Goal: Information Seeking & Learning: Learn about a topic

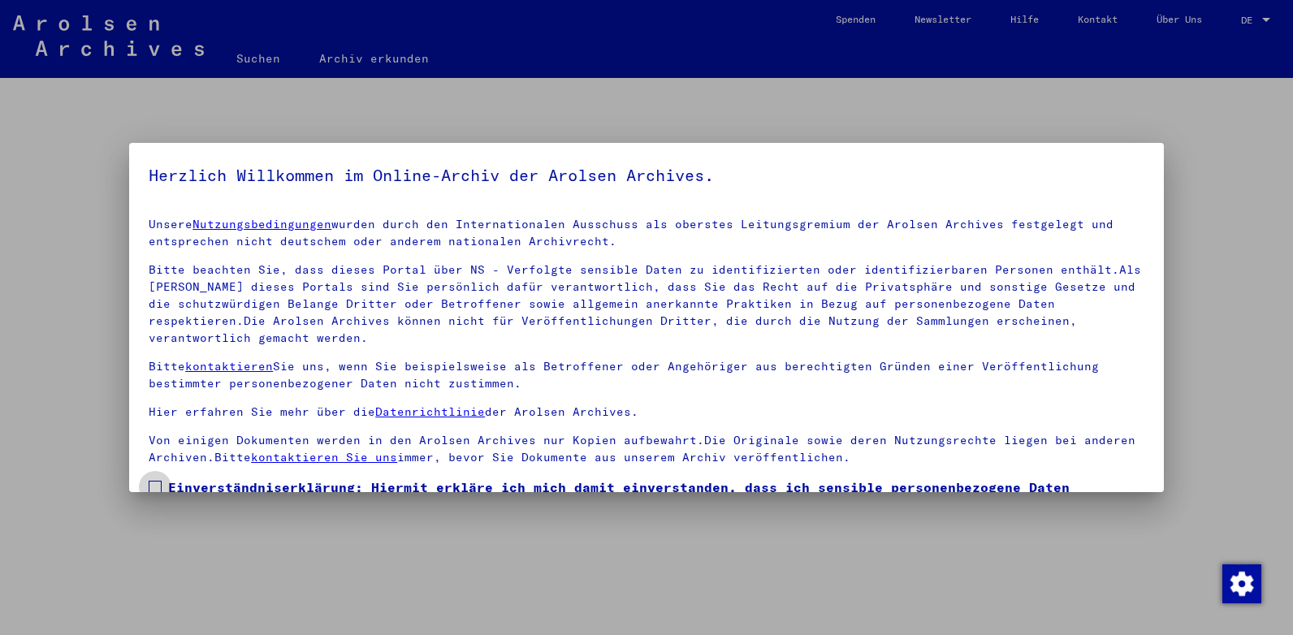
click at [154, 482] on span at bounding box center [155, 487] width 13 height 13
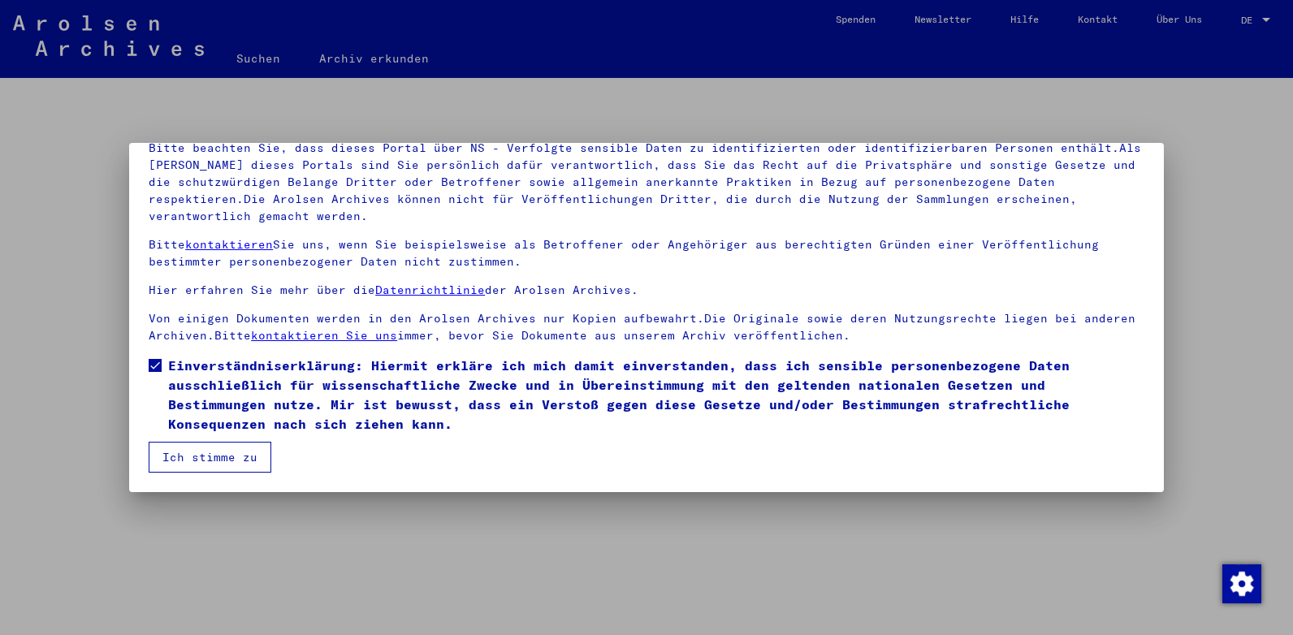
click at [190, 459] on button "Ich stimme zu" at bounding box center [210, 457] width 123 height 31
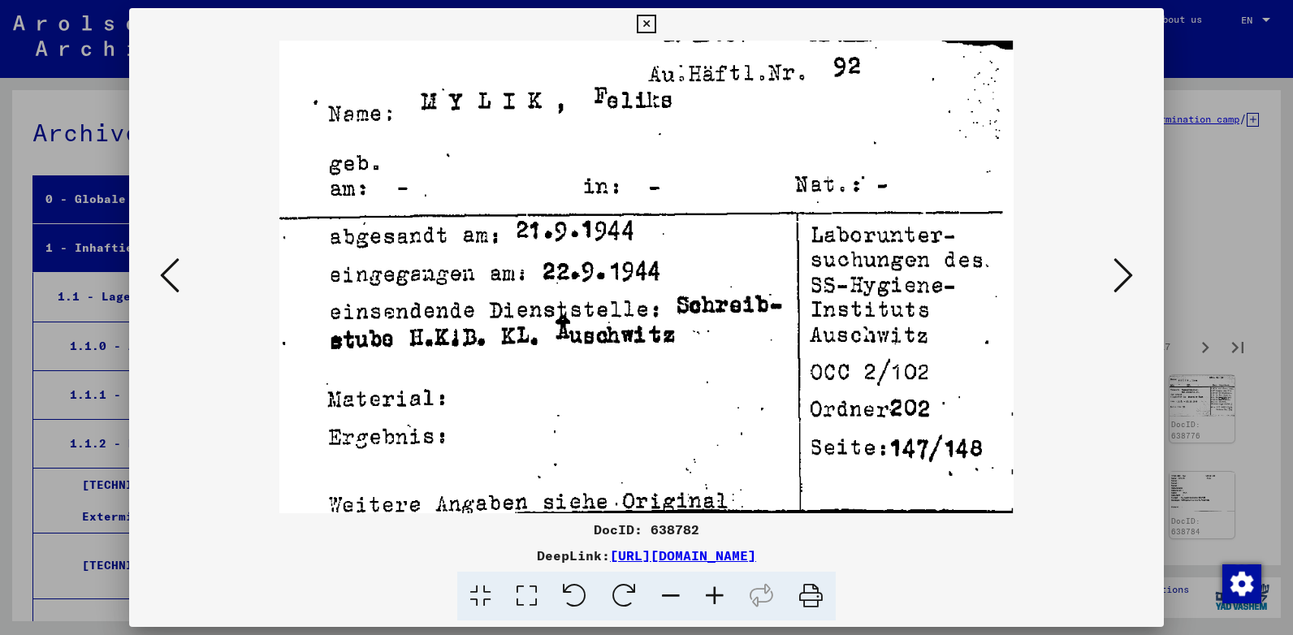
scroll to position [485, 0]
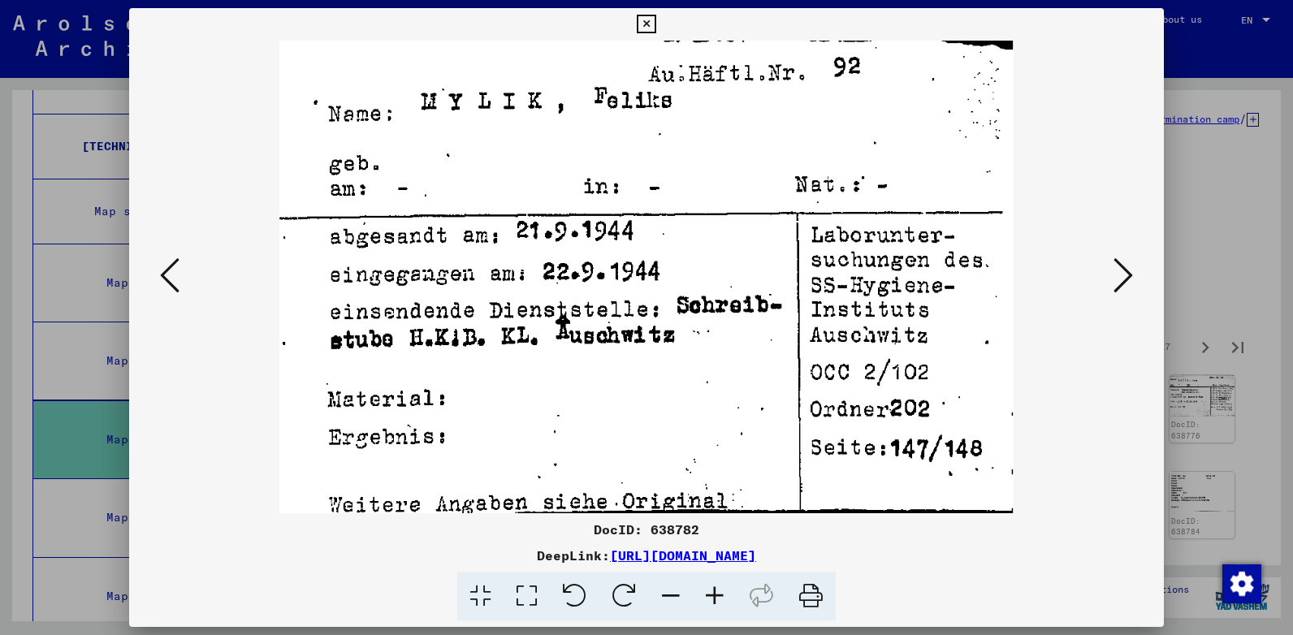
click at [1112, 266] on button at bounding box center [1122, 276] width 29 height 46
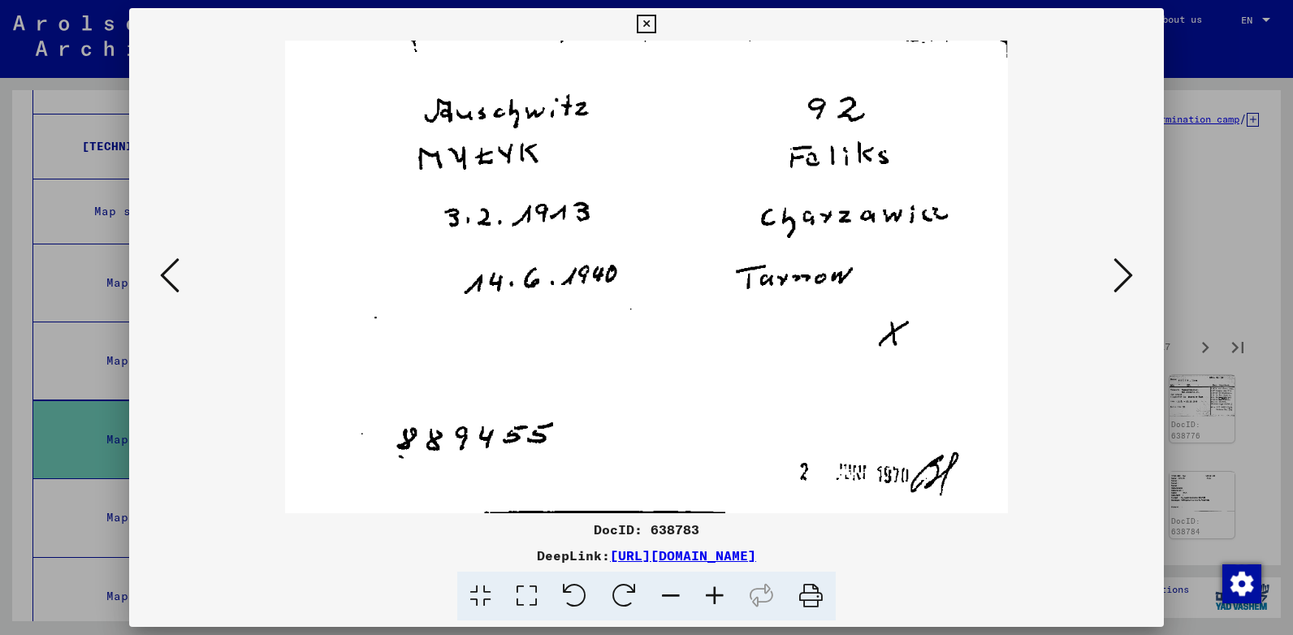
click at [1112, 266] on button at bounding box center [1122, 276] width 29 height 46
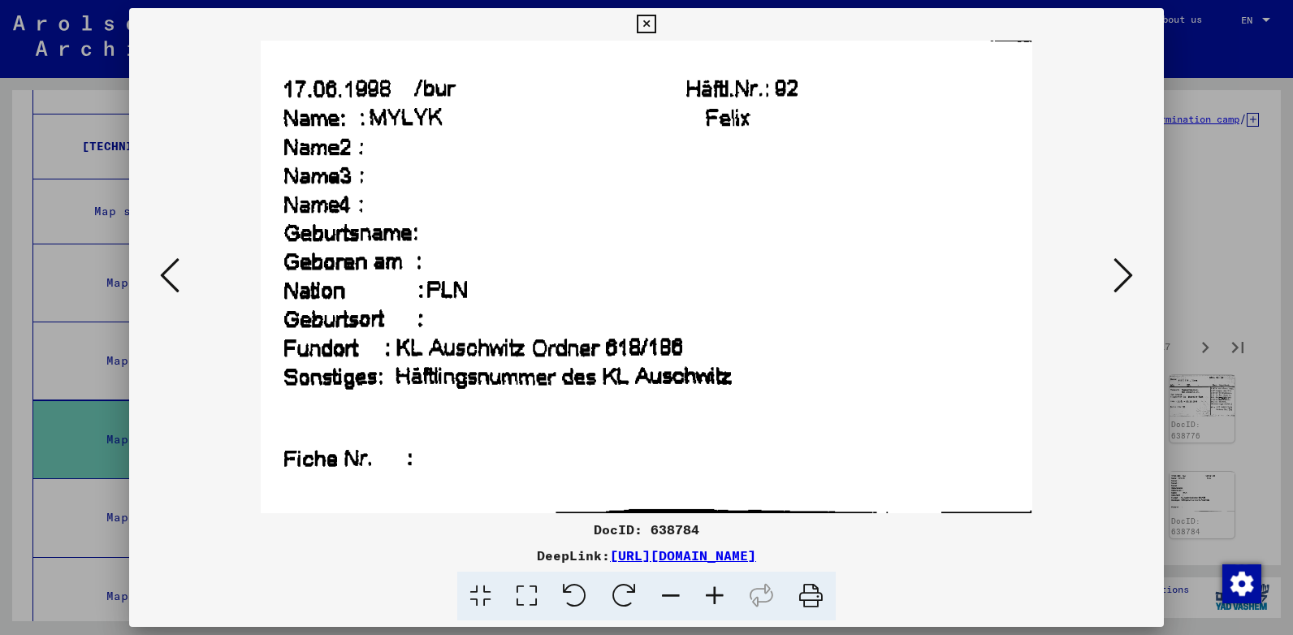
click at [1112, 266] on button at bounding box center [1122, 276] width 29 height 46
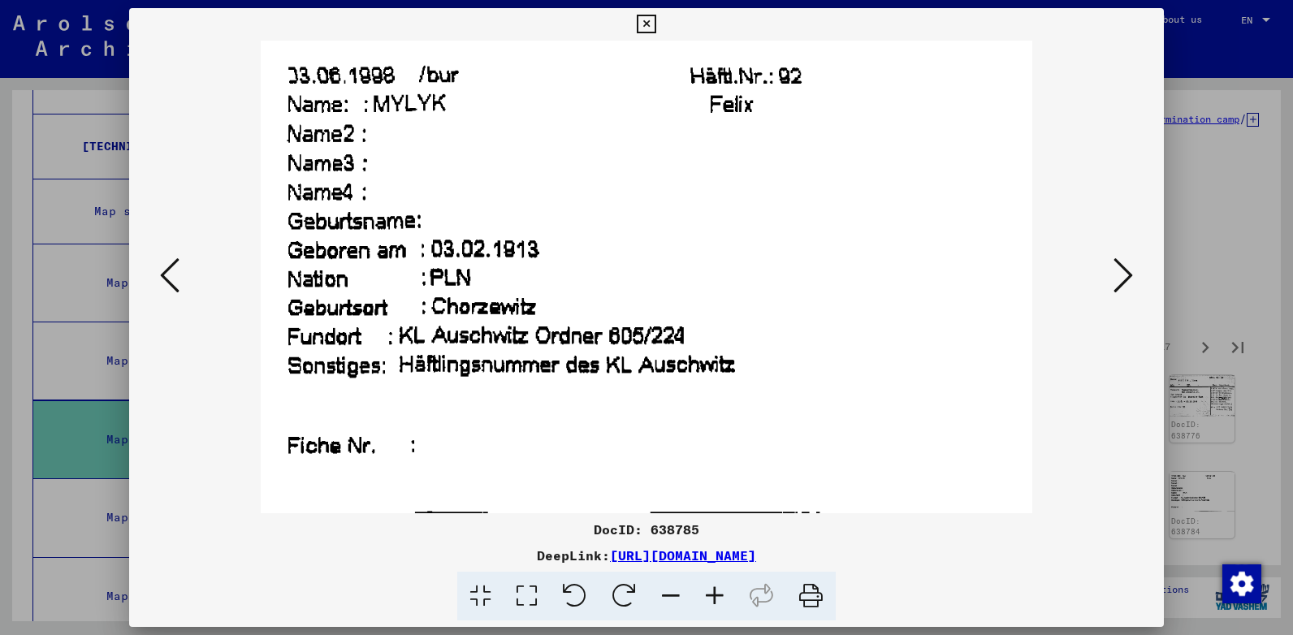
click at [1112, 266] on button at bounding box center [1122, 276] width 29 height 46
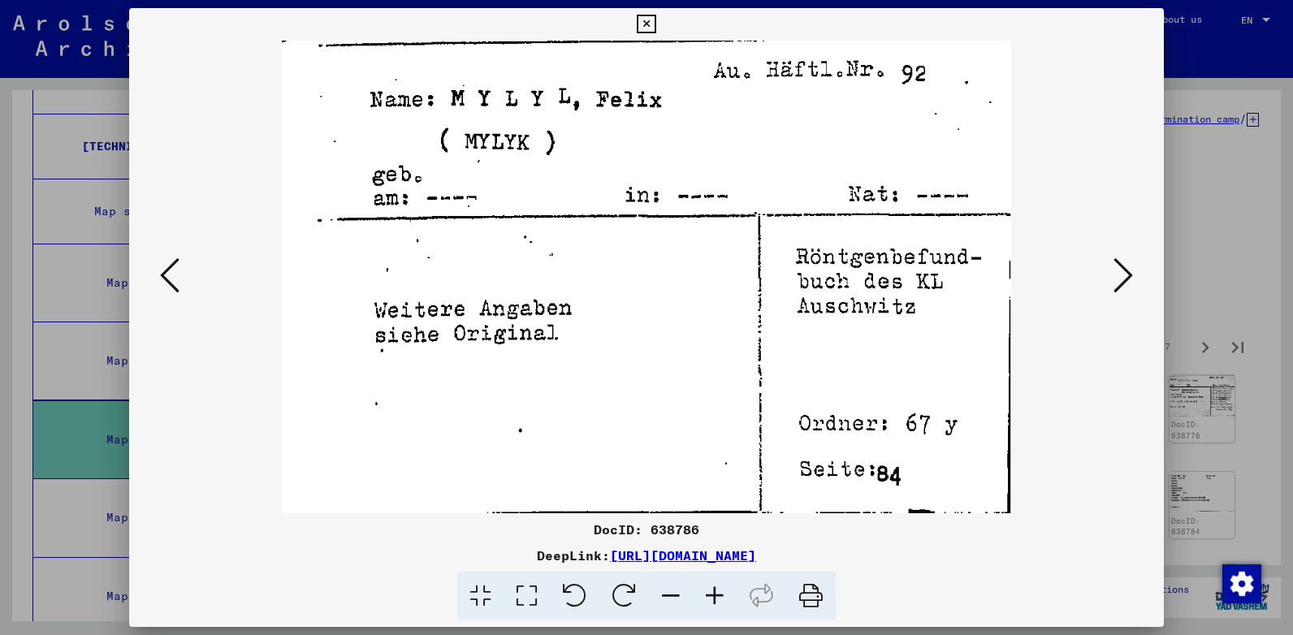
click at [1112, 266] on button at bounding box center [1122, 276] width 29 height 46
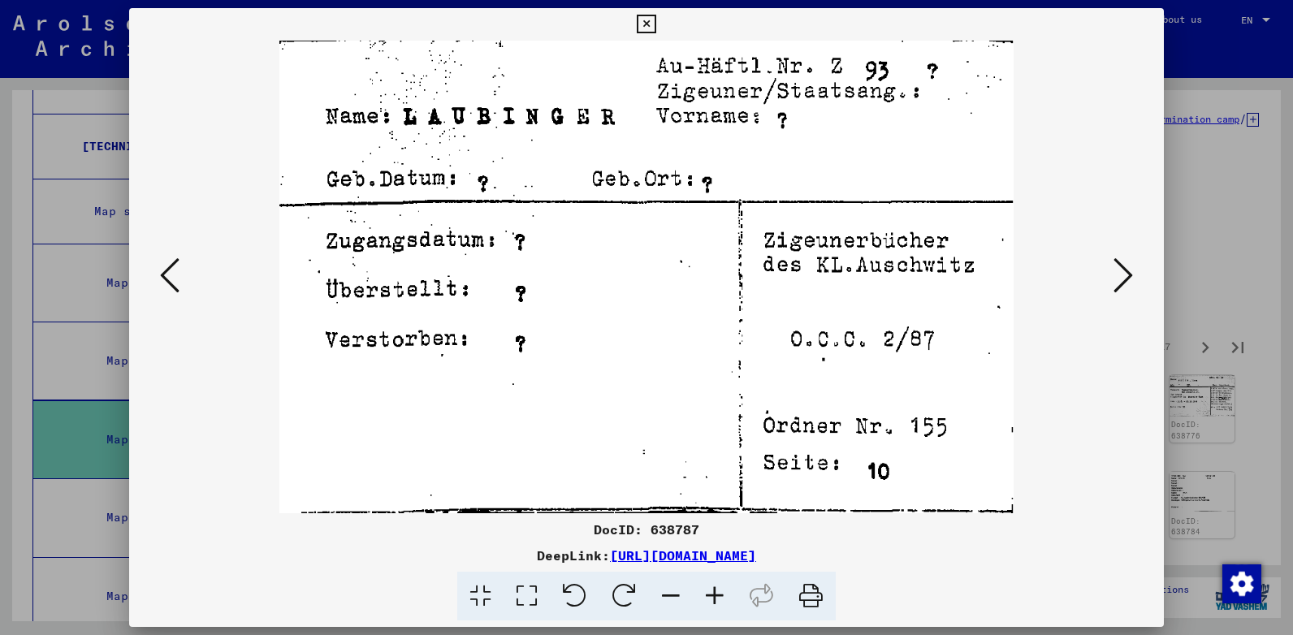
click at [1112, 266] on button at bounding box center [1122, 276] width 29 height 46
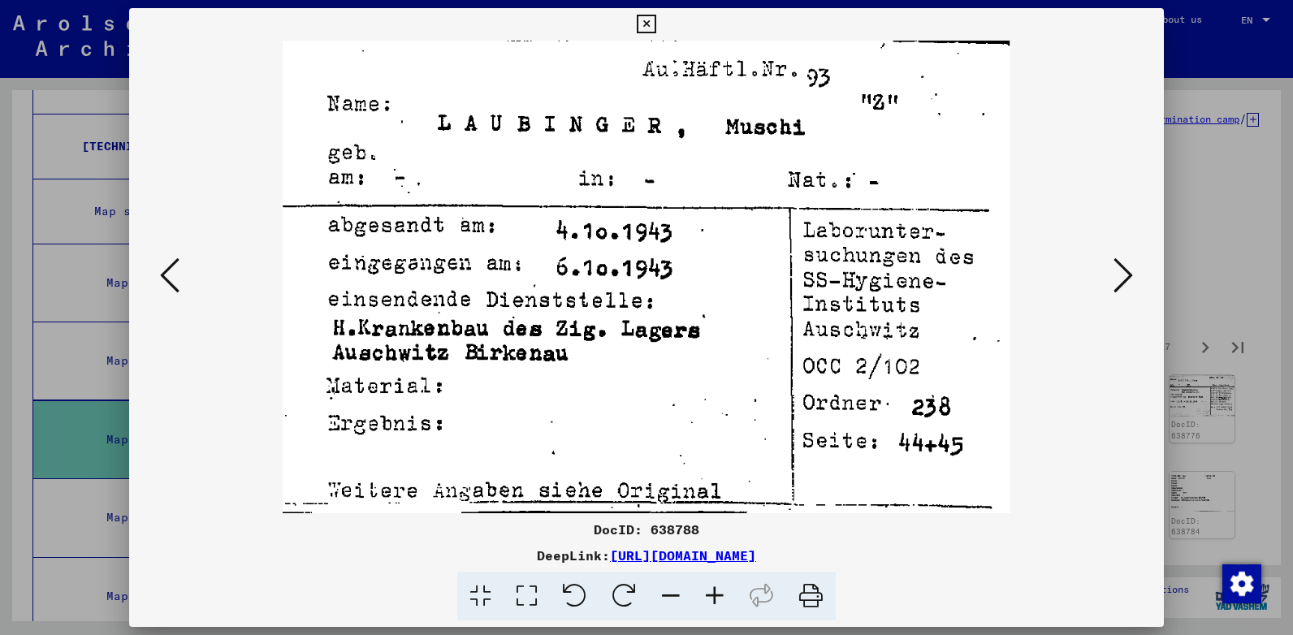
click at [1112, 266] on button at bounding box center [1122, 276] width 29 height 46
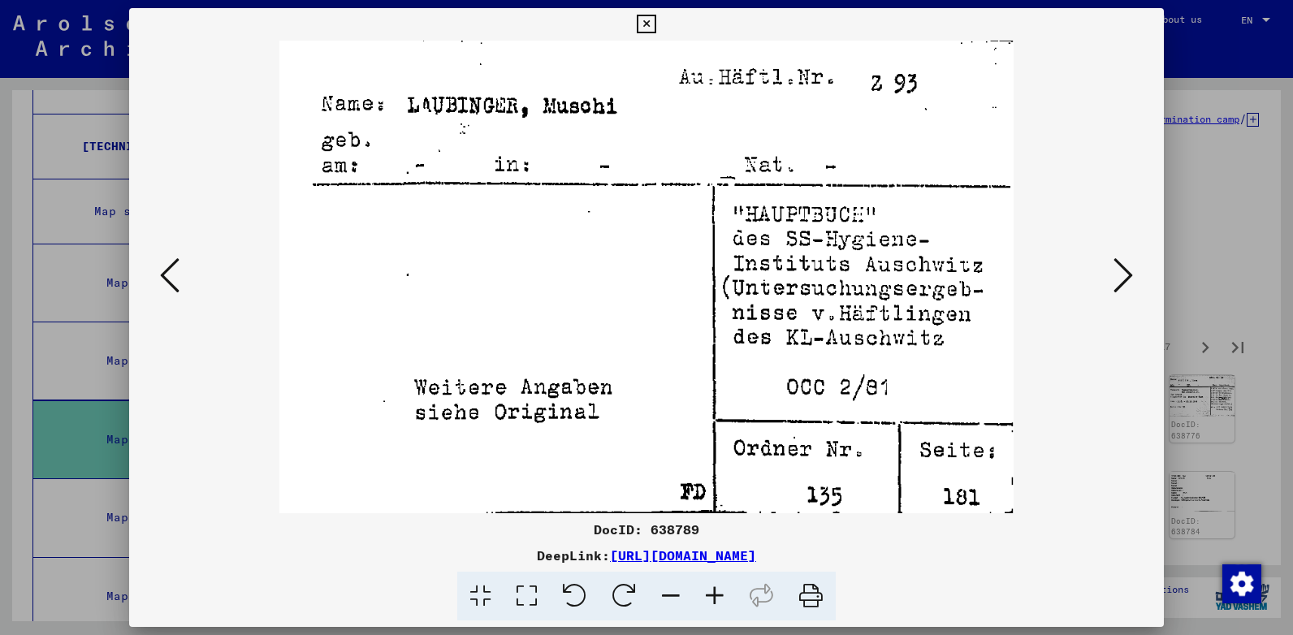
click at [1112, 266] on button at bounding box center [1122, 276] width 29 height 46
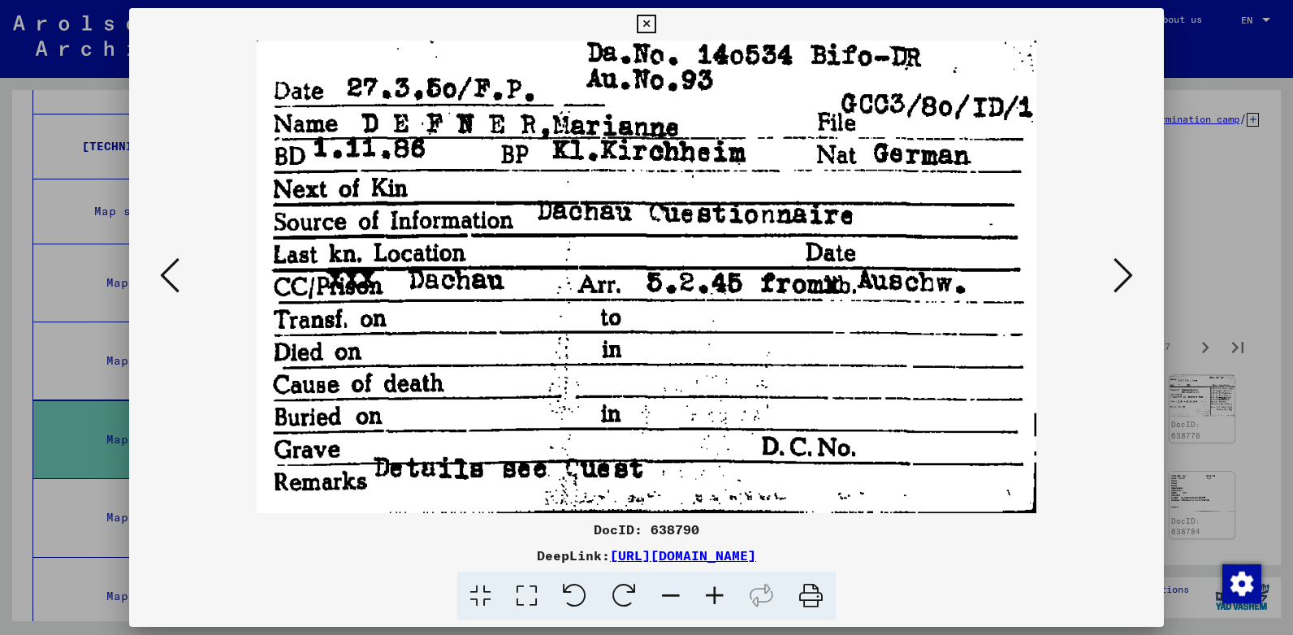
click at [1112, 266] on button at bounding box center [1122, 276] width 29 height 46
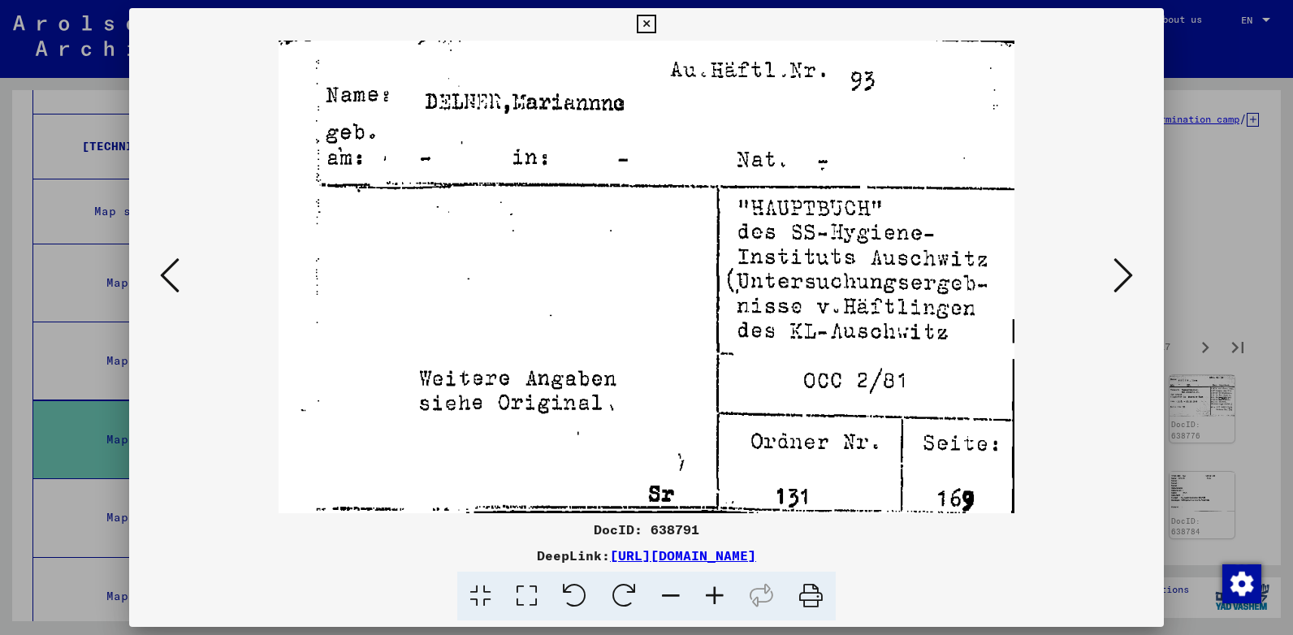
click at [1112, 266] on button at bounding box center [1122, 276] width 29 height 46
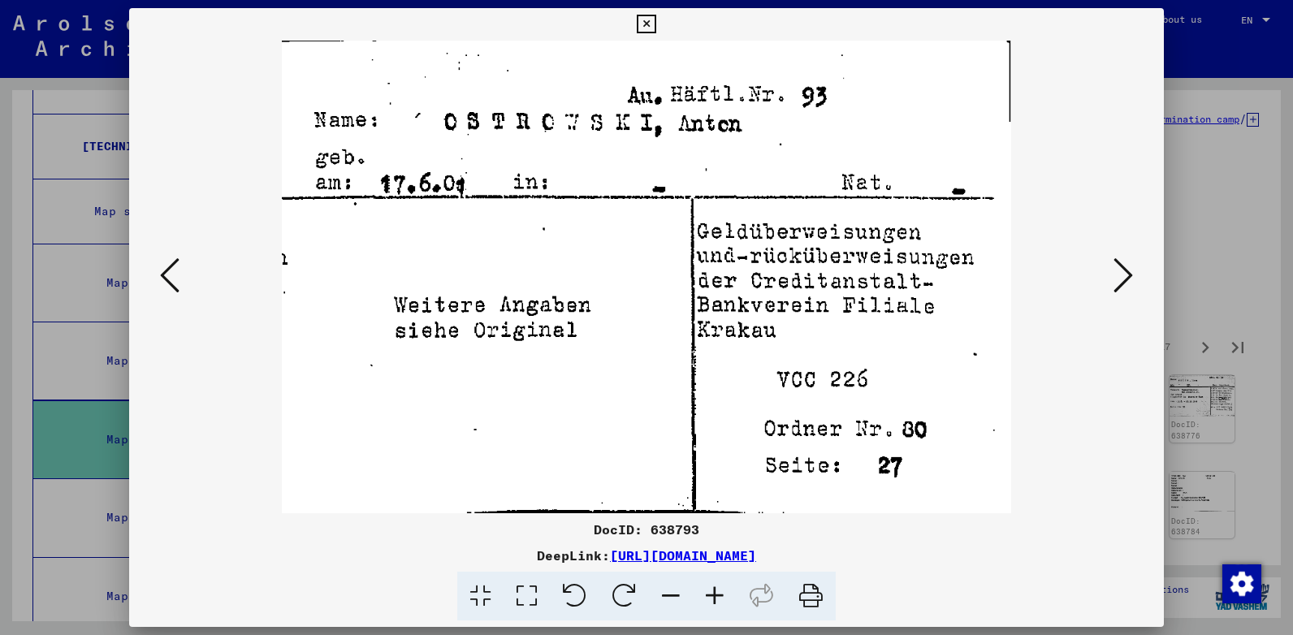
click at [1112, 266] on button at bounding box center [1122, 276] width 29 height 46
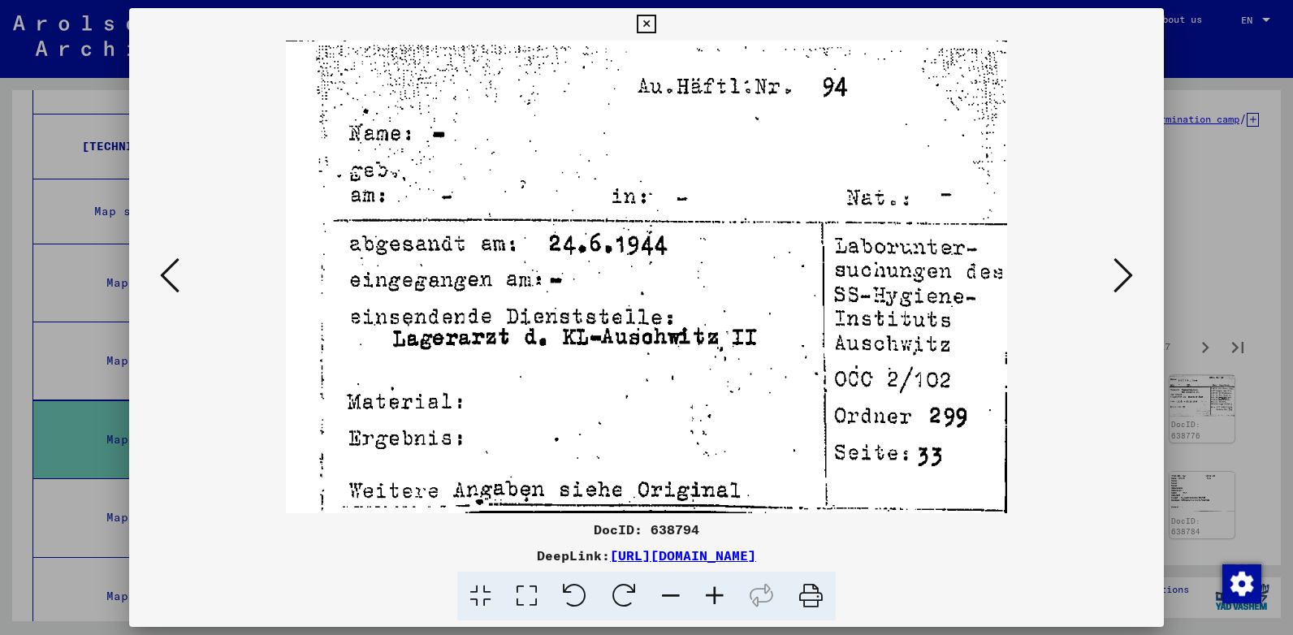
click at [1112, 266] on button at bounding box center [1122, 276] width 29 height 46
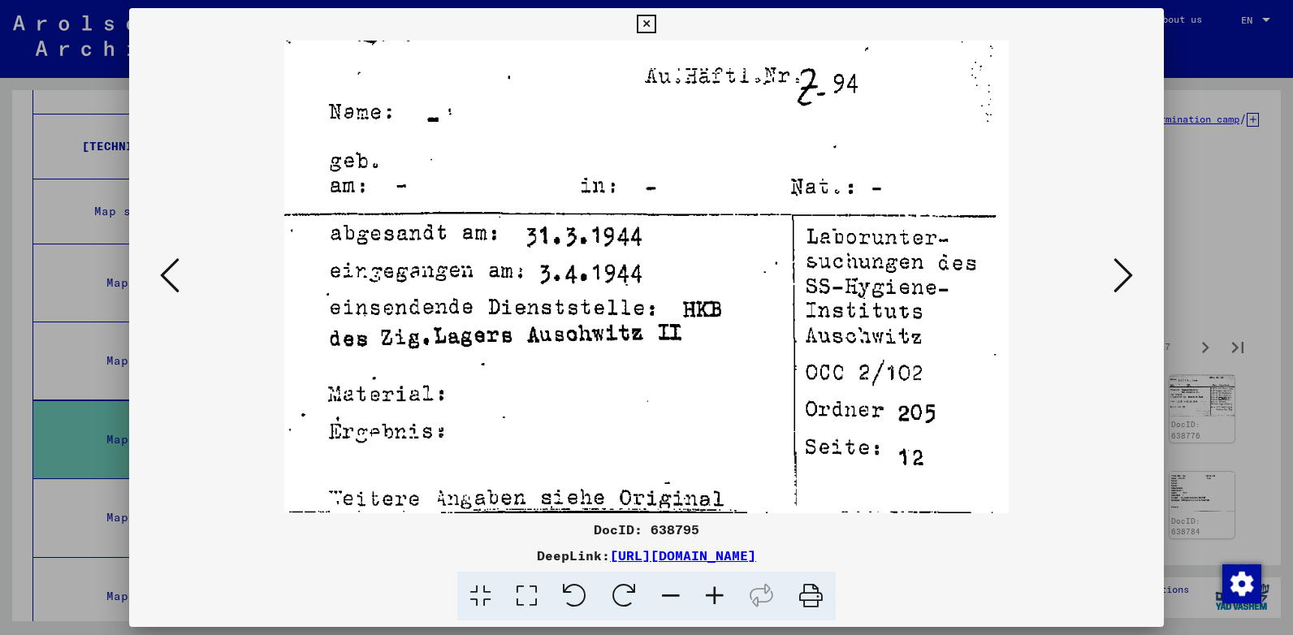
click at [1112, 266] on button at bounding box center [1122, 276] width 29 height 46
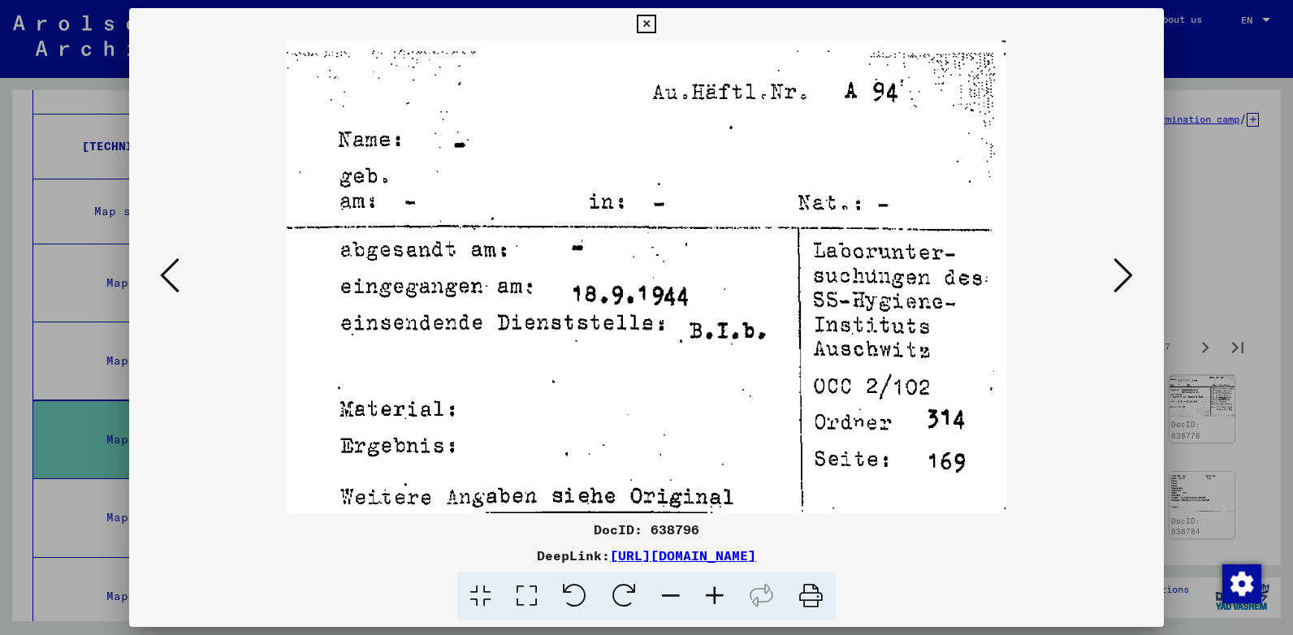
click at [1112, 266] on button at bounding box center [1122, 276] width 29 height 46
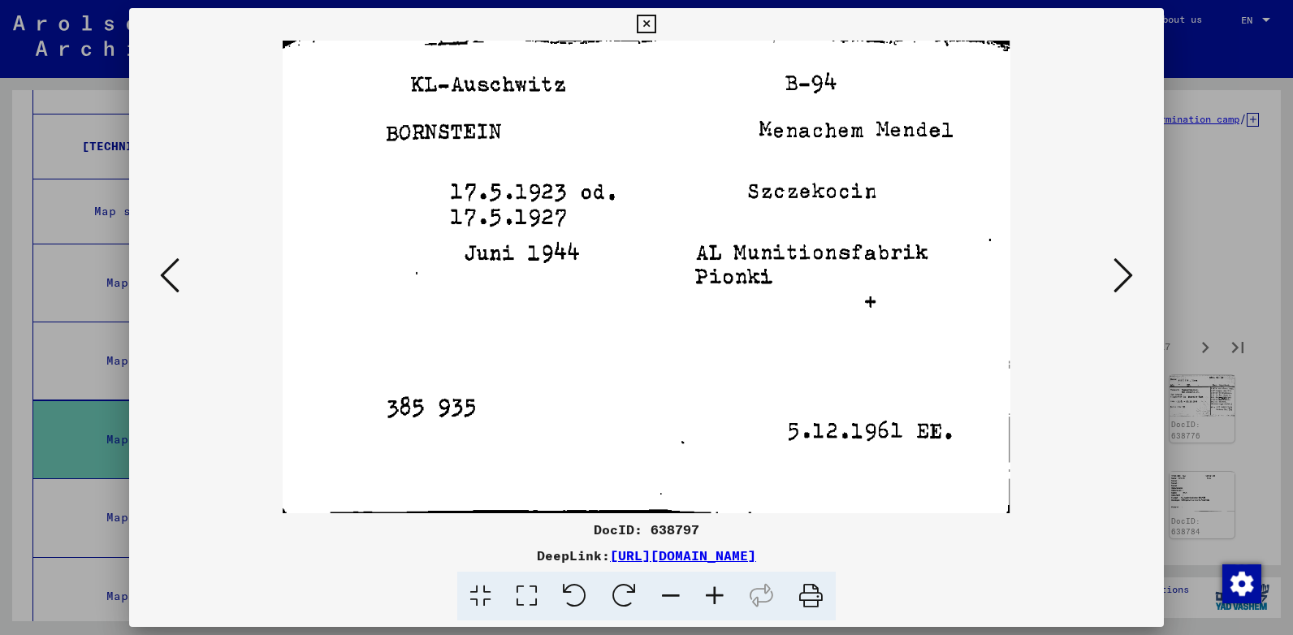
click at [1112, 266] on button at bounding box center [1122, 276] width 29 height 46
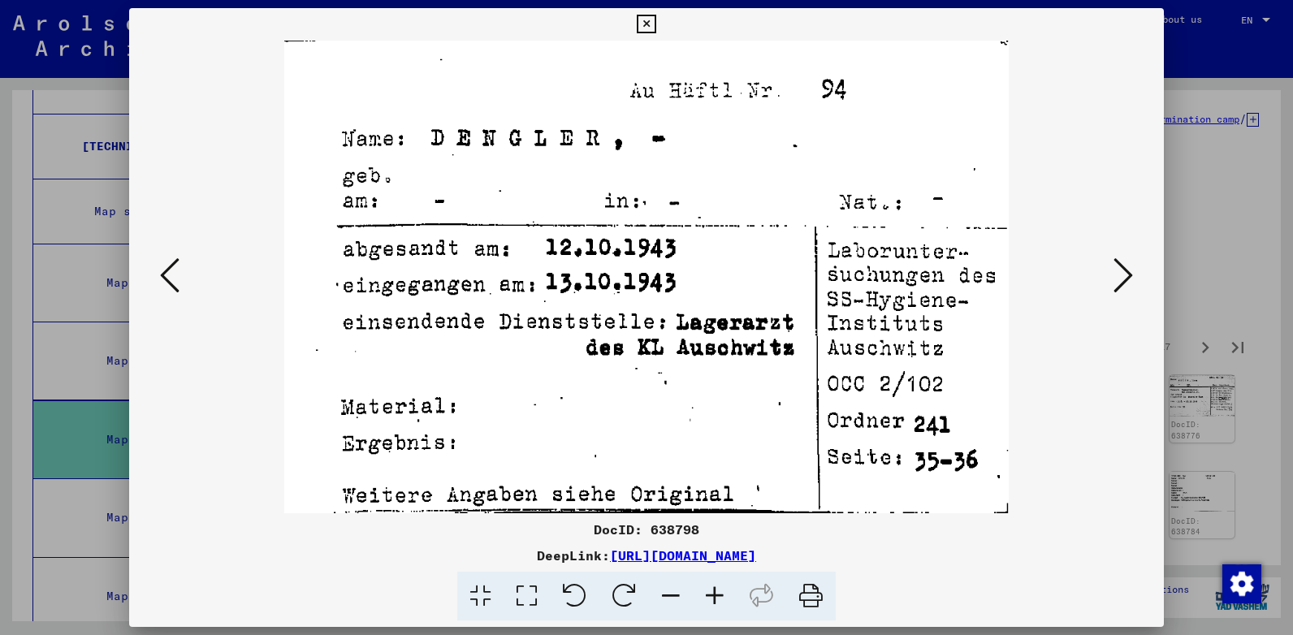
click at [1112, 266] on button at bounding box center [1122, 276] width 29 height 46
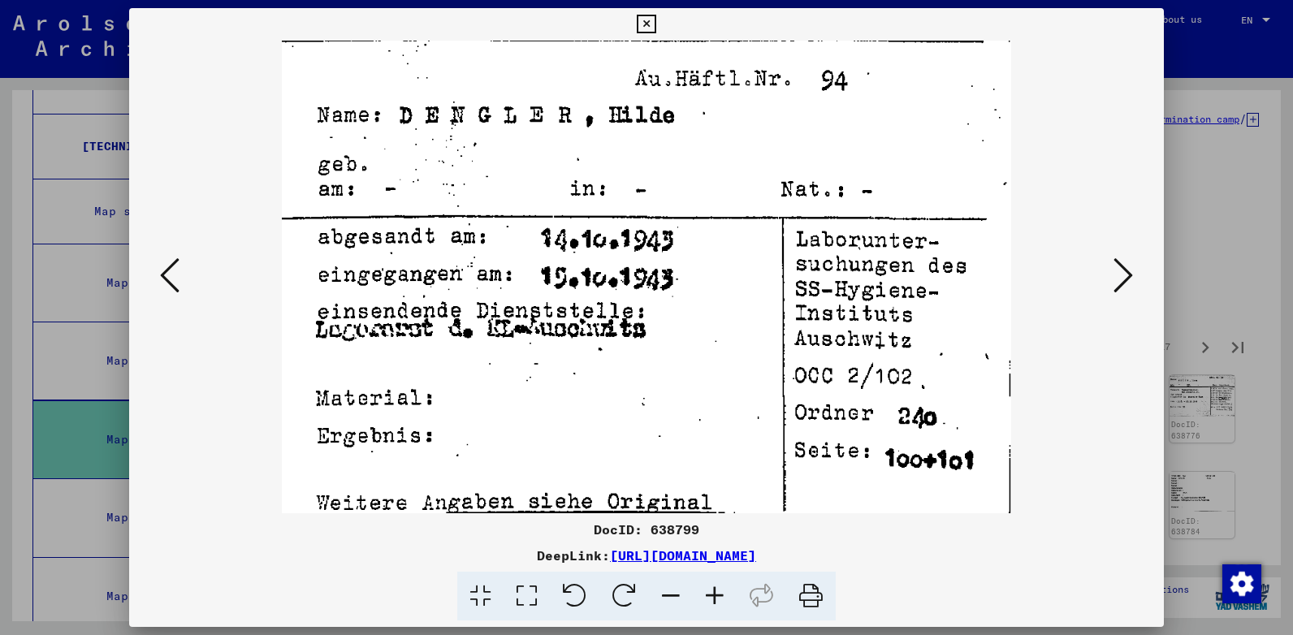
click at [1112, 266] on button at bounding box center [1122, 276] width 29 height 46
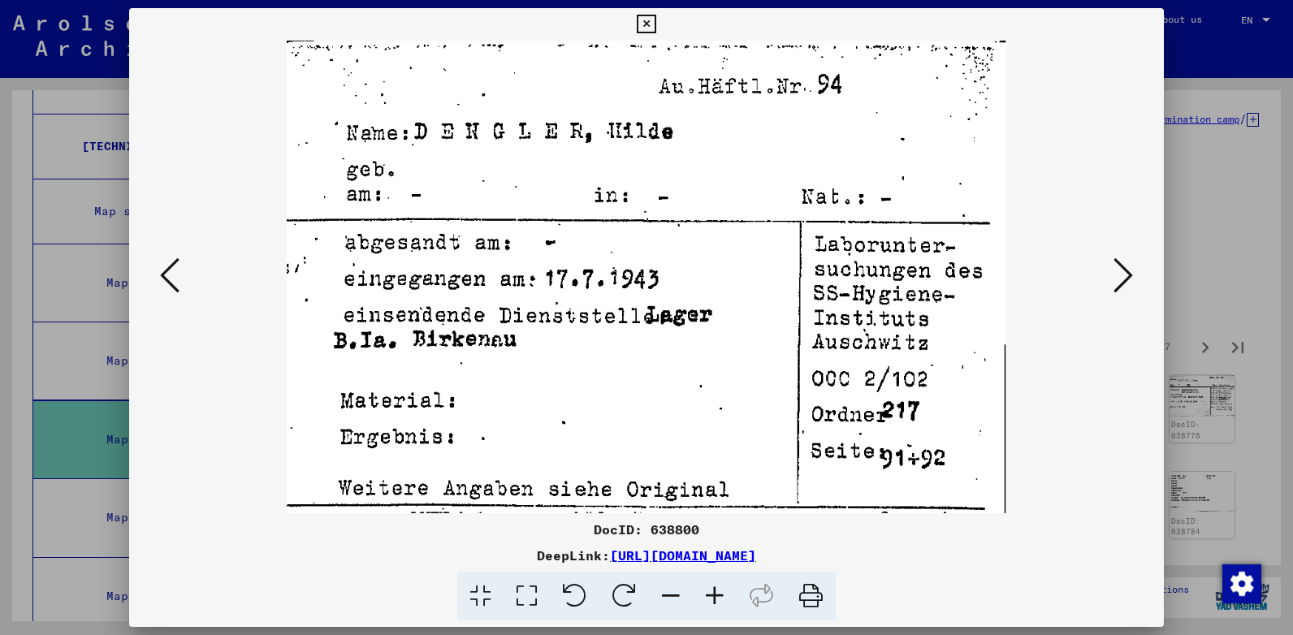
click at [1112, 266] on button at bounding box center [1122, 276] width 29 height 46
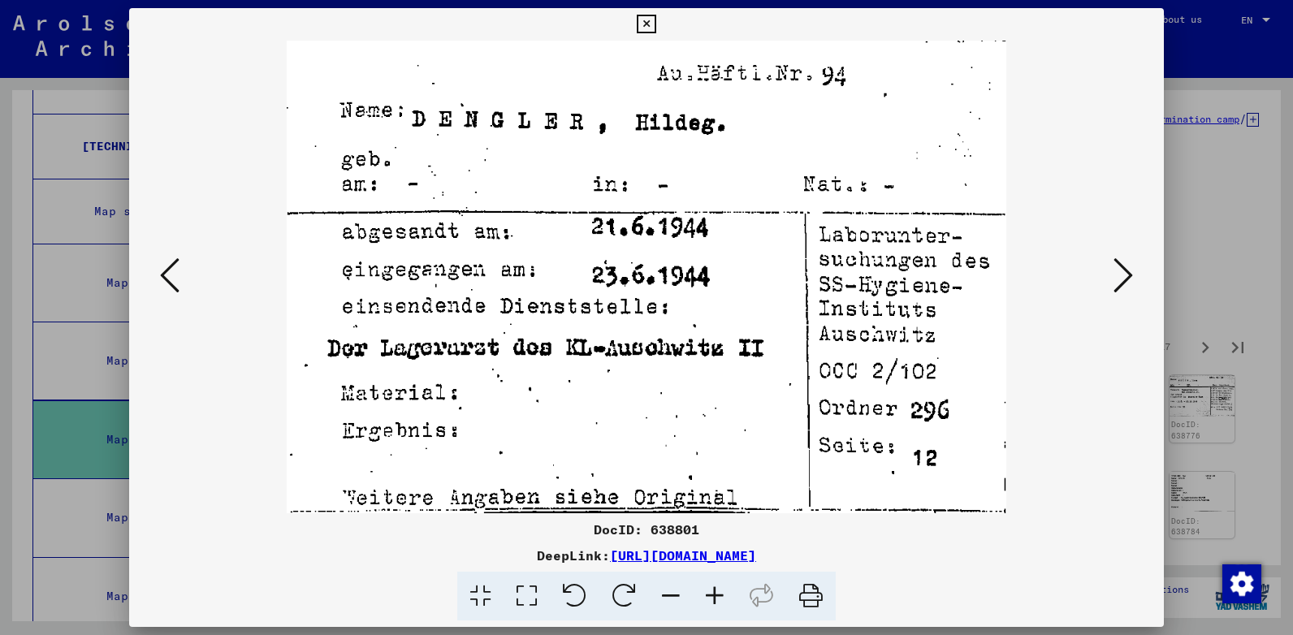
click at [1112, 266] on button at bounding box center [1122, 276] width 29 height 46
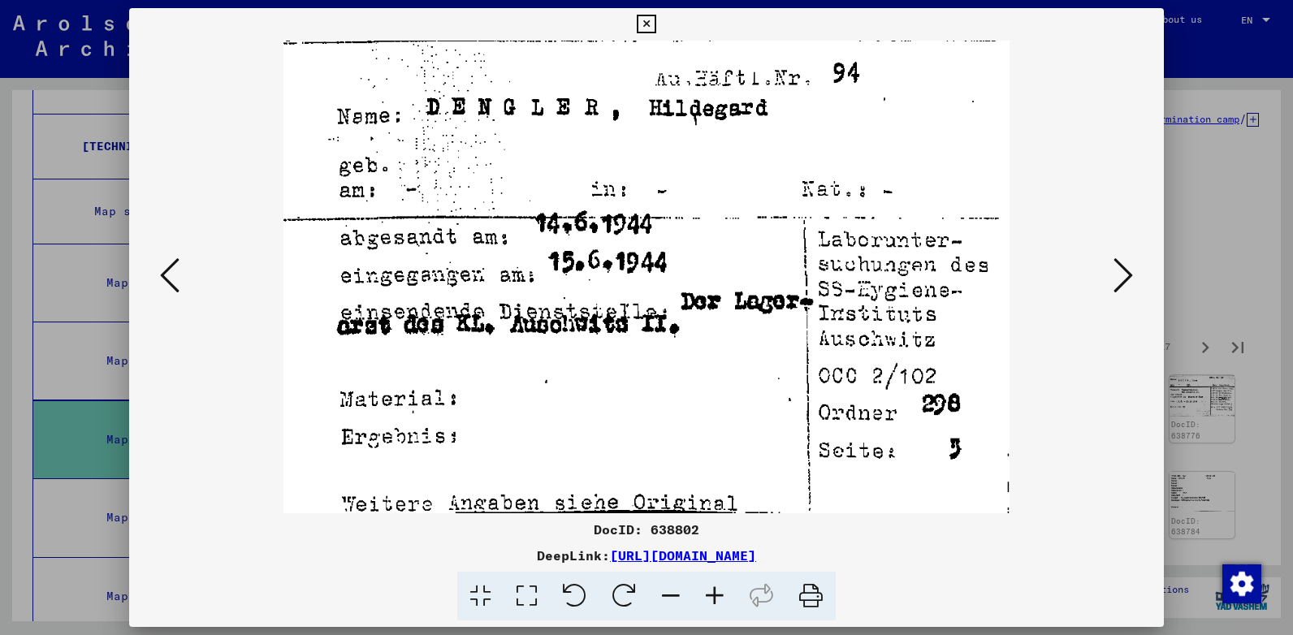
click at [1112, 266] on button at bounding box center [1122, 276] width 29 height 46
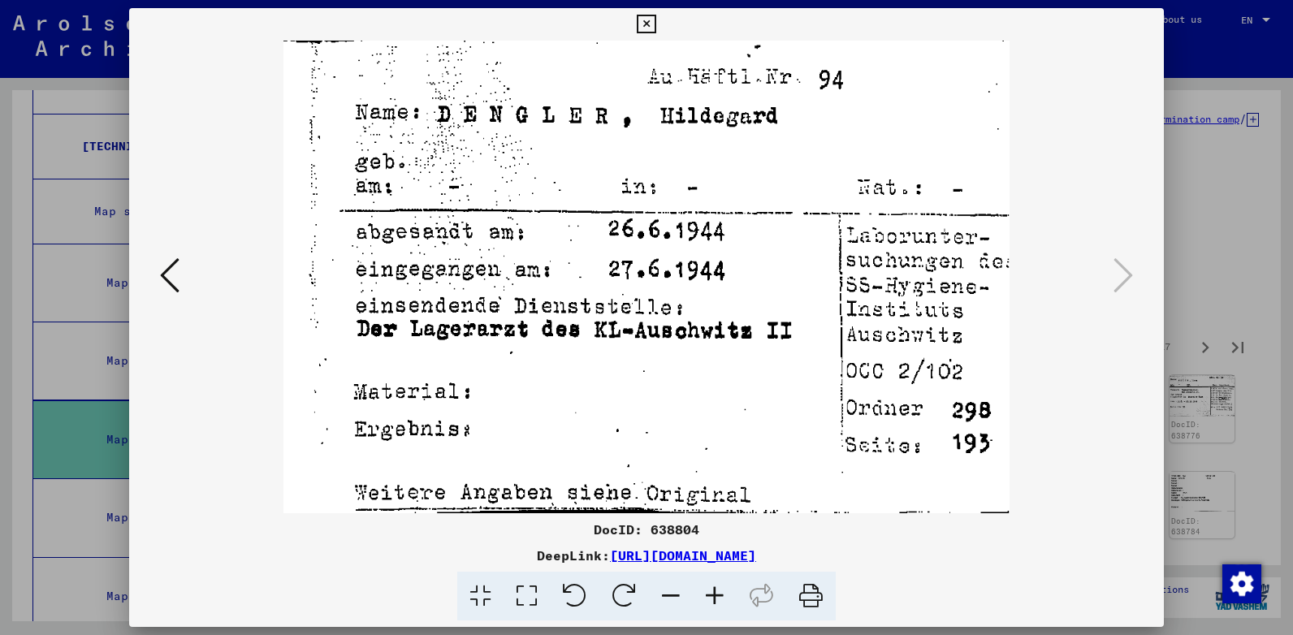
click at [644, 19] on icon at bounding box center [646, 24] width 19 height 19
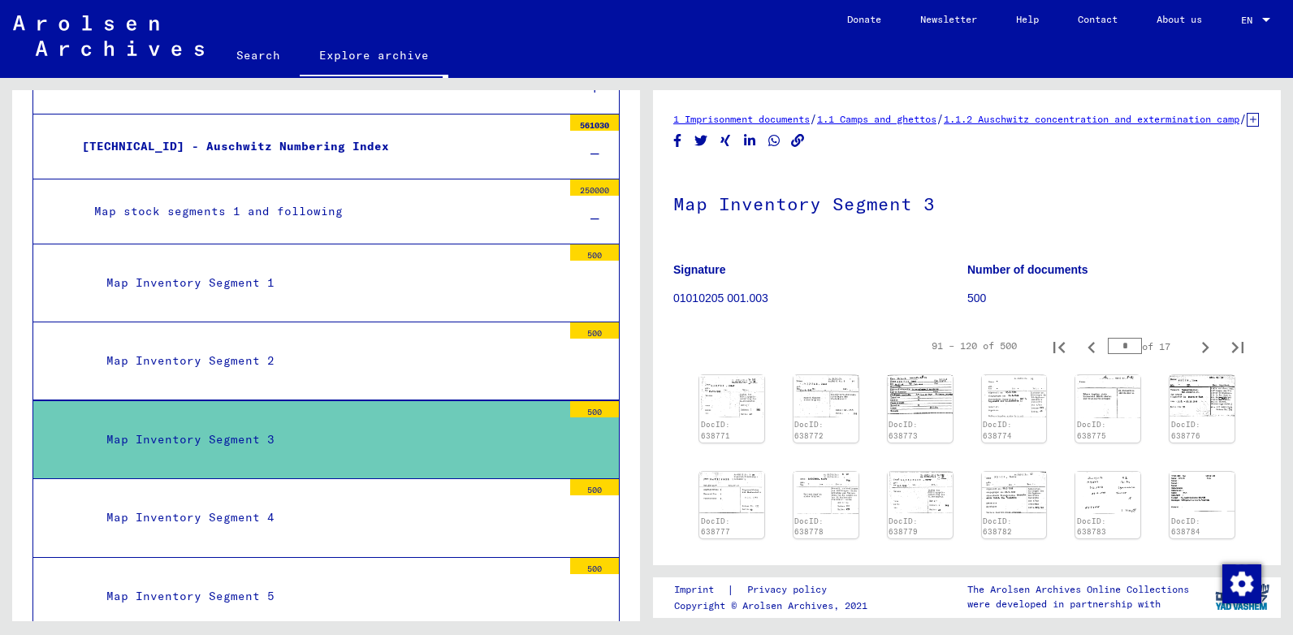
click at [350, 522] on div "Map Inventory Segment 4" at bounding box center [328, 518] width 468 height 32
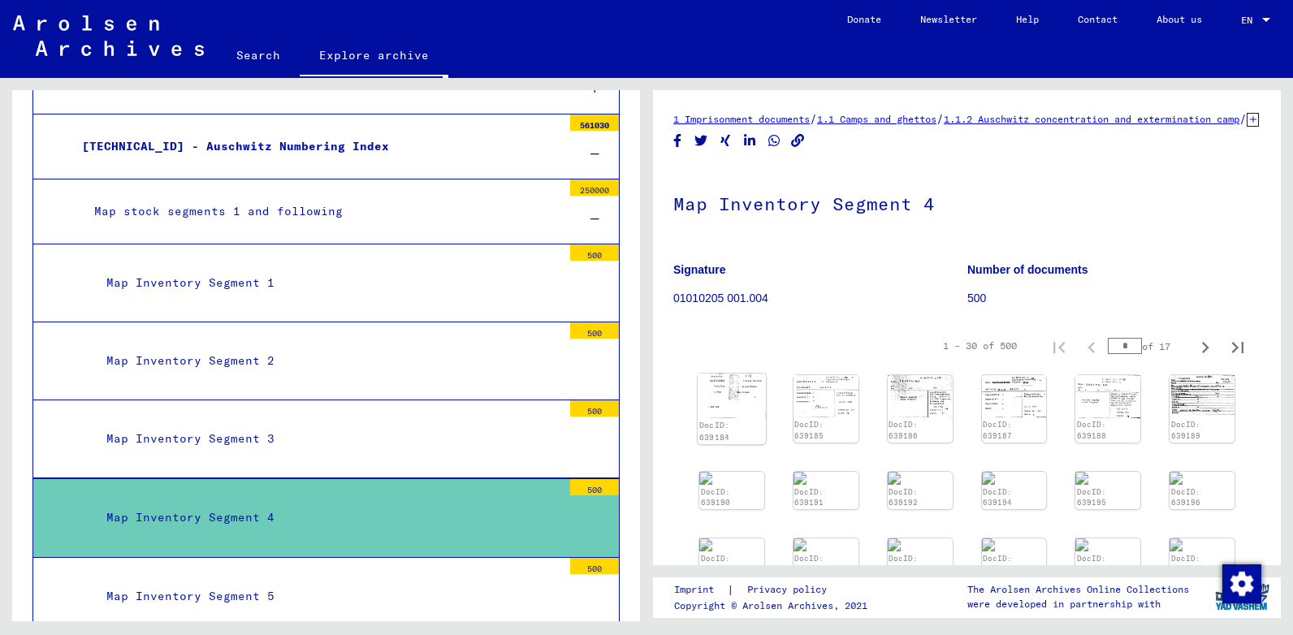
click at [736, 407] on img at bounding box center [732, 396] width 68 height 45
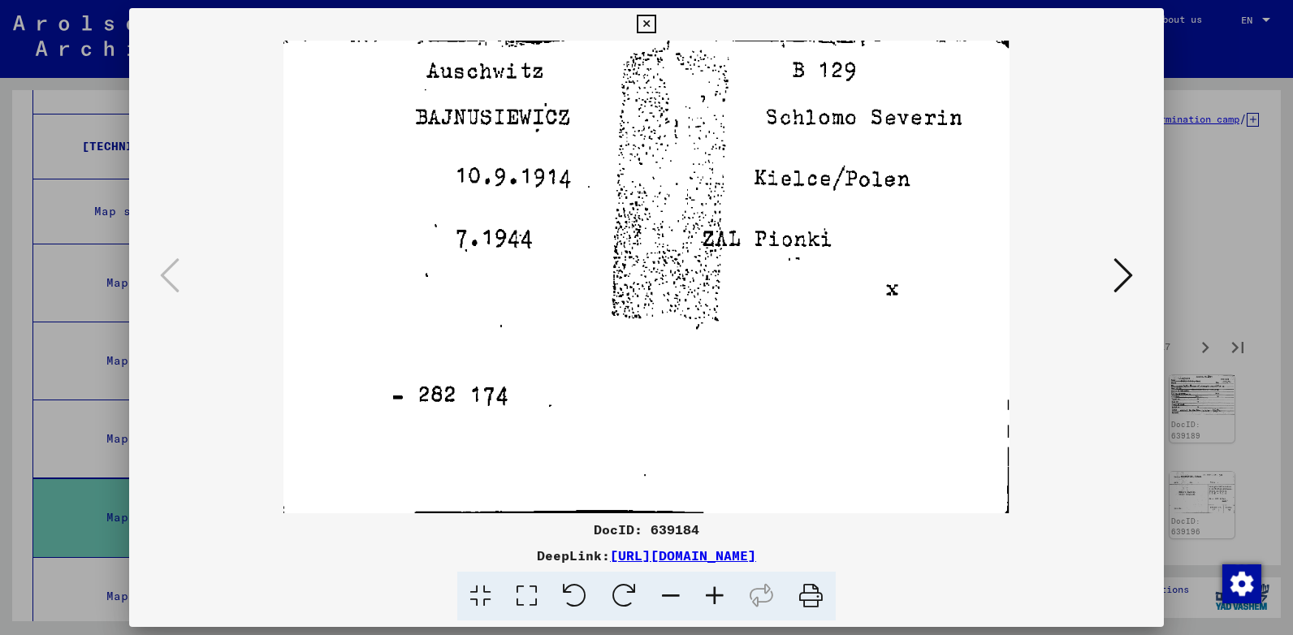
click at [1116, 283] on icon at bounding box center [1122, 275] width 19 height 39
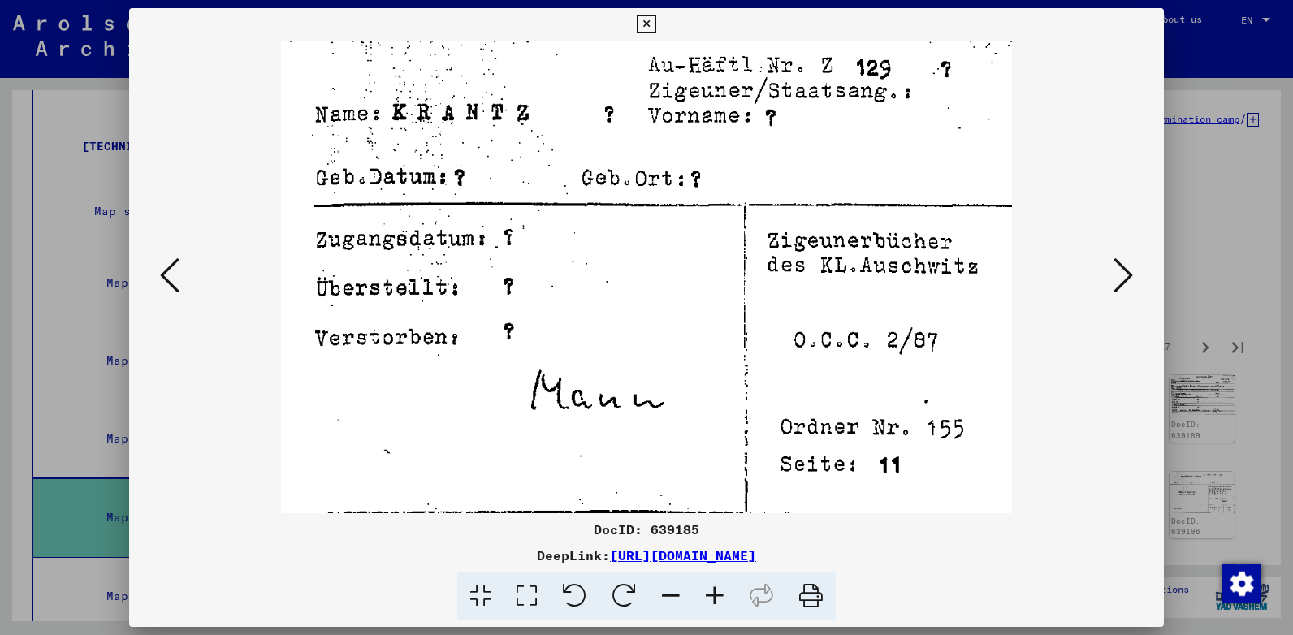
click at [161, 282] on icon at bounding box center [169, 275] width 19 height 39
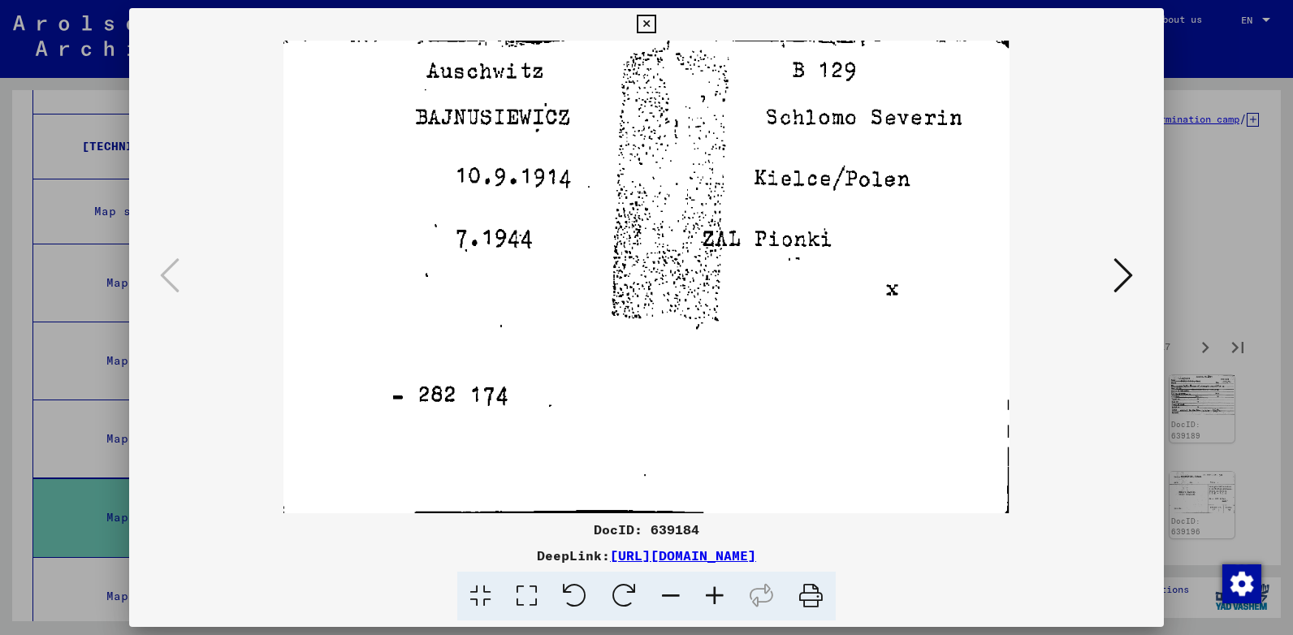
drag, startPoint x: 1138, startPoint y: 260, endPoint x: 1128, endPoint y: 265, distance: 11.6
click at [1128, 265] on div at bounding box center [646, 277] width 1035 height 473
click at [1128, 265] on icon at bounding box center [1122, 275] width 19 height 39
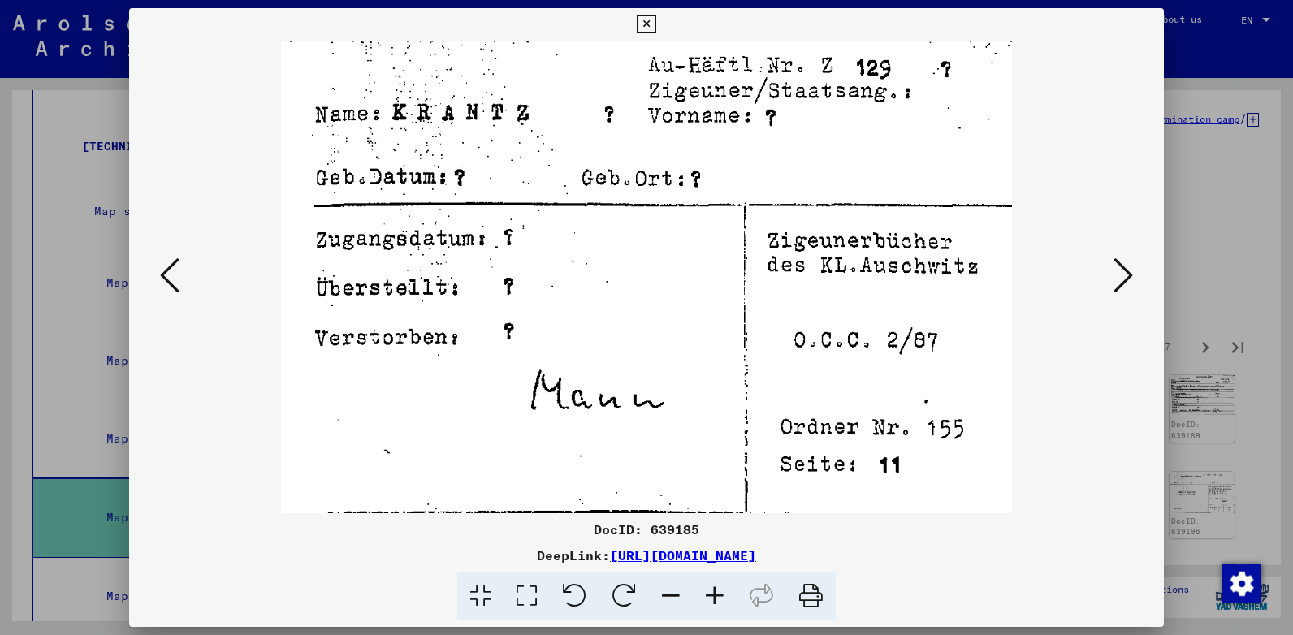
click at [171, 278] on icon at bounding box center [169, 275] width 19 height 39
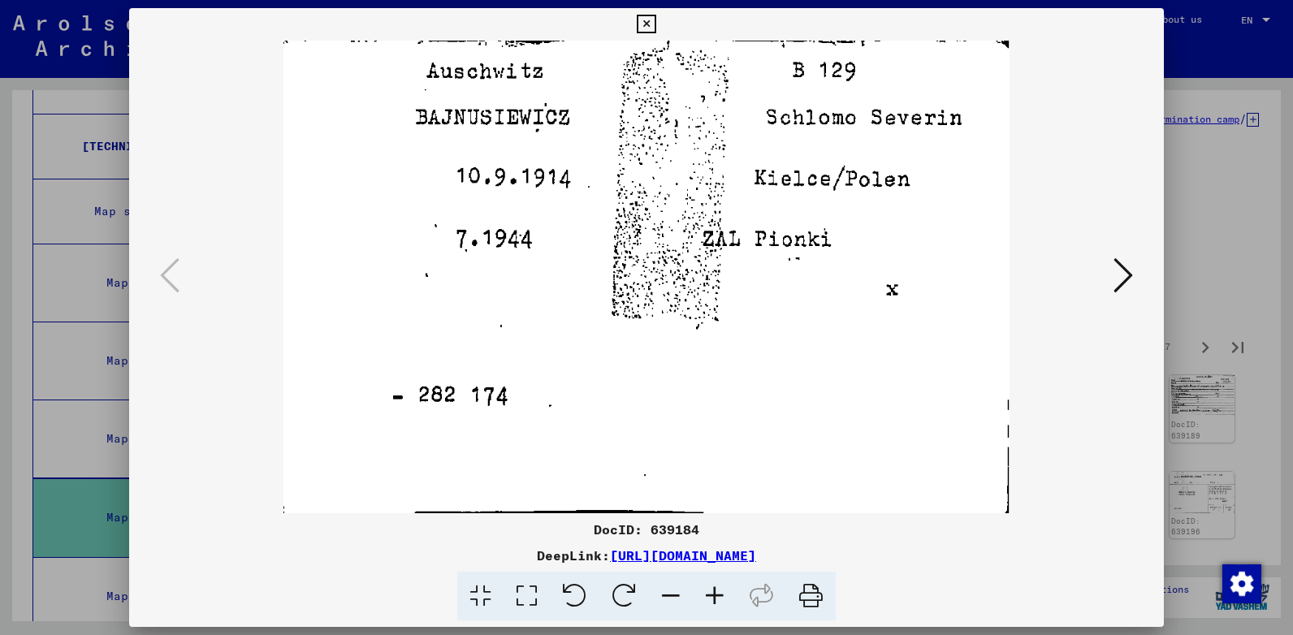
click at [1119, 266] on icon at bounding box center [1122, 275] width 19 height 39
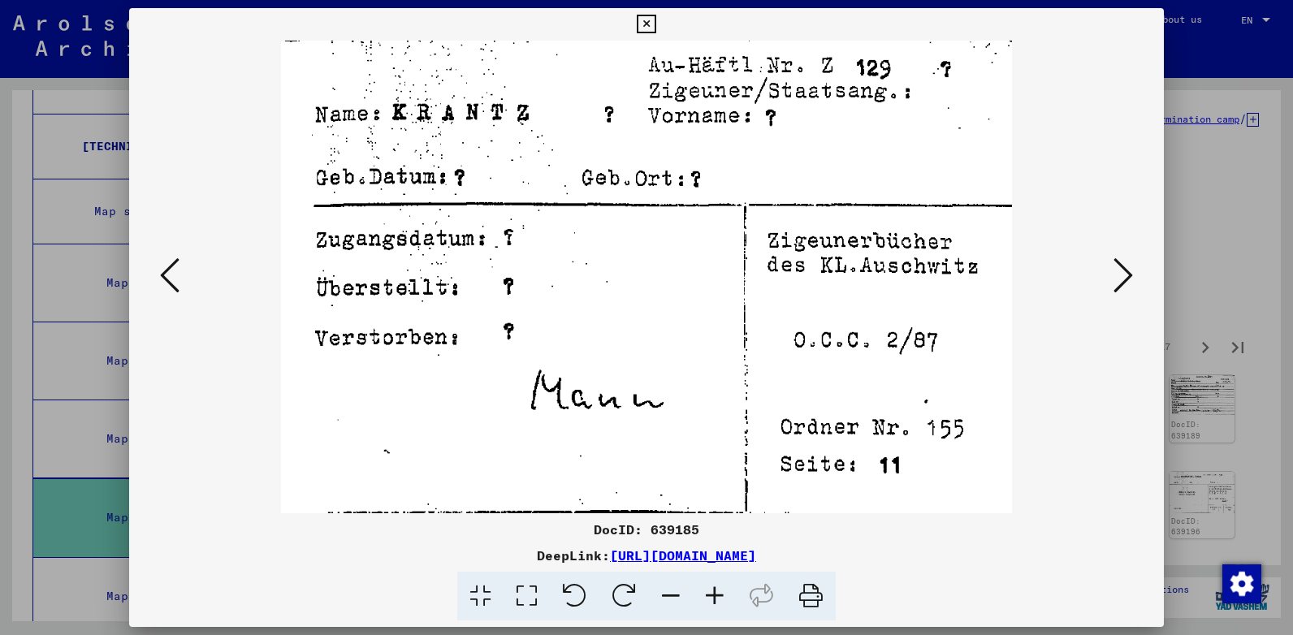
click at [1119, 266] on icon at bounding box center [1122, 275] width 19 height 39
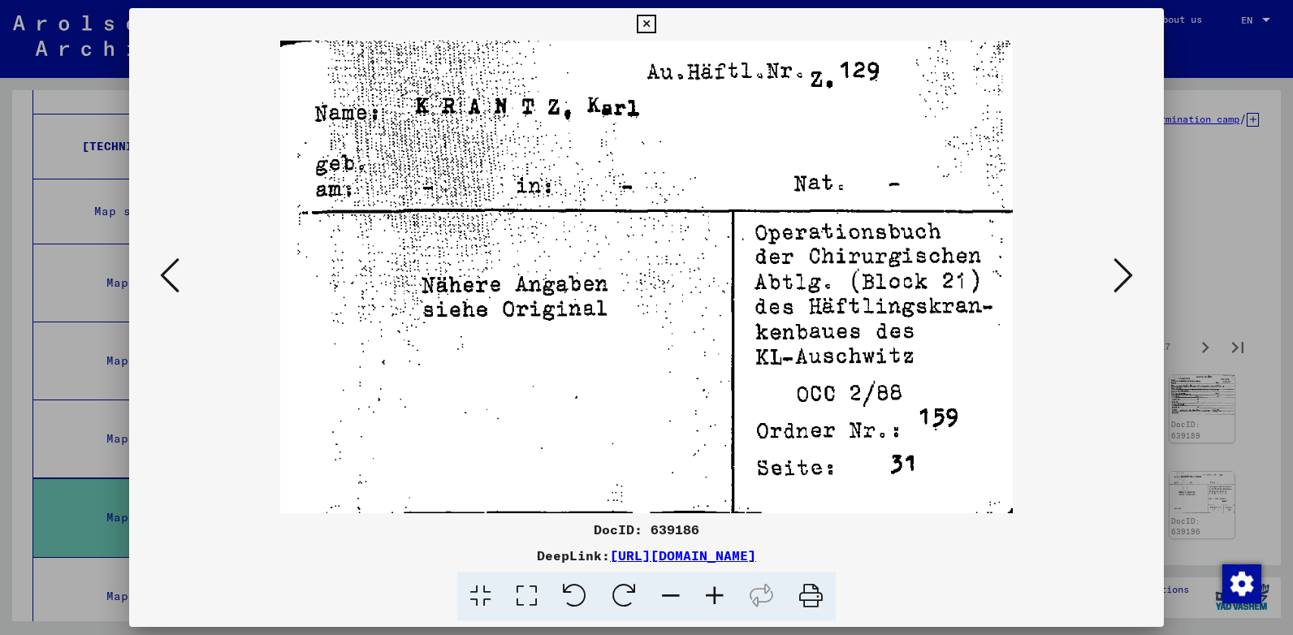
click at [1119, 266] on icon at bounding box center [1122, 275] width 19 height 39
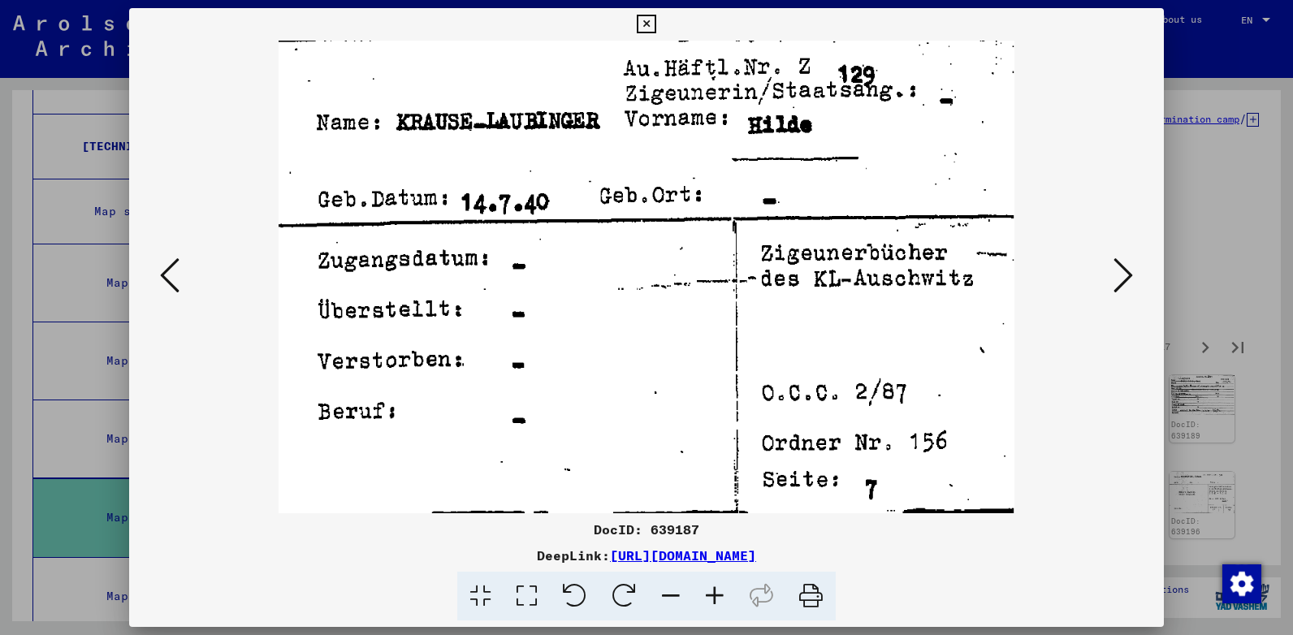
click at [1119, 266] on icon at bounding box center [1122, 275] width 19 height 39
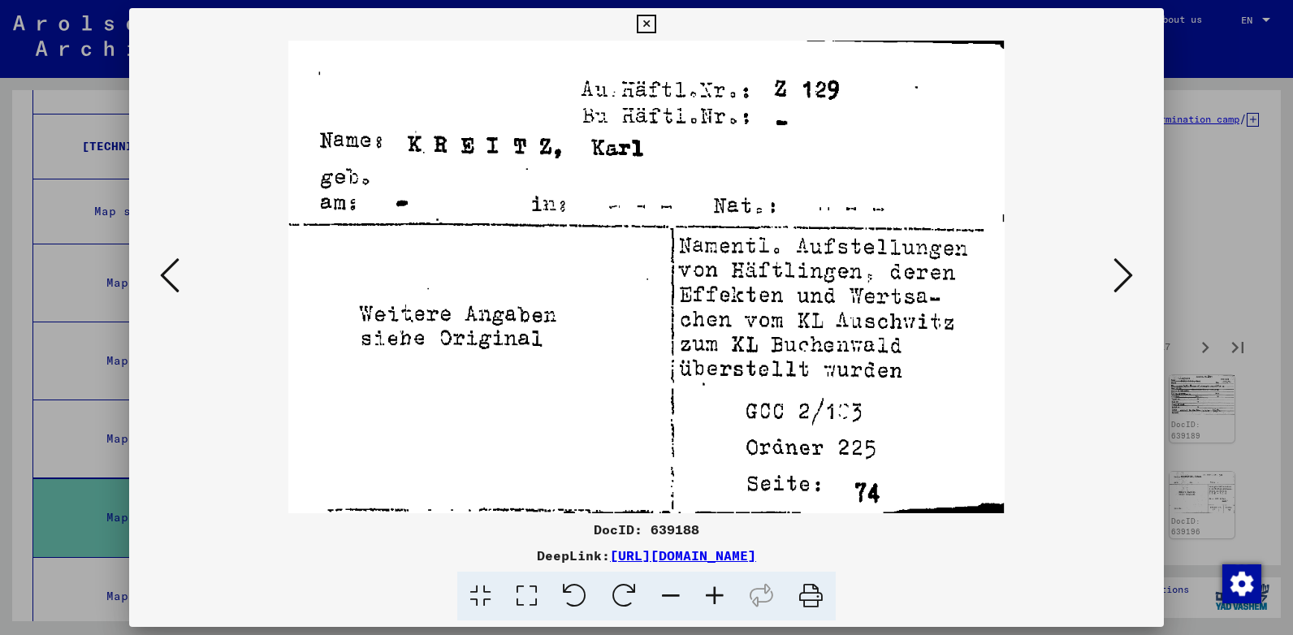
click at [1119, 266] on icon at bounding box center [1122, 275] width 19 height 39
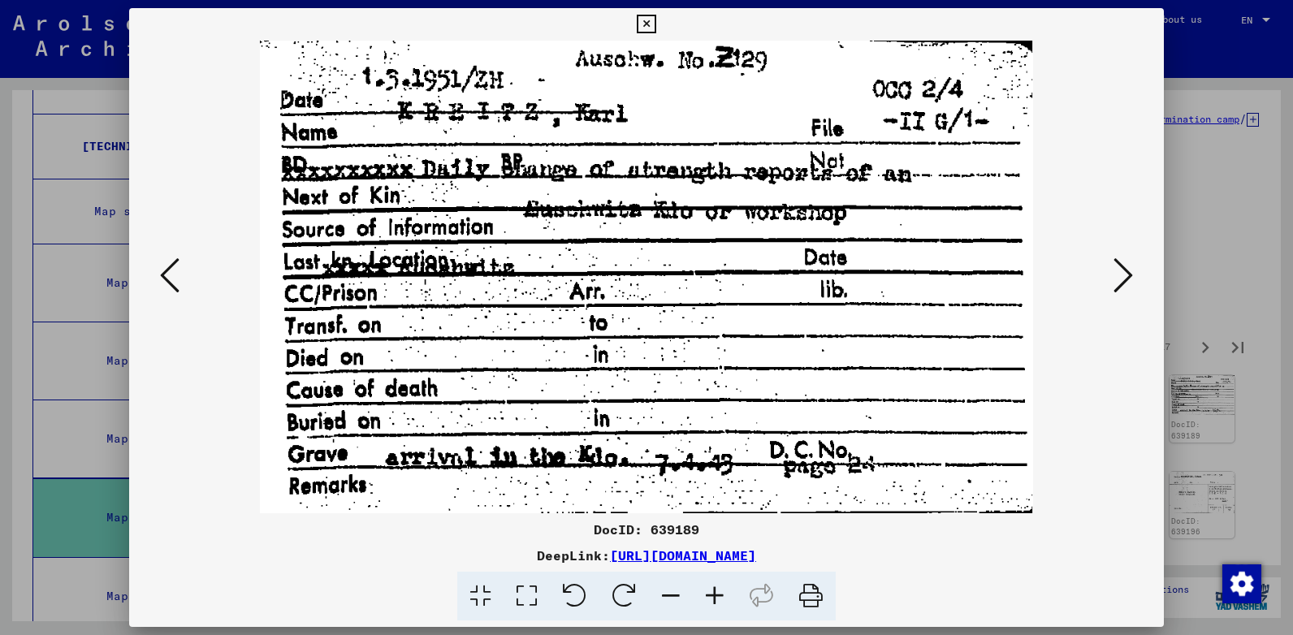
click at [1119, 266] on icon at bounding box center [1122, 275] width 19 height 39
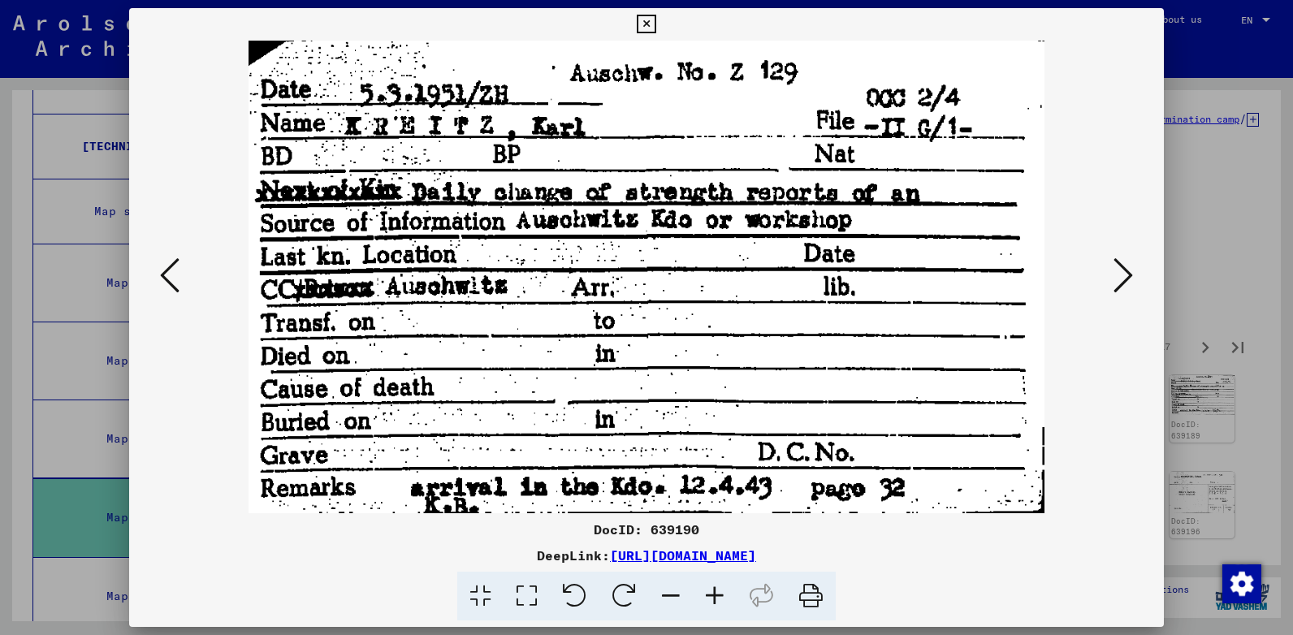
click at [1119, 266] on icon at bounding box center [1122, 275] width 19 height 39
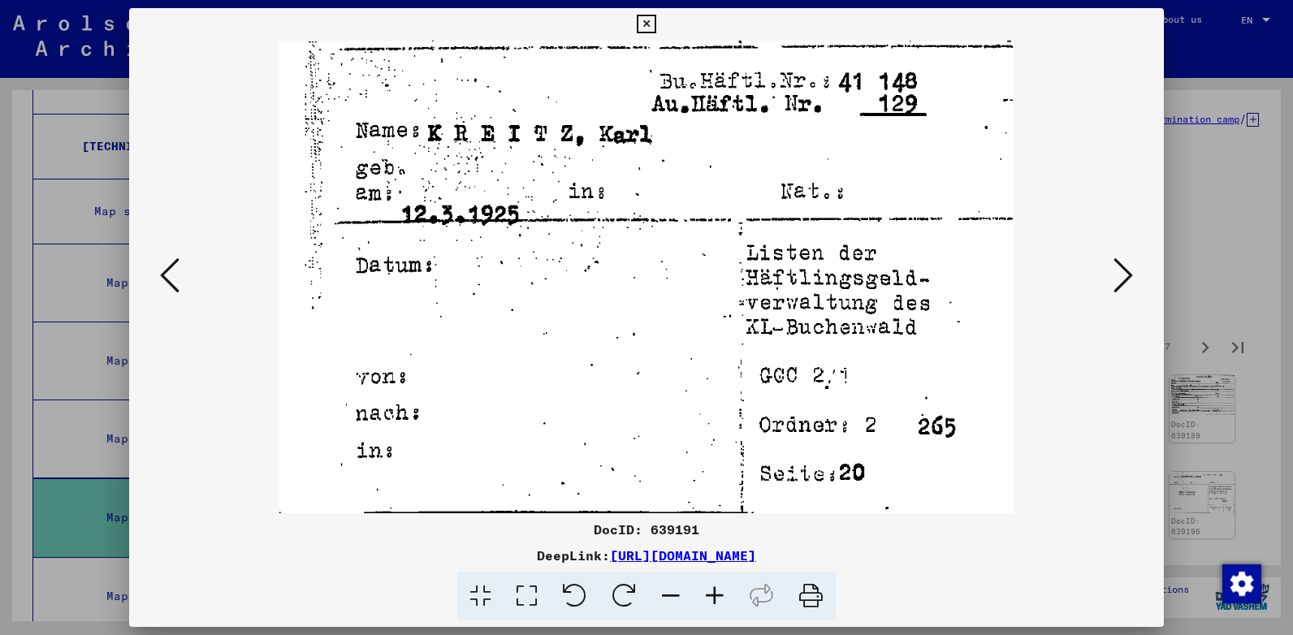
click at [1119, 266] on icon at bounding box center [1122, 275] width 19 height 39
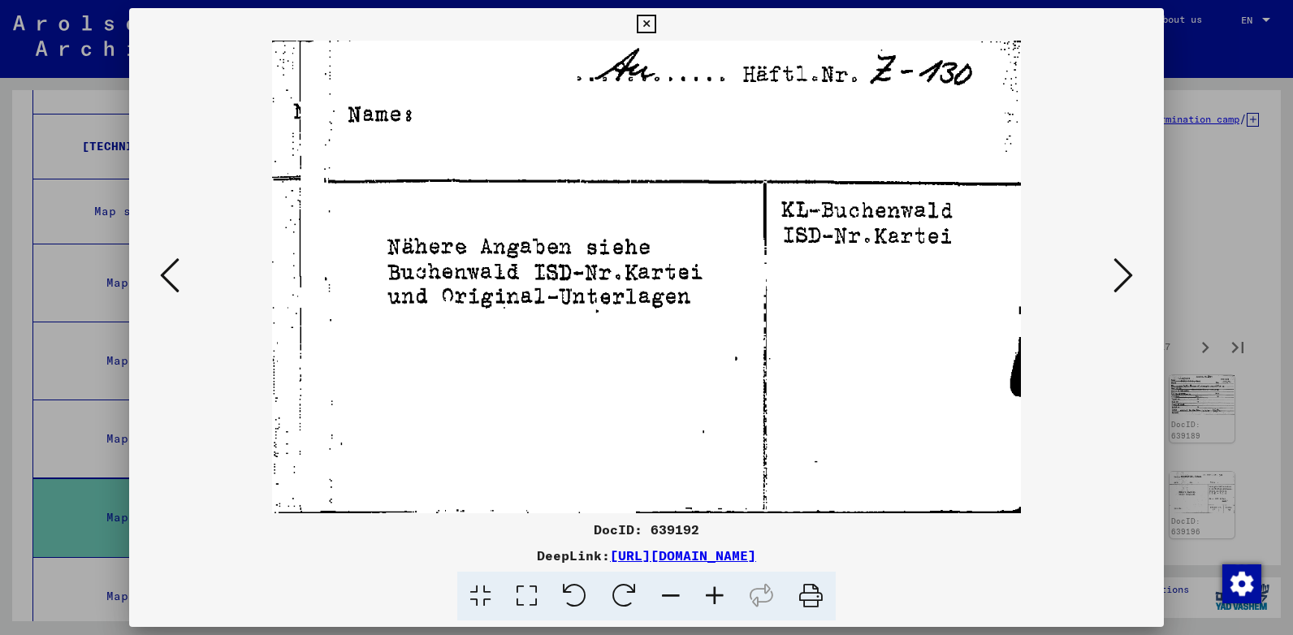
click at [1119, 266] on icon at bounding box center [1122, 275] width 19 height 39
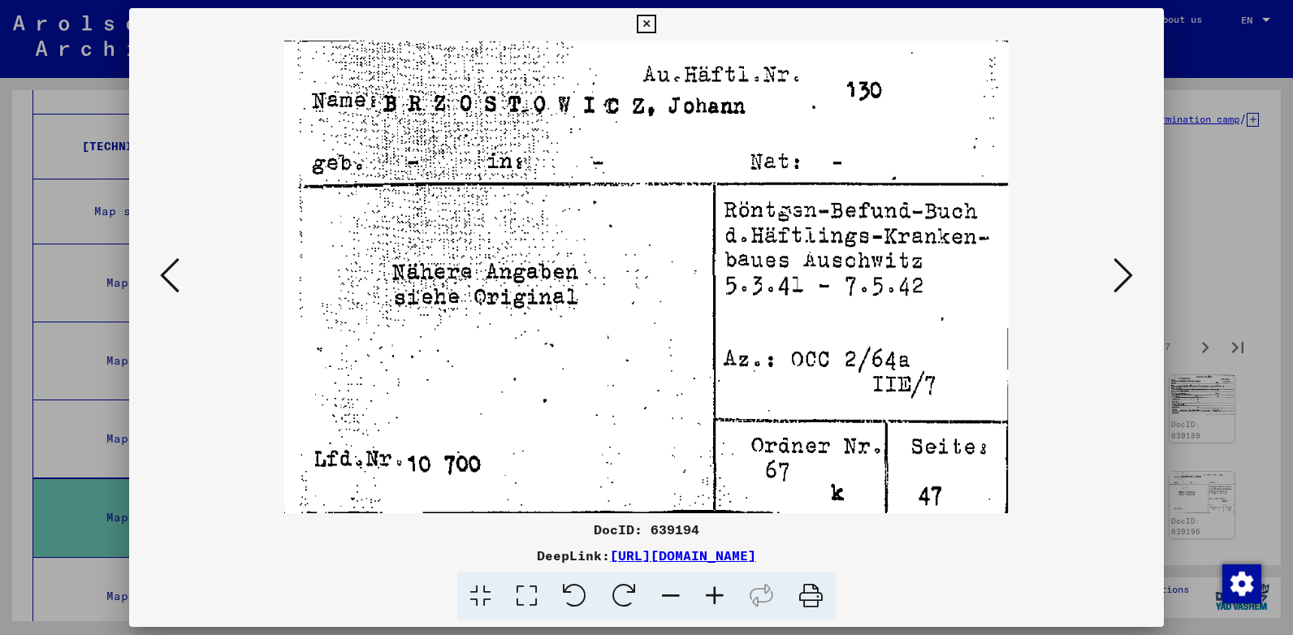
click at [1119, 266] on icon at bounding box center [1122, 275] width 19 height 39
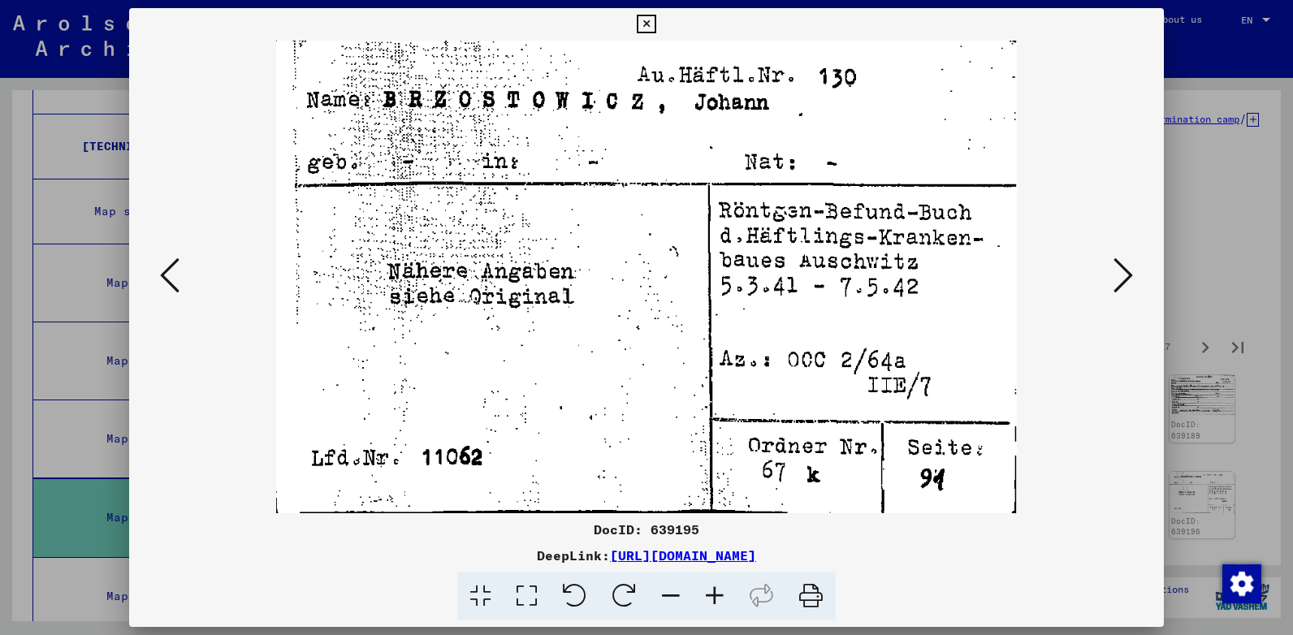
click at [1119, 266] on icon at bounding box center [1122, 275] width 19 height 39
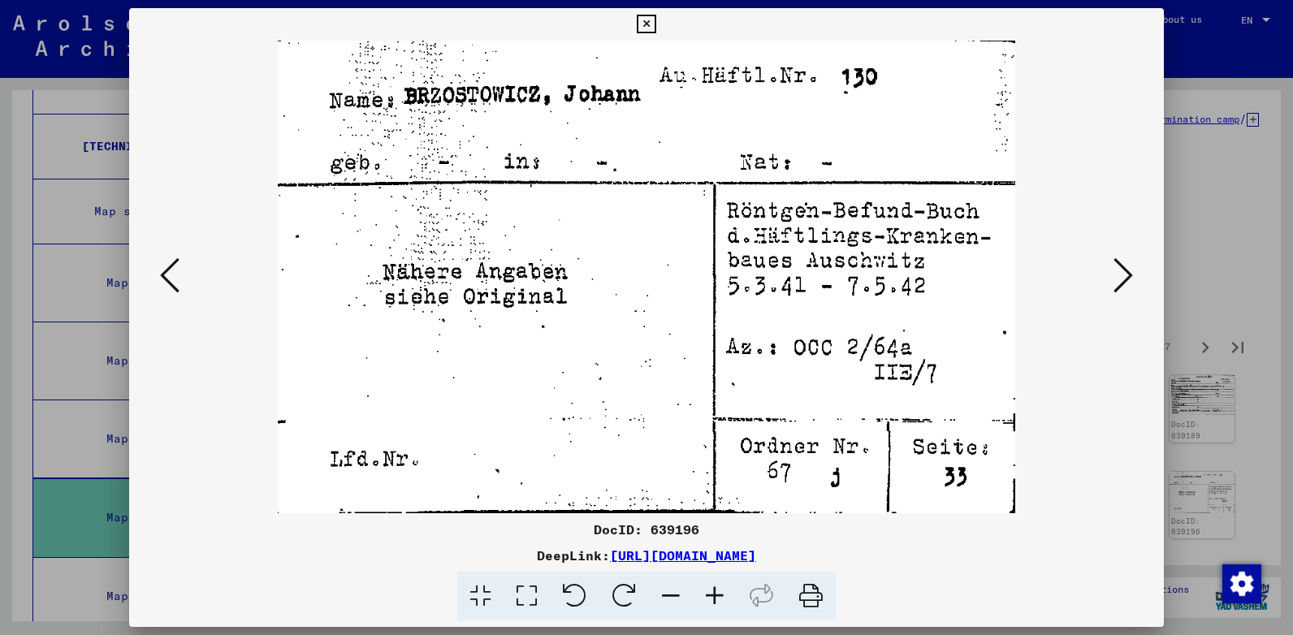
click at [1119, 266] on icon at bounding box center [1122, 275] width 19 height 39
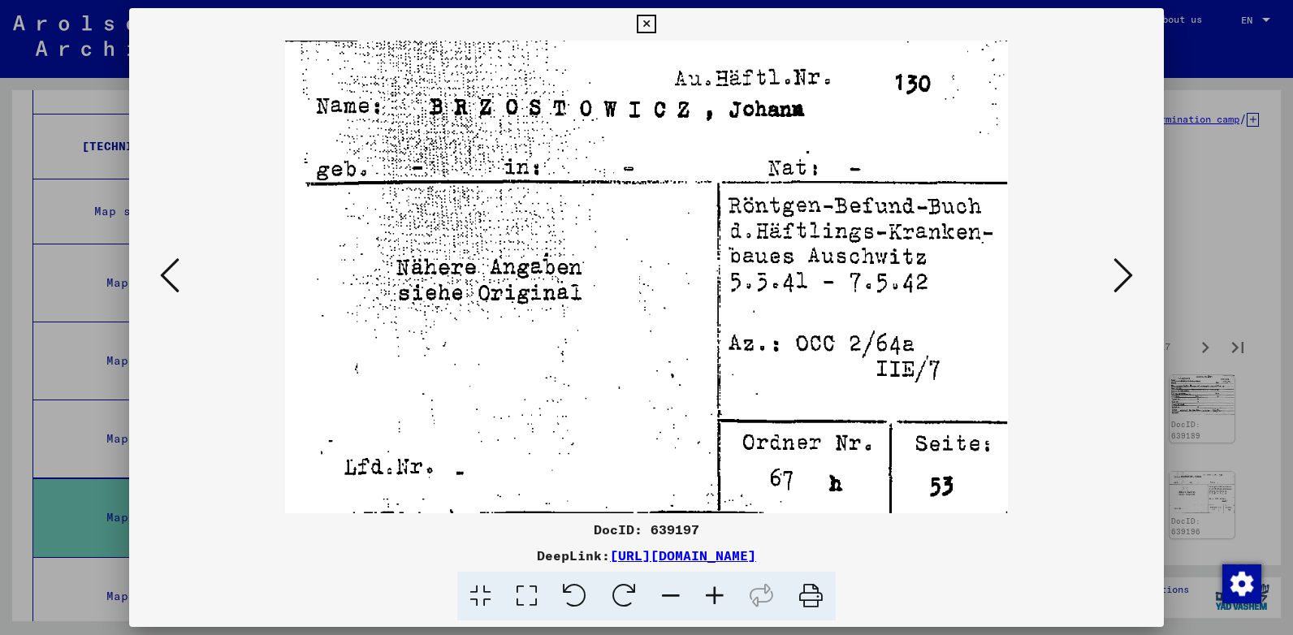
click at [1119, 266] on icon at bounding box center [1122, 275] width 19 height 39
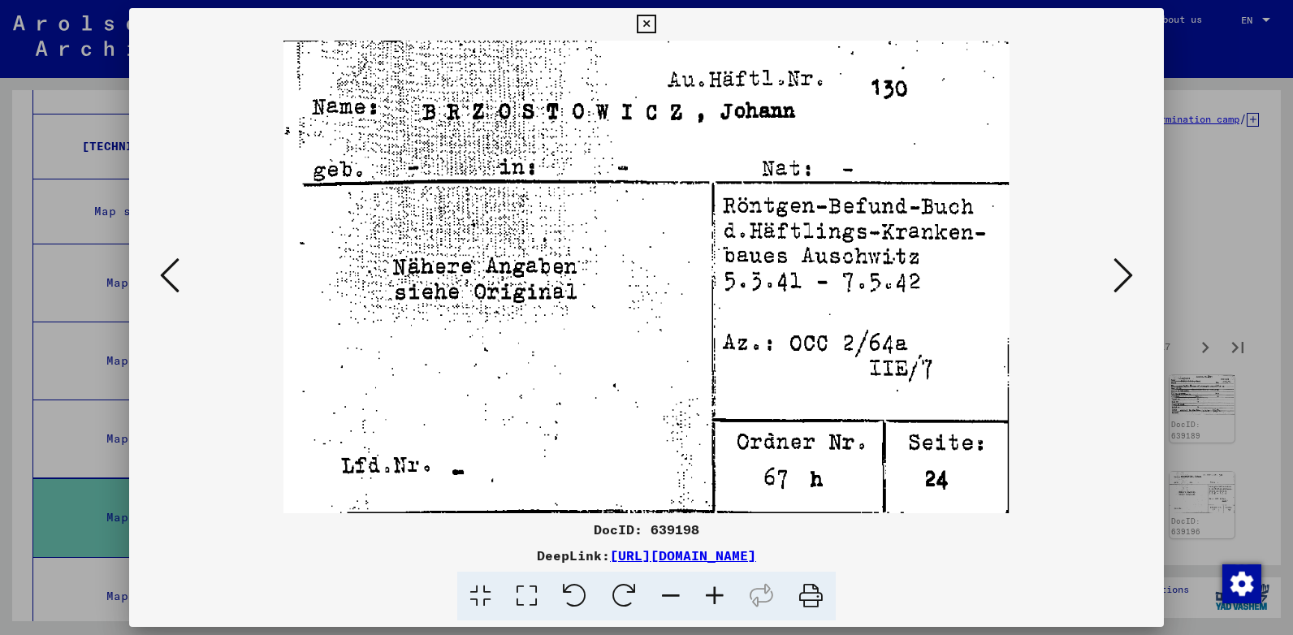
click at [1119, 266] on icon at bounding box center [1122, 275] width 19 height 39
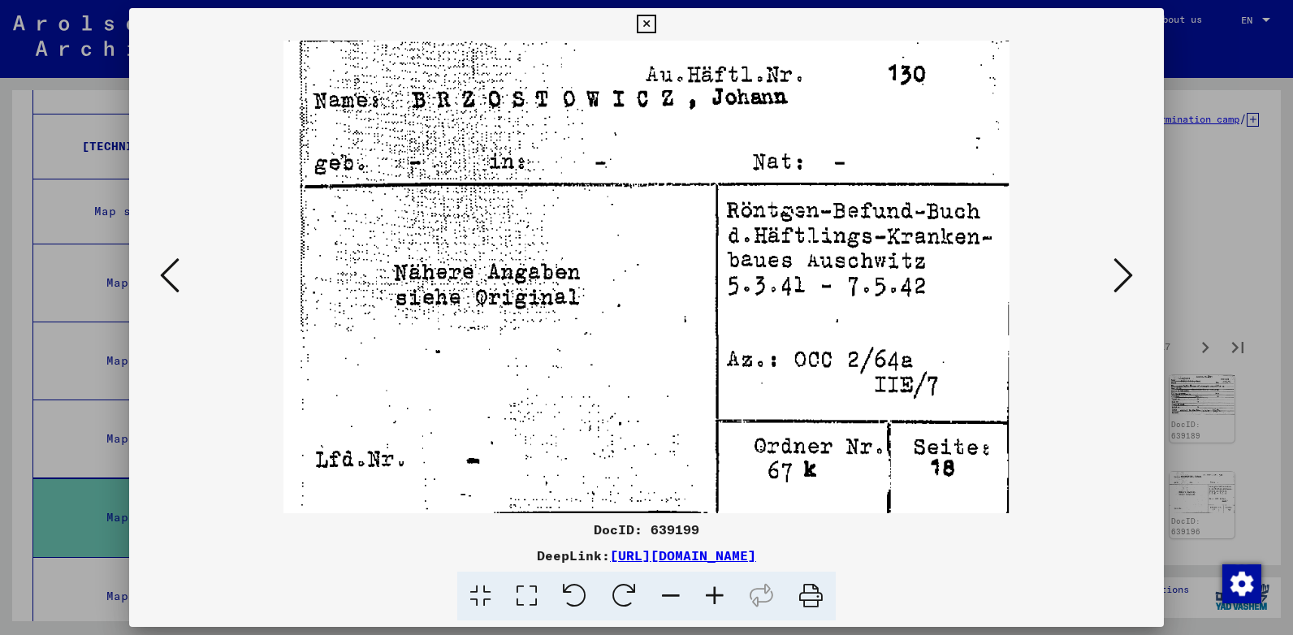
click at [1119, 266] on icon at bounding box center [1122, 275] width 19 height 39
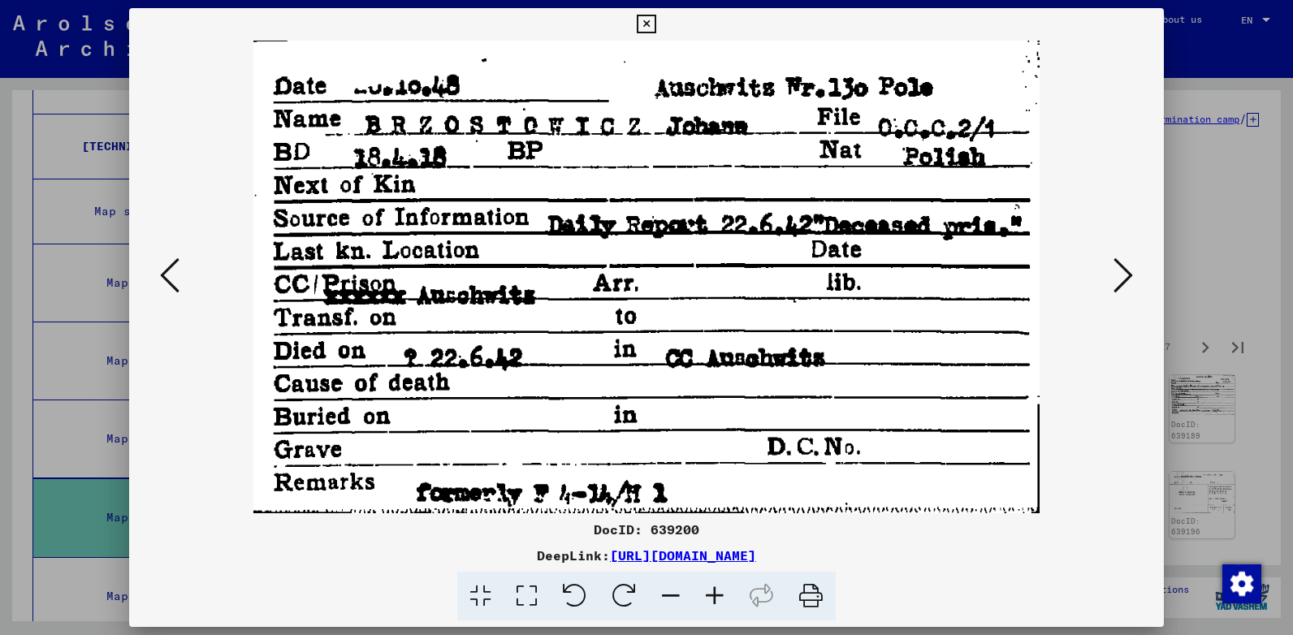
click at [1119, 266] on icon at bounding box center [1122, 275] width 19 height 39
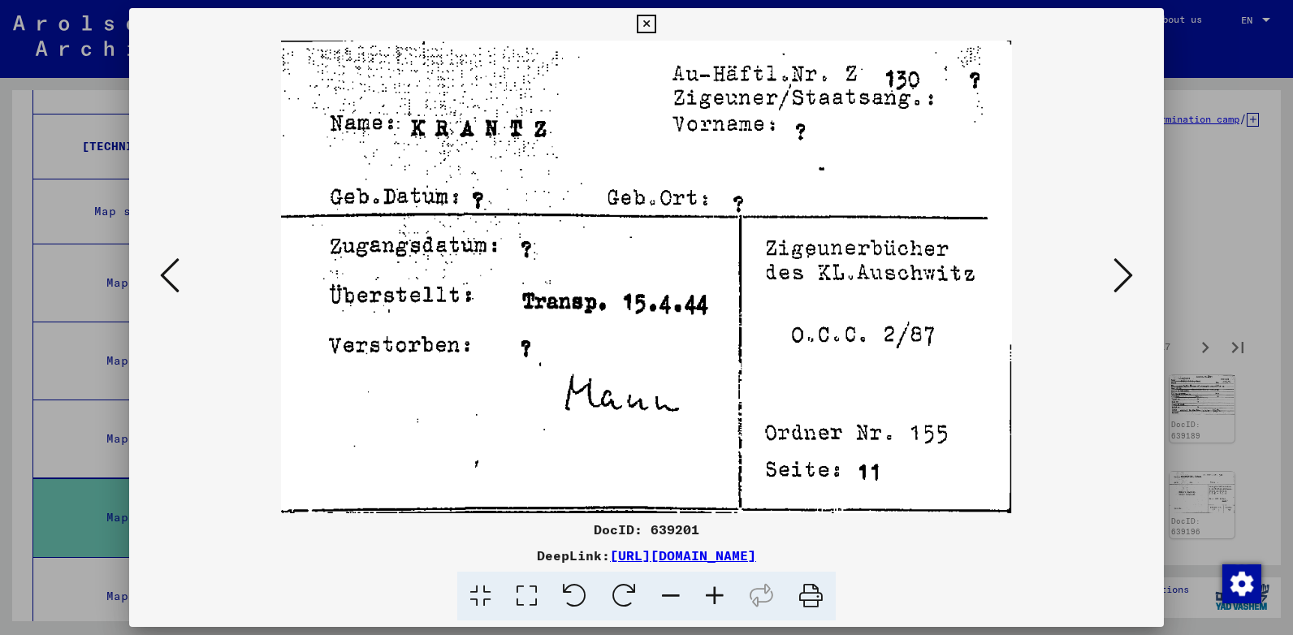
click at [164, 282] on icon at bounding box center [169, 275] width 19 height 39
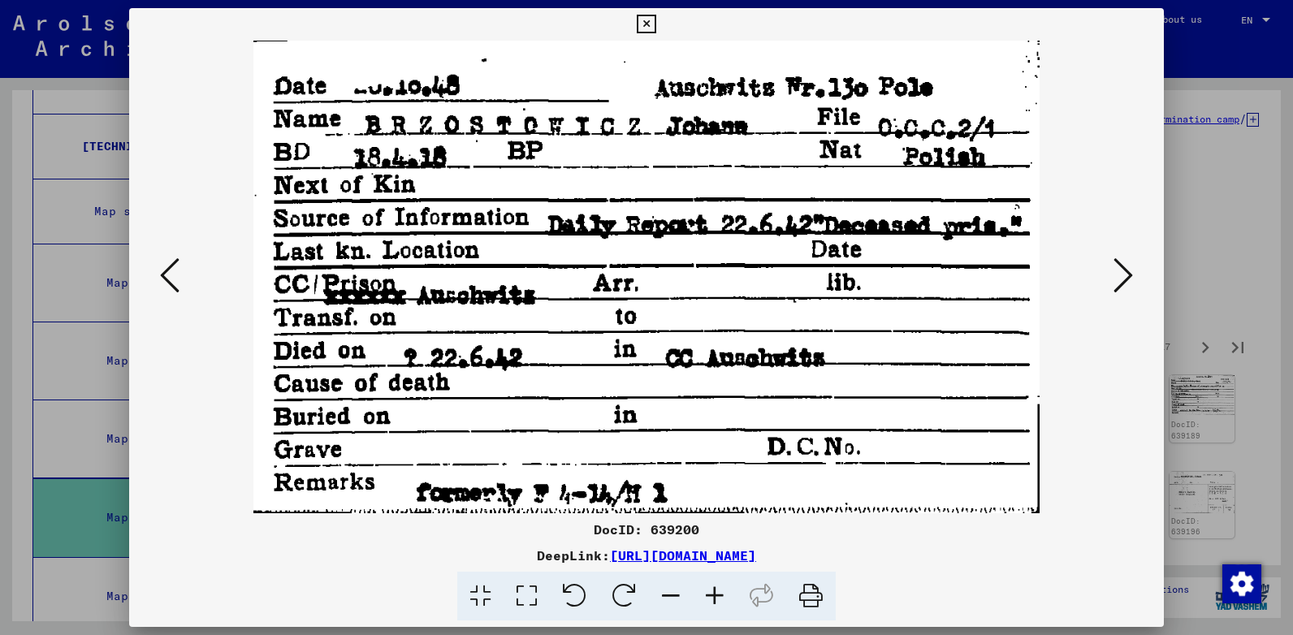
click at [1121, 269] on icon at bounding box center [1122, 275] width 19 height 39
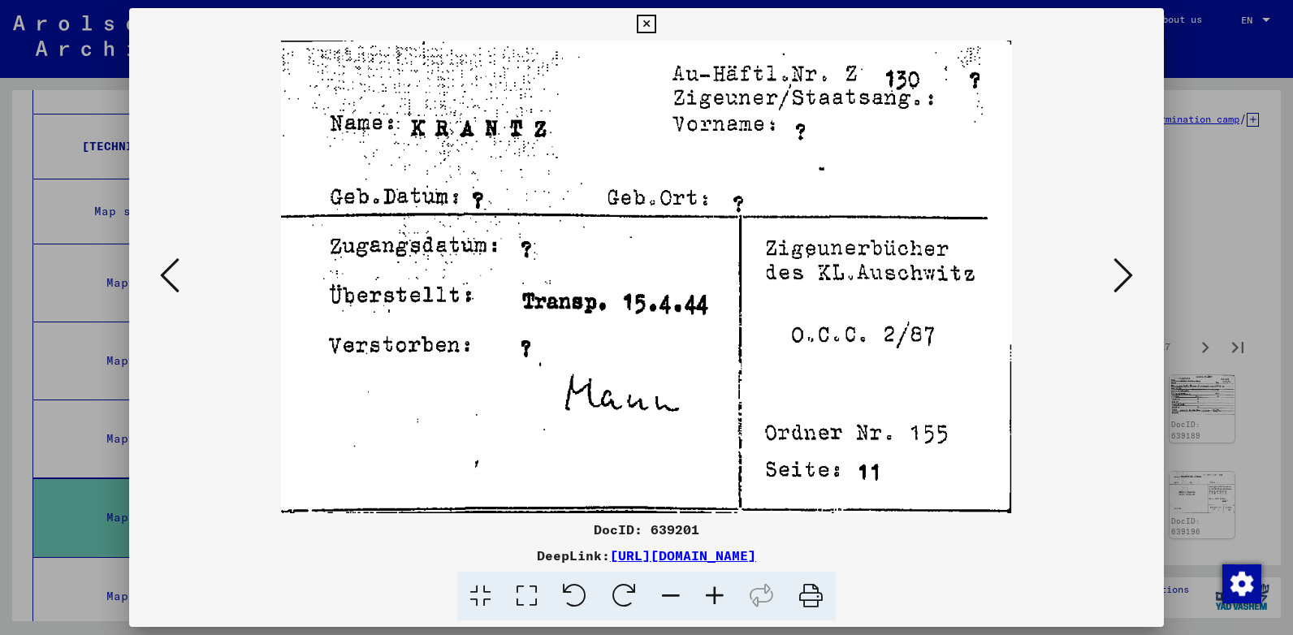
click at [1121, 270] on icon at bounding box center [1122, 275] width 19 height 39
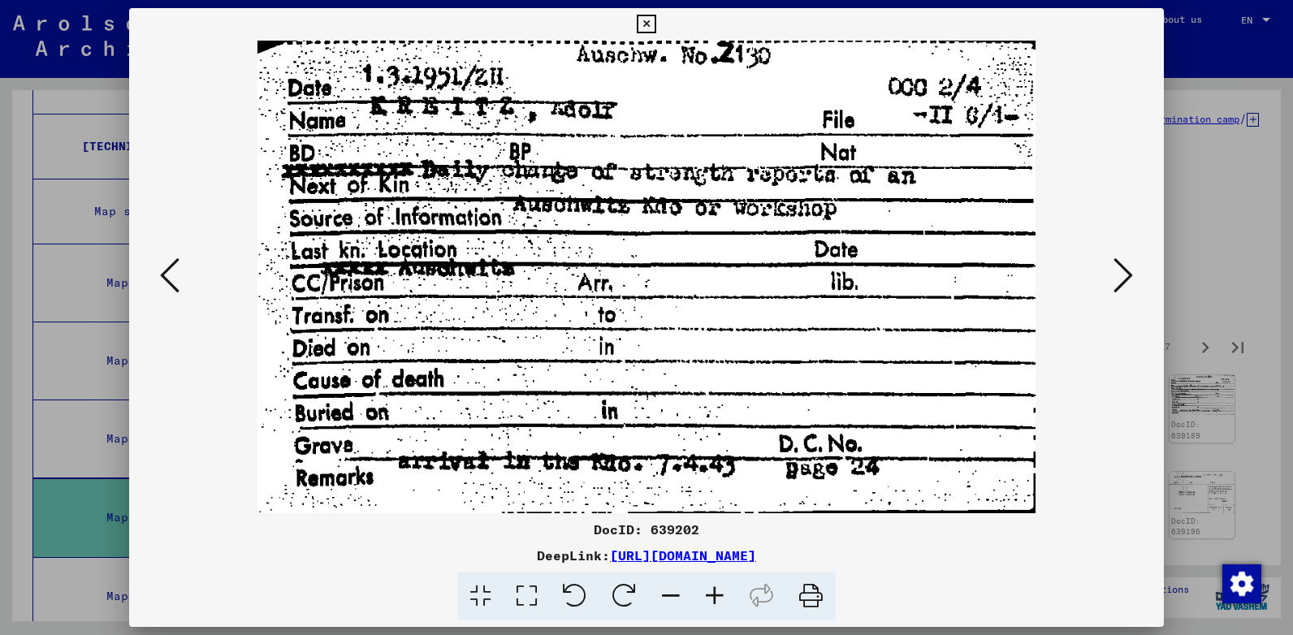
click at [1121, 270] on icon at bounding box center [1122, 275] width 19 height 39
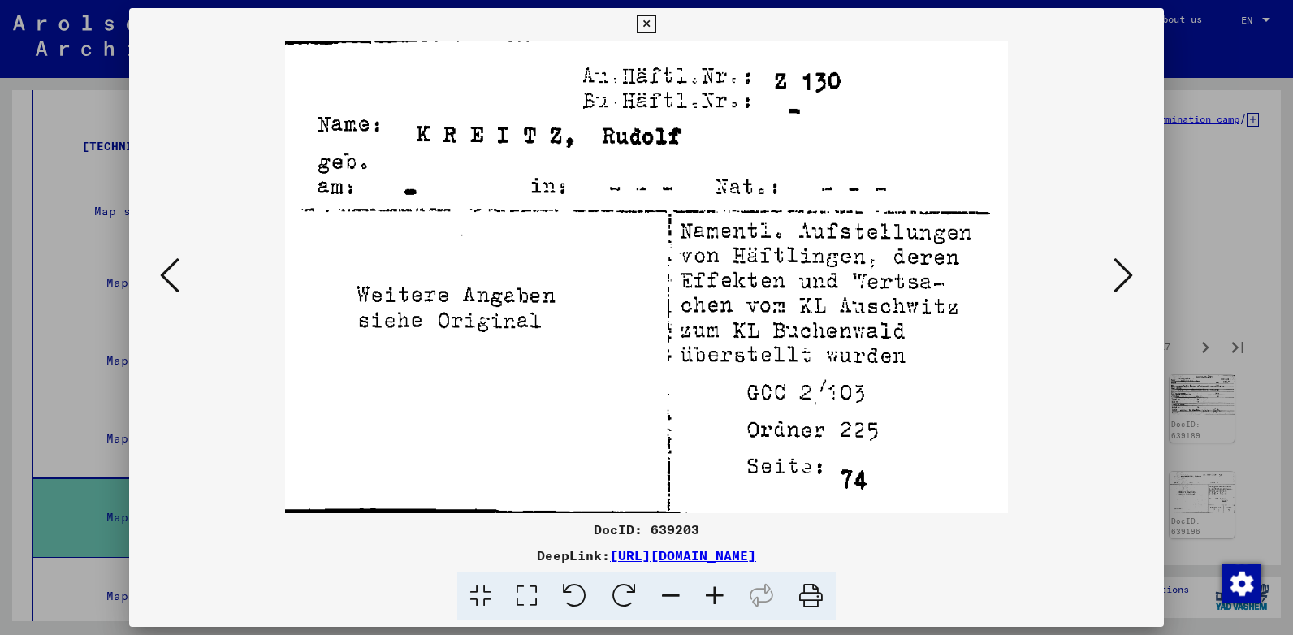
click at [1121, 270] on icon at bounding box center [1122, 275] width 19 height 39
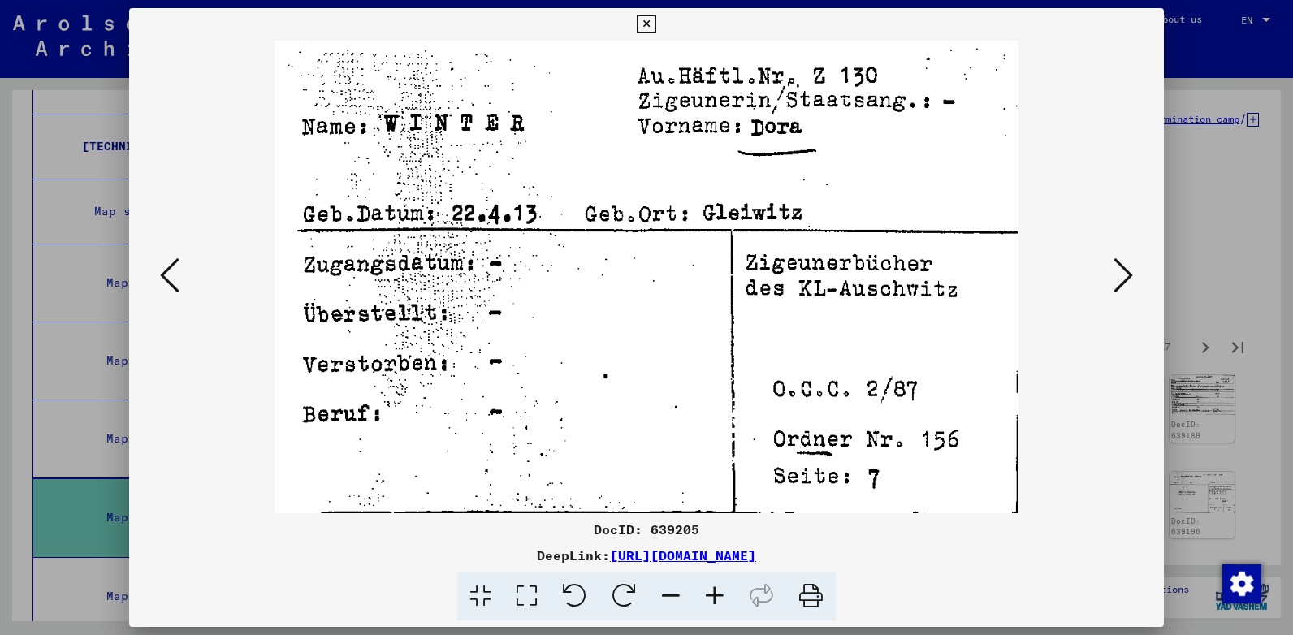
click at [1121, 270] on icon at bounding box center [1122, 275] width 19 height 39
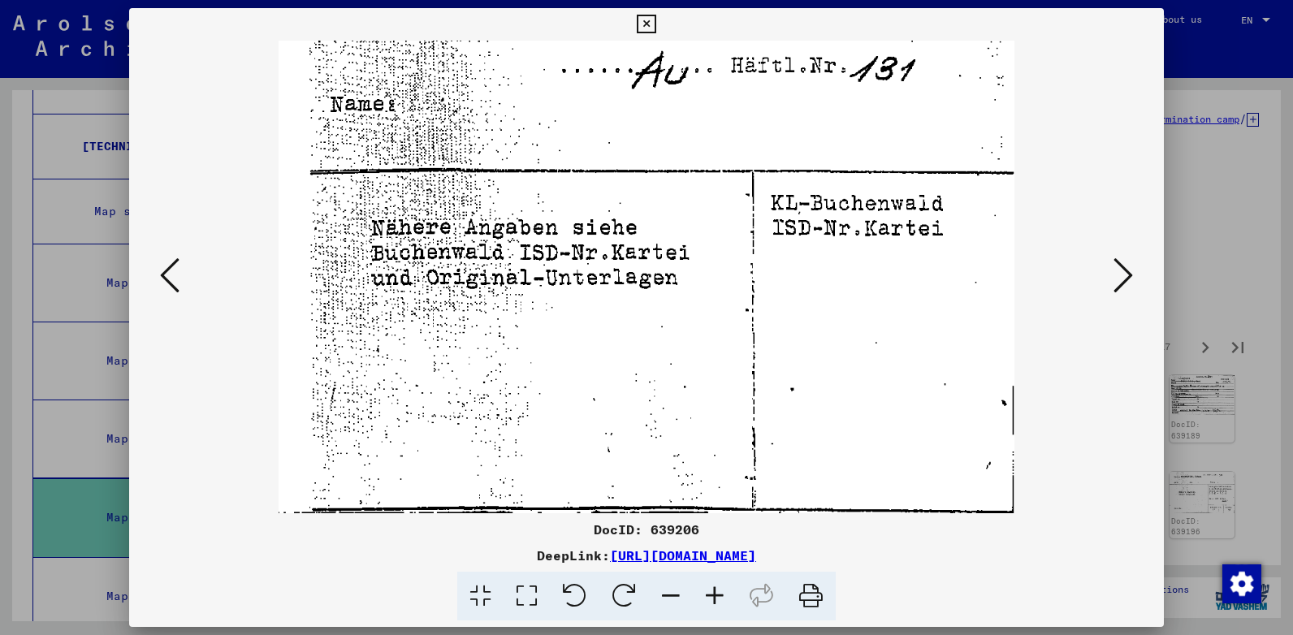
click at [1121, 270] on icon at bounding box center [1122, 275] width 19 height 39
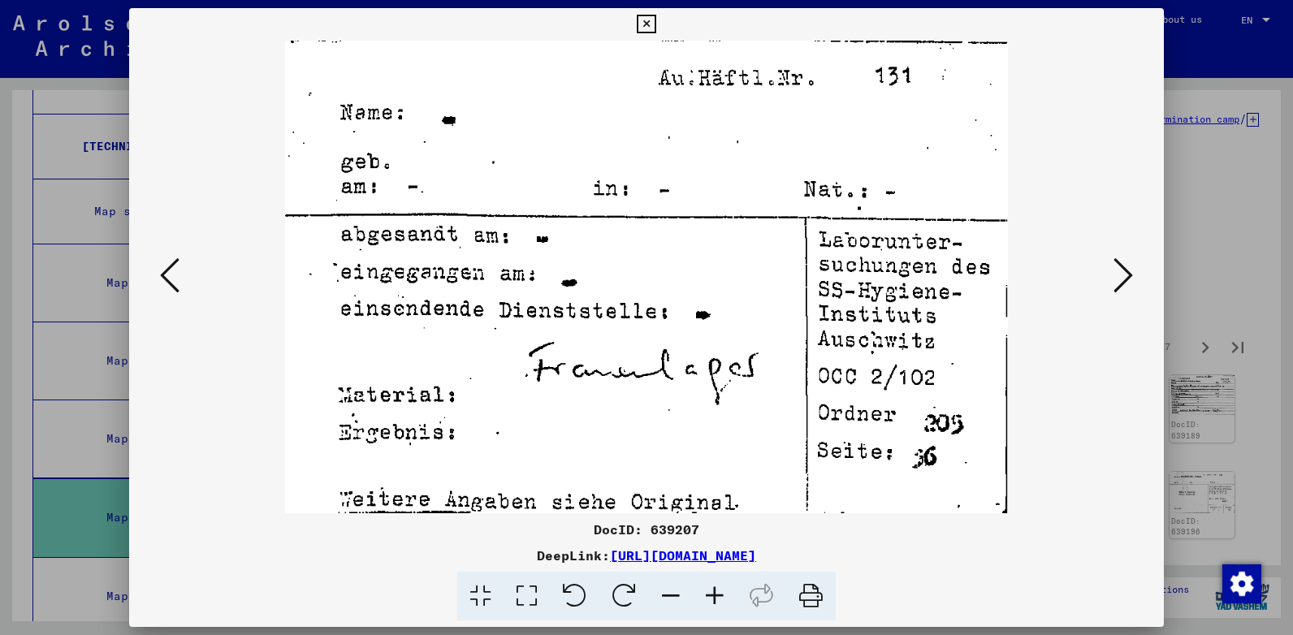
click at [1121, 270] on icon at bounding box center [1122, 275] width 19 height 39
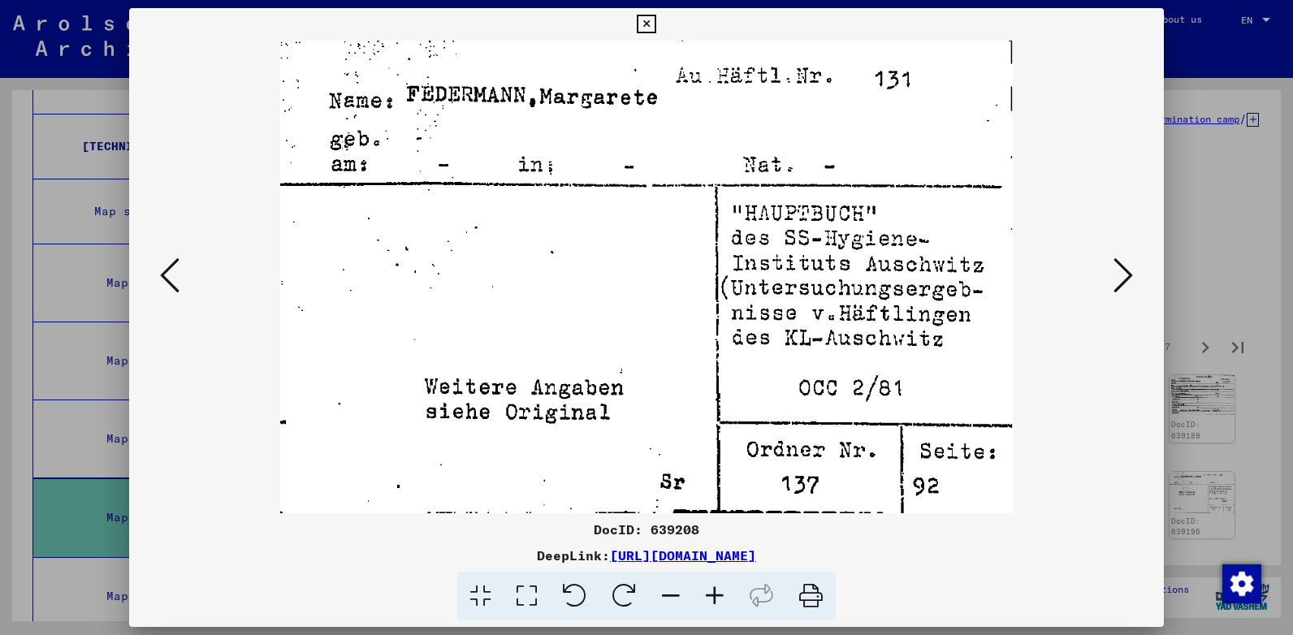
click at [1121, 270] on icon at bounding box center [1122, 275] width 19 height 39
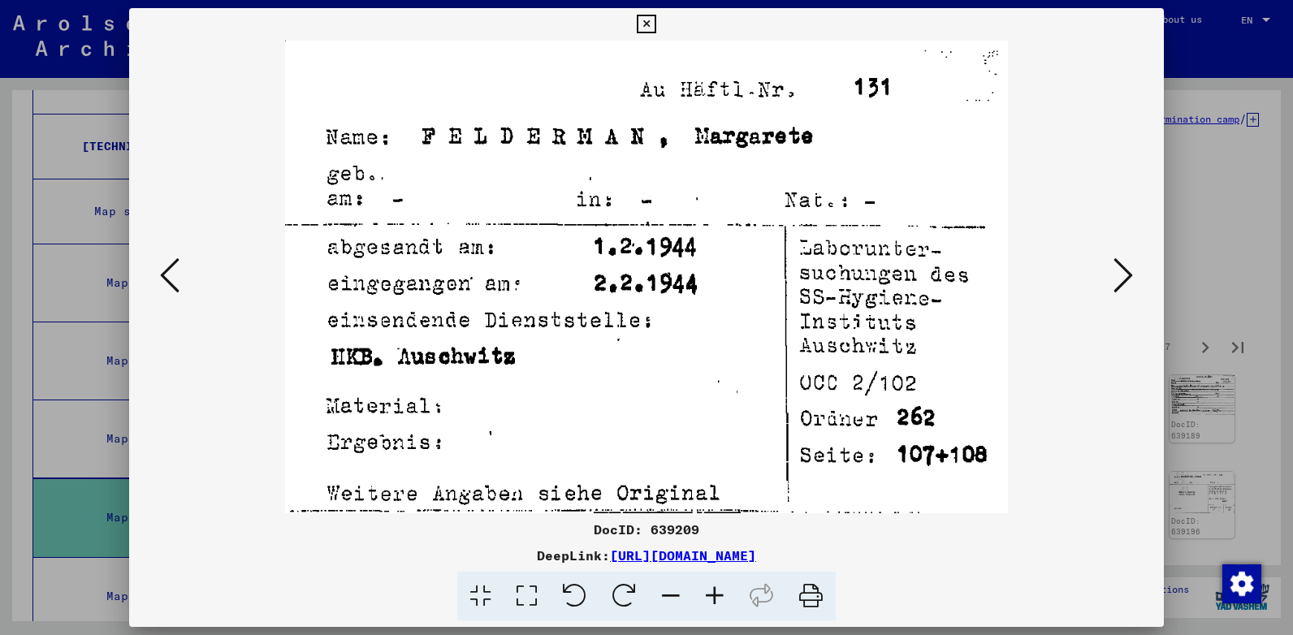
click at [1121, 270] on icon at bounding box center [1122, 275] width 19 height 39
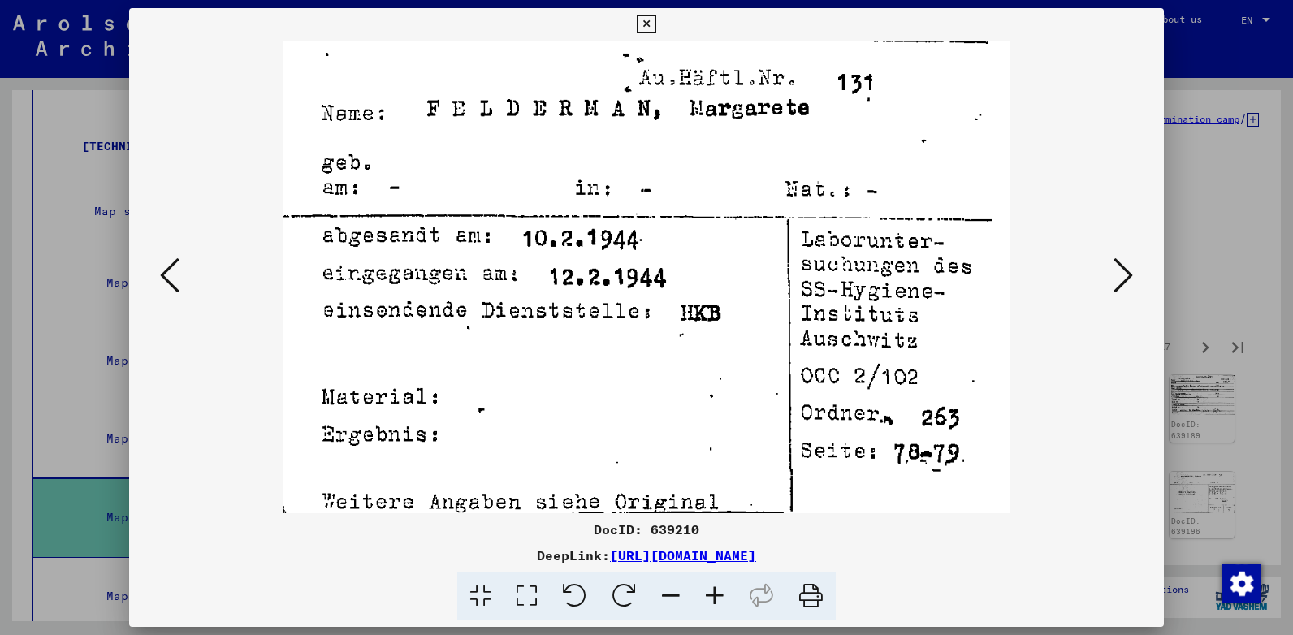
click at [1121, 270] on icon at bounding box center [1122, 275] width 19 height 39
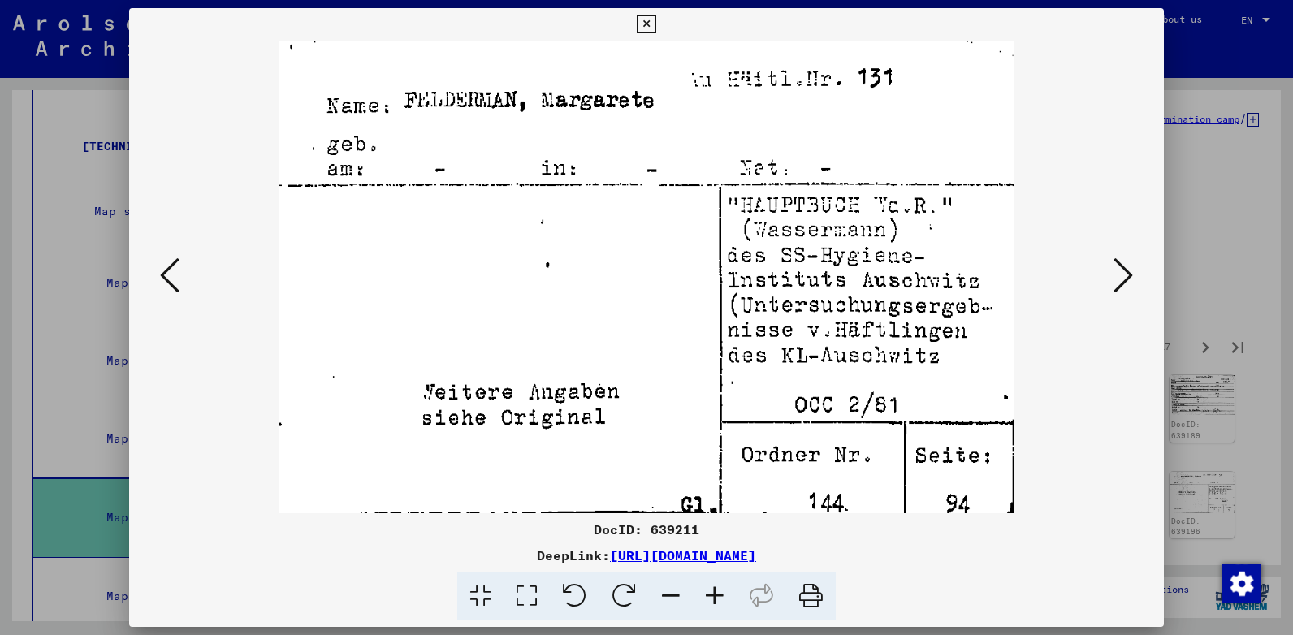
click at [1121, 270] on icon at bounding box center [1122, 275] width 19 height 39
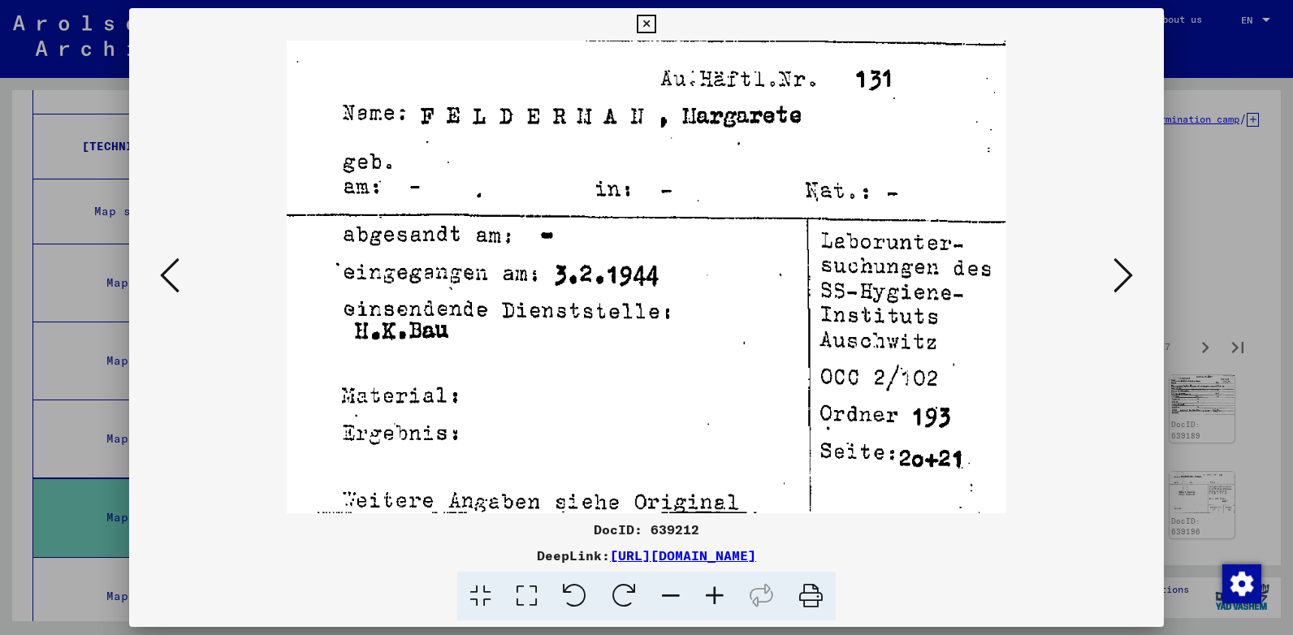
click at [1121, 270] on icon at bounding box center [1122, 275] width 19 height 39
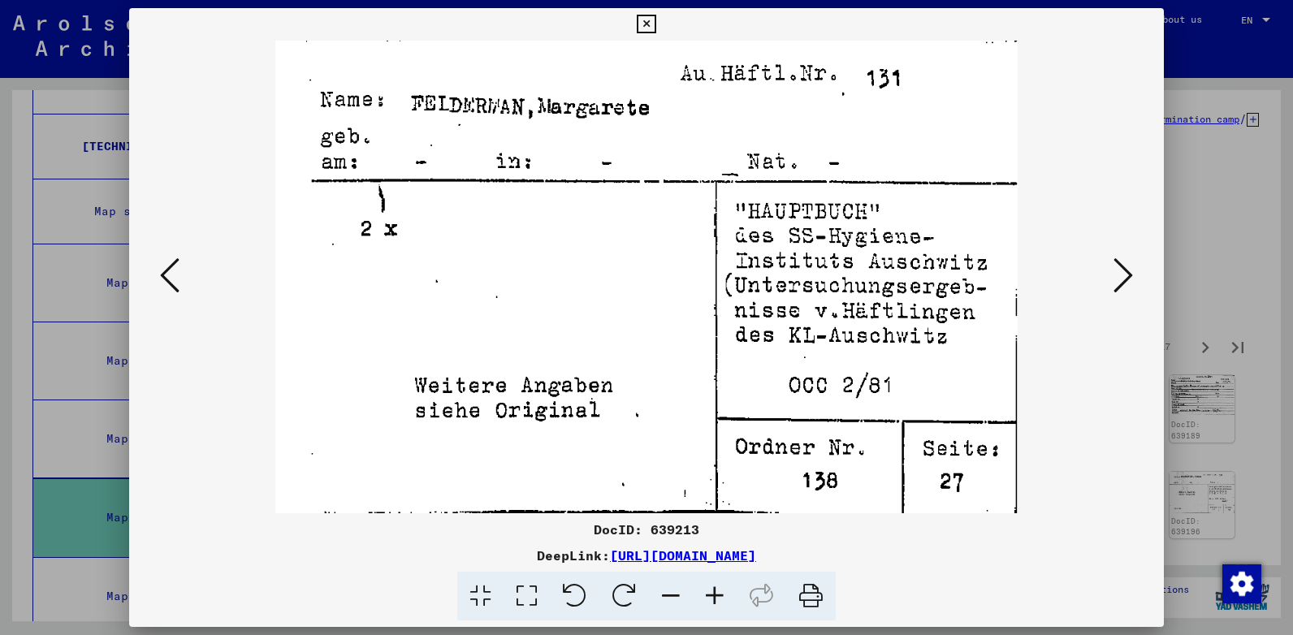
click at [1121, 270] on icon at bounding box center [1122, 275] width 19 height 39
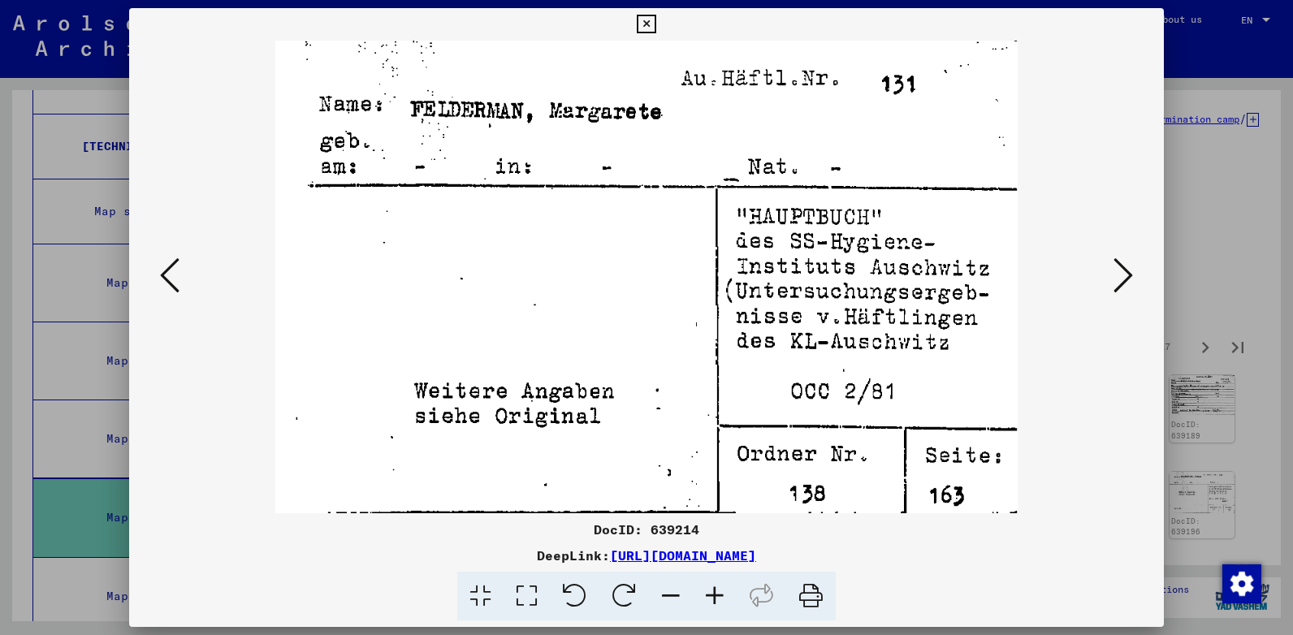
click at [1121, 270] on icon at bounding box center [1122, 275] width 19 height 39
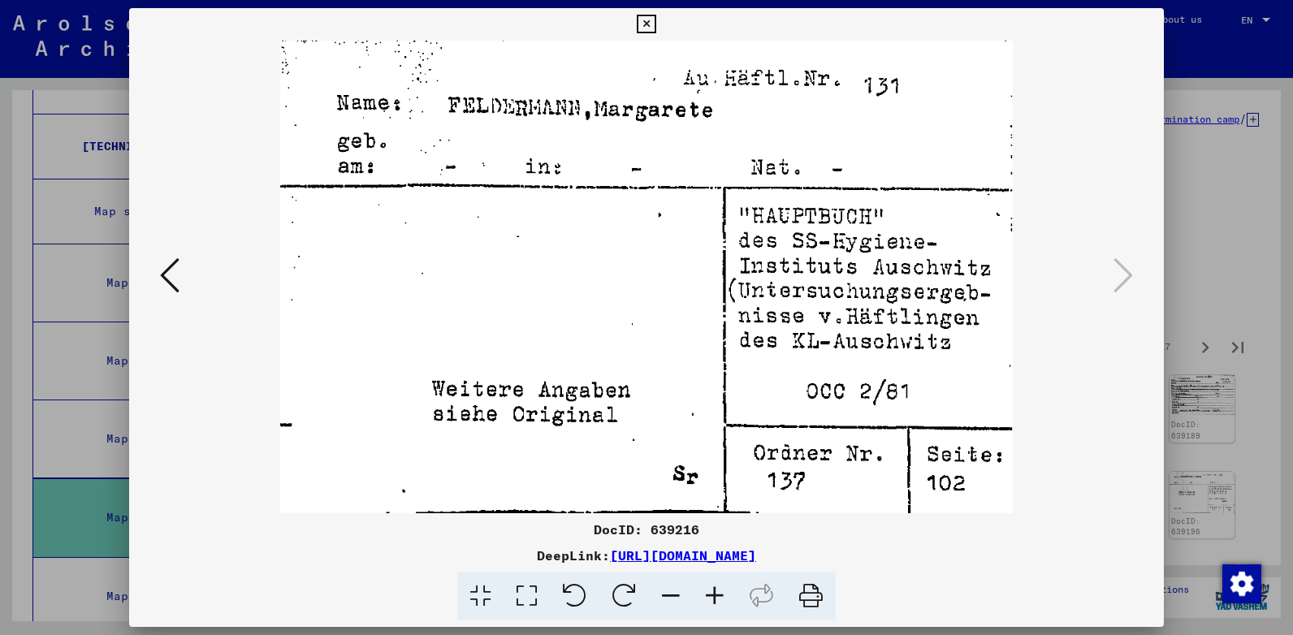
click at [645, 19] on icon at bounding box center [646, 24] width 19 height 19
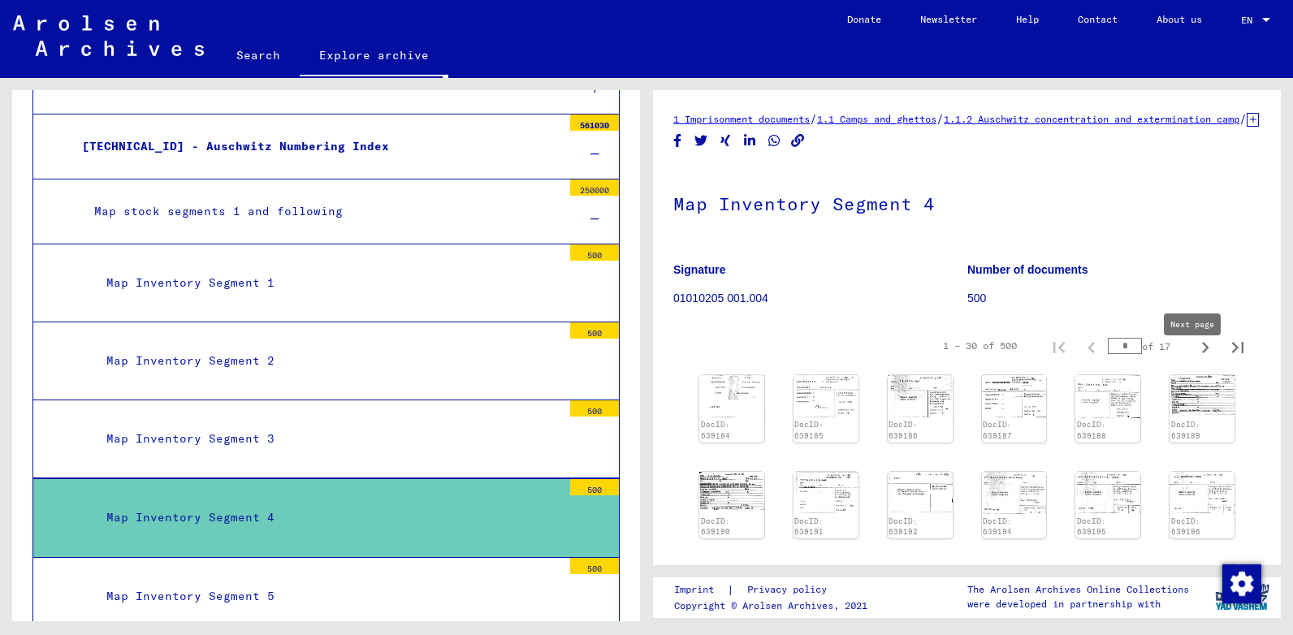
click at [1194, 359] on icon "Next page" at bounding box center [1205, 347] width 23 height 23
type input "*"
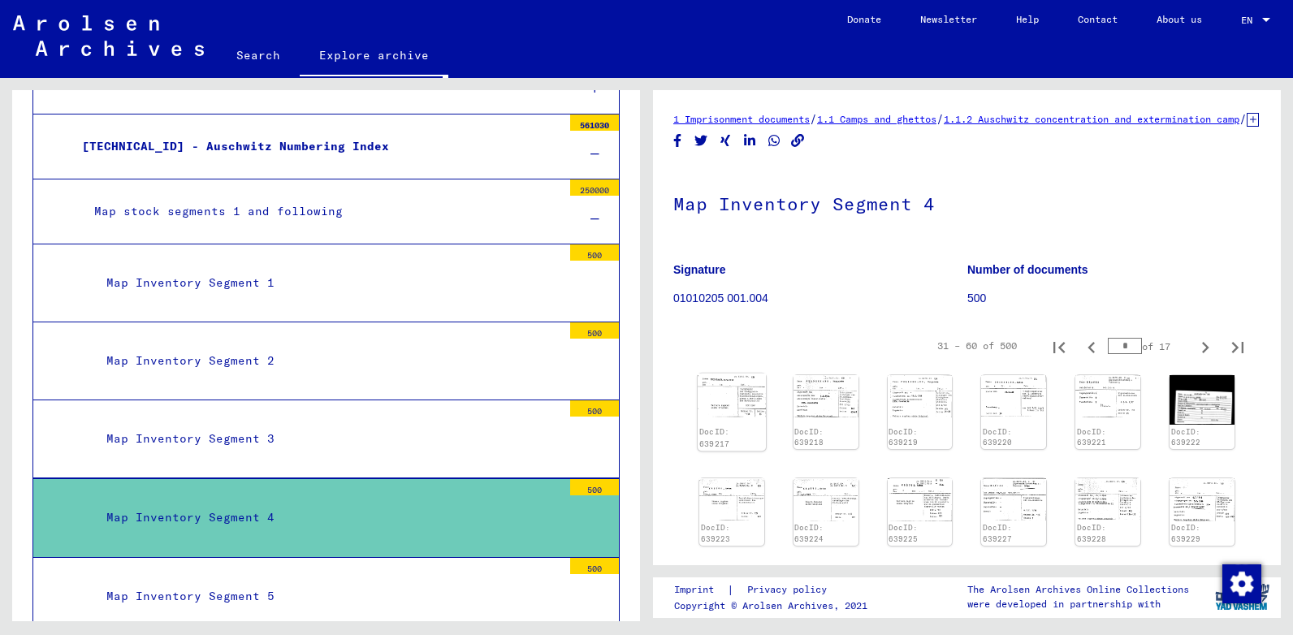
click at [716, 417] on img at bounding box center [732, 396] width 68 height 44
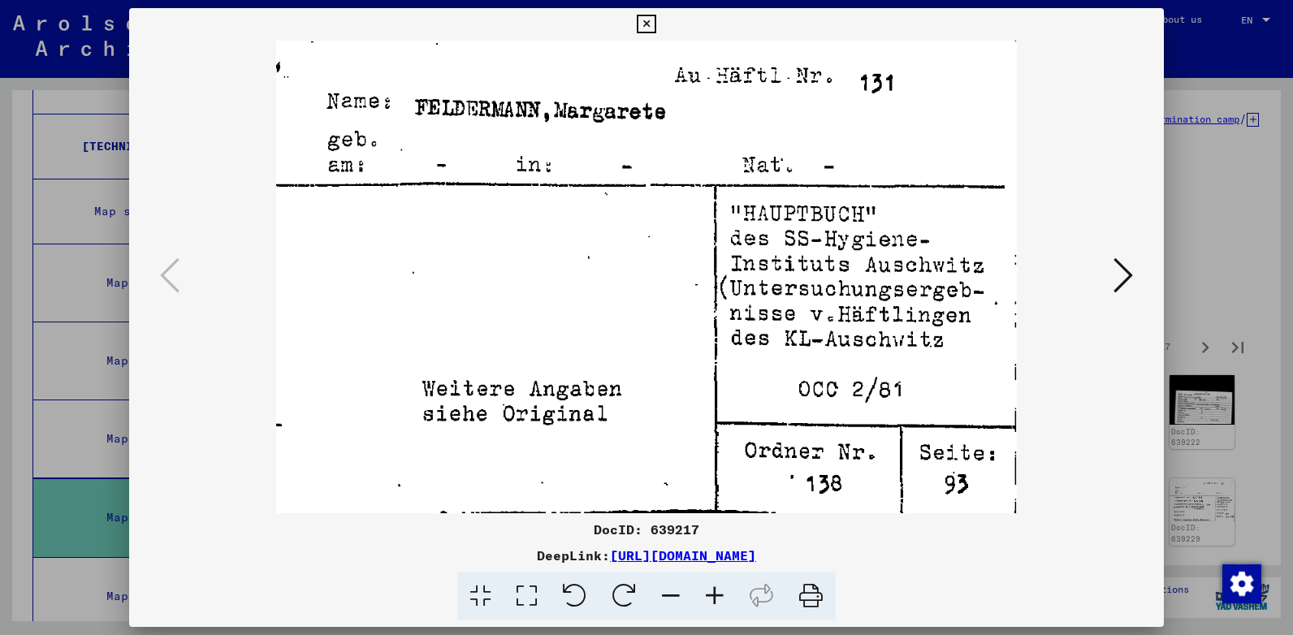
click at [1121, 277] on icon at bounding box center [1122, 275] width 19 height 39
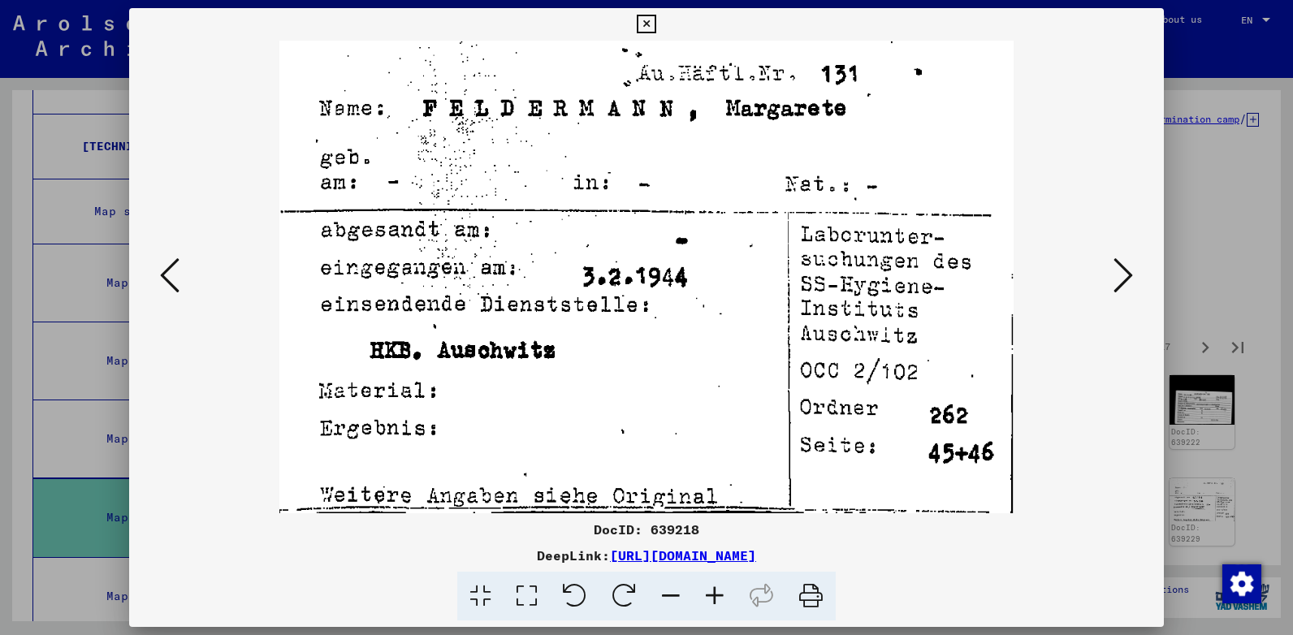
click at [1121, 277] on icon at bounding box center [1122, 275] width 19 height 39
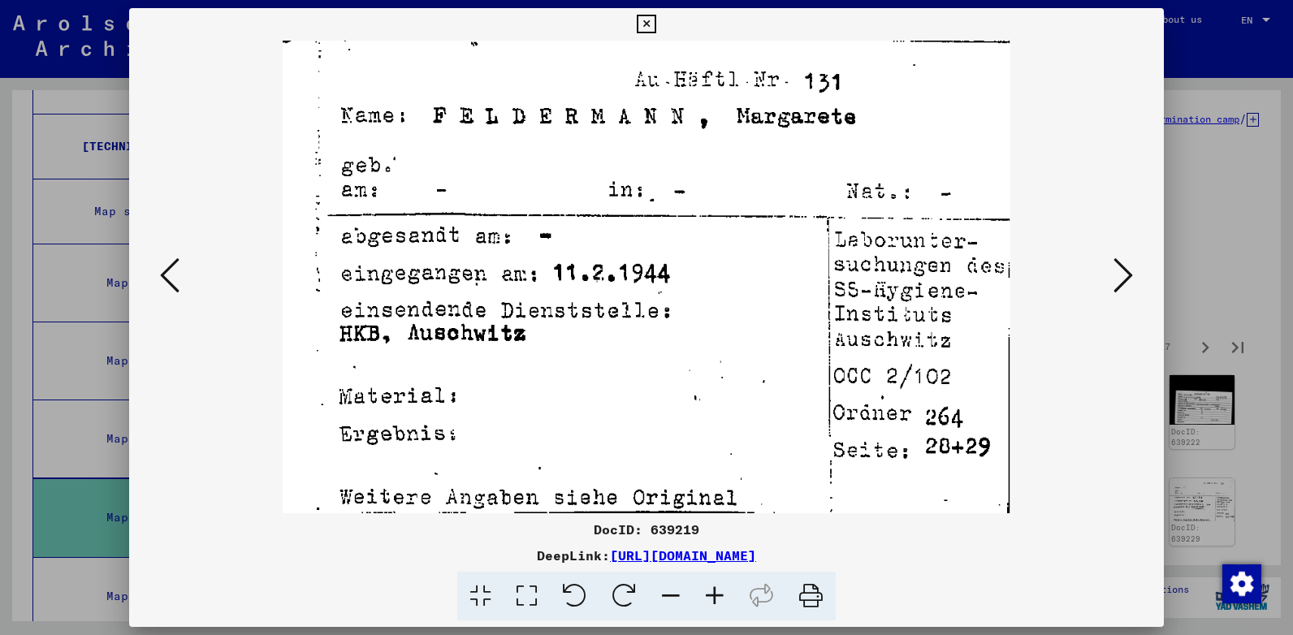
click at [1121, 277] on icon at bounding box center [1122, 275] width 19 height 39
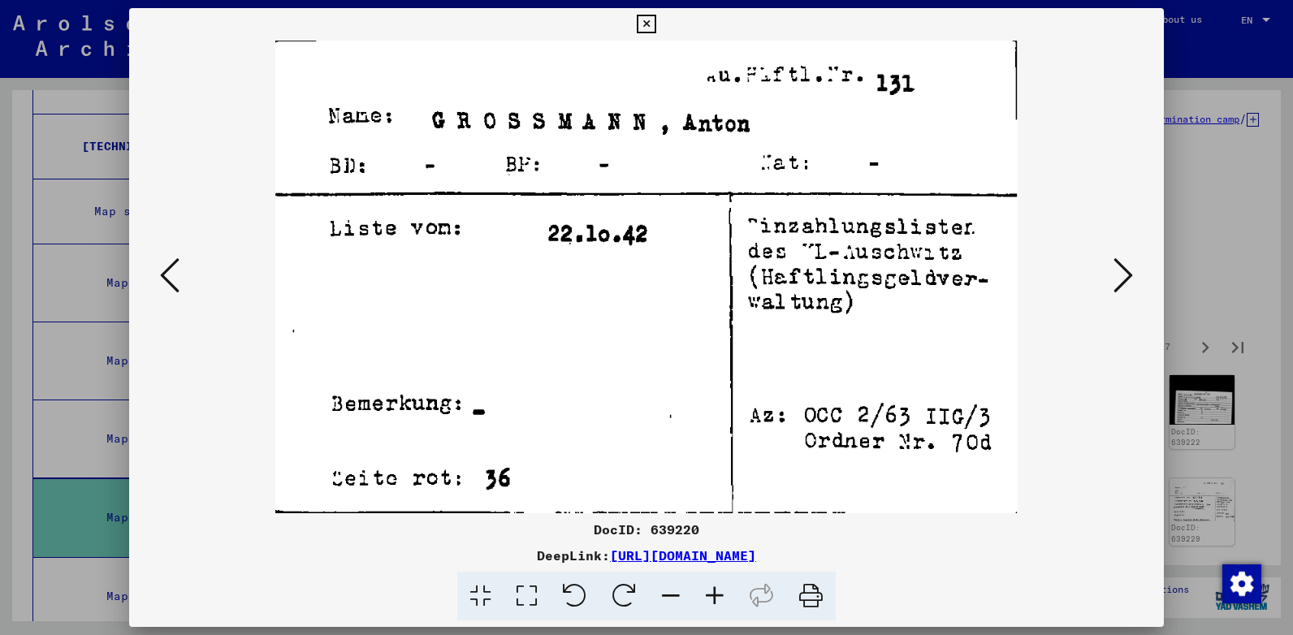
click at [1121, 277] on icon at bounding box center [1122, 275] width 19 height 39
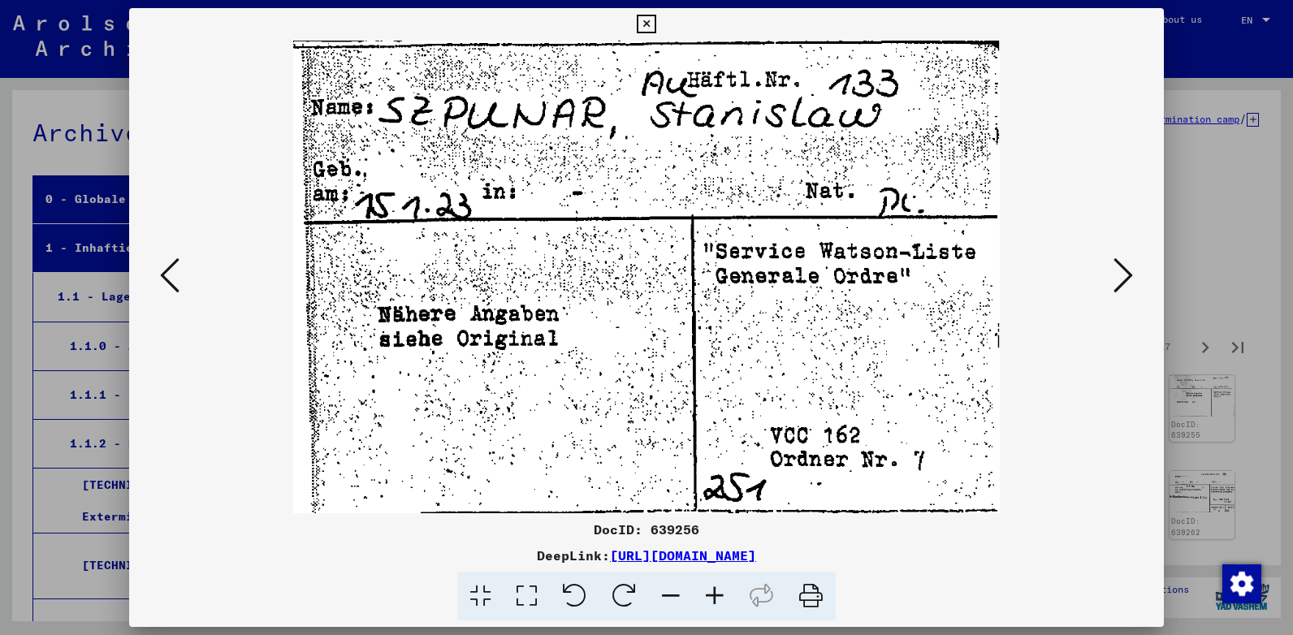
scroll to position [485, 0]
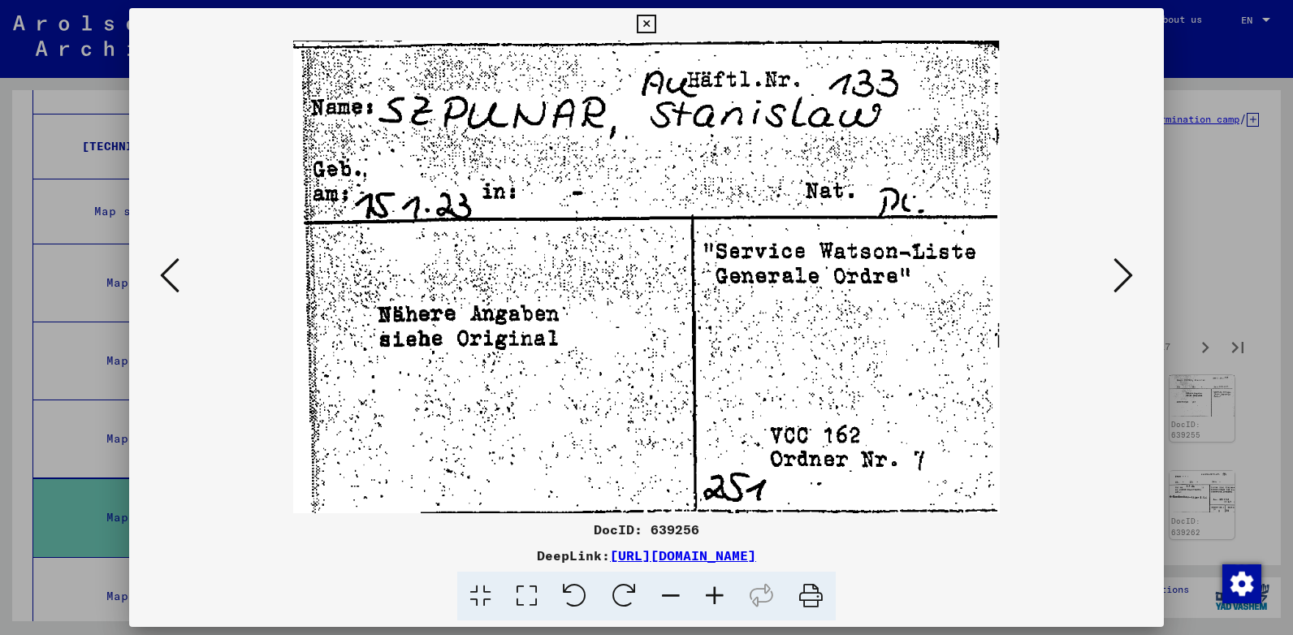
click at [1115, 279] on icon at bounding box center [1122, 275] width 19 height 39
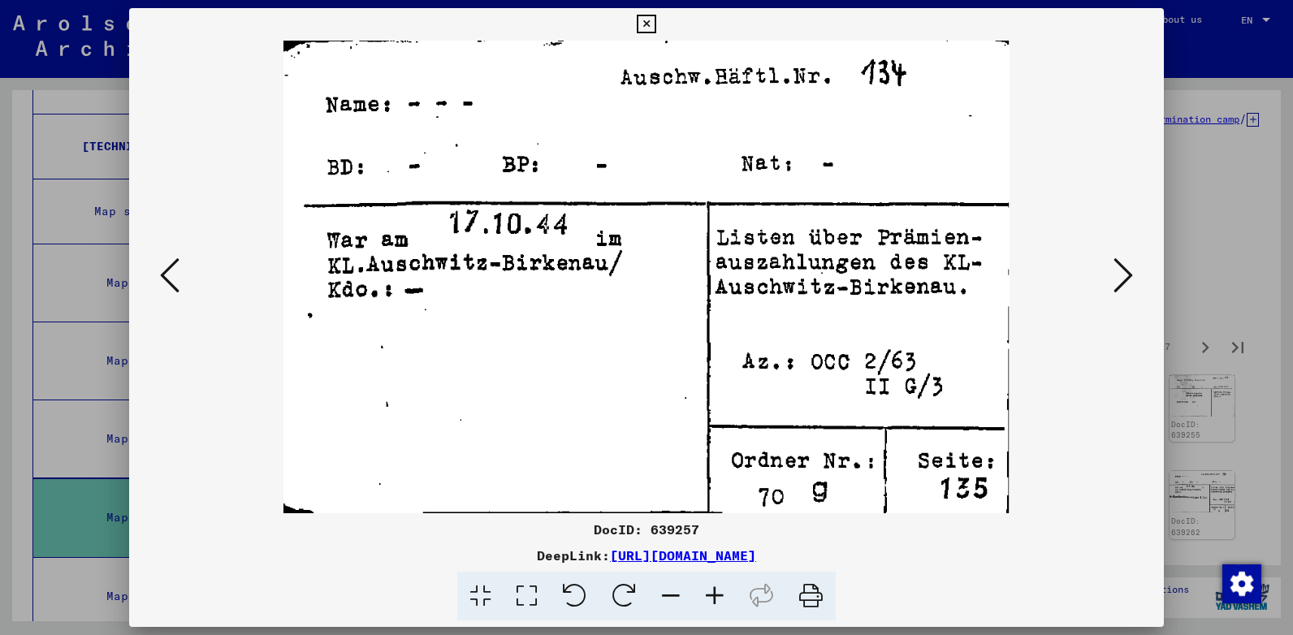
click at [1115, 279] on icon at bounding box center [1122, 275] width 19 height 39
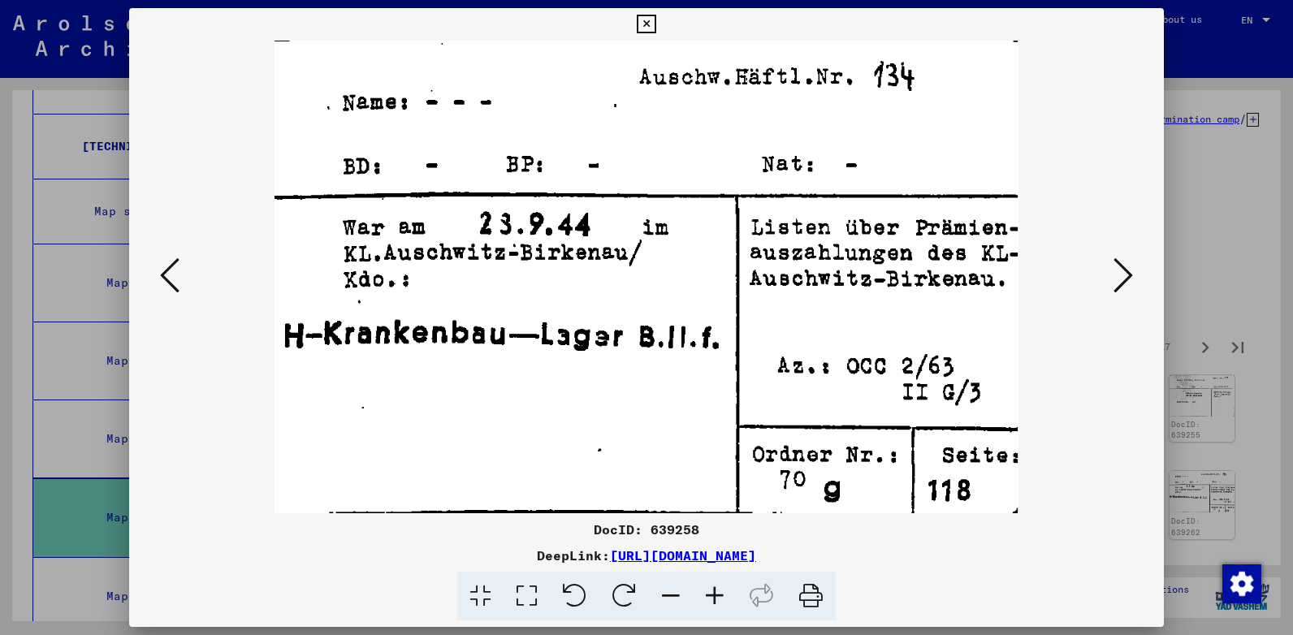
click at [1115, 279] on icon at bounding box center [1122, 275] width 19 height 39
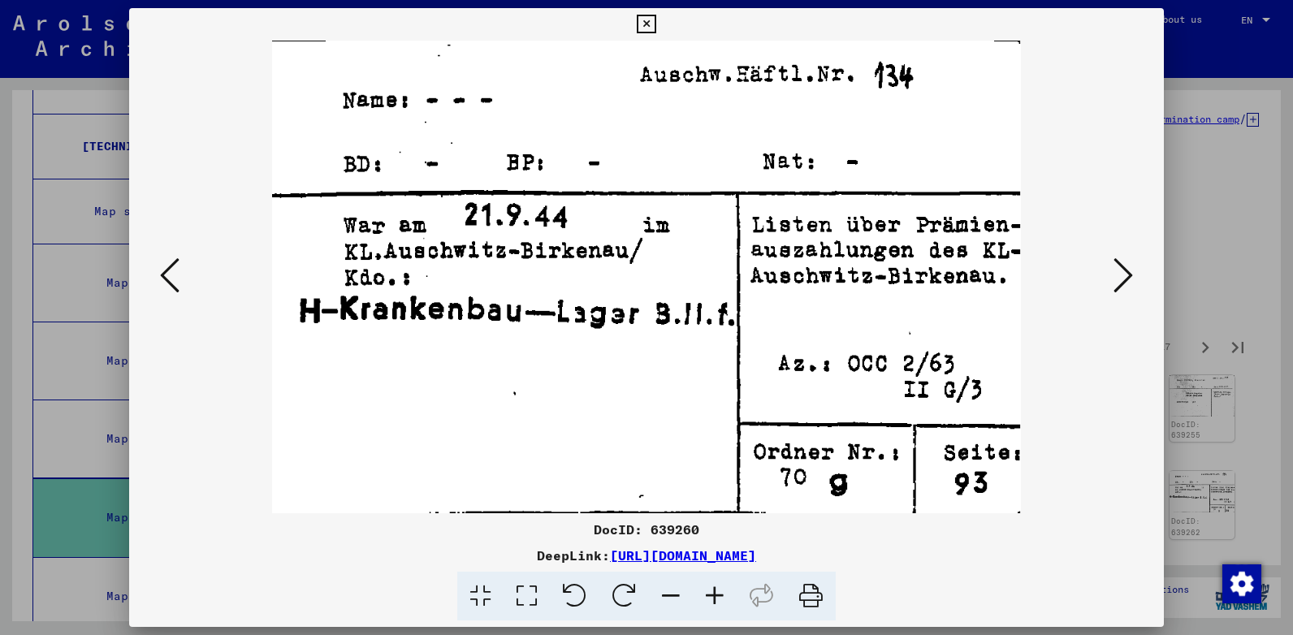
click at [1115, 279] on icon at bounding box center [1122, 275] width 19 height 39
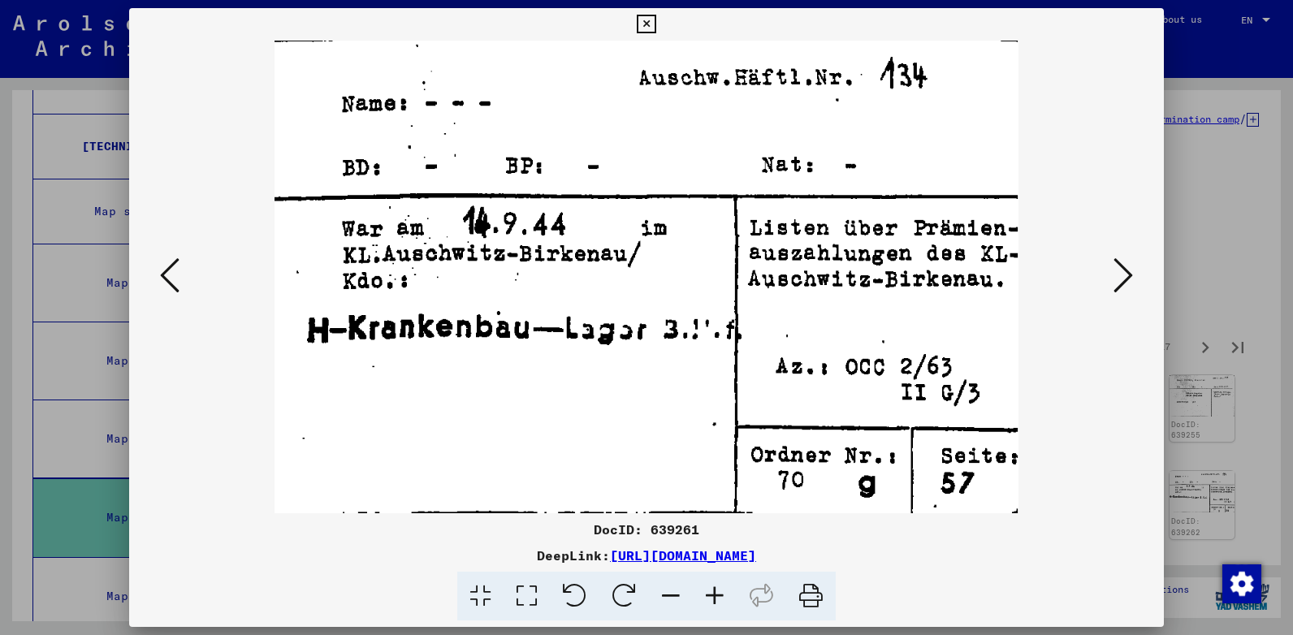
click at [1115, 279] on icon at bounding box center [1122, 275] width 19 height 39
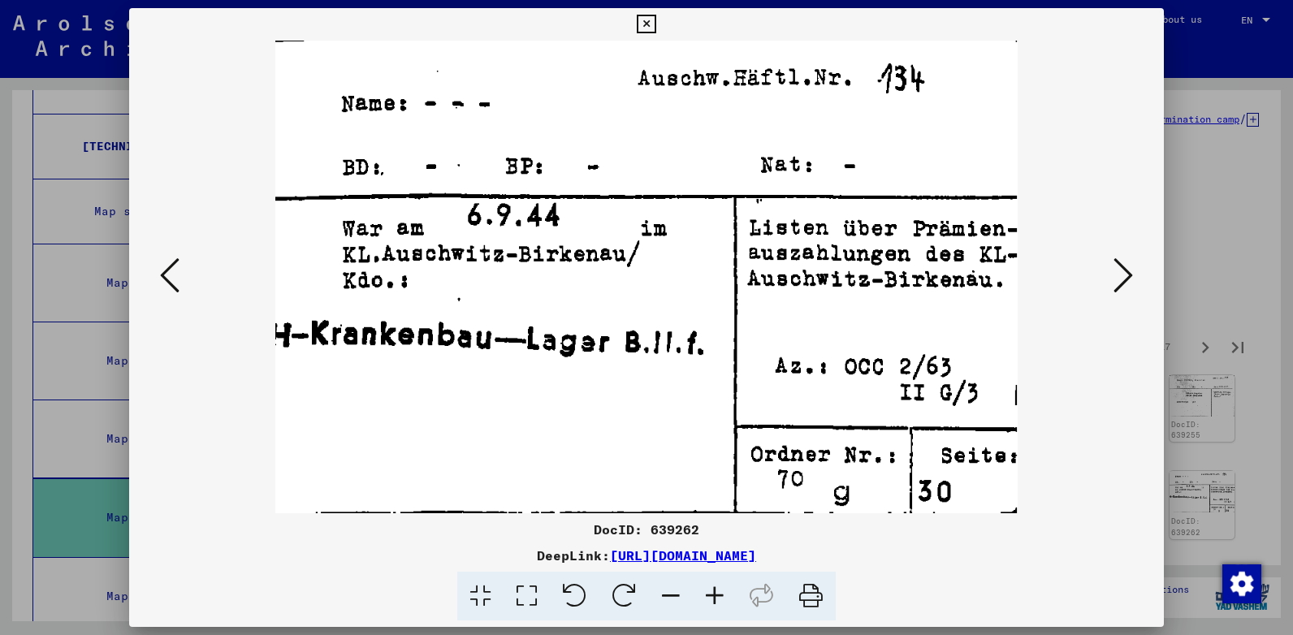
click at [1115, 279] on icon at bounding box center [1122, 275] width 19 height 39
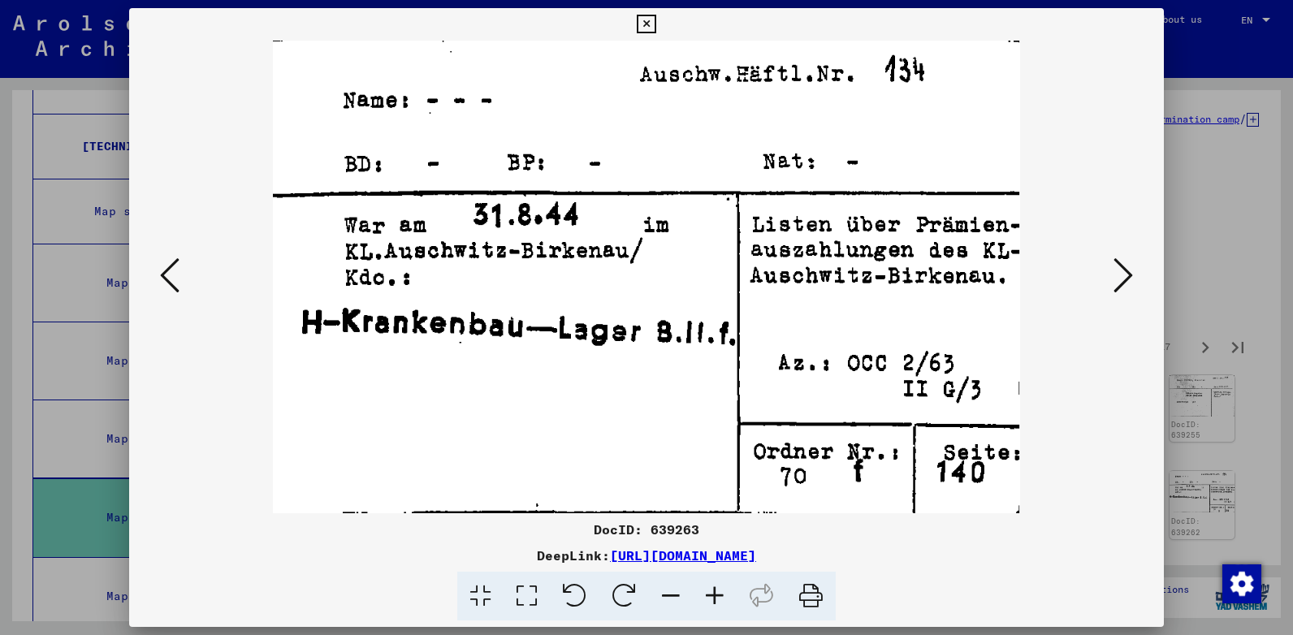
click at [1115, 279] on icon at bounding box center [1122, 275] width 19 height 39
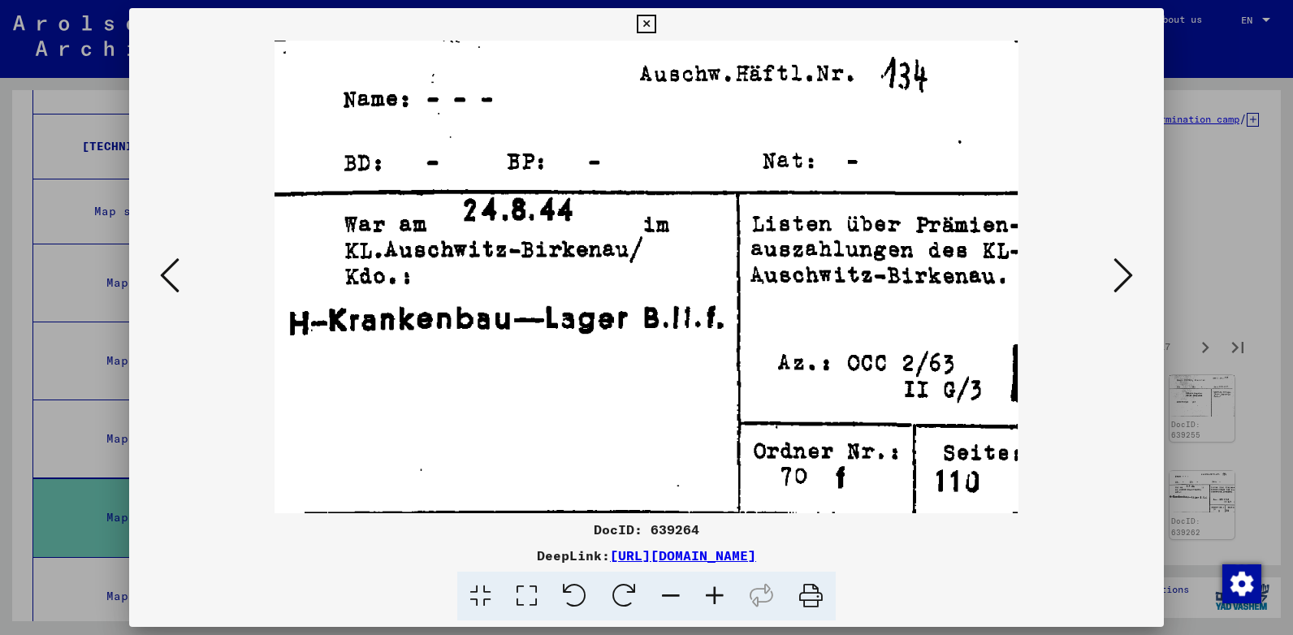
click at [1115, 279] on icon at bounding box center [1122, 275] width 19 height 39
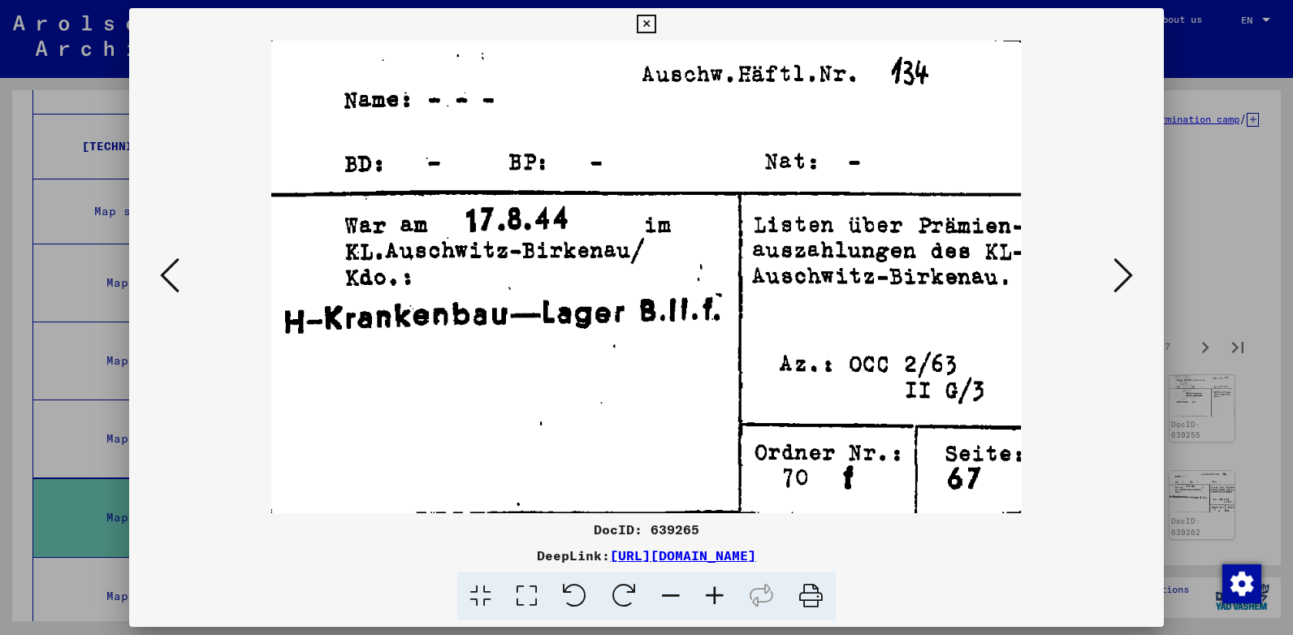
click at [1115, 279] on icon at bounding box center [1122, 275] width 19 height 39
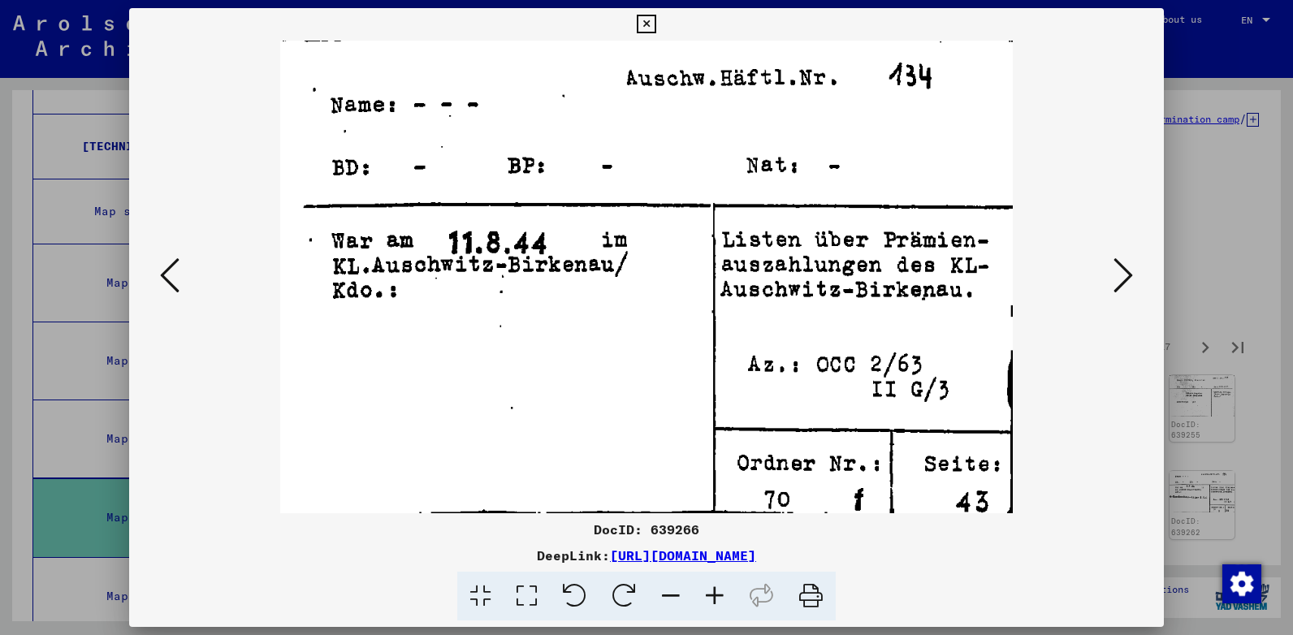
click at [1115, 279] on icon at bounding box center [1122, 275] width 19 height 39
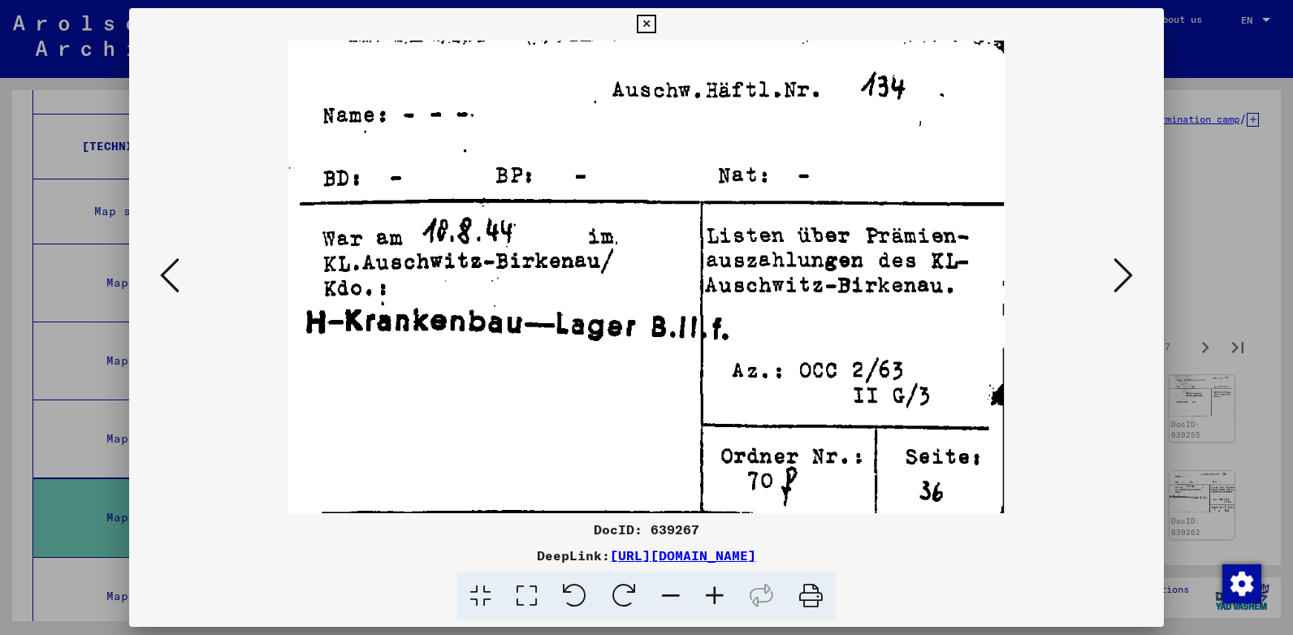
click at [637, 27] on icon at bounding box center [646, 24] width 19 height 19
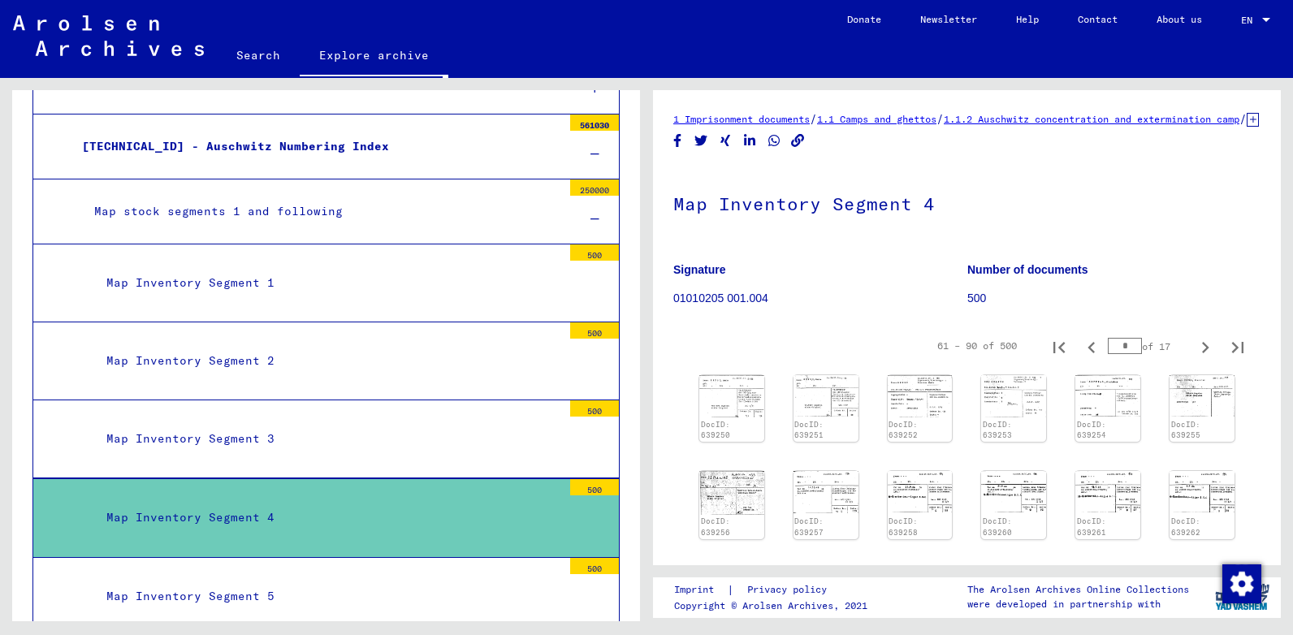
click at [299, 583] on div "Map Inventory Segment 5" at bounding box center [328, 597] width 468 height 32
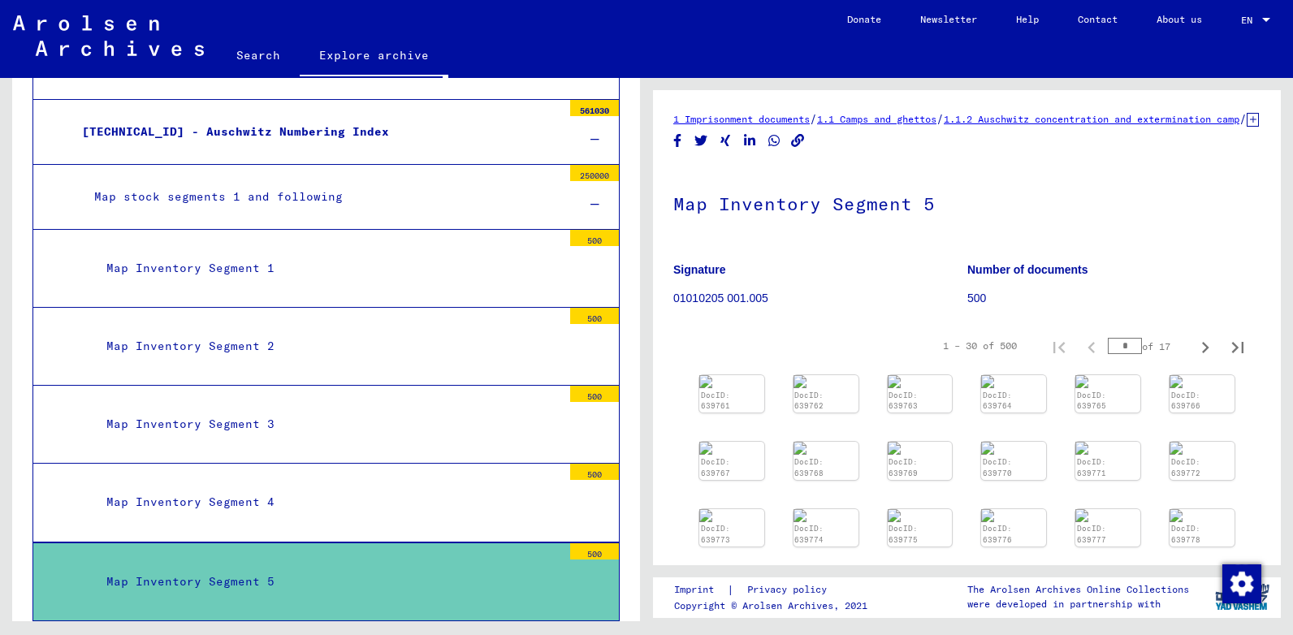
click at [730, 413] on div "DocID: 639761" at bounding box center [731, 393] width 65 height 37
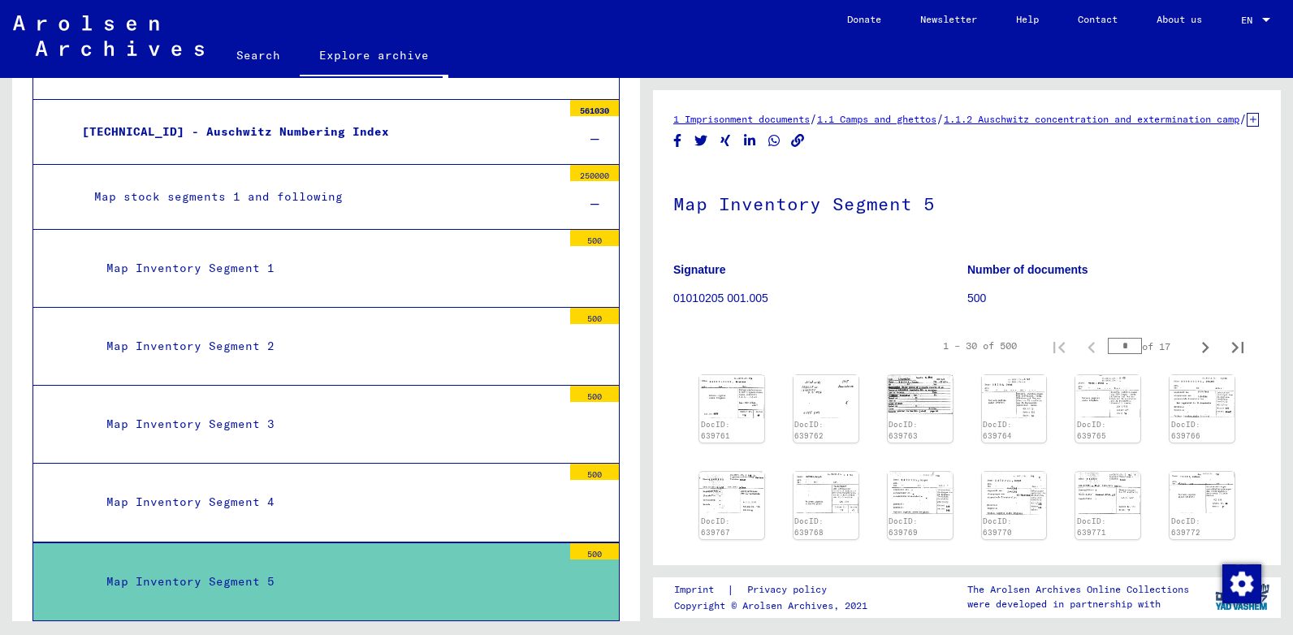
click at [730, 417] on img at bounding box center [731, 396] width 65 height 42
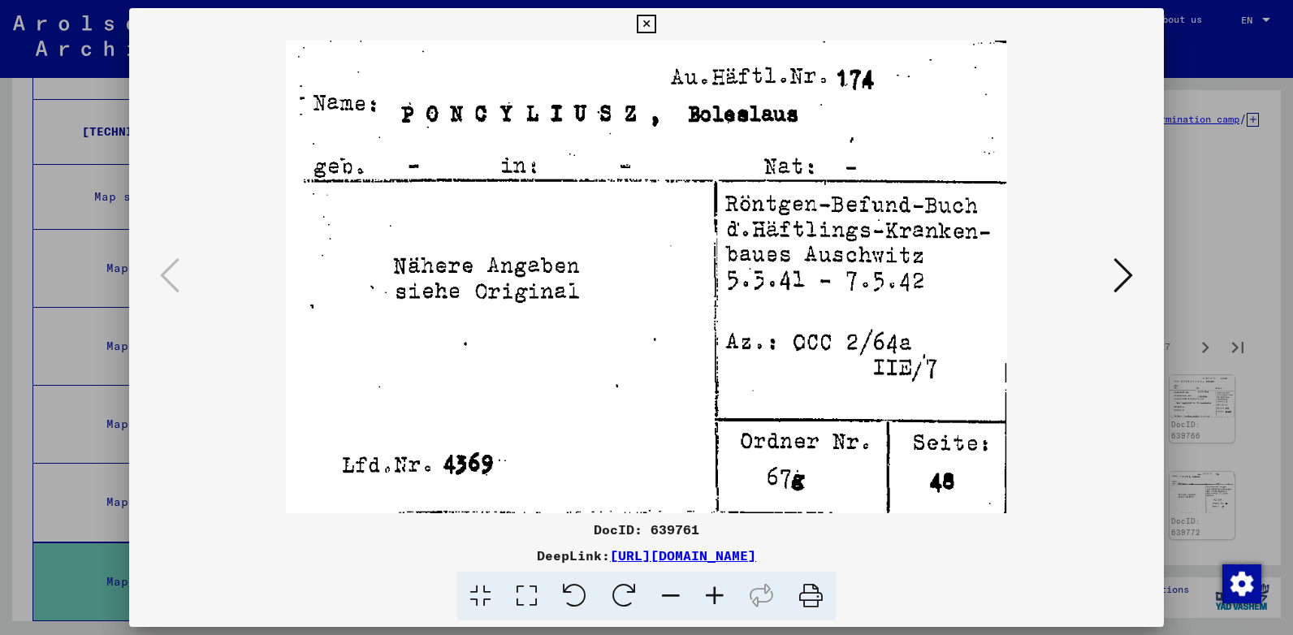
click at [1121, 283] on icon at bounding box center [1122, 275] width 19 height 39
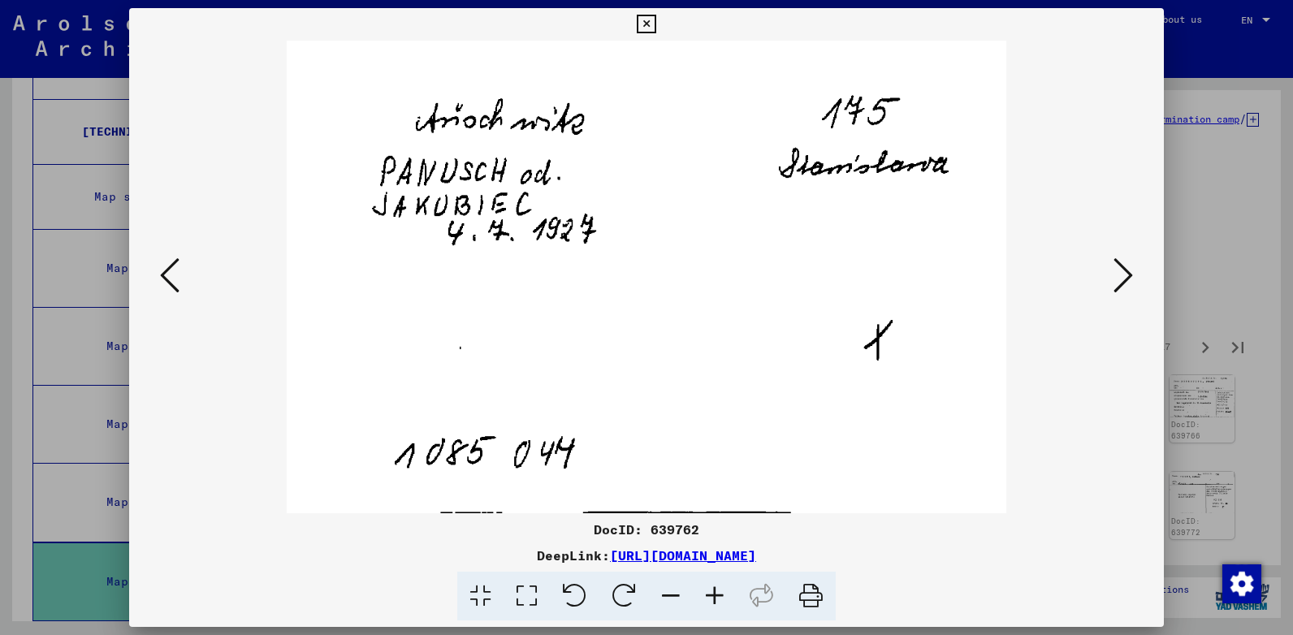
click at [1121, 283] on icon at bounding box center [1122, 275] width 19 height 39
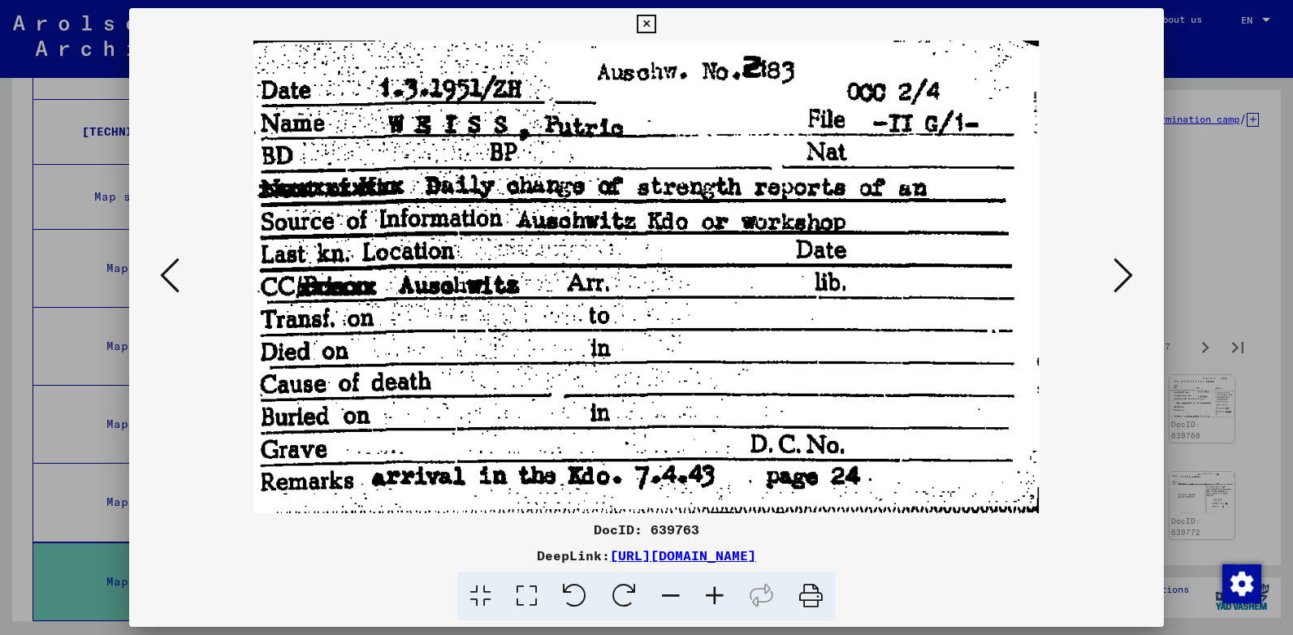
click at [1121, 283] on icon at bounding box center [1122, 275] width 19 height 39
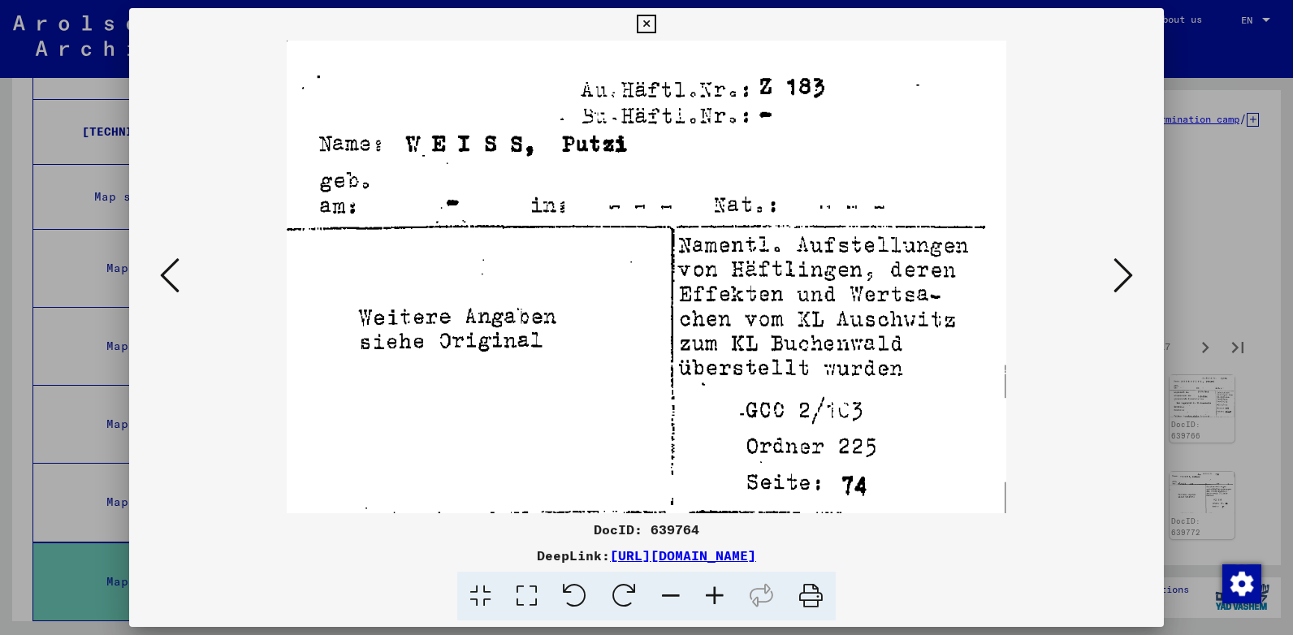
click at [1121, 283] on icon at bounding box center [1122, 275] width 19 height 39
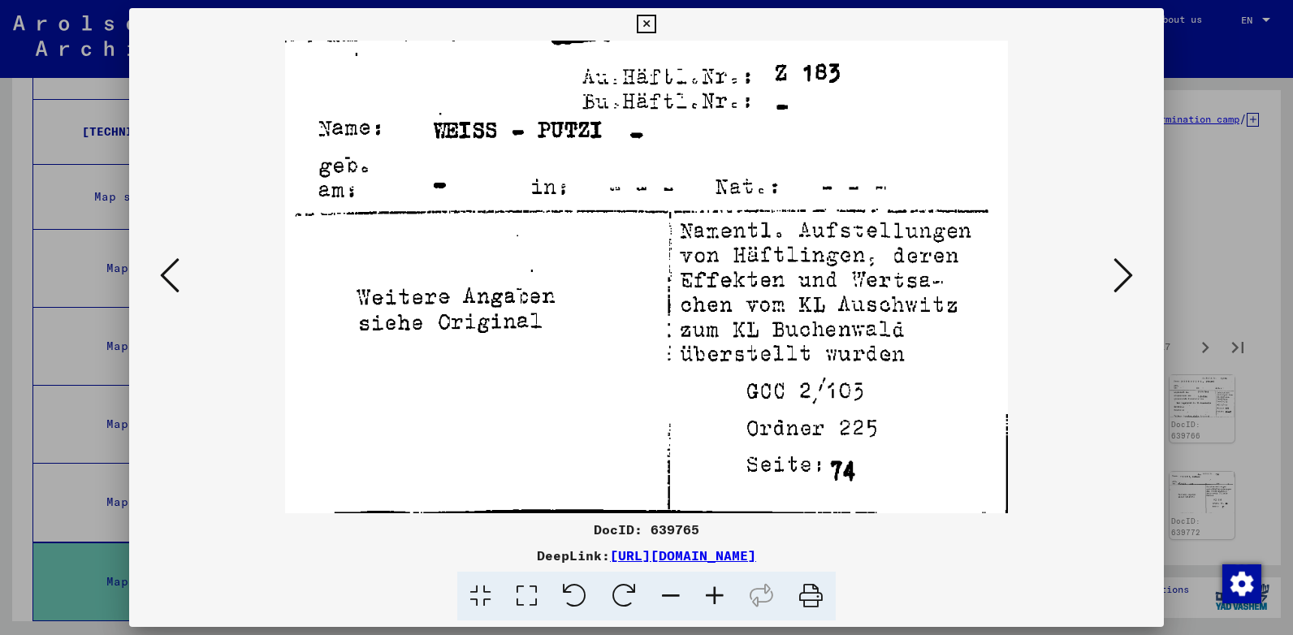
click at [1121, 283] on icon at bounding box center [1122, 275] width 19 height 39
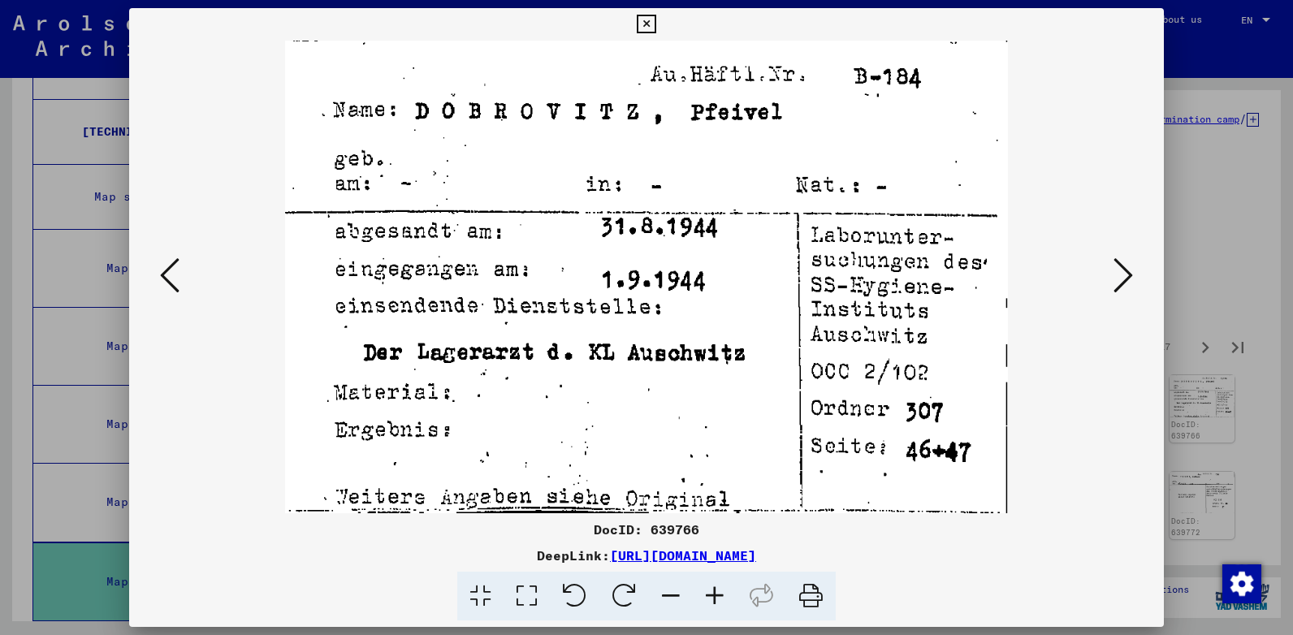
click at [1121, 283] on icon at bounding box center [1122, 275] width 19 height 39
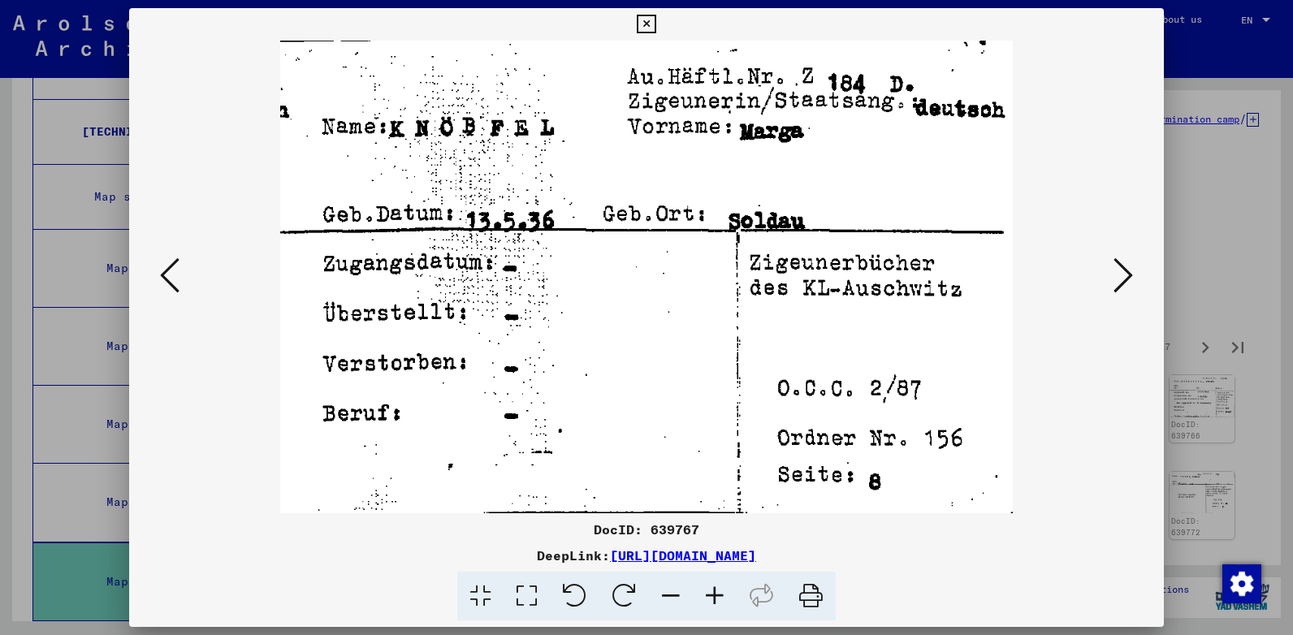
click at [1121, 283] on icon at bounding box center [1122, 275] width 19 height 39
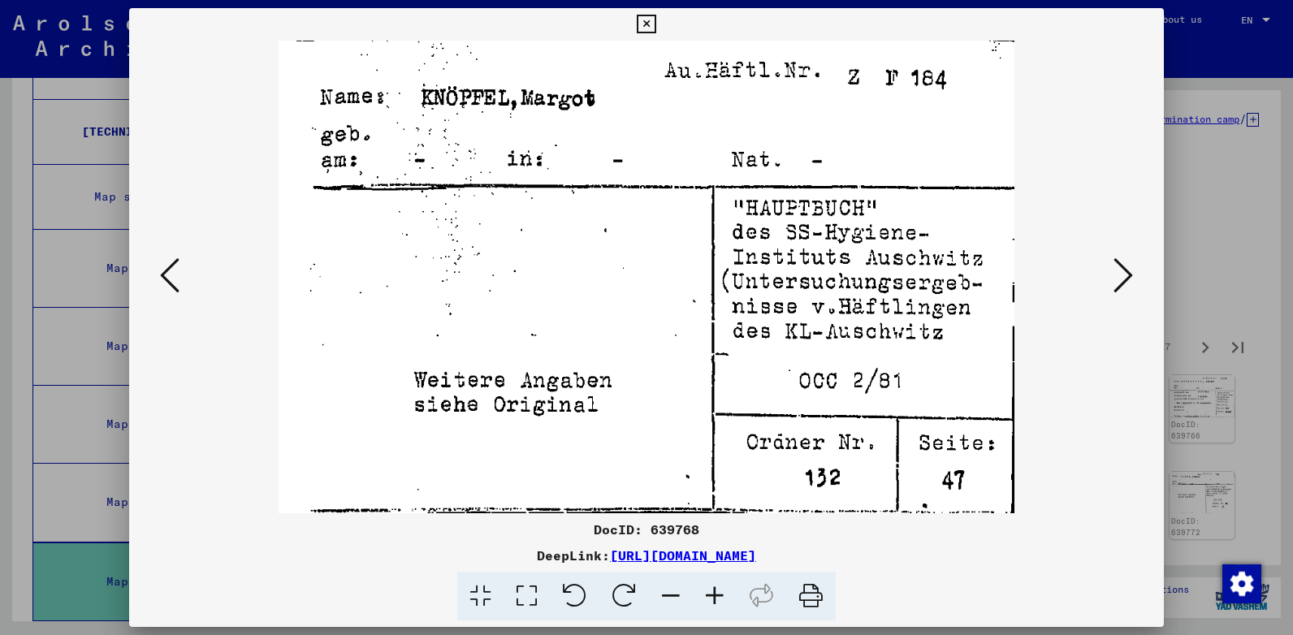
click at [1121, 283] on icon at bounding box center [1122, 275] width 19 height 39
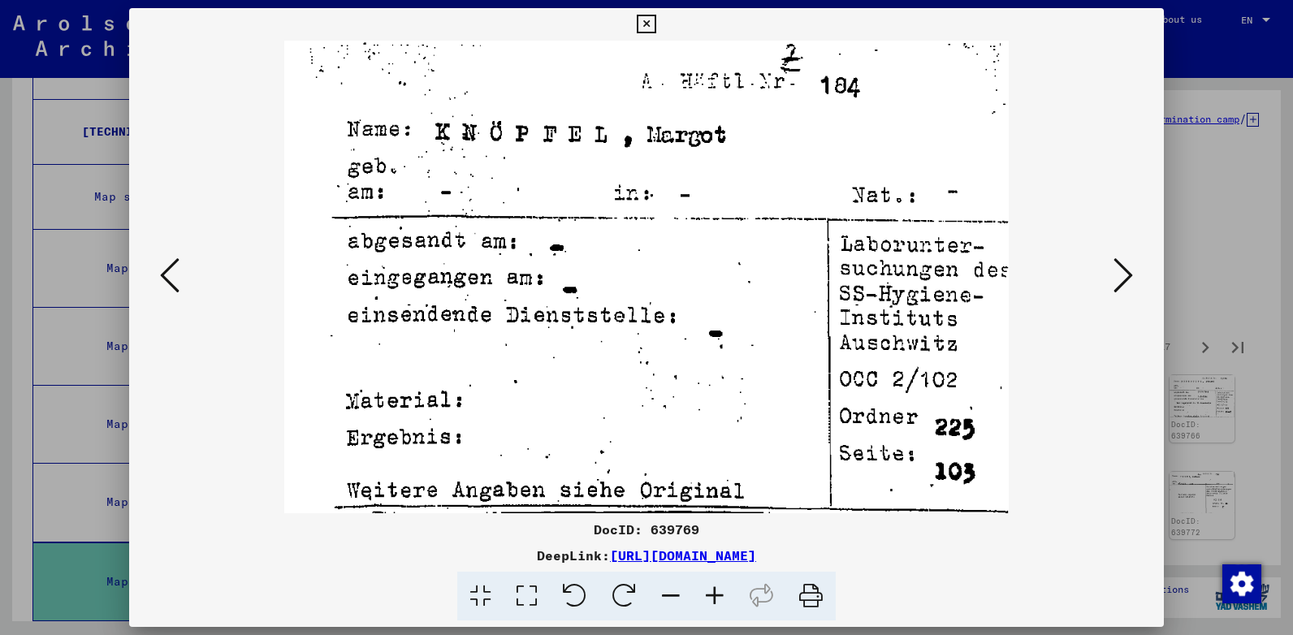
click at [1121, 283] on icon at bounding box center [1122, 275] width 19 height 39
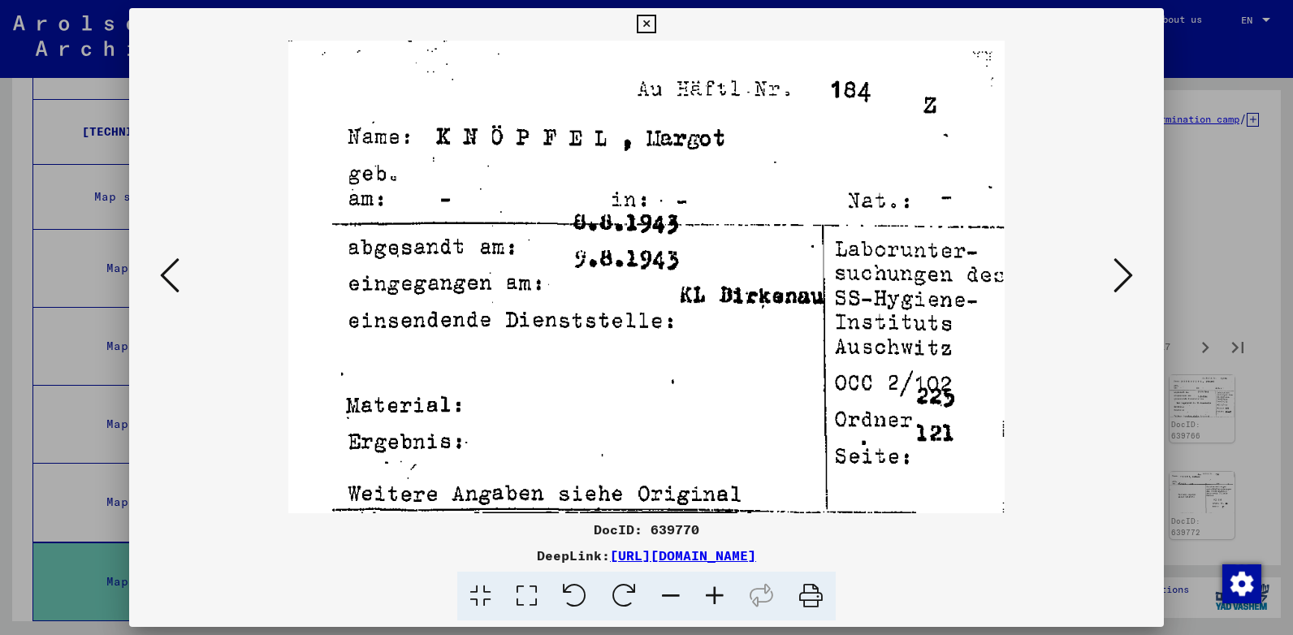
click at [1121, 283] on icon at bounding box center [1122, 275] width 19 height 39
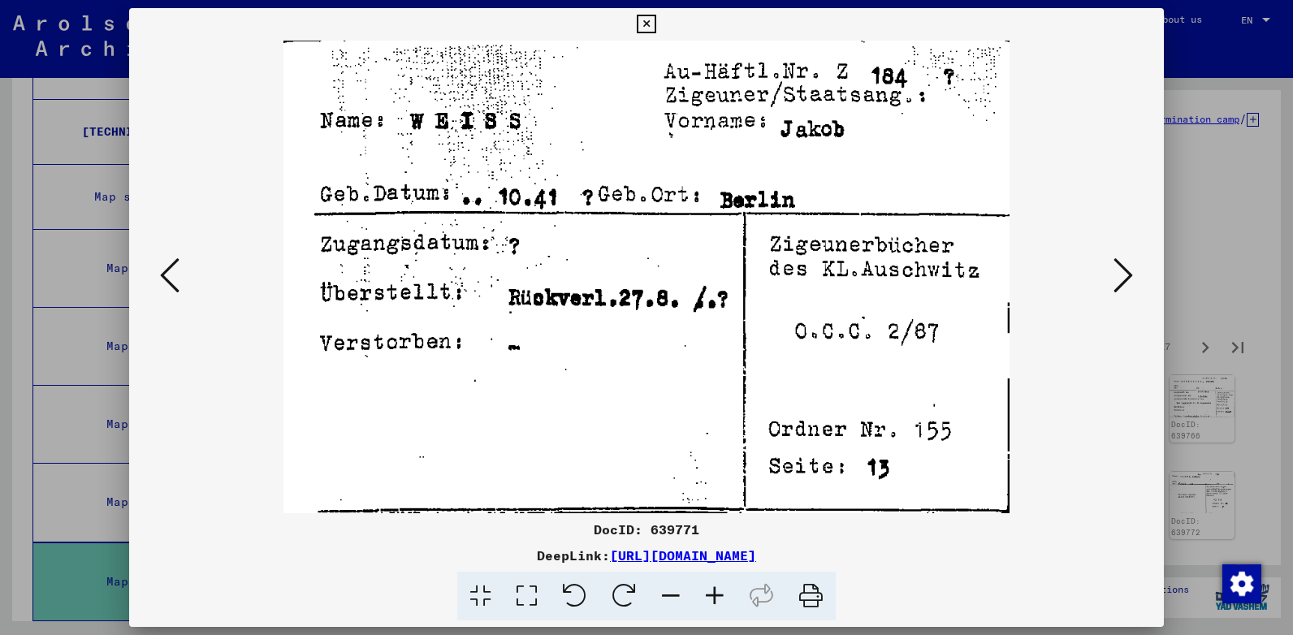
click at [1121, 283] on icon at bounding box center [1122, 275] width 19 height 39
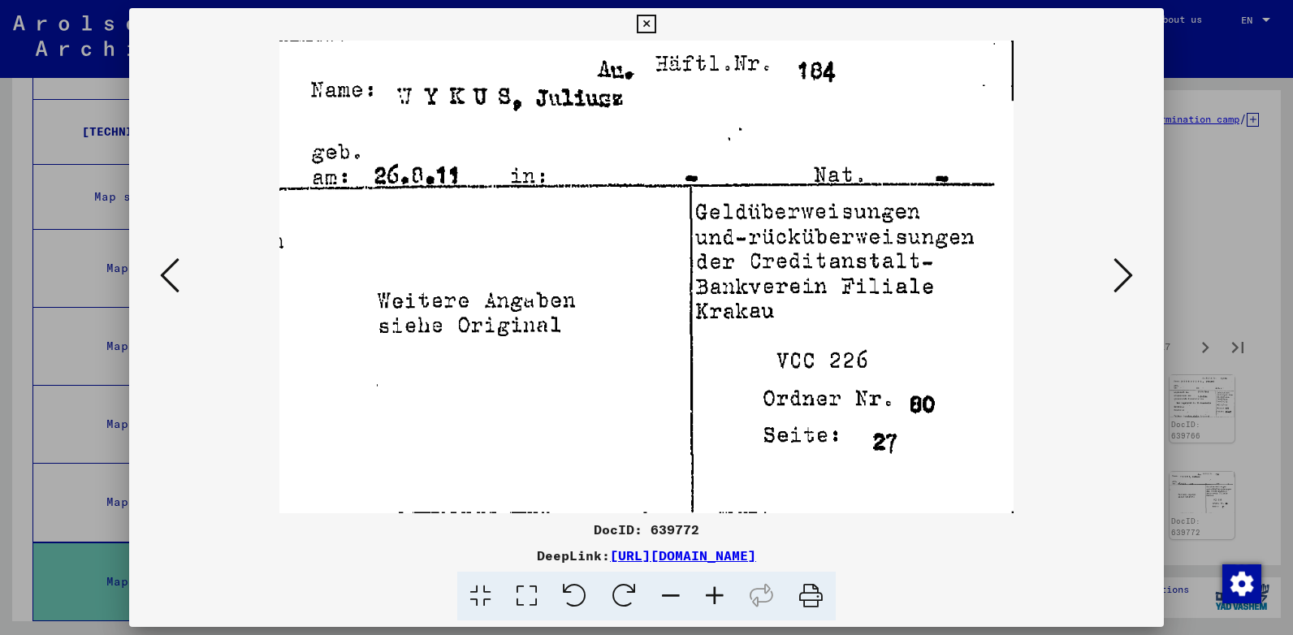
click at [1121, 283] on icon at bounding box center [1122, 275] width 19 height 39
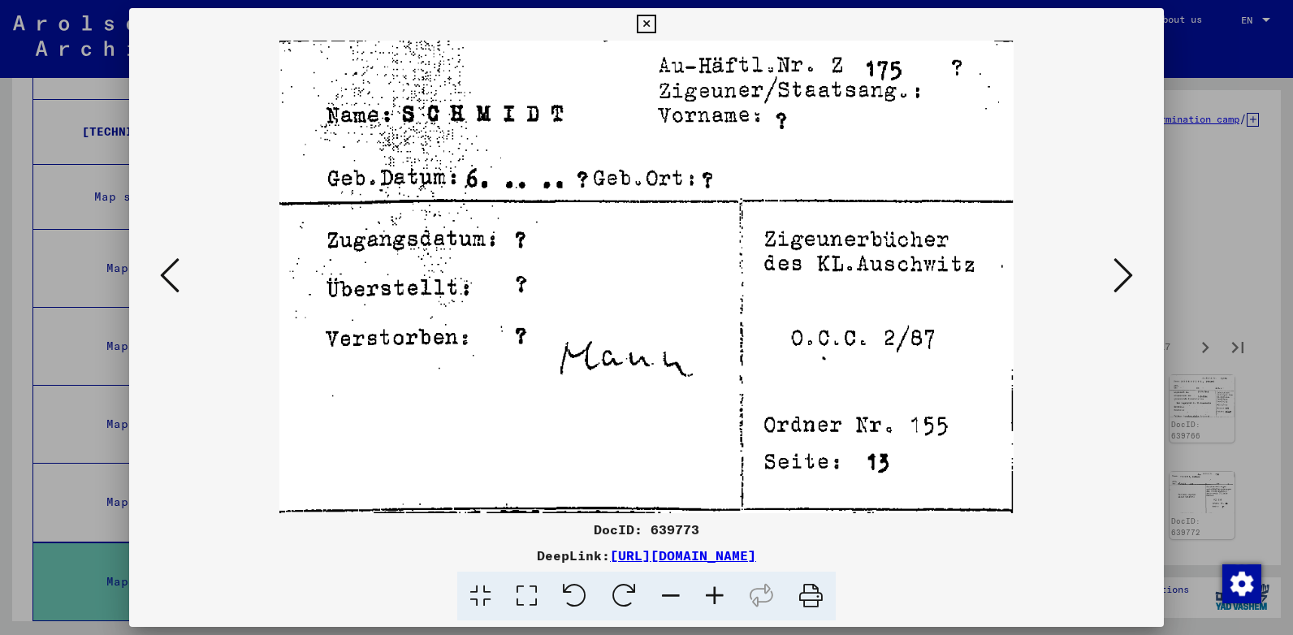
click at [1121, 283] on icon at bounding box center [1122, 275] width 19 height 39
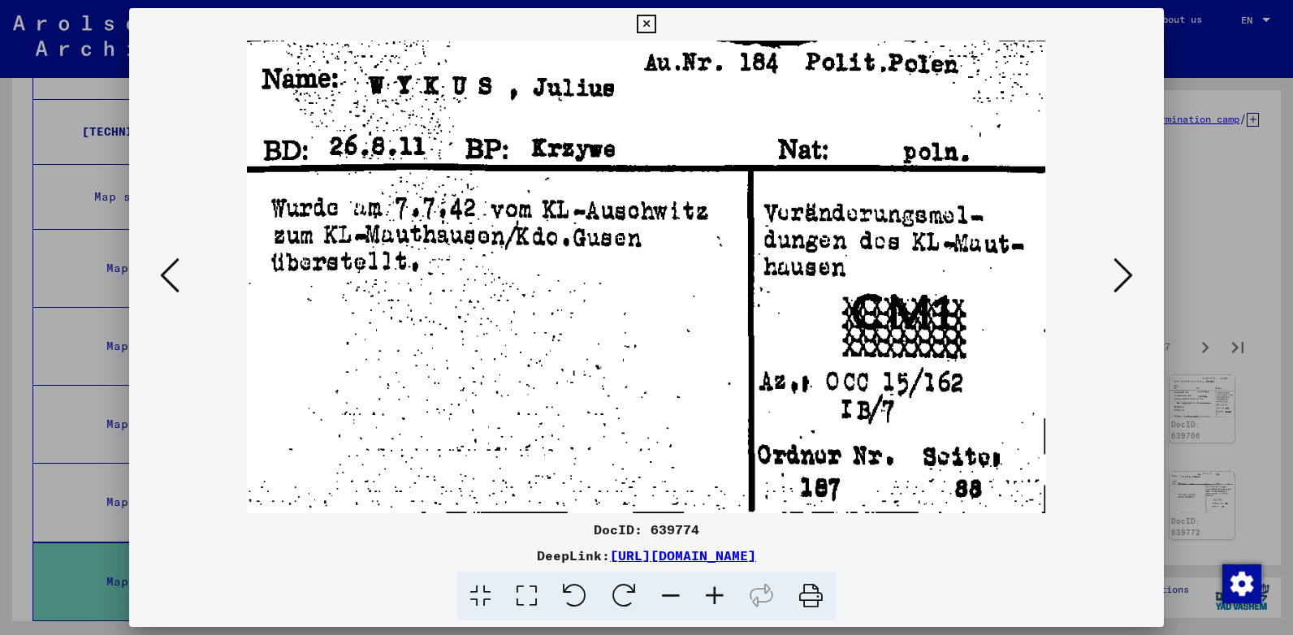
click at [1121, 283] on icon at bounding box center [1122, 275] width 19 height 39
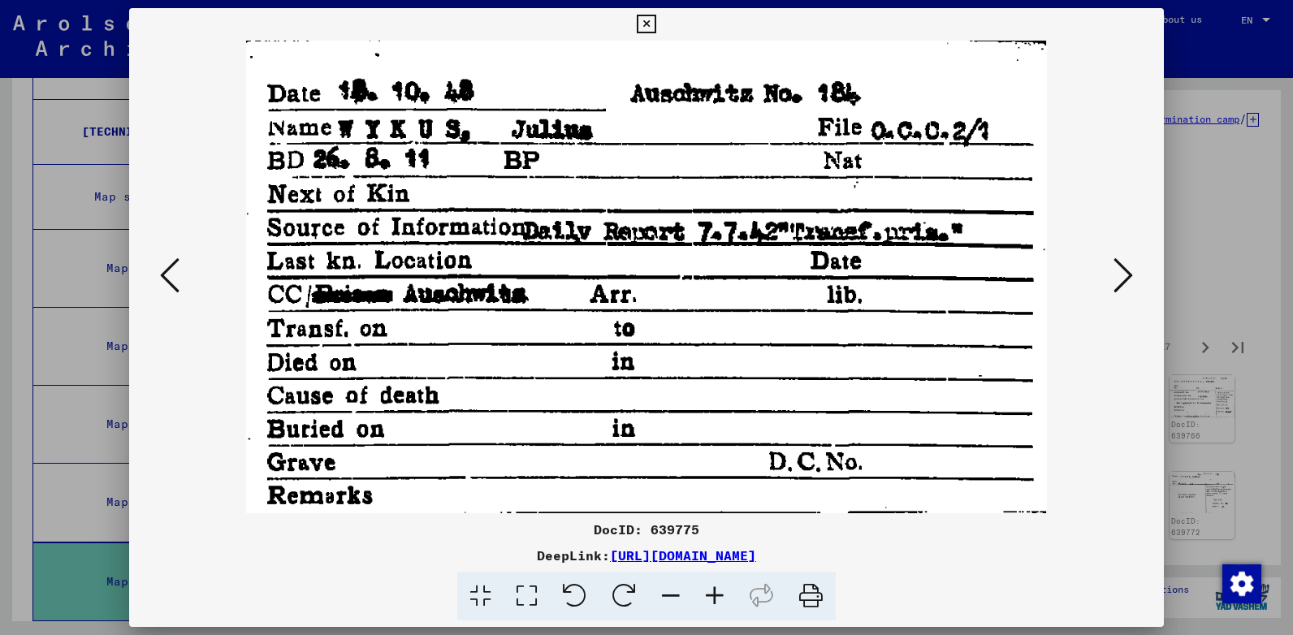
click at [1121, 283] on icon at bounding box center [1122, 275] width 19 height 39
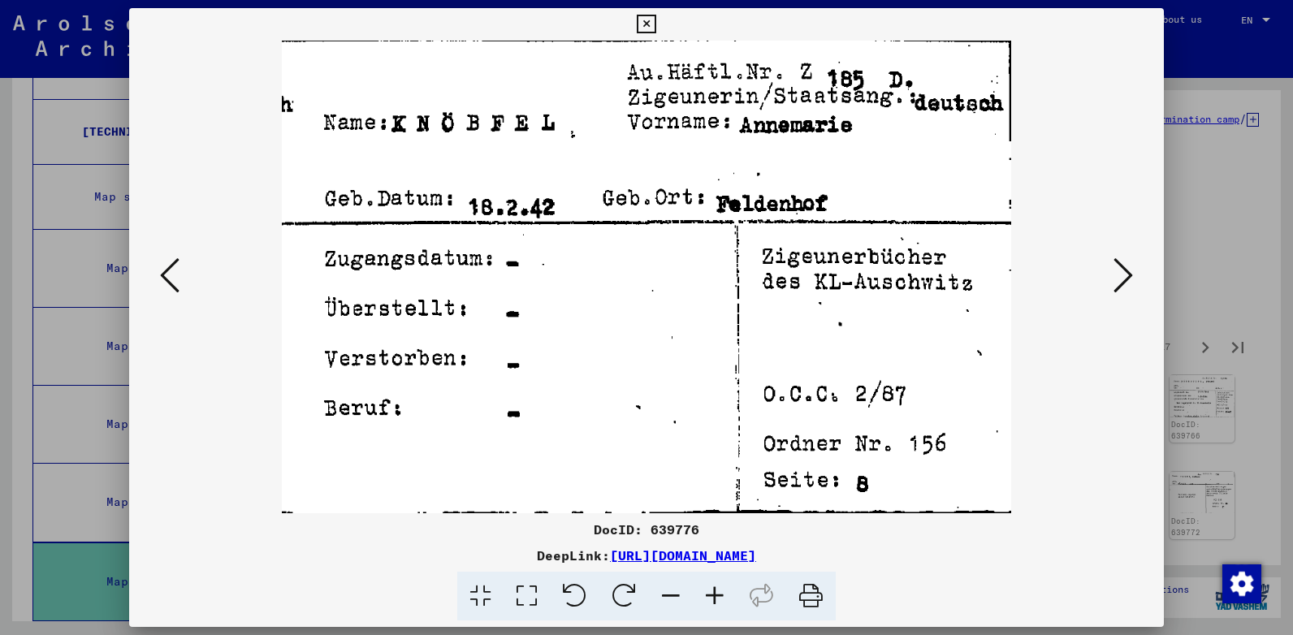
click at [1121, 283] on icon at bounding box center [1122, 275] width 19 height 39
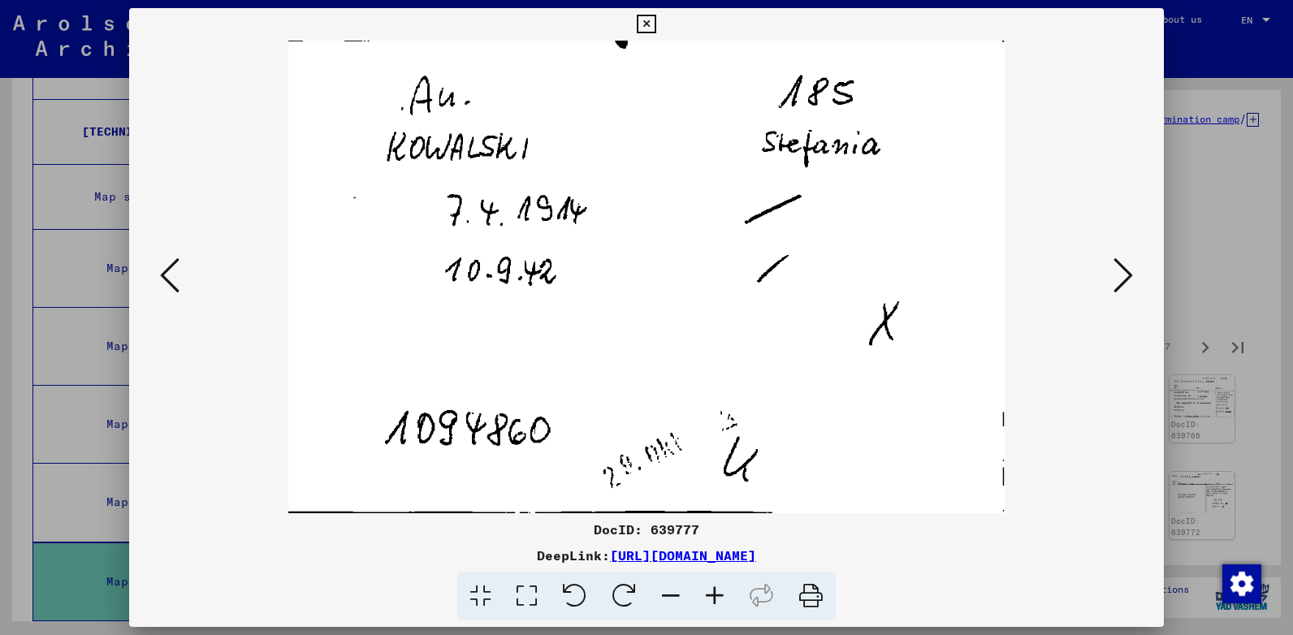
click at [1121, 283] on icon at bounding box center [1122, 275] width 19 height 39
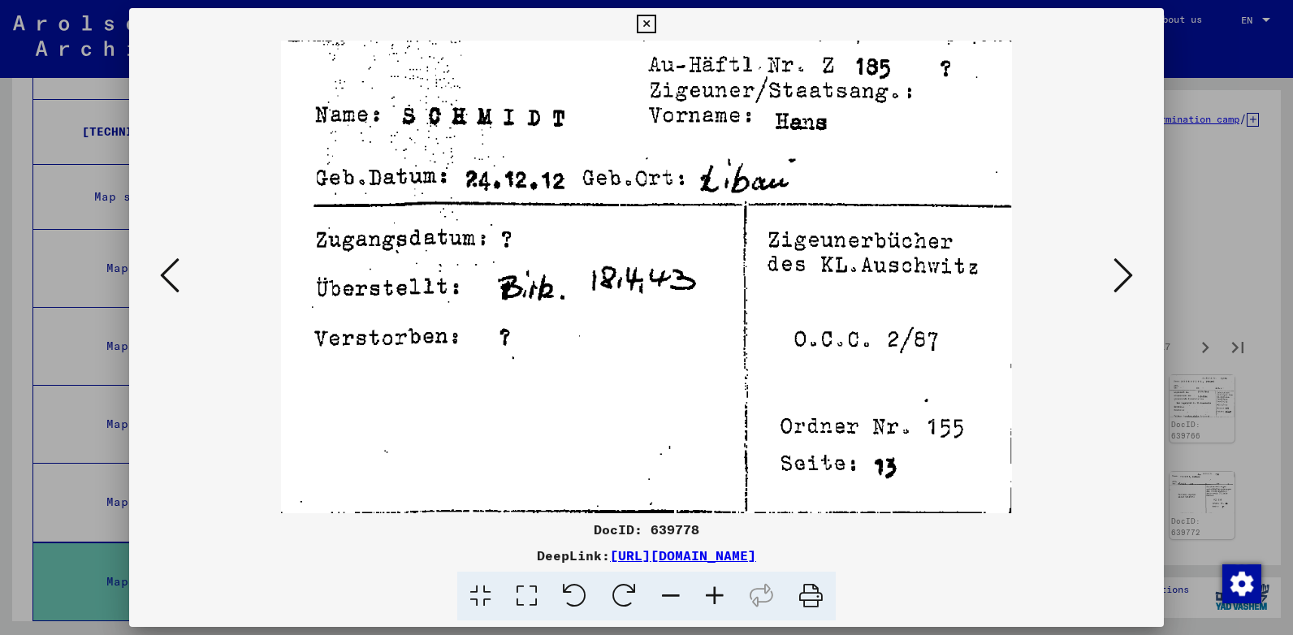
click at [1121, 283] on icon at bounding box center [1122, 275] width 19 height 39
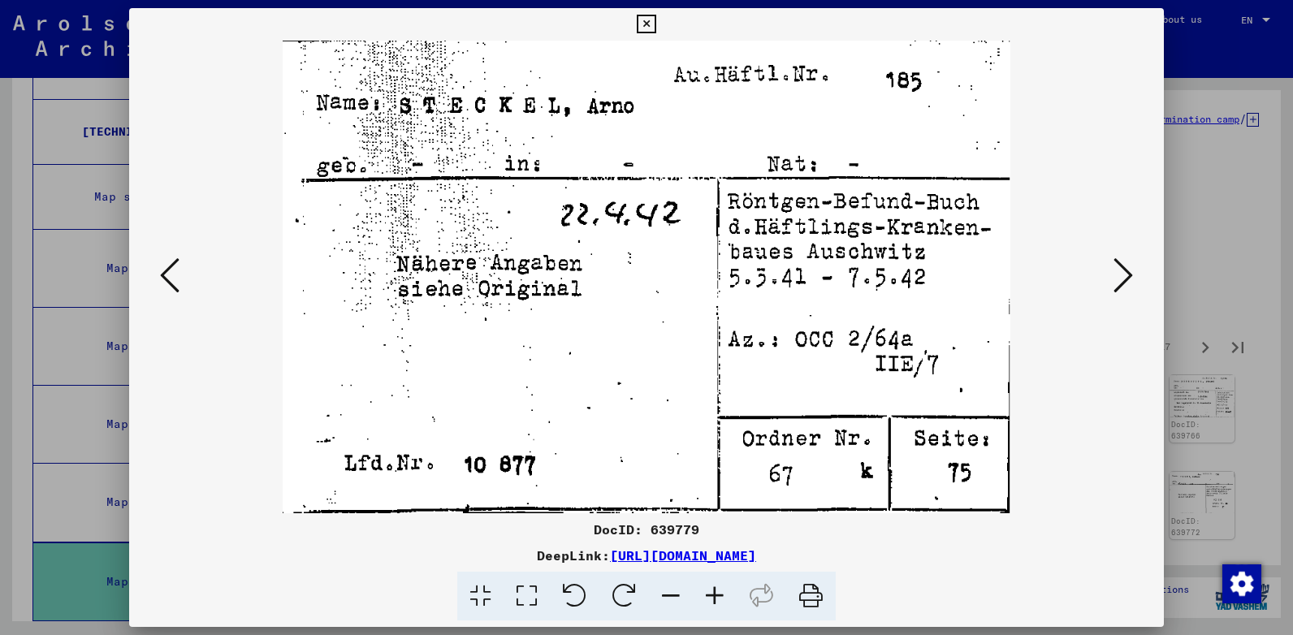
click at [1121, 283] on icon at bounding box center [1122, 275] width 19 height 39
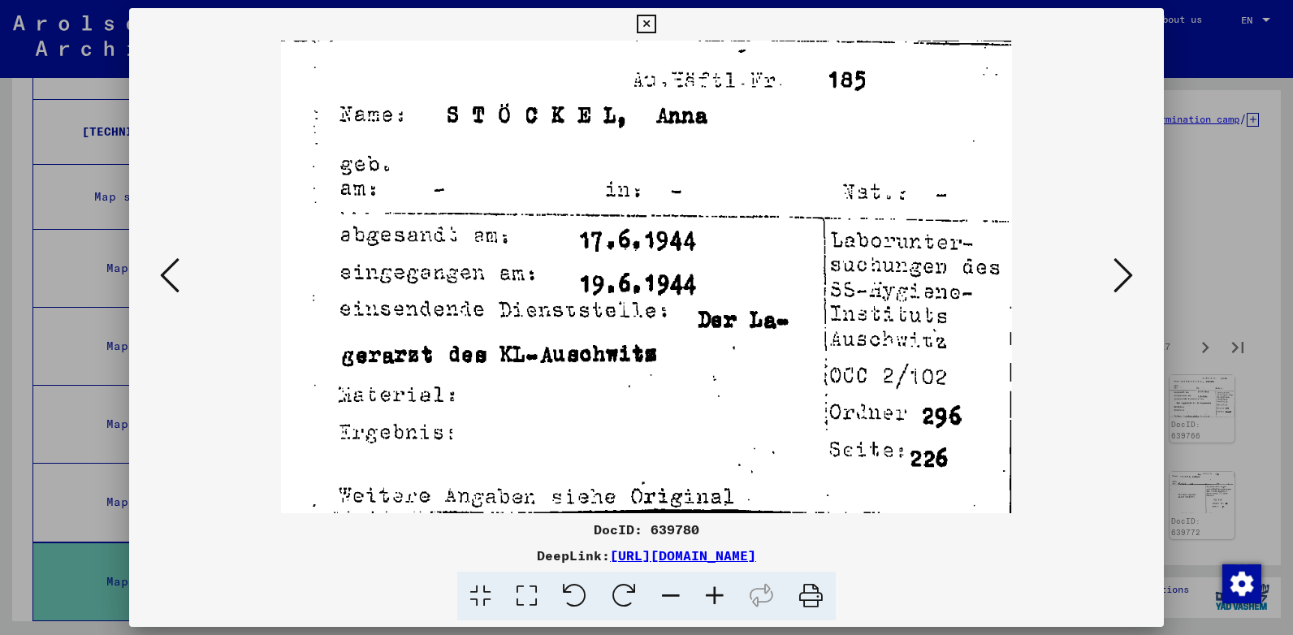
click at [1121, 283] on icon at bounding box center [1122, 275] width 19 height 39
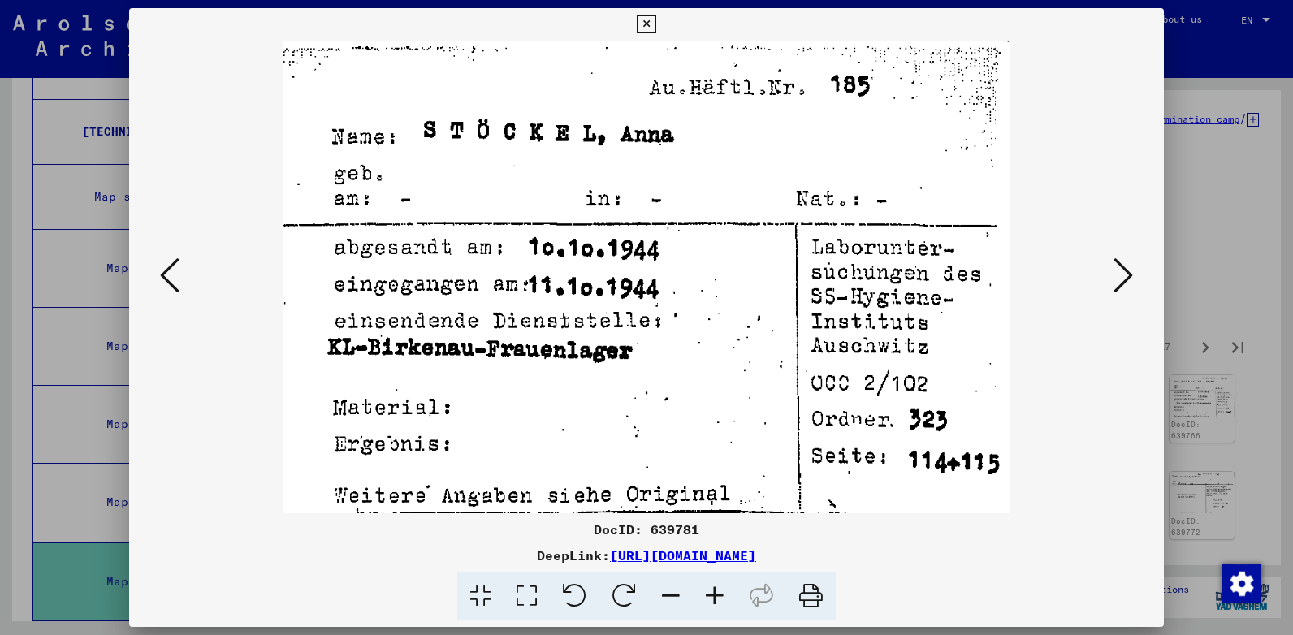
click at [1121, 283] on icon at bounding box center [1122, 275] width 19 height 39
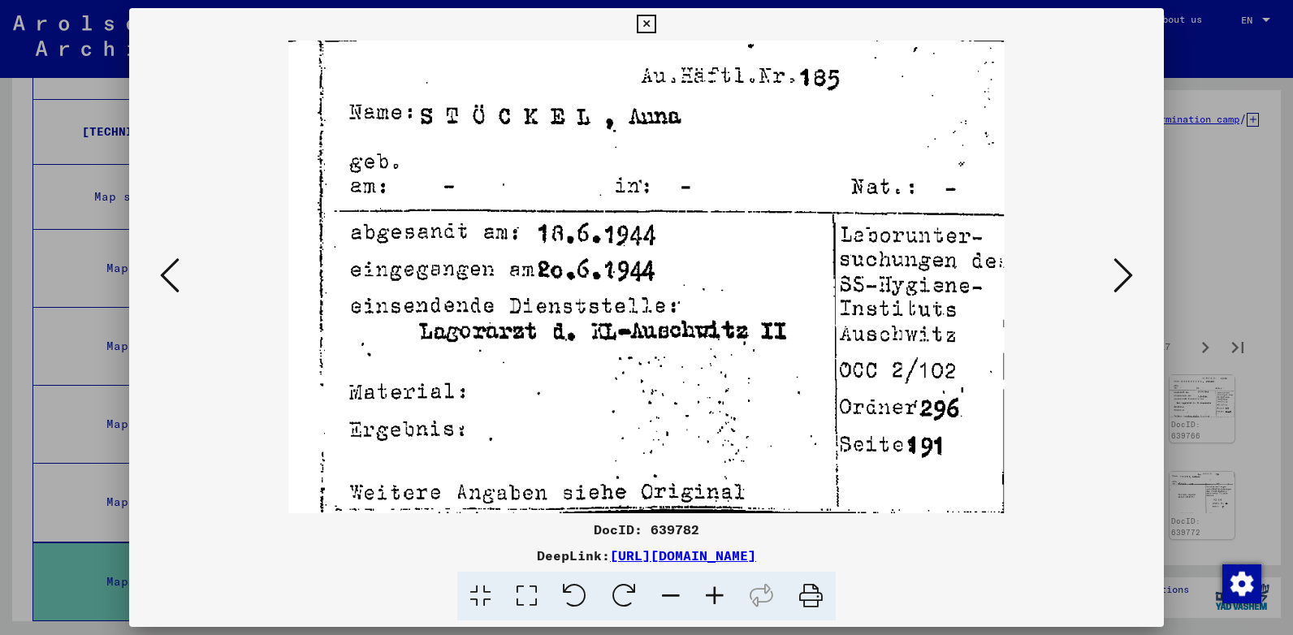
click at [1121, 283] on icon at bounding box center [1122, 275] width 19 height 39
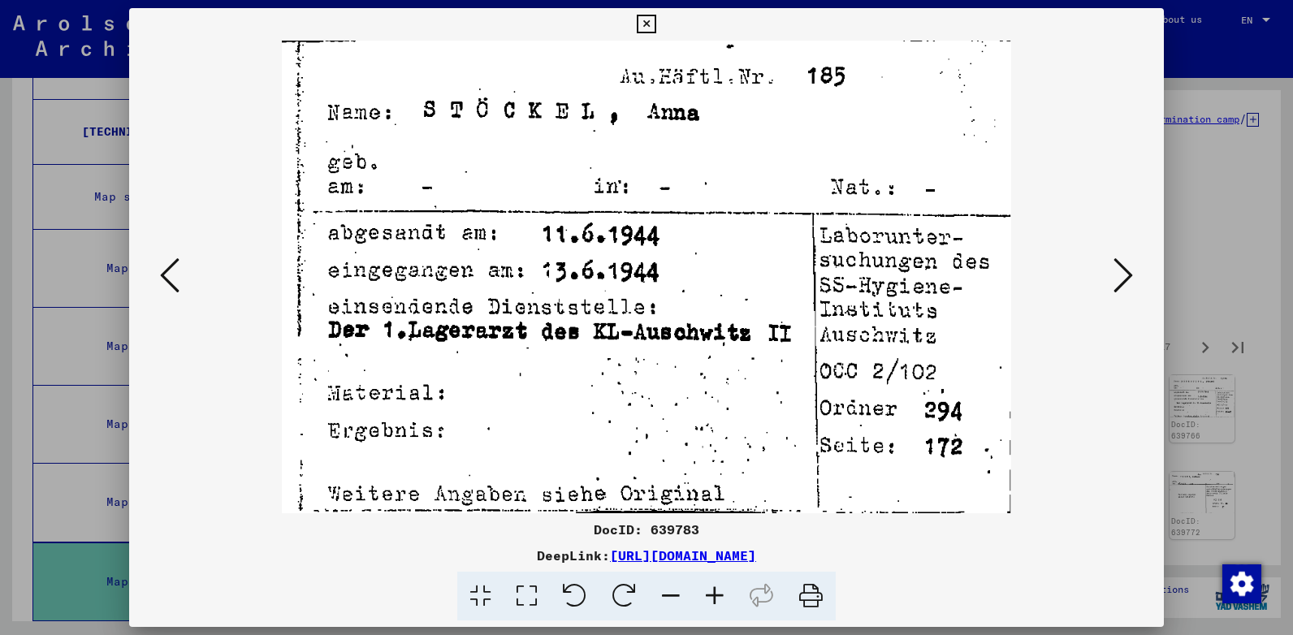
click at [1121, 283] on icon at bounding box center [1122, 275] width 19 height 39
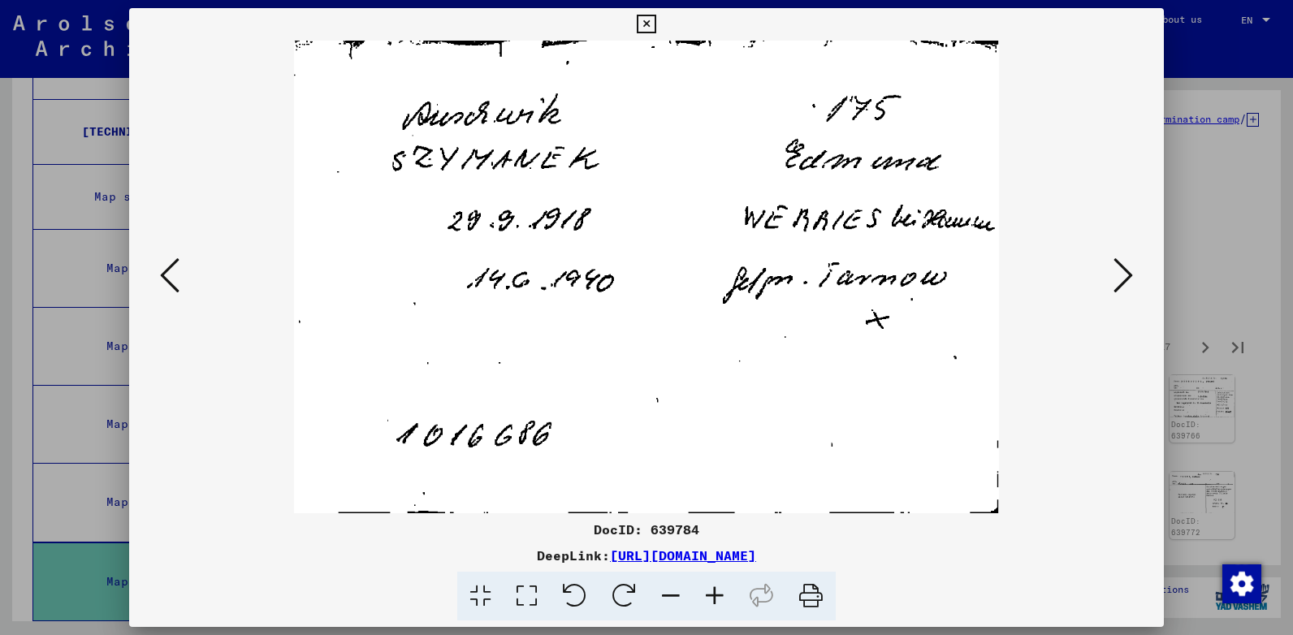
click at [1121, 283] on icon at bounding box center [1122, 275] width 19 height 39
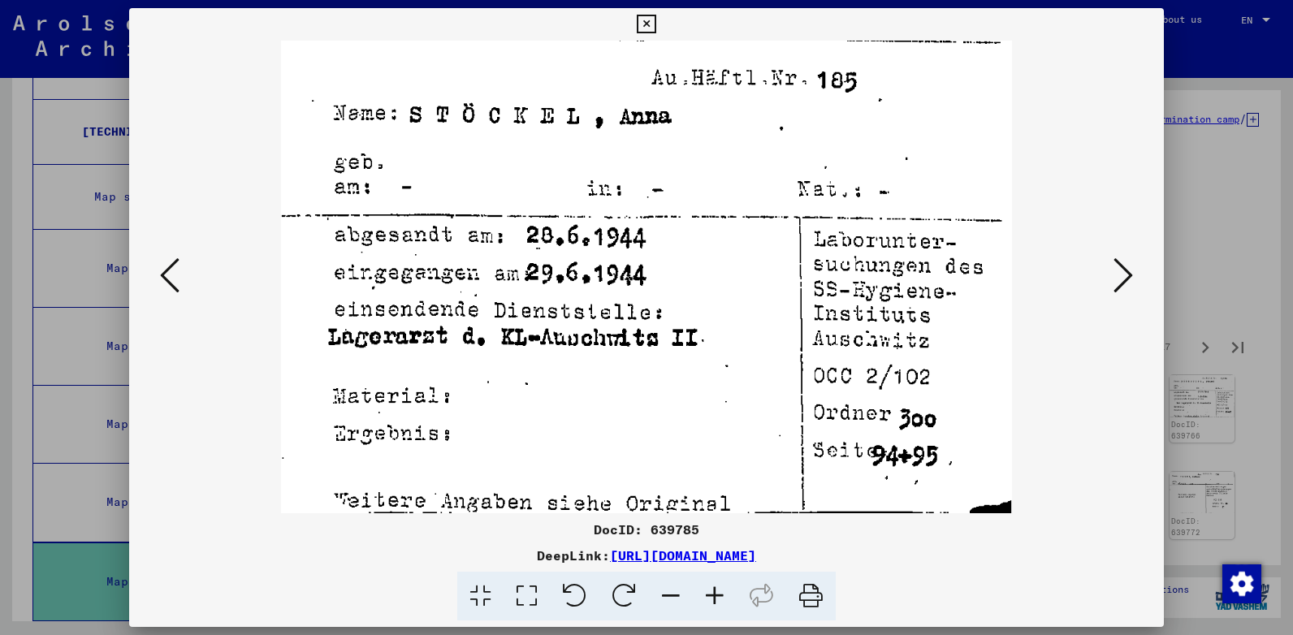
click at [1121, 283] on icon at bounding box center [1122, 275] width 19 height 39
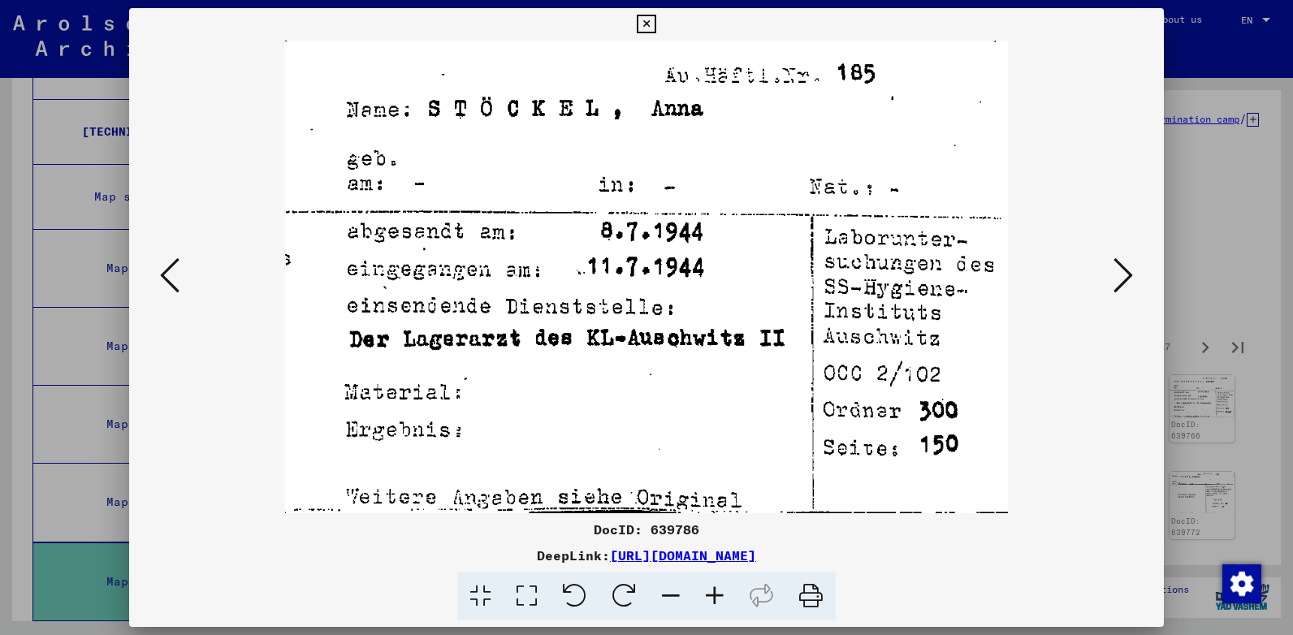
click at [1121, 283] on icon at bounding box center [1122, 275] width 19 height 39
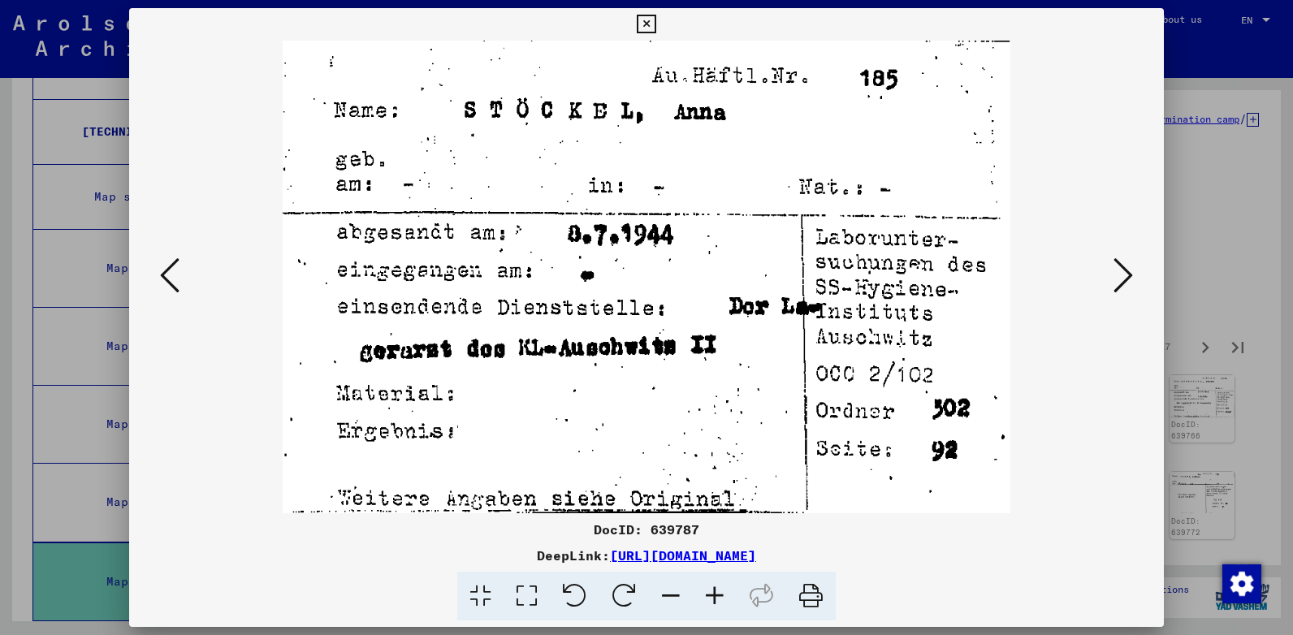
click at [1121, 283] on icon at bounding box center [1122, 275] width 19 height 39
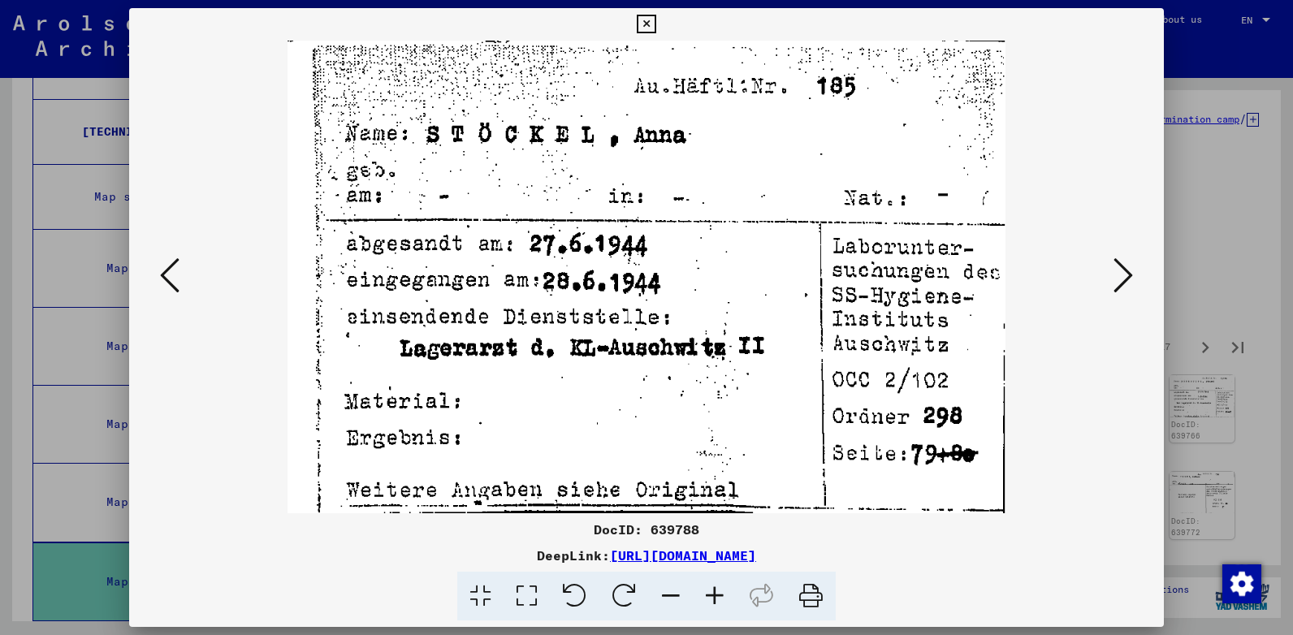
click at [1121, 283] on icon at bounding box center [1122, 275] width 19 height 39
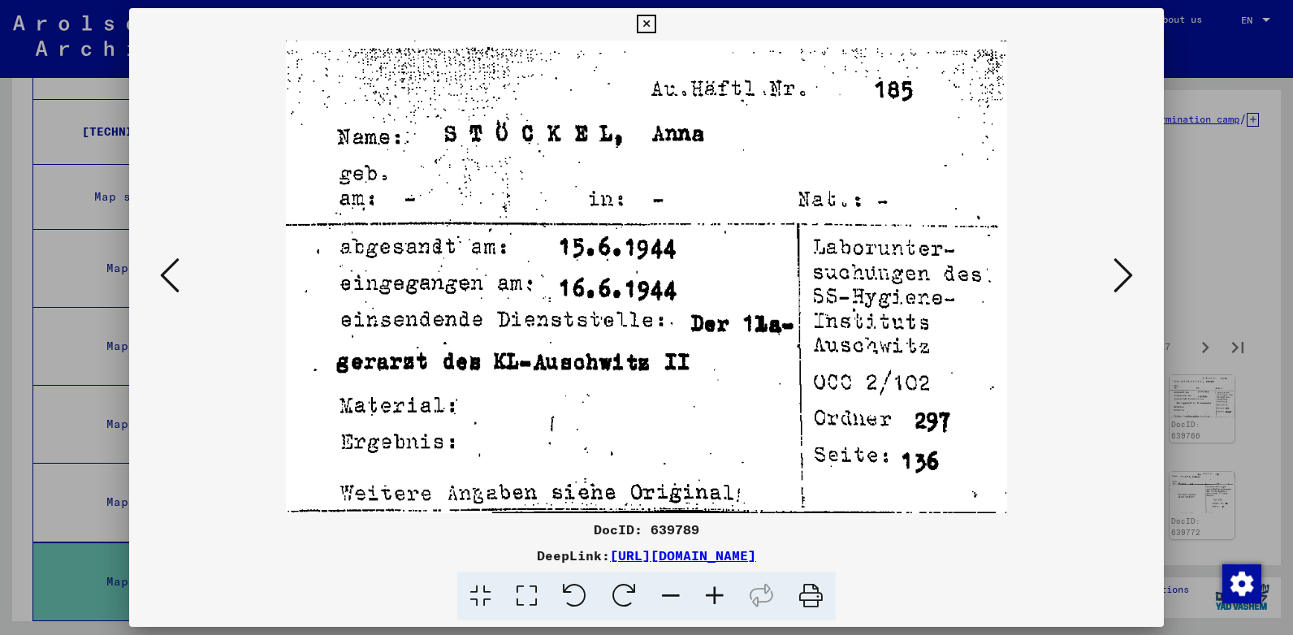
click at [1121, 283] on icon at bounding box center [1122, 275] width 19 height 39
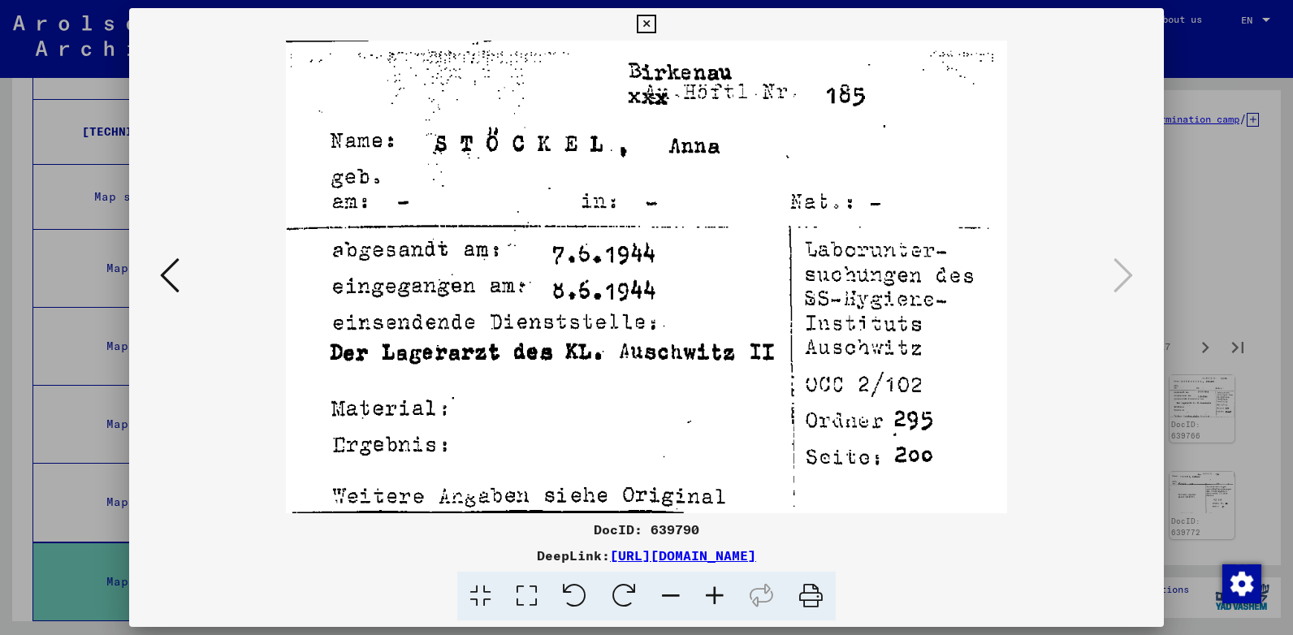
click at [650, 22] on icon at bounding box center [646, 24] width 19 height 19
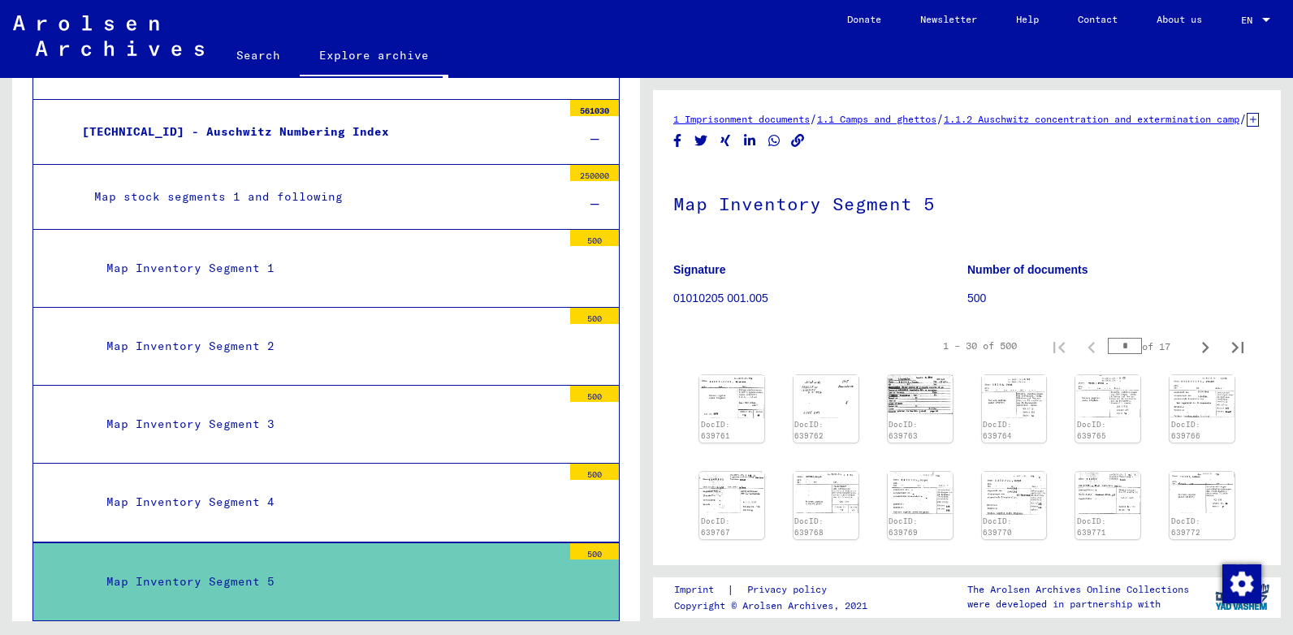
scroll to position [962, 0]
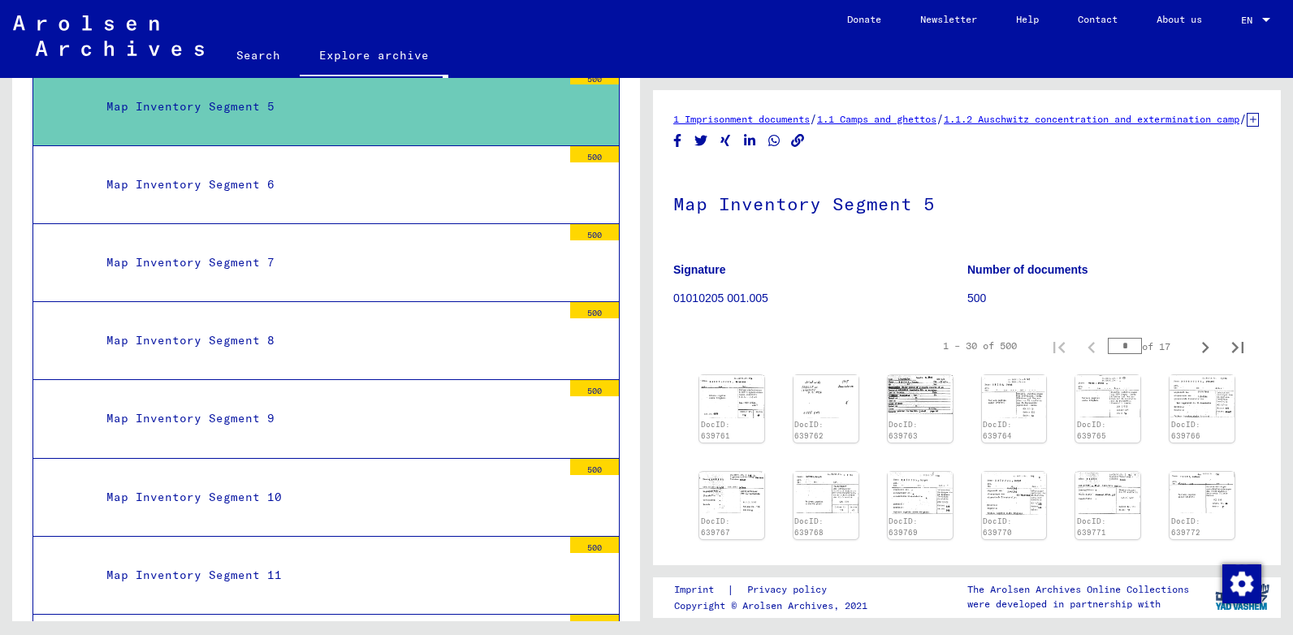
click at [266, 188] on div "Map Inventory Segment 6" at bounding box center [328, 185] width 468 height 32
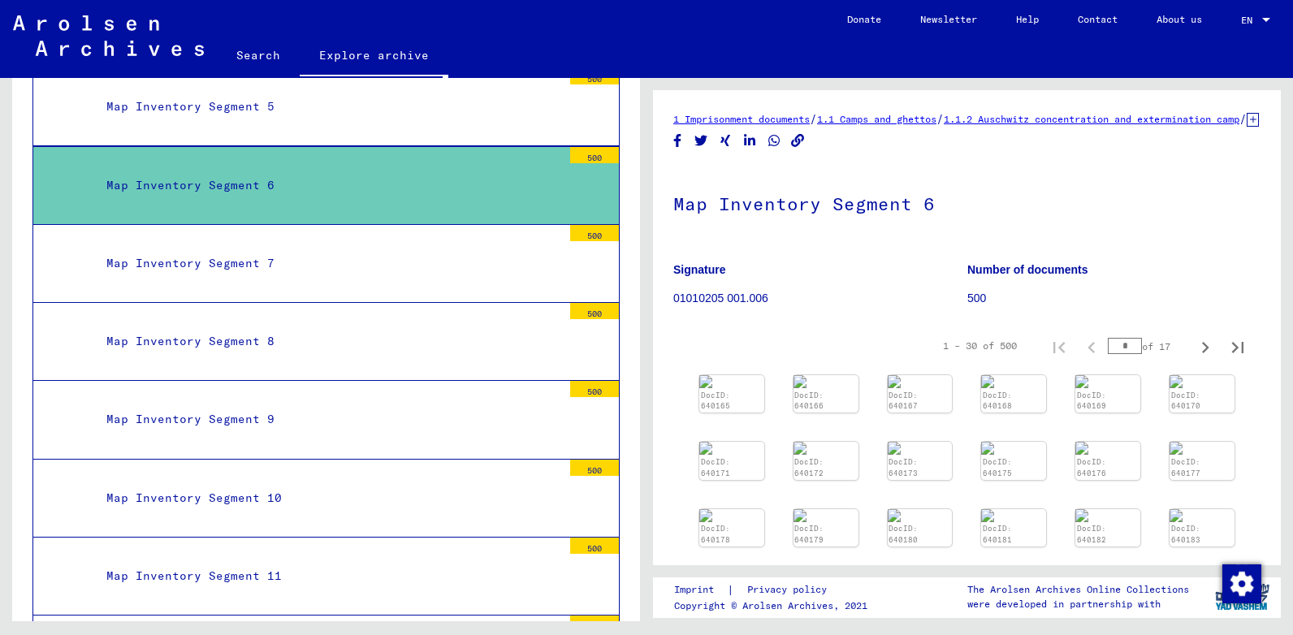
click at [749, 415] on div "DocID: 640165 DocID: 640166 DocID: 640167 DocID: 640168 DocID: 640169 DocID: 64…" at bounding box center [967, 528] width 548 height 318
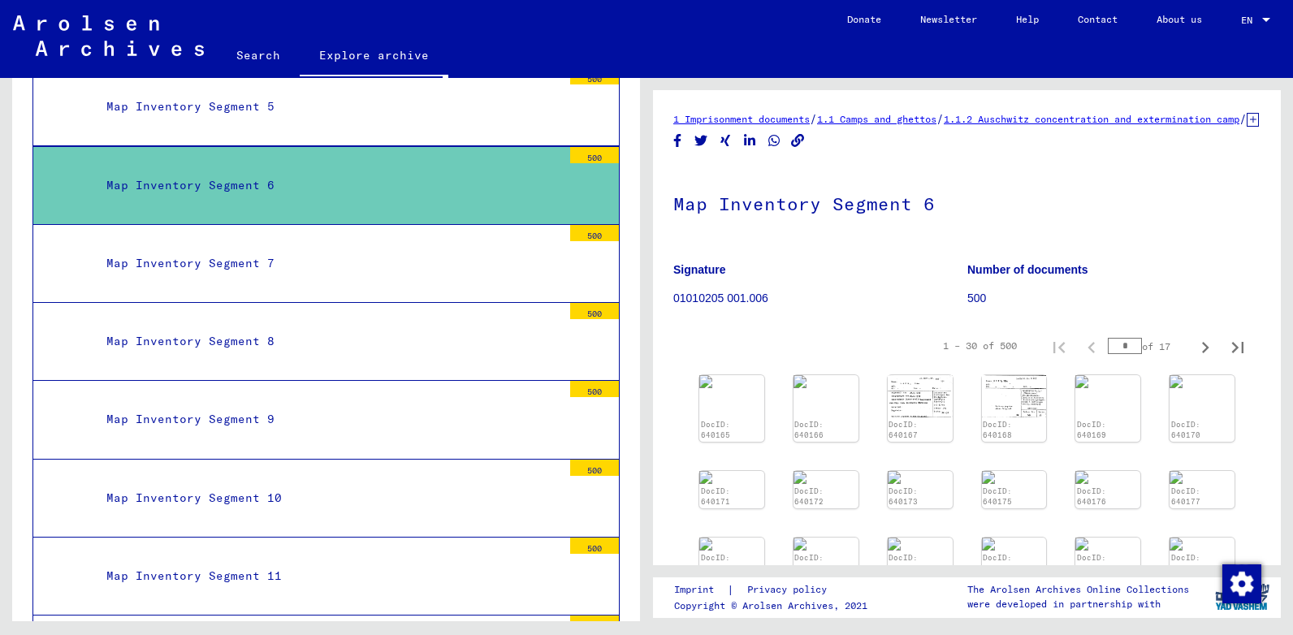
click at [749, 415] on div "DocID: 640165" at bounding box center [731, 408] width 65 height 67
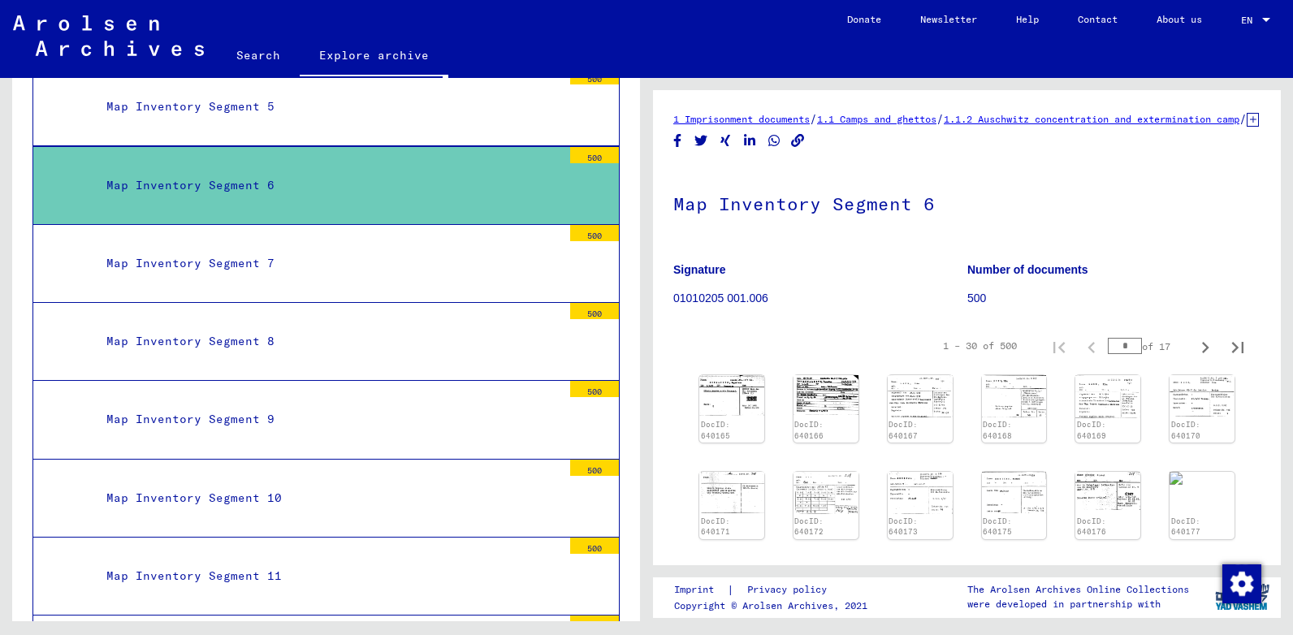
click at [749, 415] on img at bounding box center [731, 395] width 65 height 41
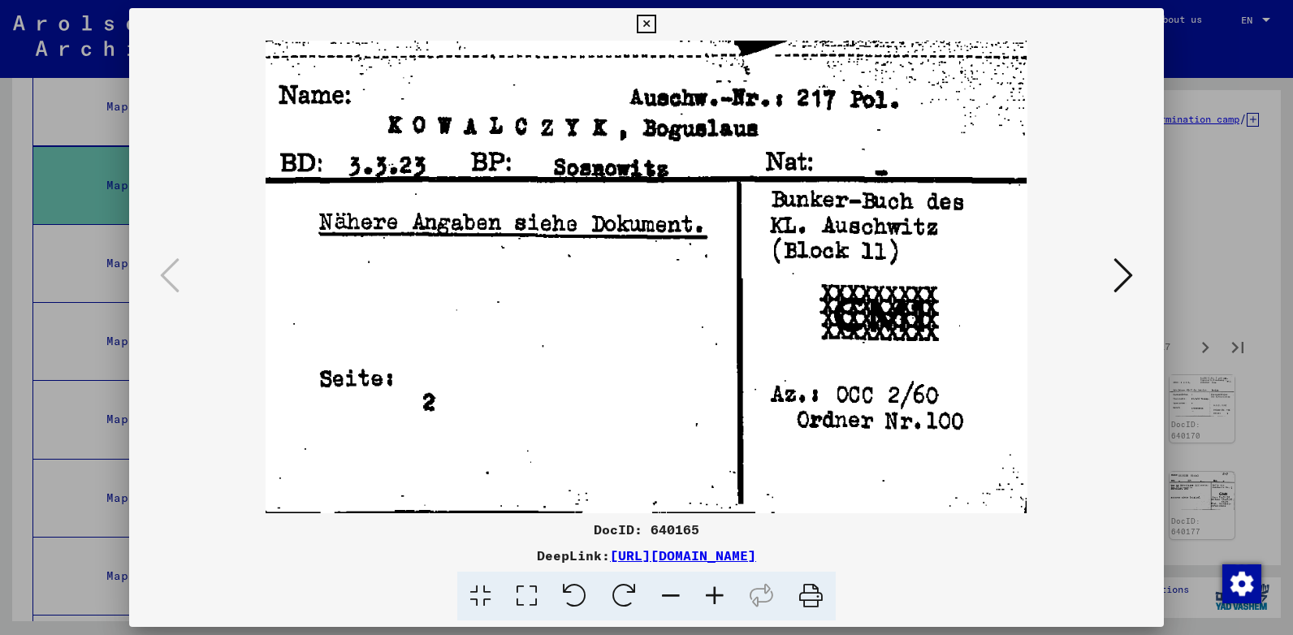
click at [1119, 273] on icon at bounding box center [1122, 275] width 19 height 39
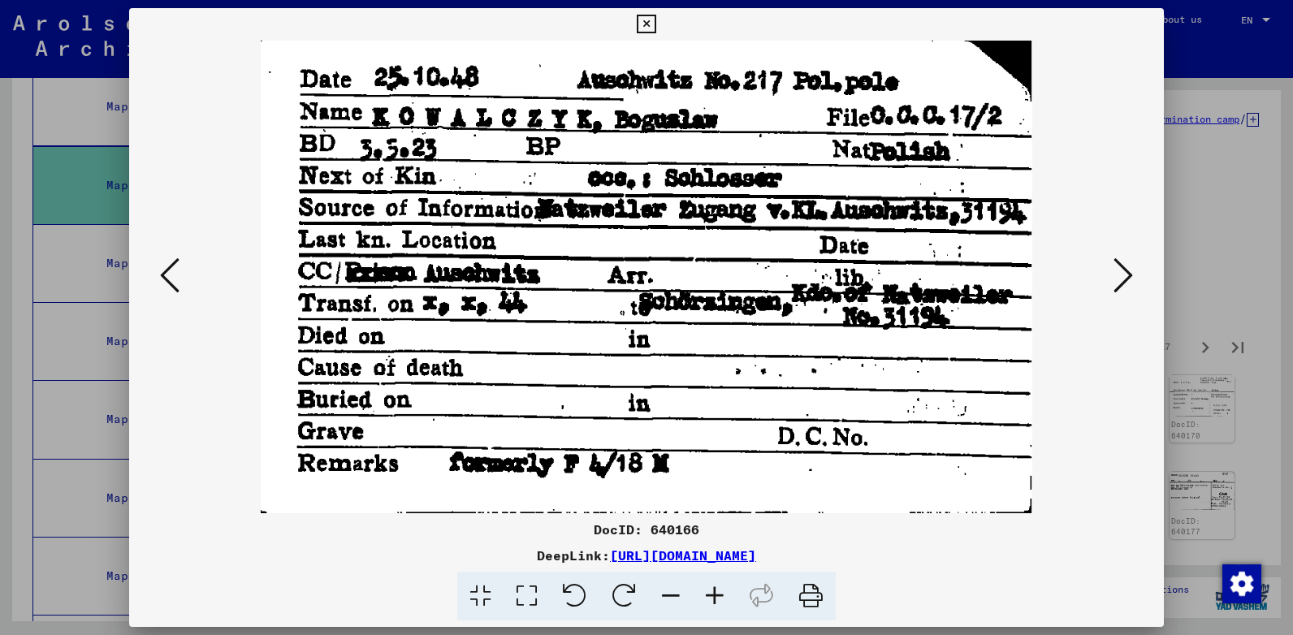
click at [1119, 280] on icon at bounding box center [1122, 275] width 19 height 39
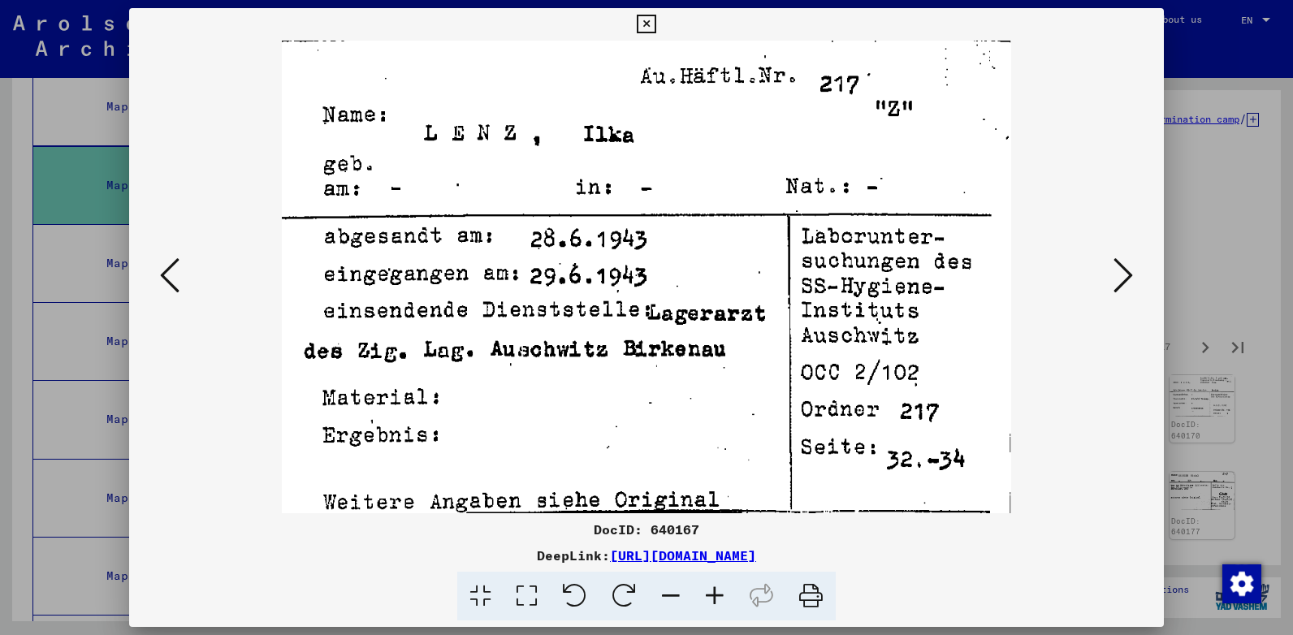
click at [1119, 280] on icon at bounding box center [1122, 275] width 19 height 39
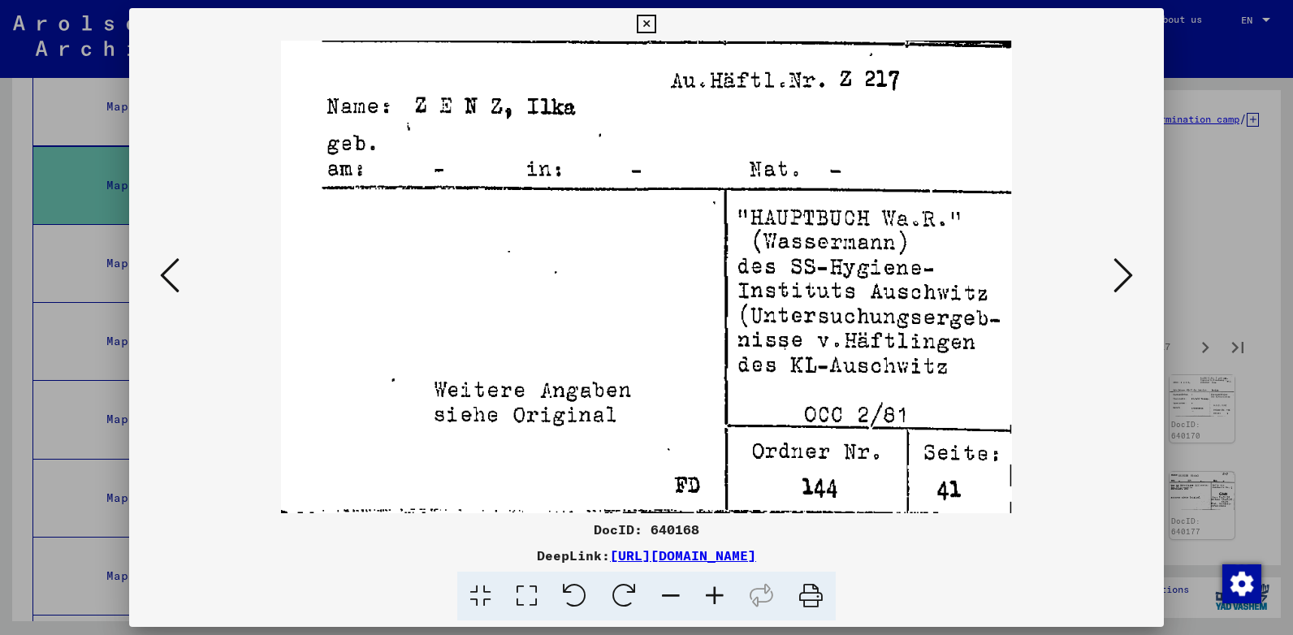
click at [1119, 280] on icon at bounding box center [1122, 275] width 19 height 39
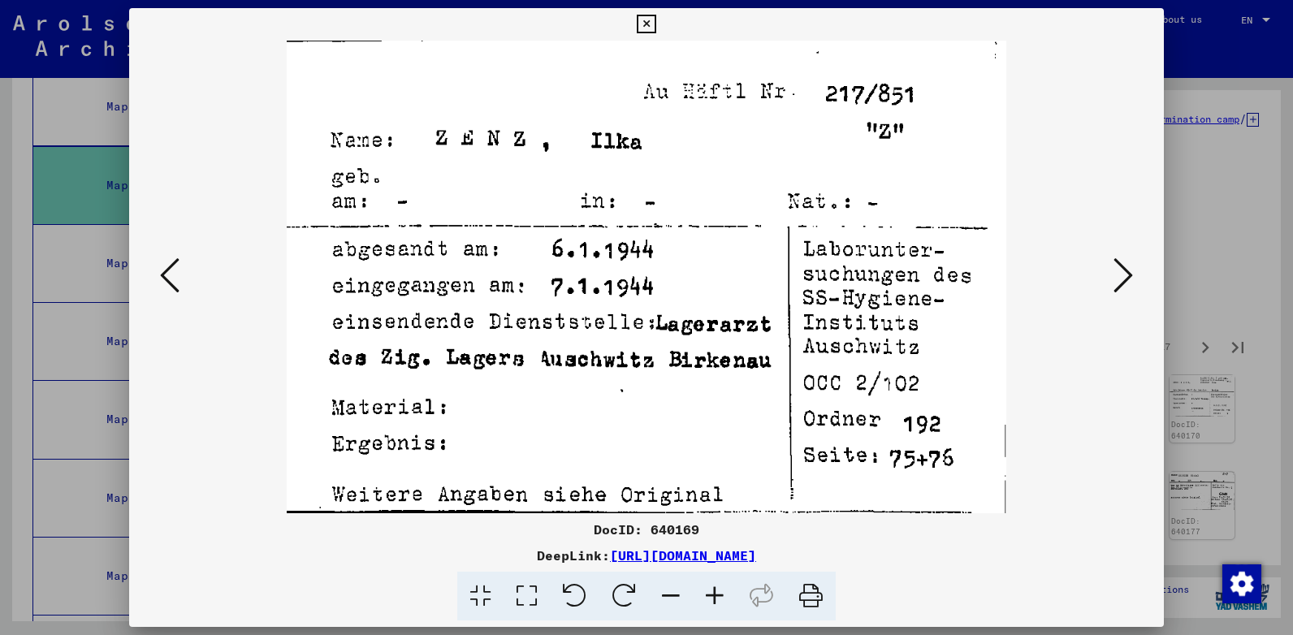
click at [643, 33] on icon at bounding box center [646, 24] width 19 height 19
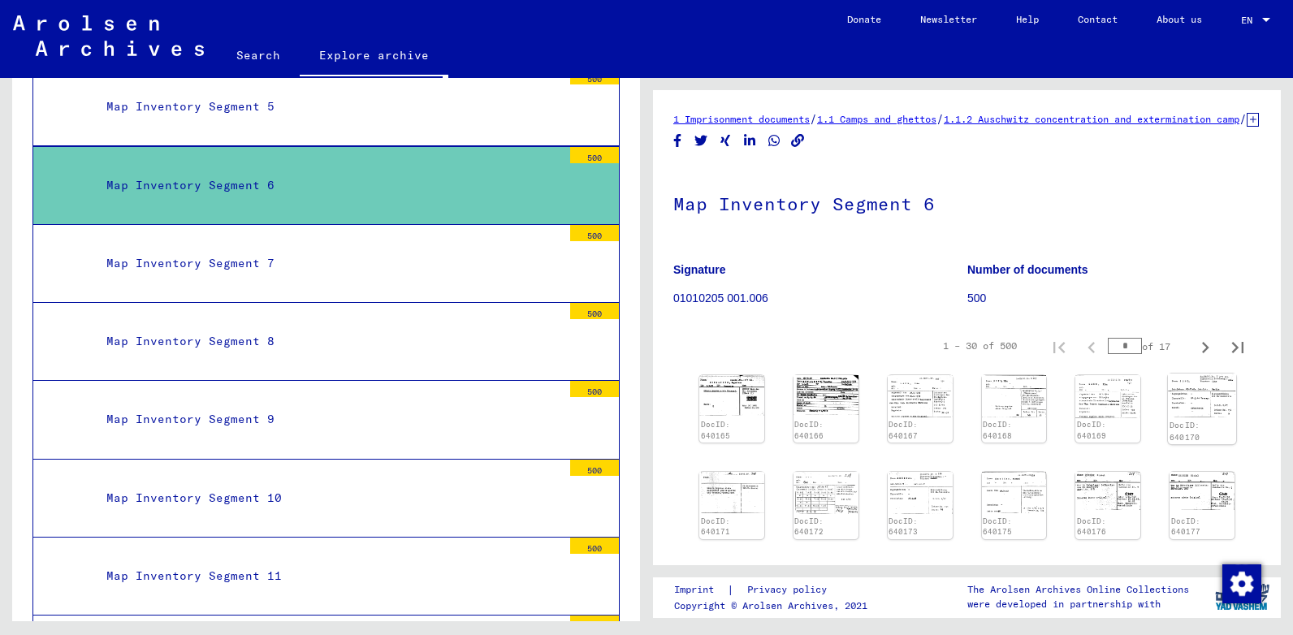
click at [1195, 417] on img at bounding box center [1202, 396] width 68 height 44
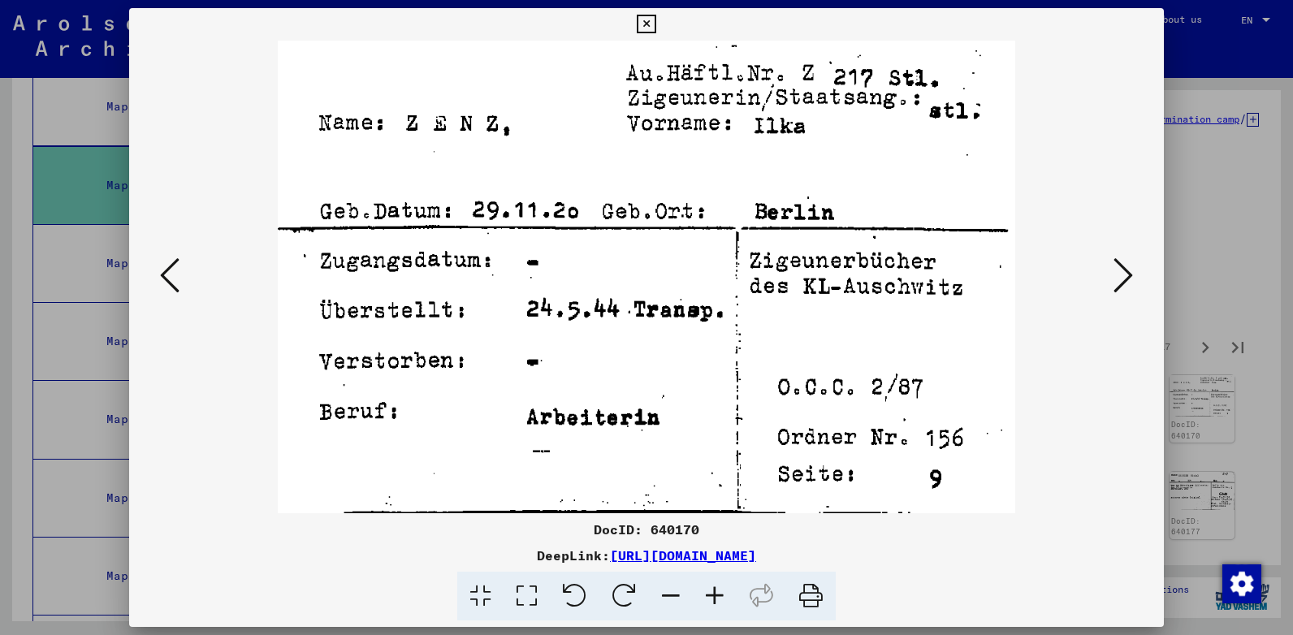
click at [1126, 264] on icon at bounding box center [1122, 275] width 19 height 39
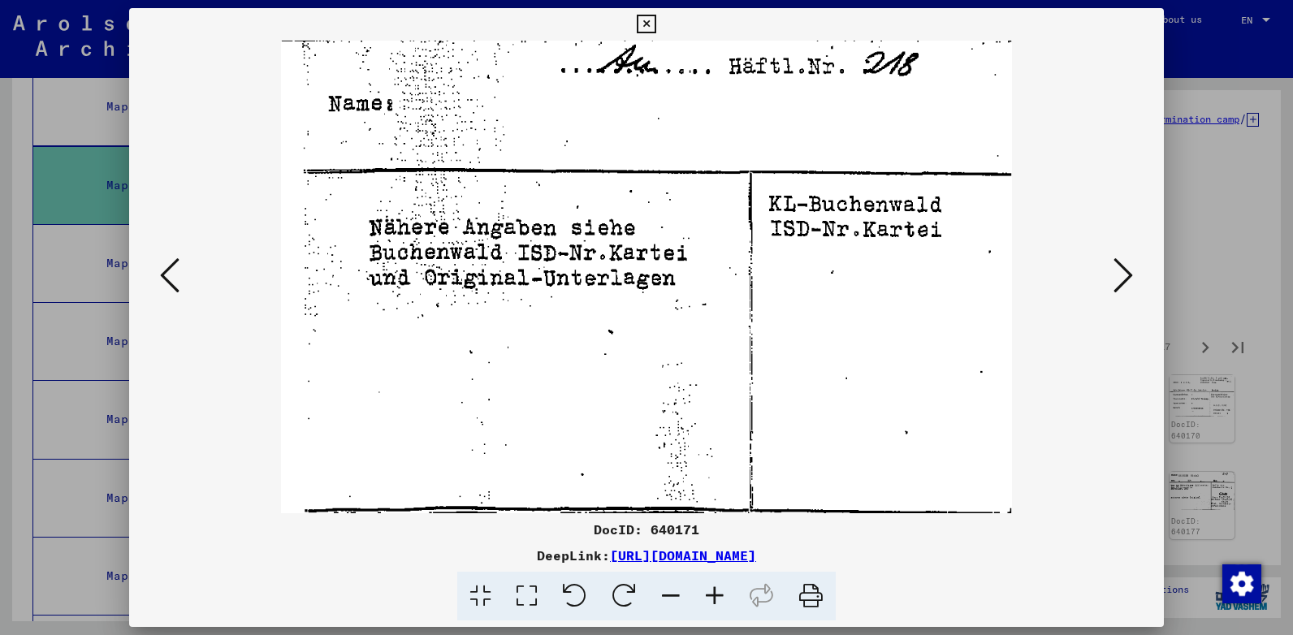
click at [1126, 264] on icon at bounding box center [1122, 275] width 19 height 39
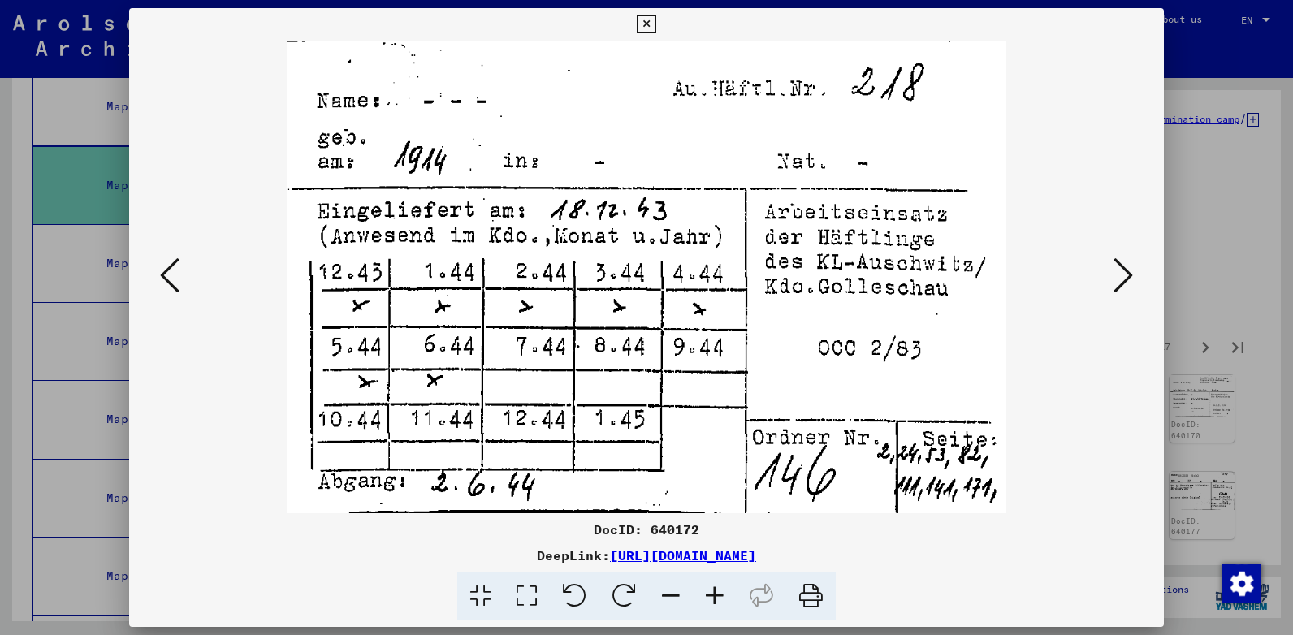
click at [1126, 264] on icon at bounding box center [1122, 275] width 19 height 39
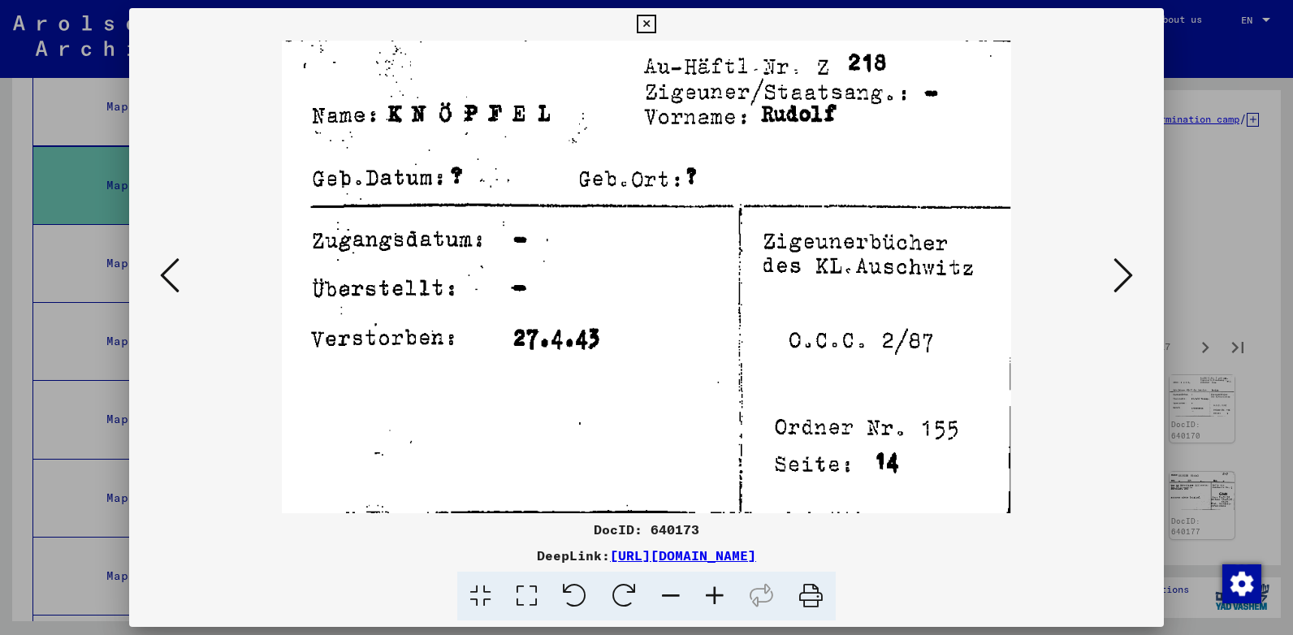
click at [1126, 265] on icon at bounding box center [1122, 275] width 19 height 39
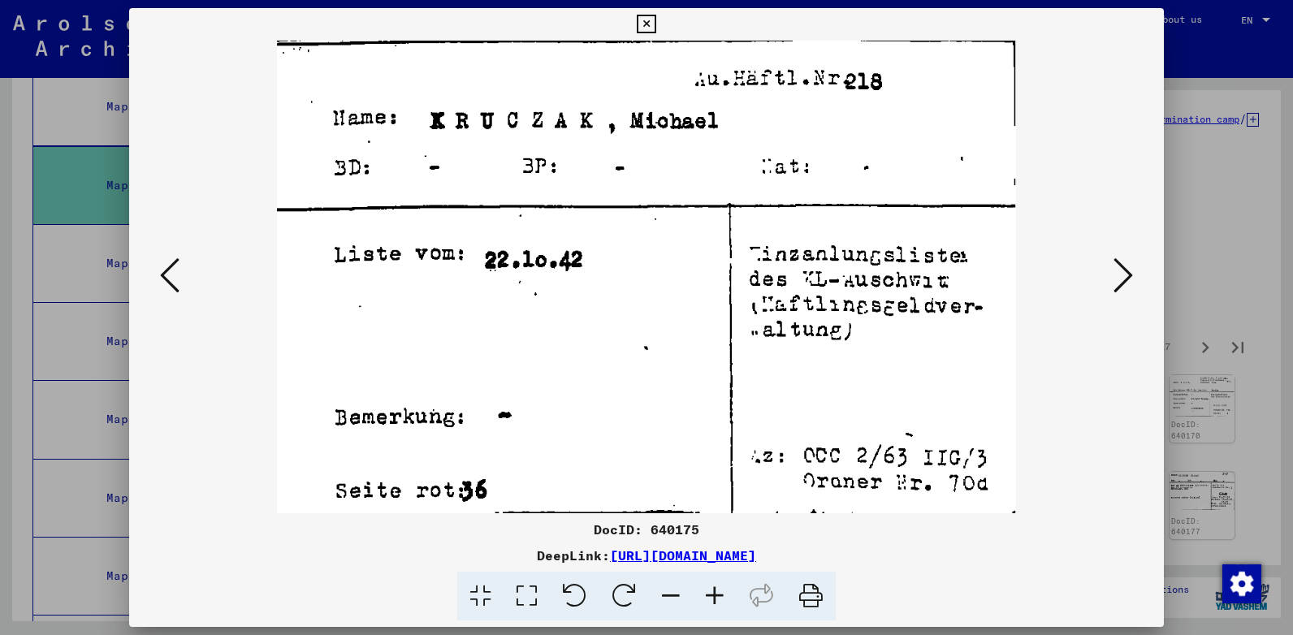
click at [1126, 265] on icon at bounding box center [1122, 275] width 19 height 39
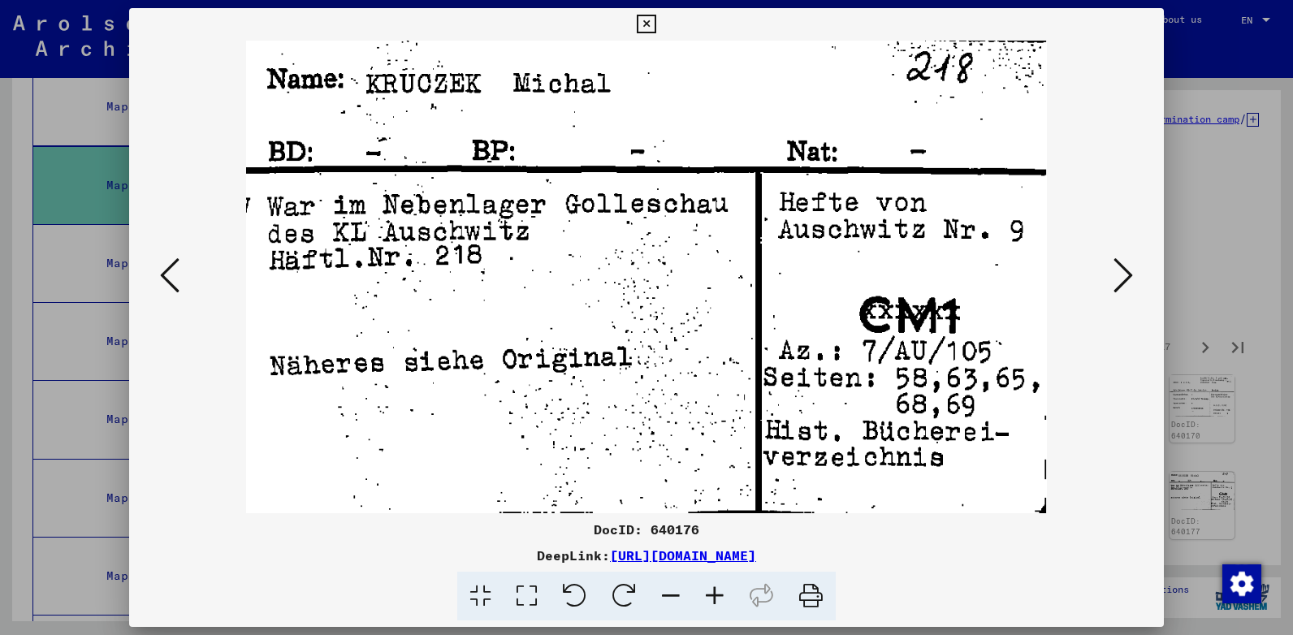
click at [1126, 265] on icon at bounding box center [1122, 275] width 19 height 39
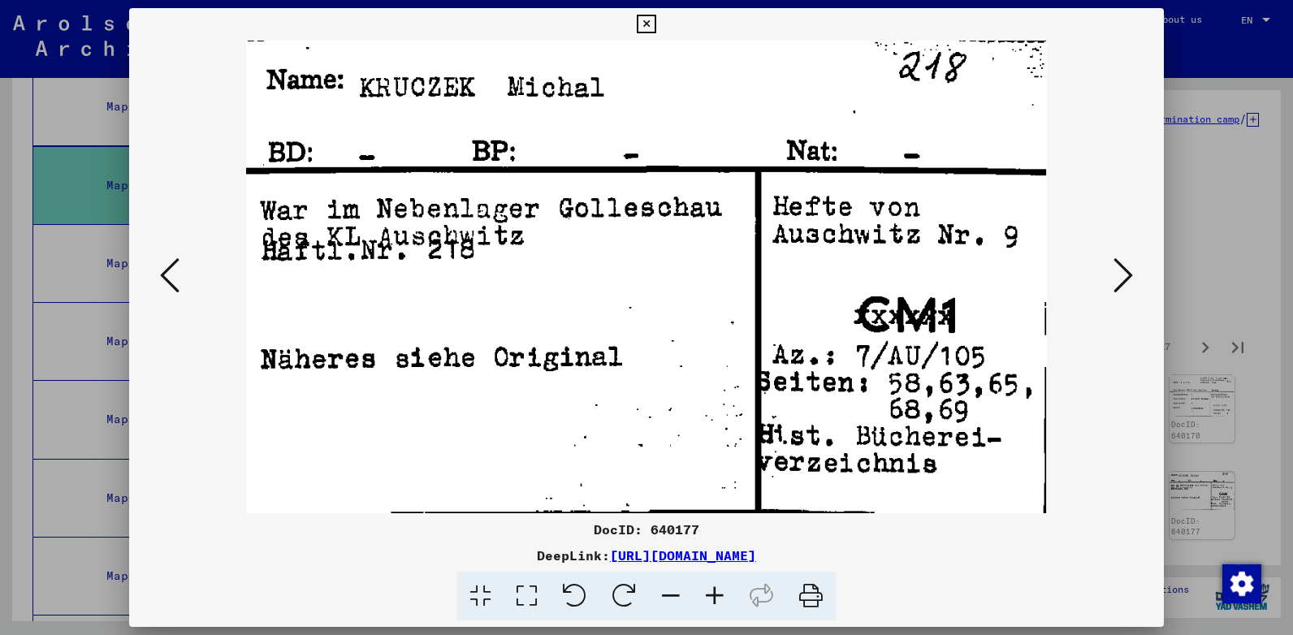
click at [1126, 265] on icon at bounding box center [1122, 275] width 19 height 39
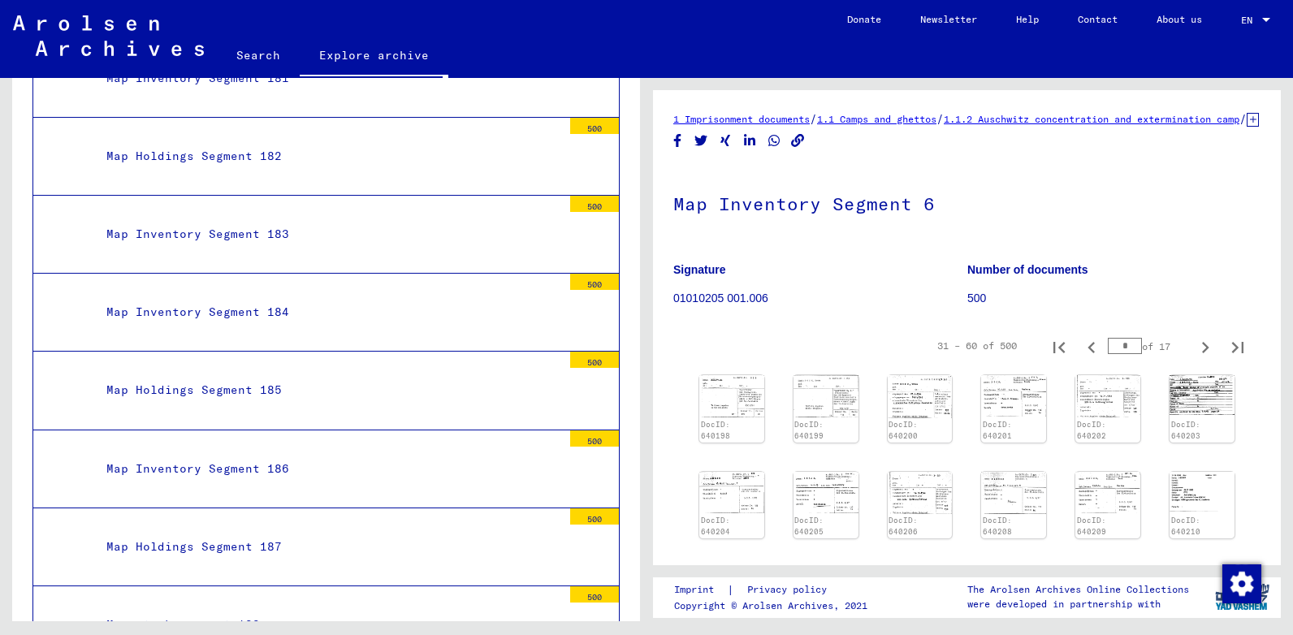
scroll to position [15213, 0]
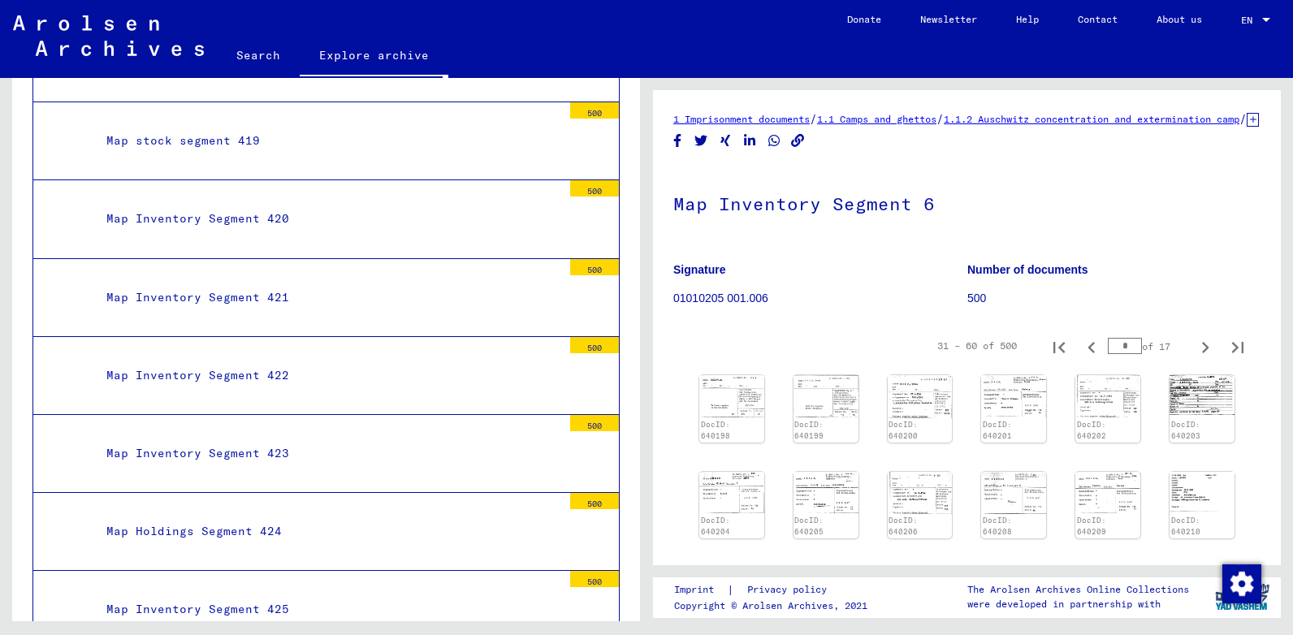
scroll to position [33740, 0]
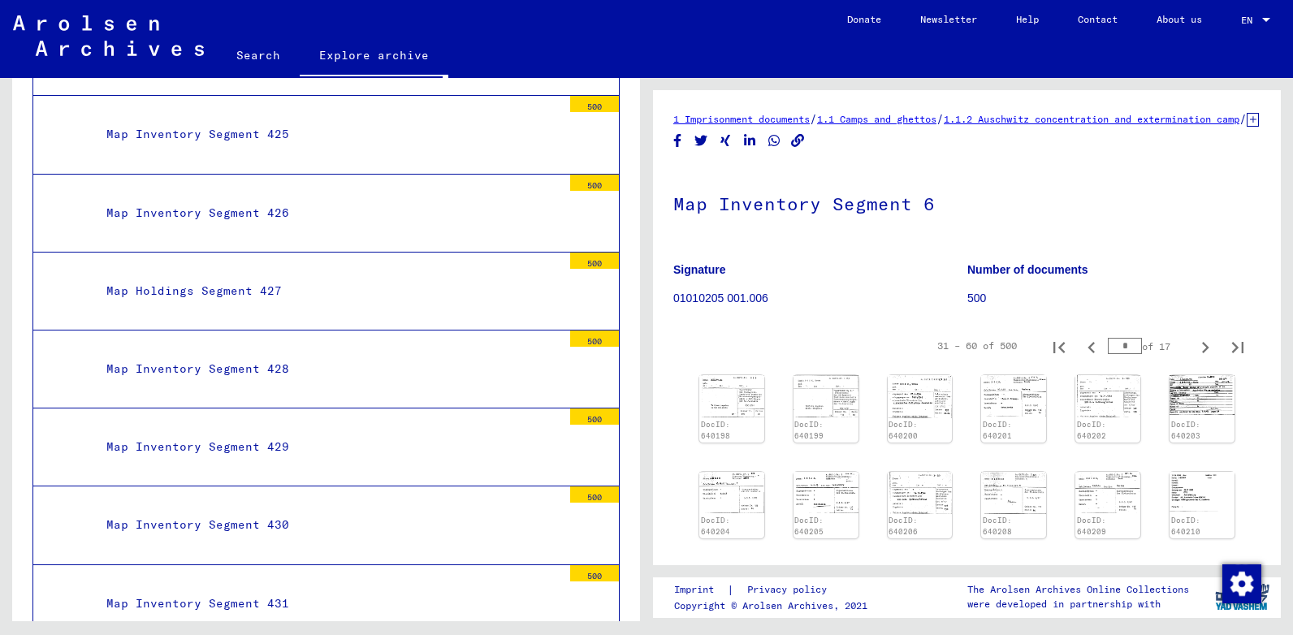
click at [262, 525] on div "Map Inventory Segment 430" at bounding box center [328, 525] width 468 height 32
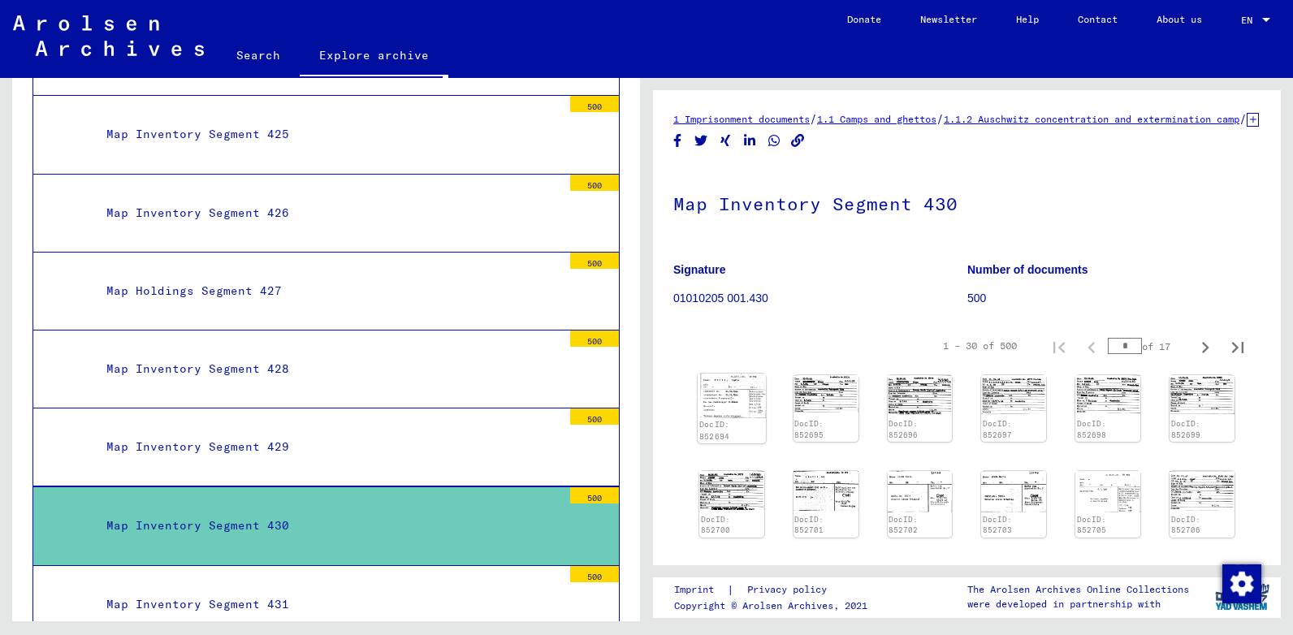
click at [736, 395] on img at bounding box center [732, 396] width 68 height 44
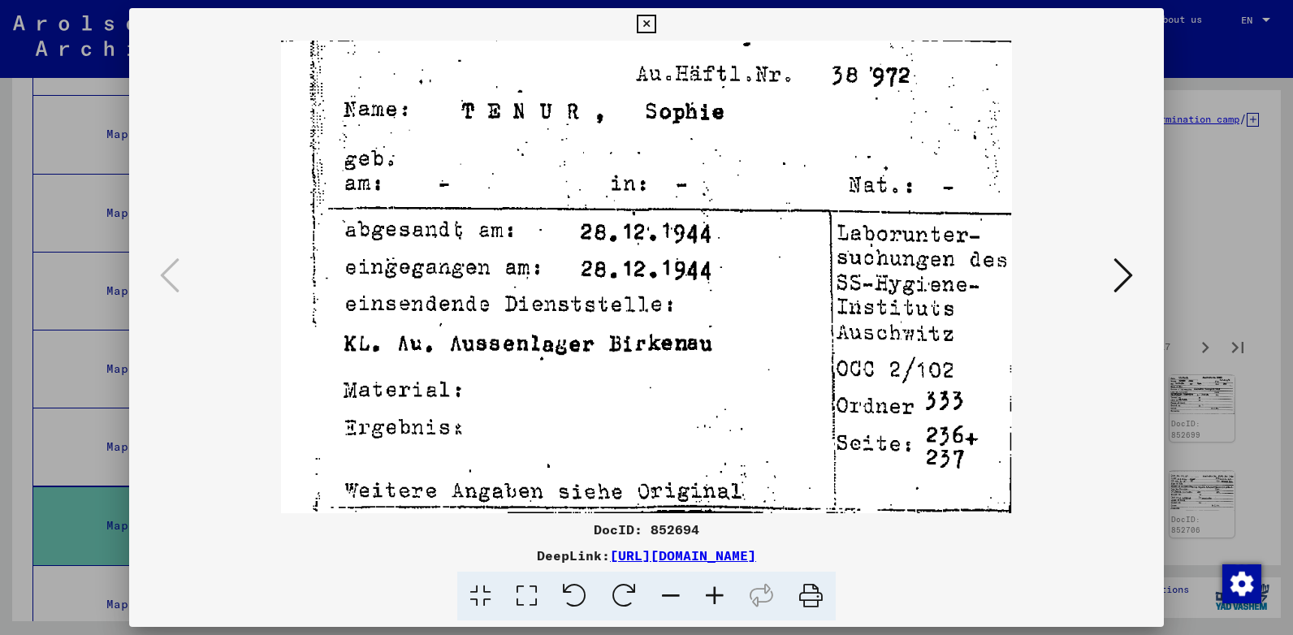
click at [1126, 276] on icon at bounding box center [1122, 275] width 19 height 39
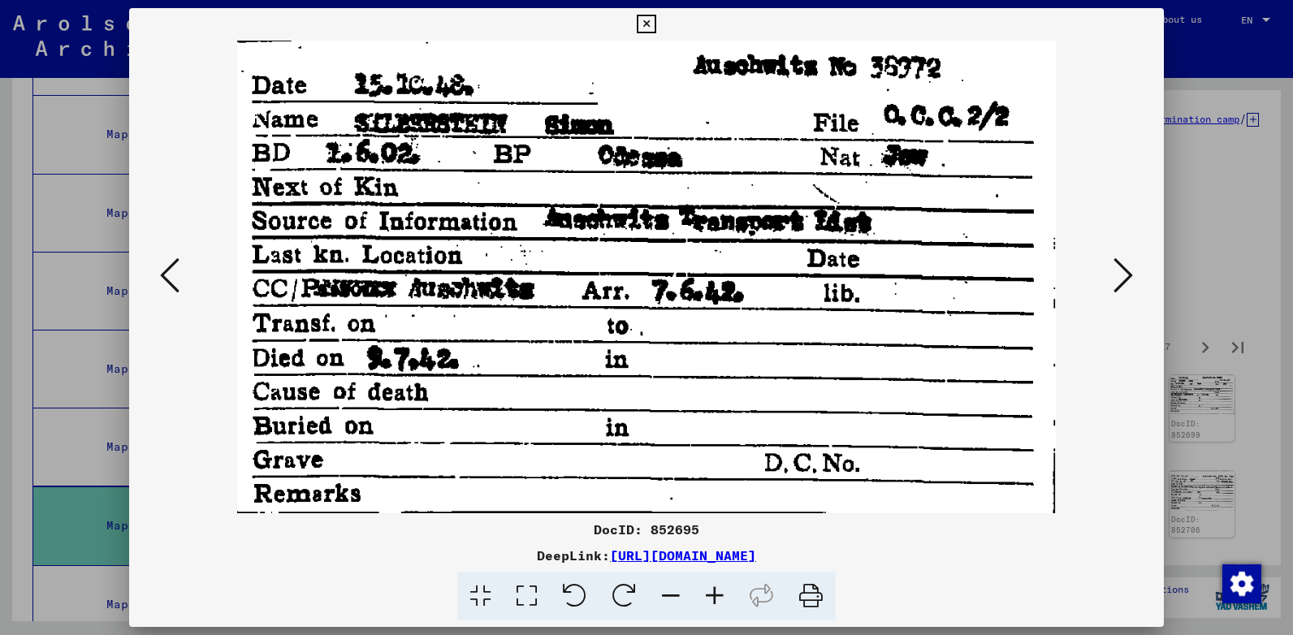
click at [1126, 277] on icon at bounding box center [1122, 275] width 19 height 39
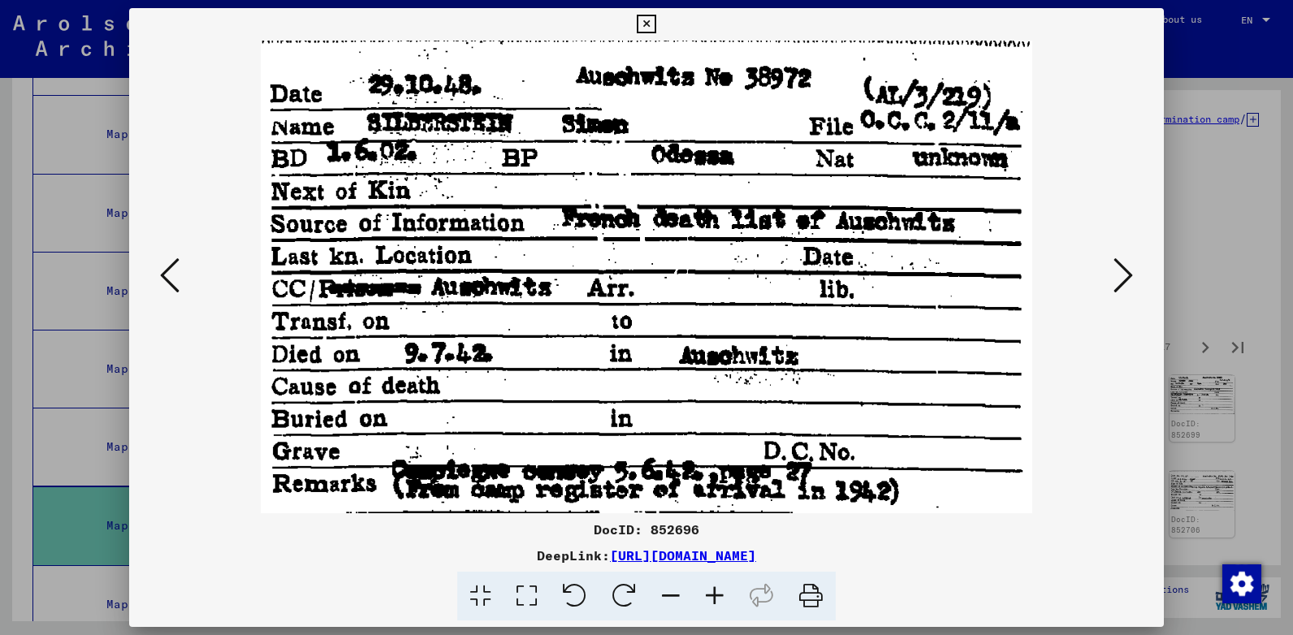
click at [1126, 277] on icon at bounding box center [1122, 275] width 19 height 39
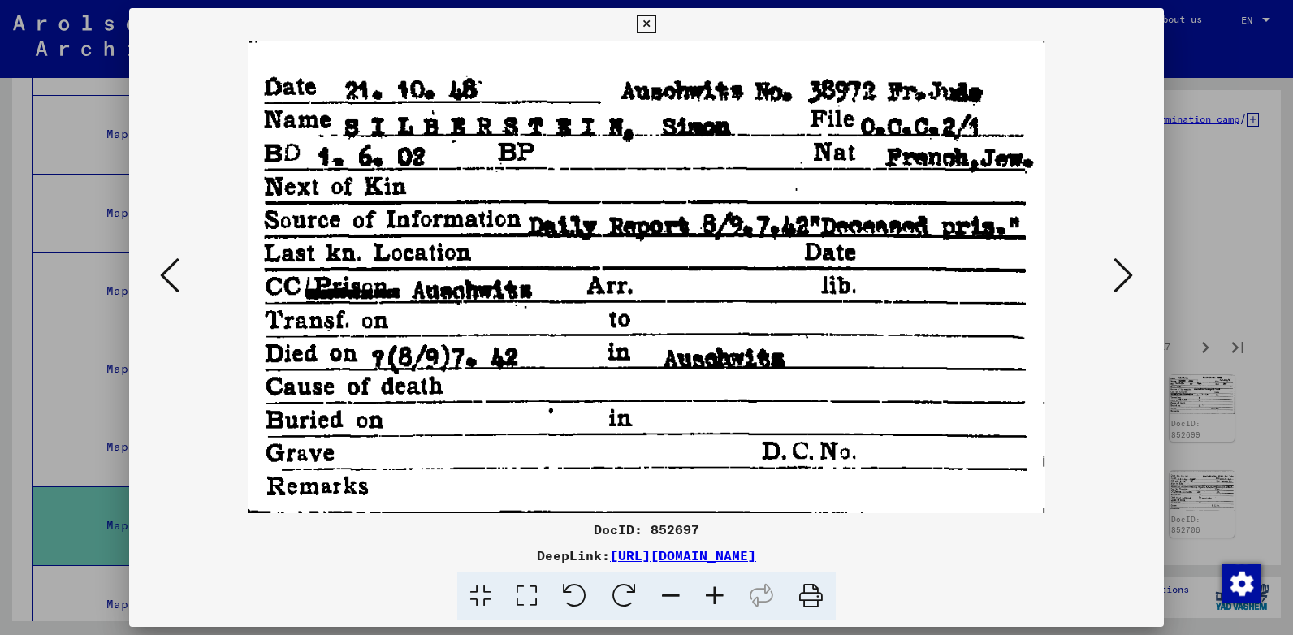
click at [1126, 277] on icon at bounding box center [1122, 275] width 19 height 39
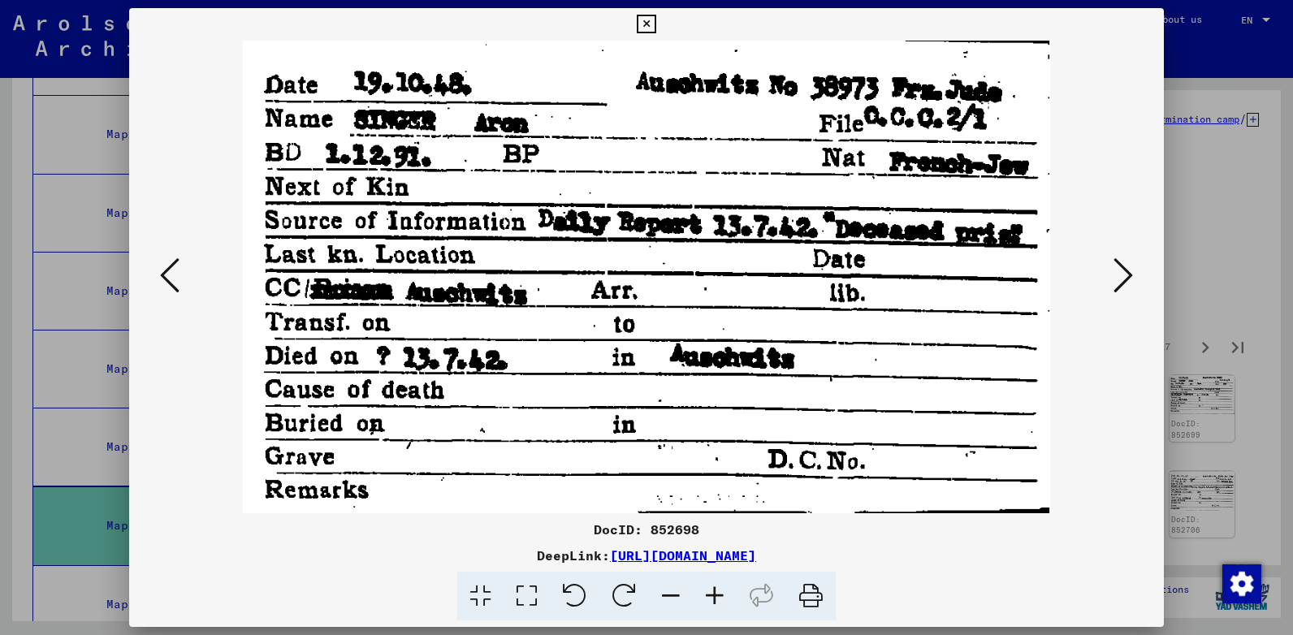
click at [1126, 277] on icon at bounding box center [1122, 275] width 19 height 39
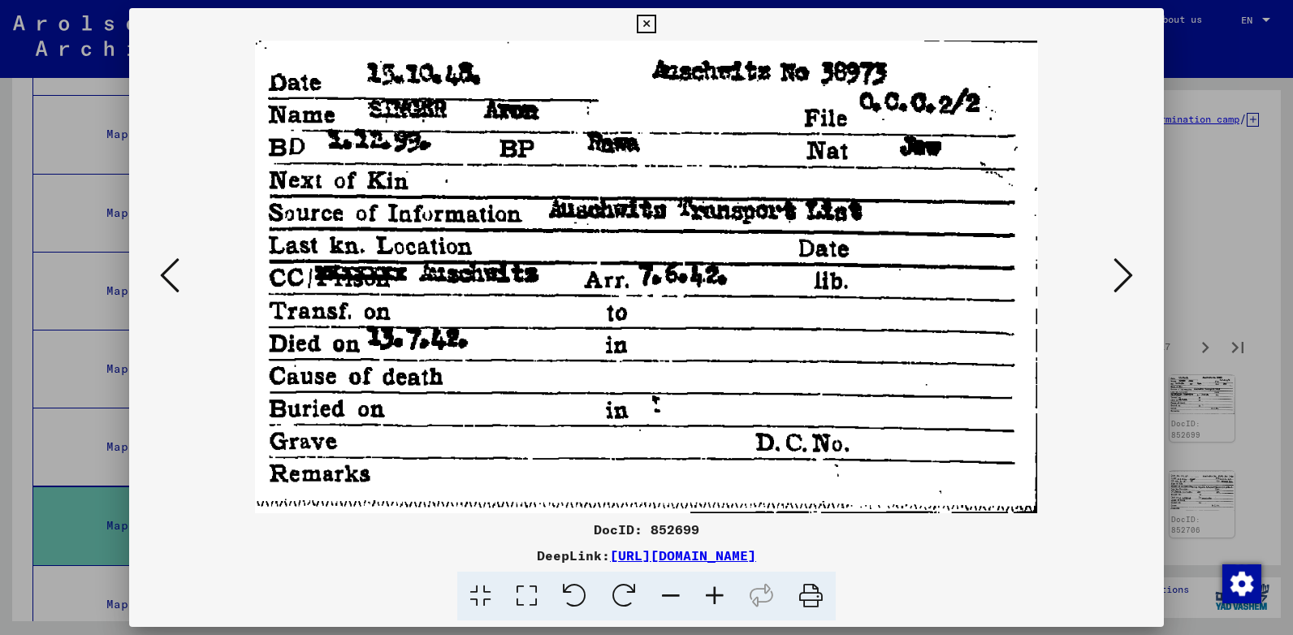
click at [1126, 277] on icon at bounding box center [1122, 275] width 19 height 39
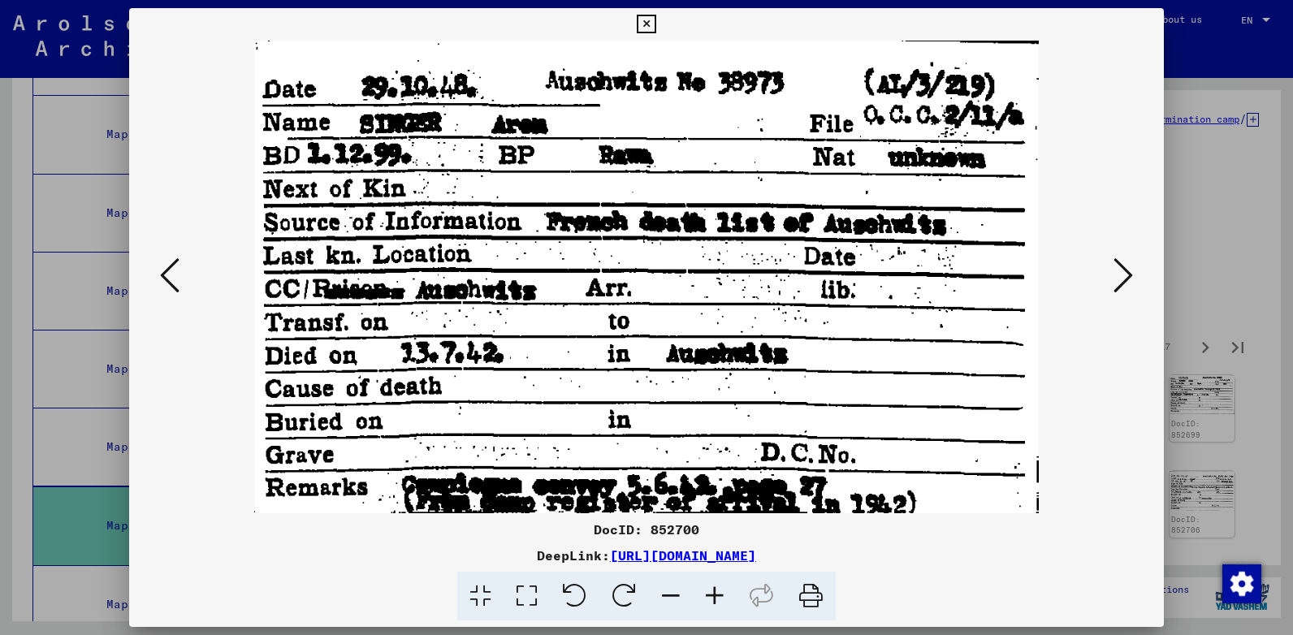
click at [1126, 277] on icon at bounding box center [1122, 275] width 19 height 39
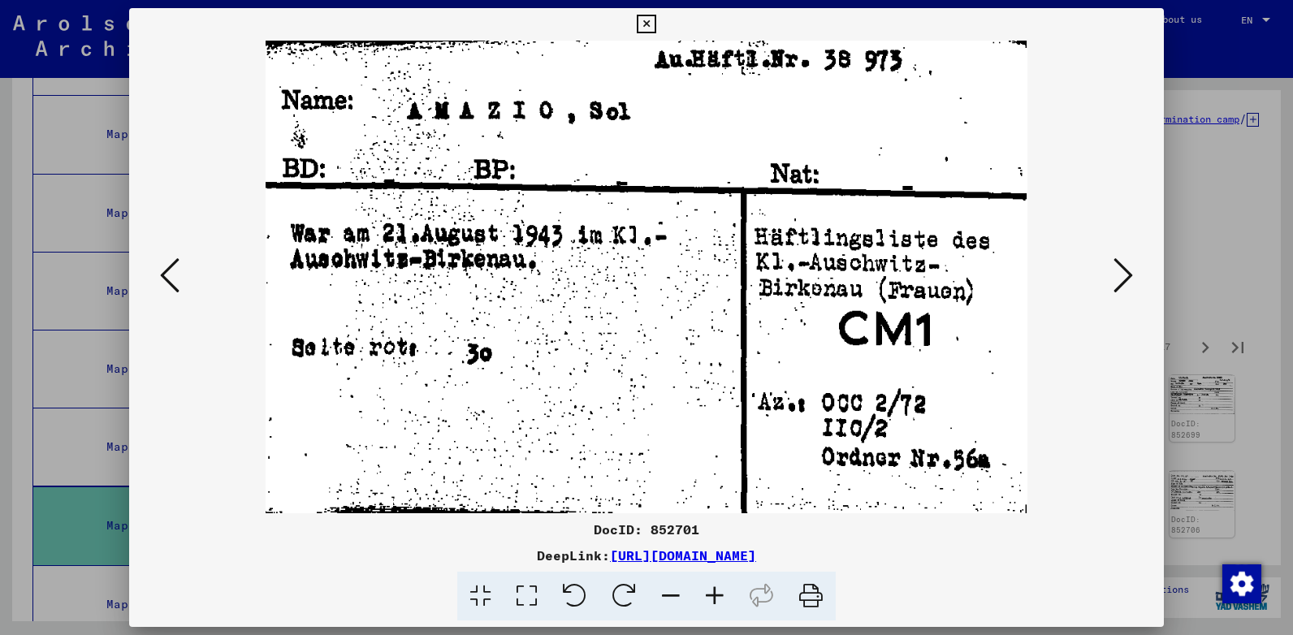
click at [1126, 277] on icon at bounding box center [1122, 275] width 19 height 39
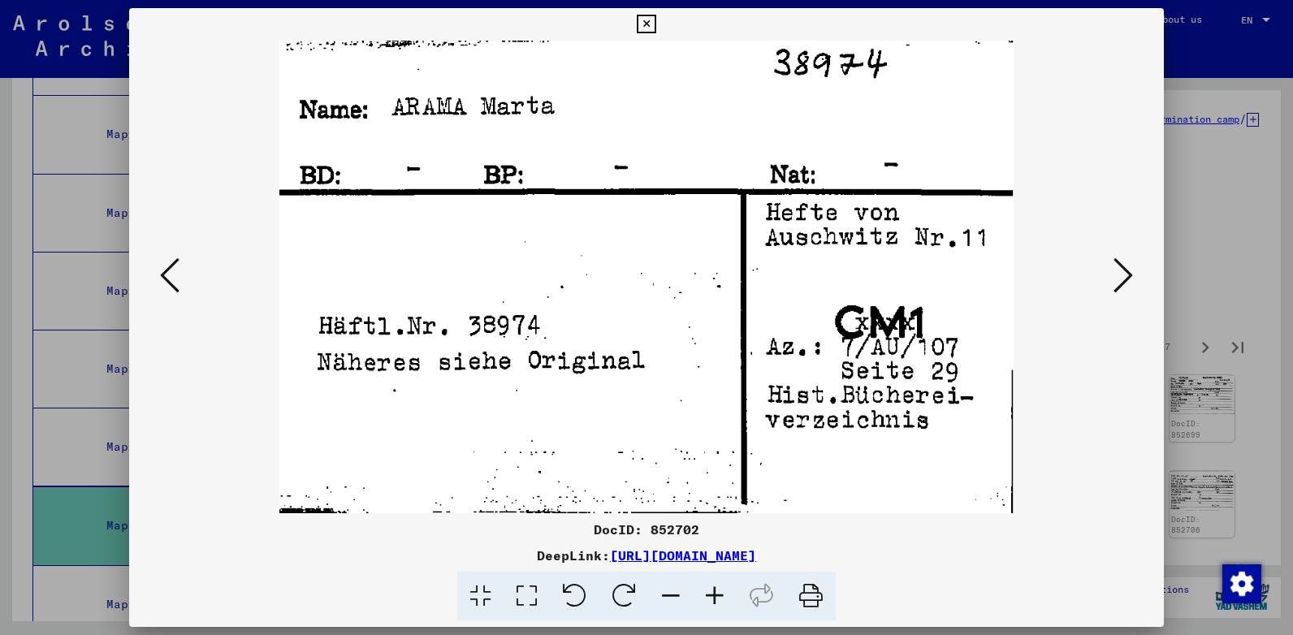
click at [1126, 277] on icon at bounding box center [1122, 275] width 19 height 39
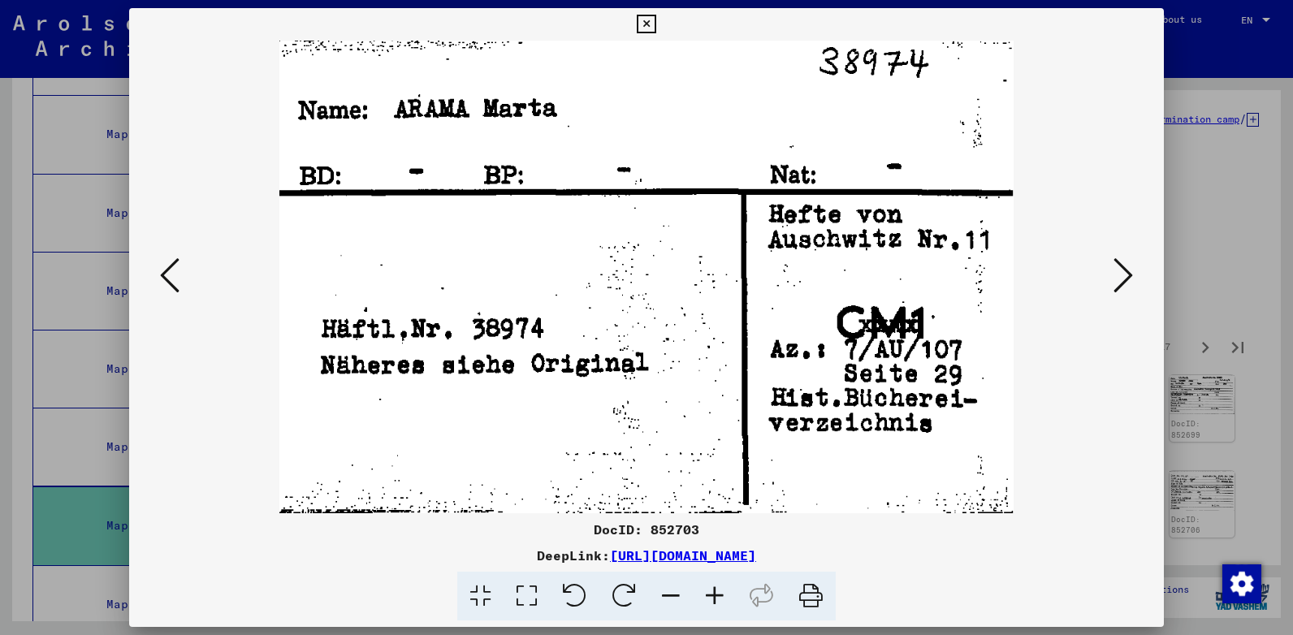
click at [1126, 277] on icon at bounding box center [1122, 275] width 19 height 39
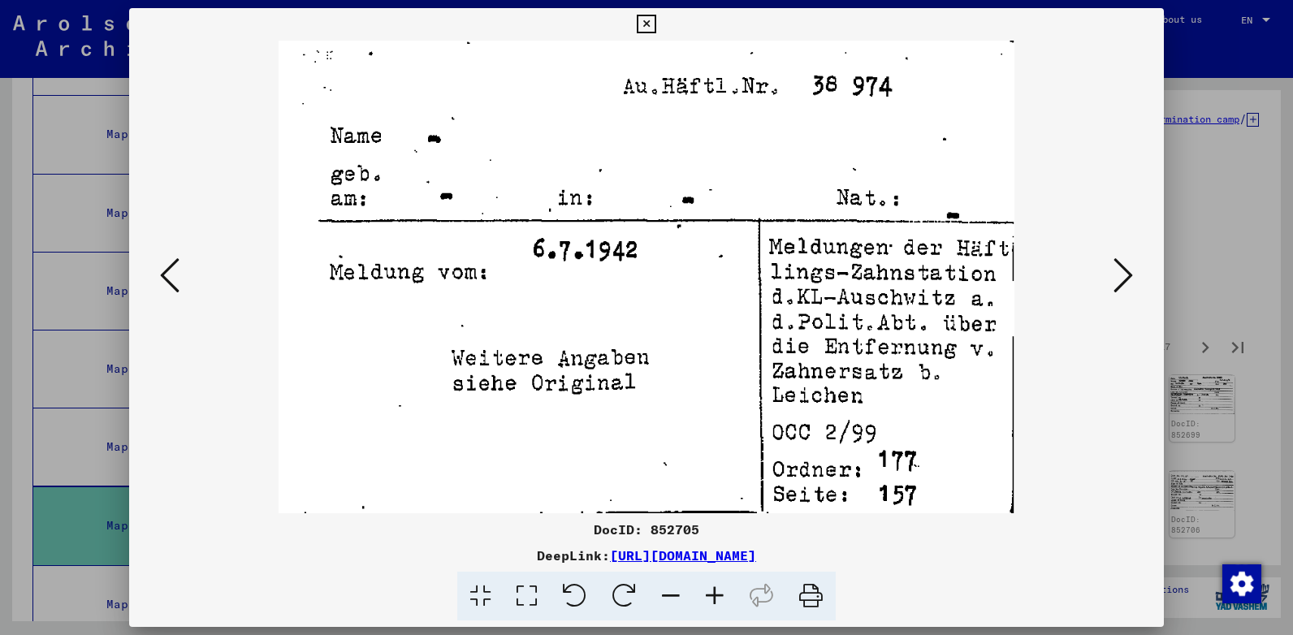
click at [1126, 277] on icon at bounding box center [1122, 275] width 19 height 39
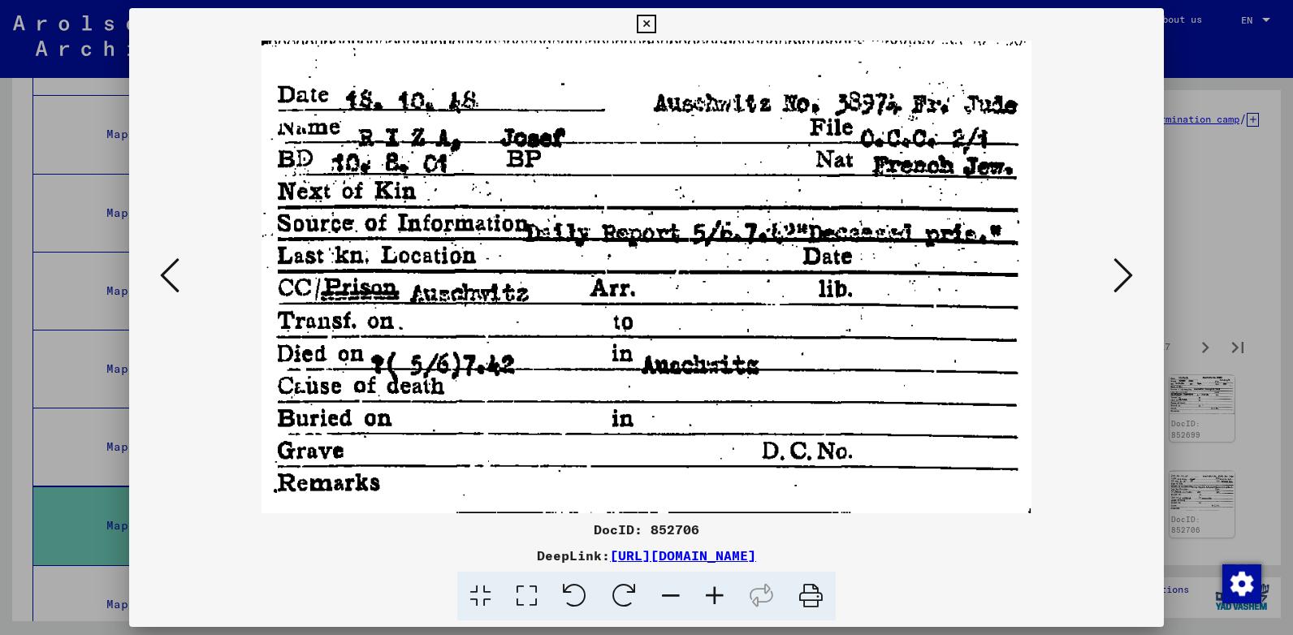
click at [1126, 277] on icon at bounding box center [1122, 275] width 19 height 39
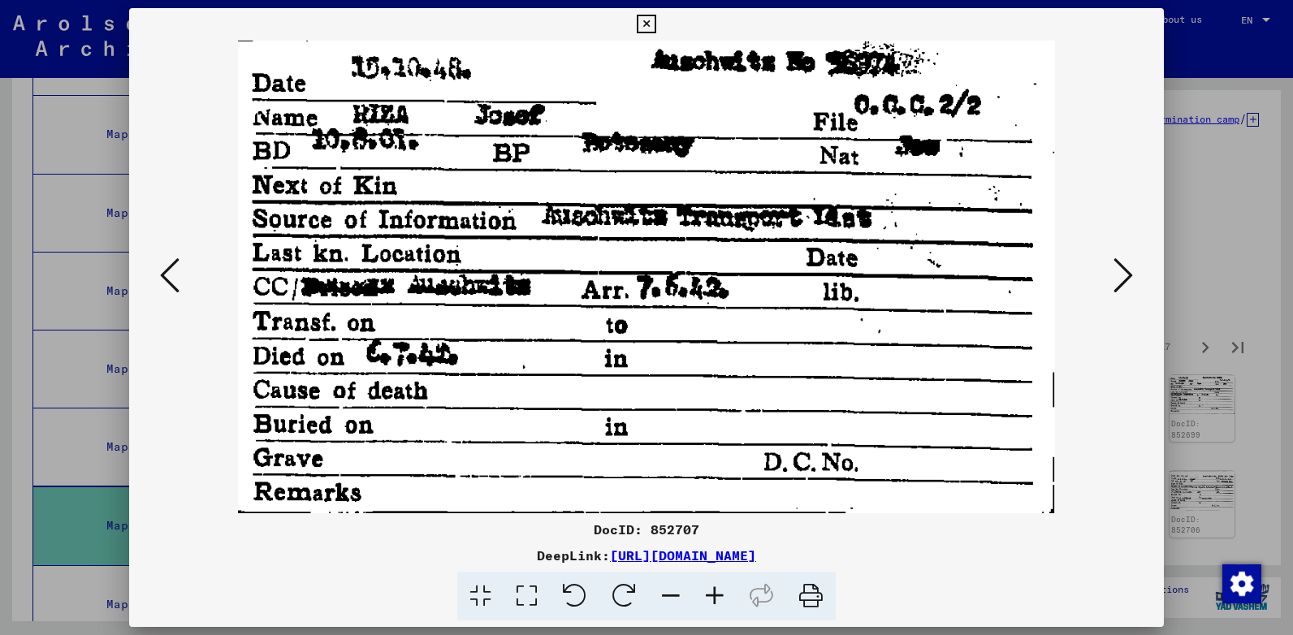
click at [1126, 277] on icon at bounding box center [1122, 275] width 19 height 39
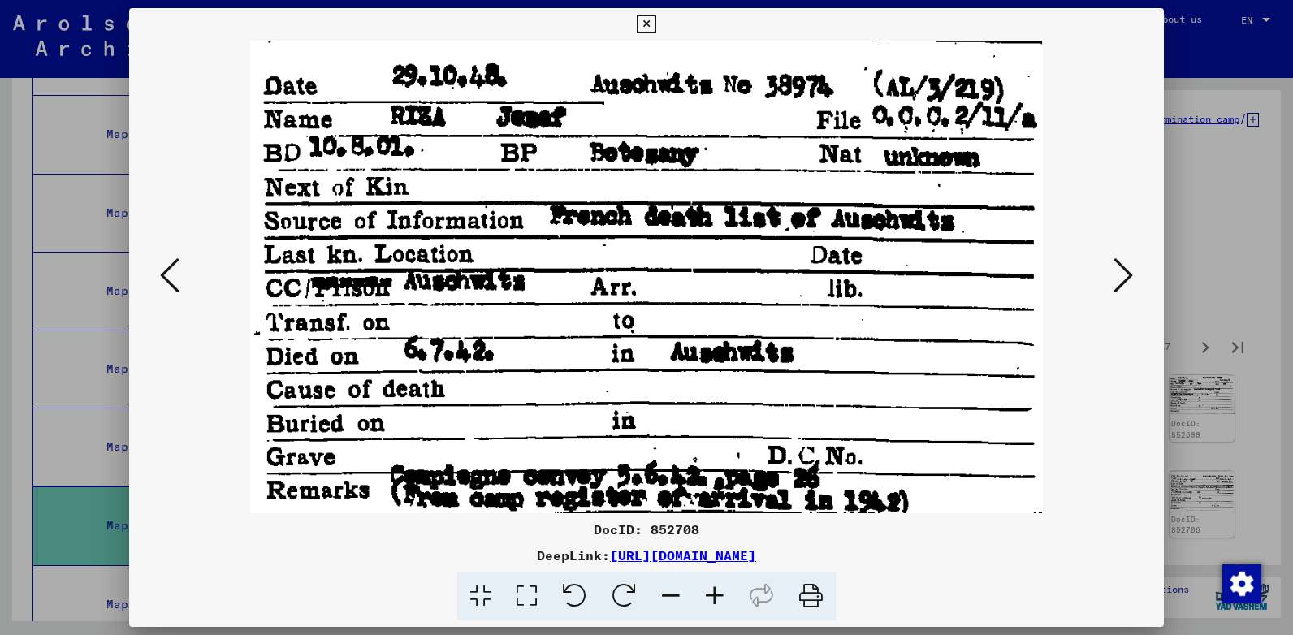
click at [1126, 277] on icon at bounding box center [1122, 275] width 19 height 39
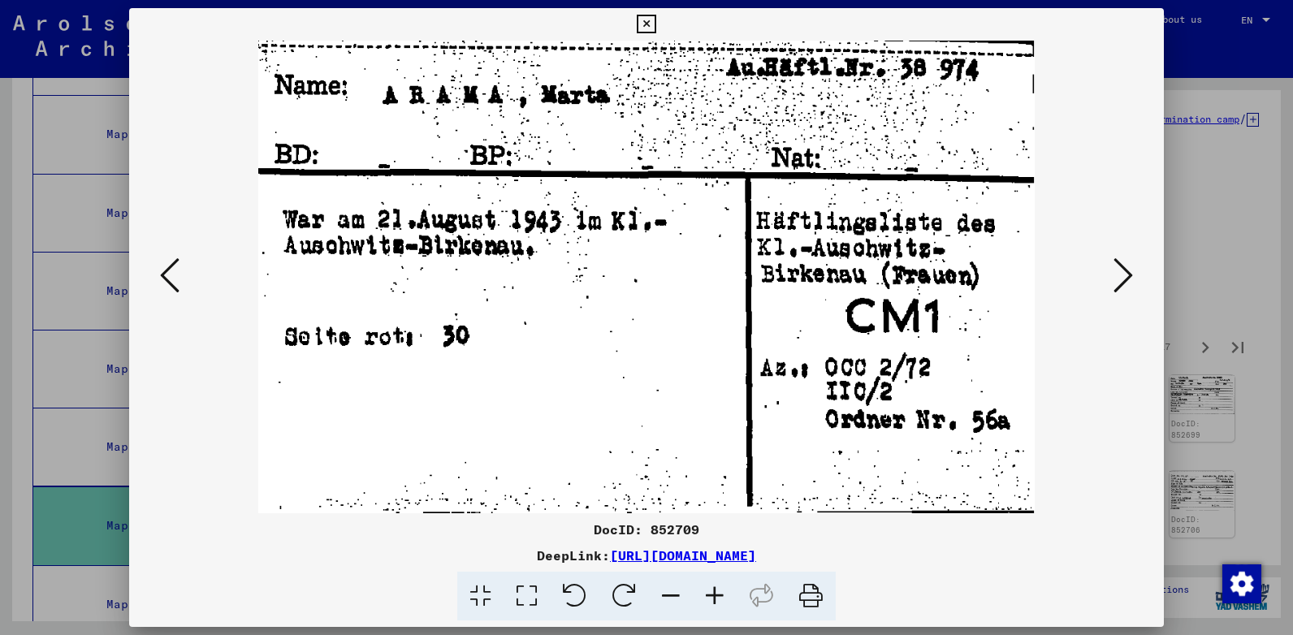
click at [1126, 277] on icon at bounding box center [1122, 275] width 19 height 39
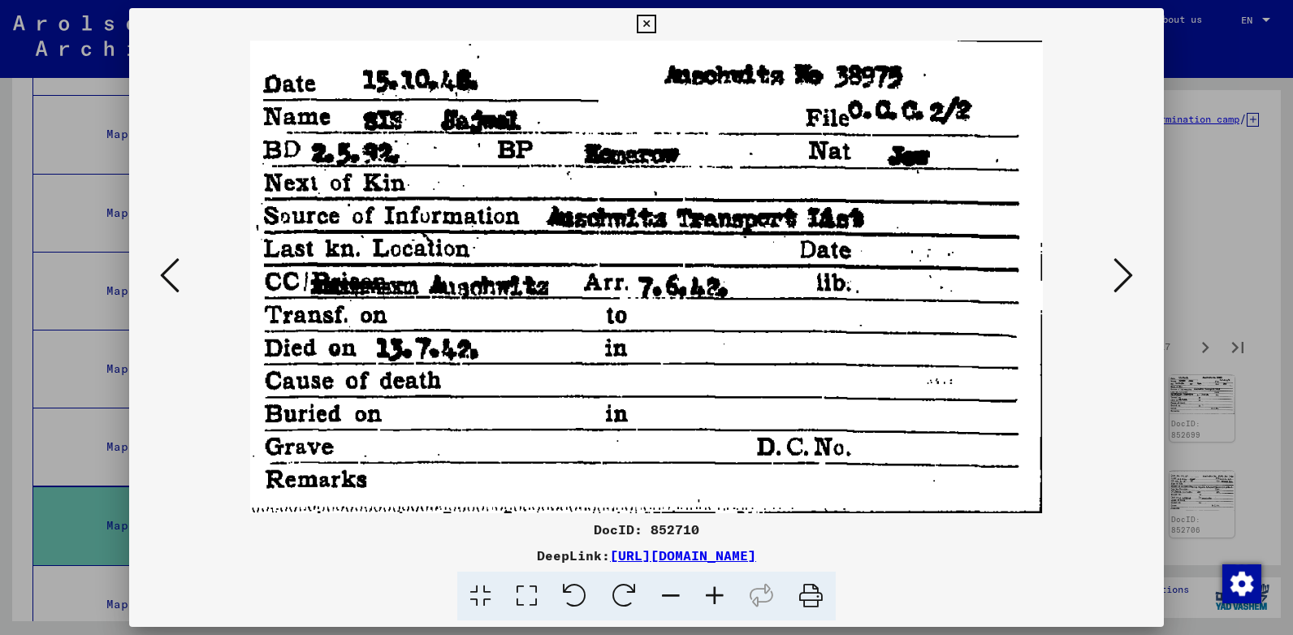
click at [1126, 277] on icon at bounding box center [1122, 275] width 19 height 39
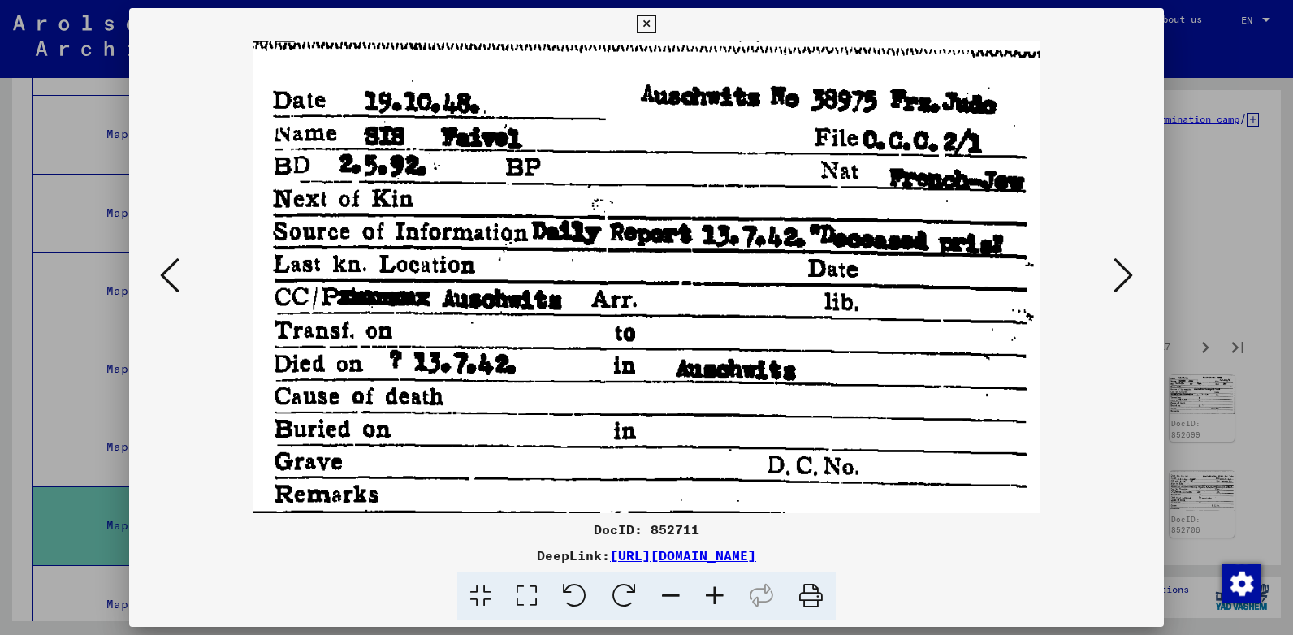
click at [1126, 277] on icon at bounding box center [1122, 275] width 19 height 39
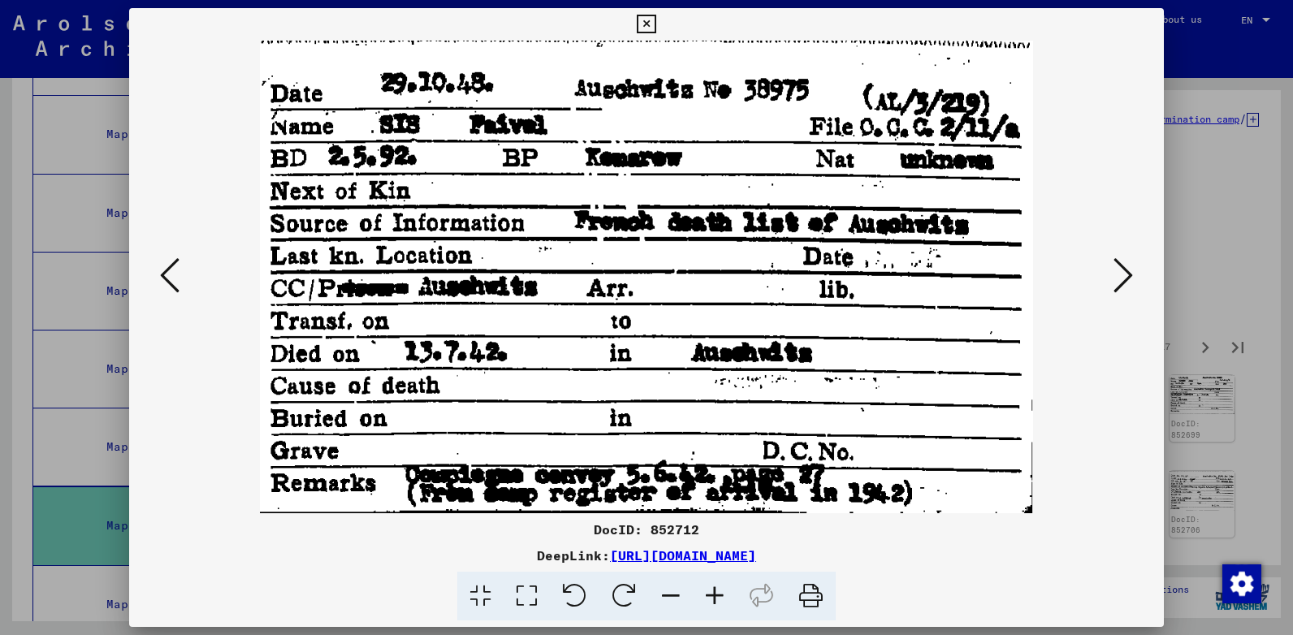
click at [1126, 277] on icon at bounding box center [1122, 275] width 19 height 39
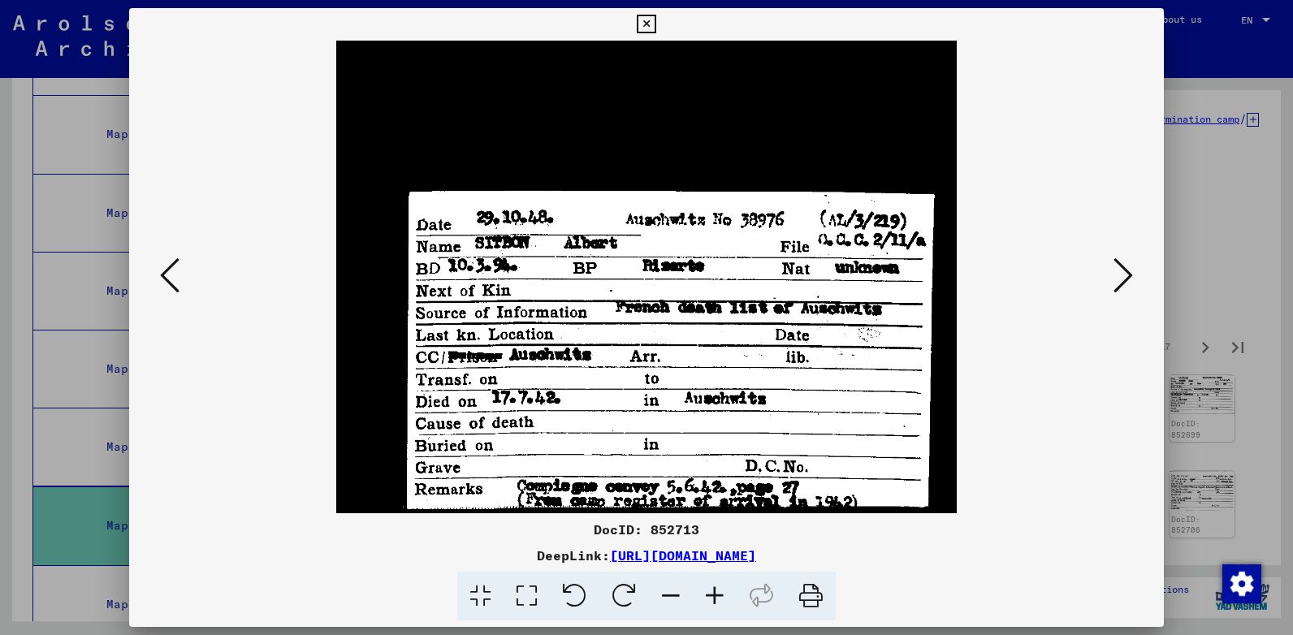
click at [1126, 277] on icon at bounding box center [1122, 275] width 19 height 39
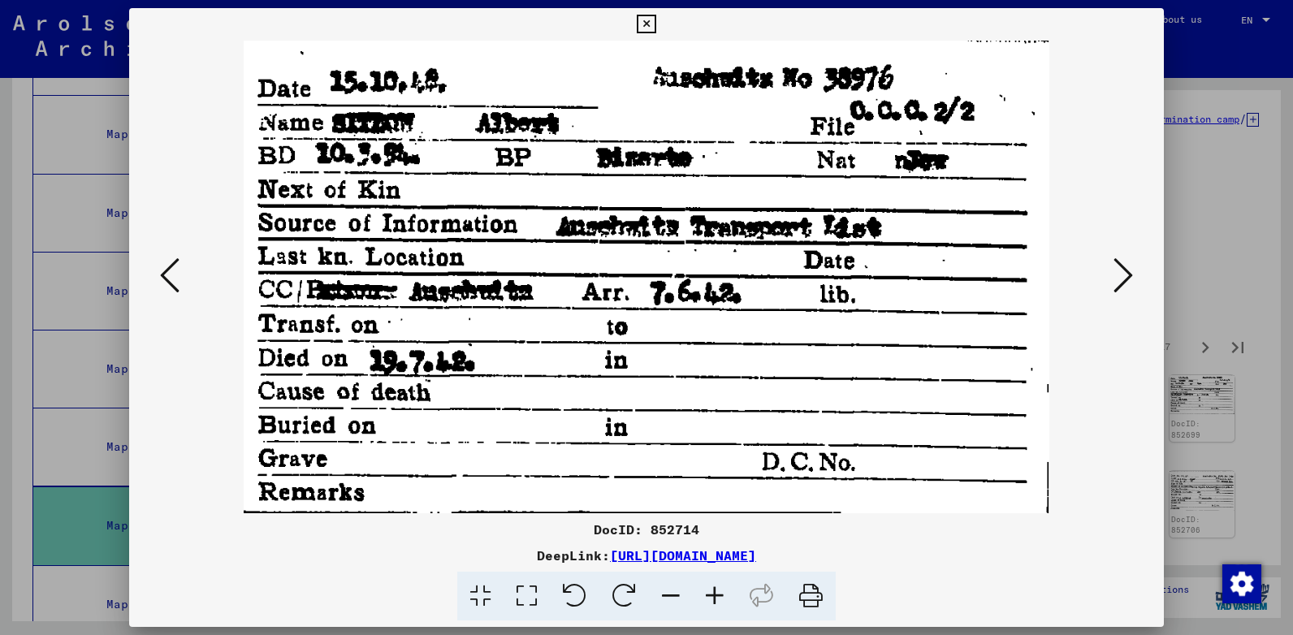
click at [1126, 277] on icon at bounding box center [1122, 275] width 19 height 39
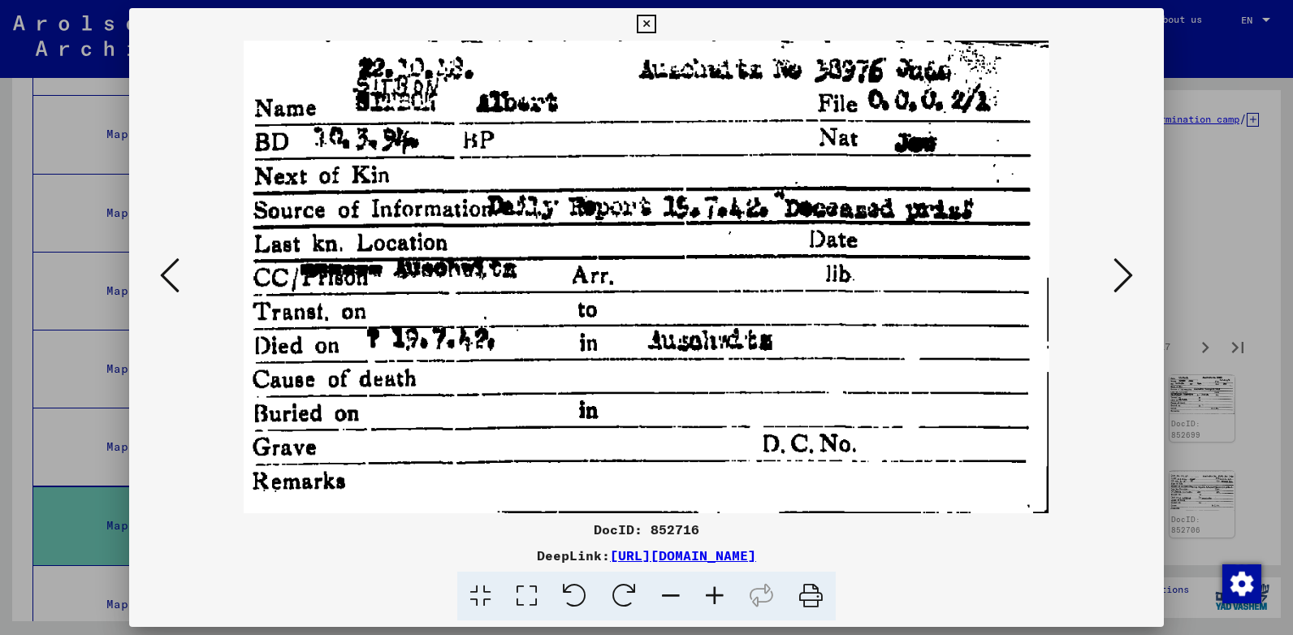
click at [1126, 277] on icon at bounding box center [1122, 275] width 19 height 39
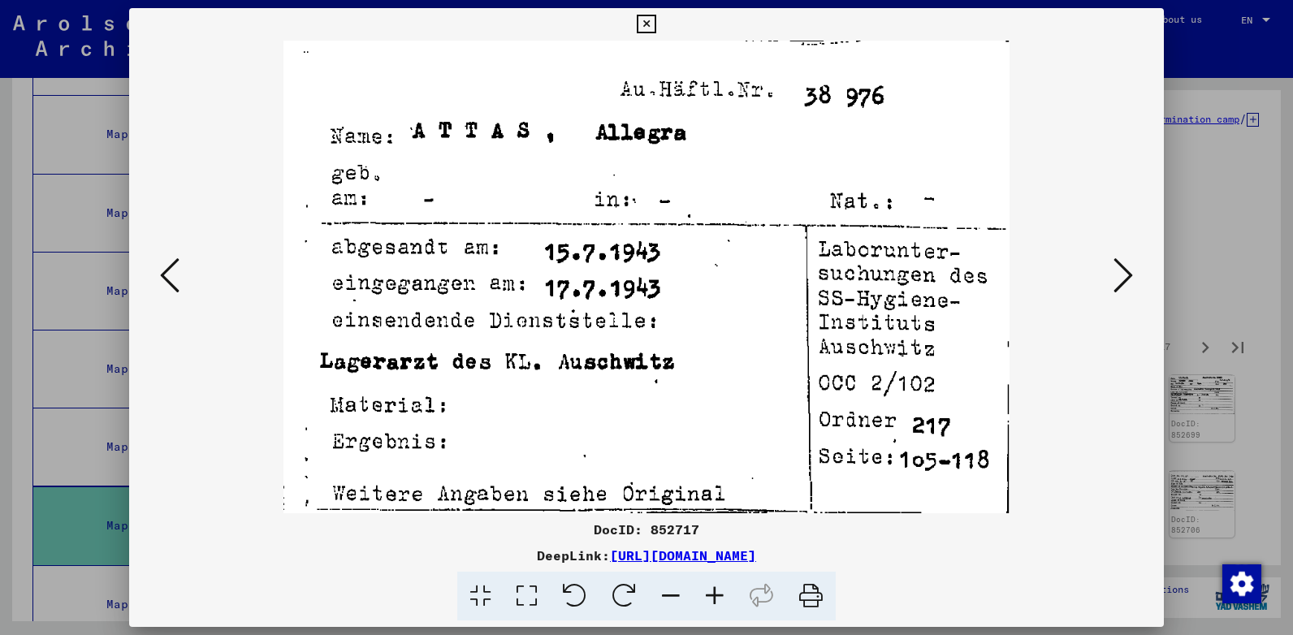
click at [1126, 277] on icon at bounding box center [1122, 275] width 19 height 39
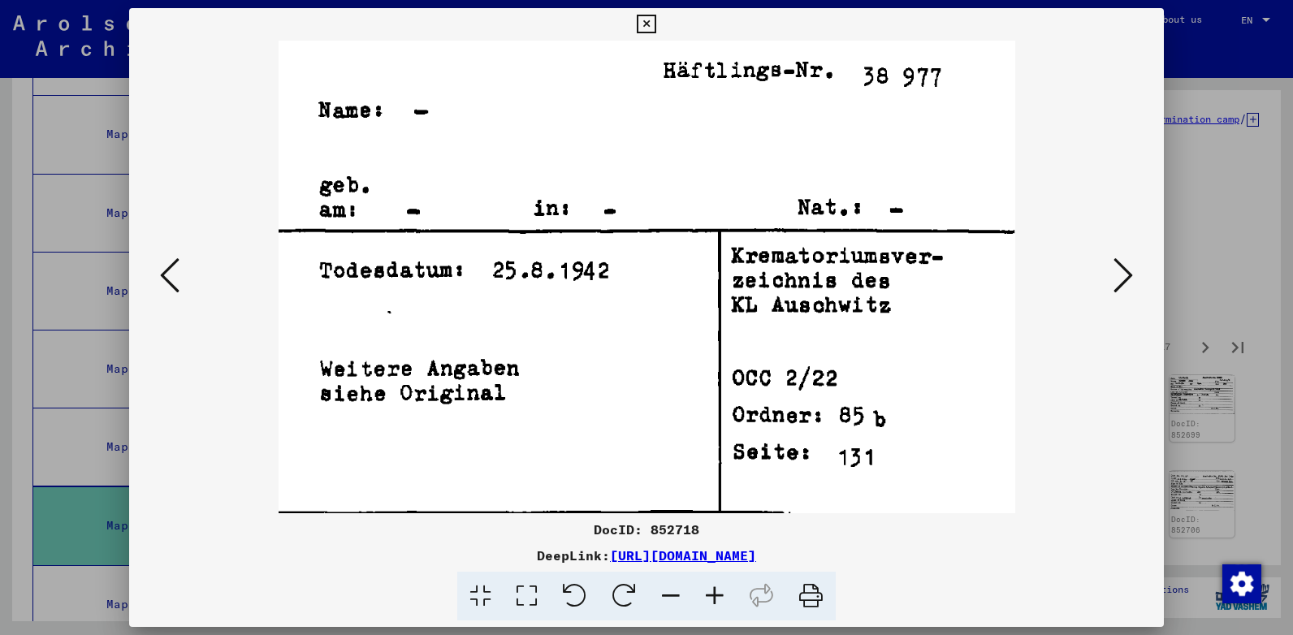
click at [1126, 277] on icon at bounding box center [1122, 275] width 19 height 39
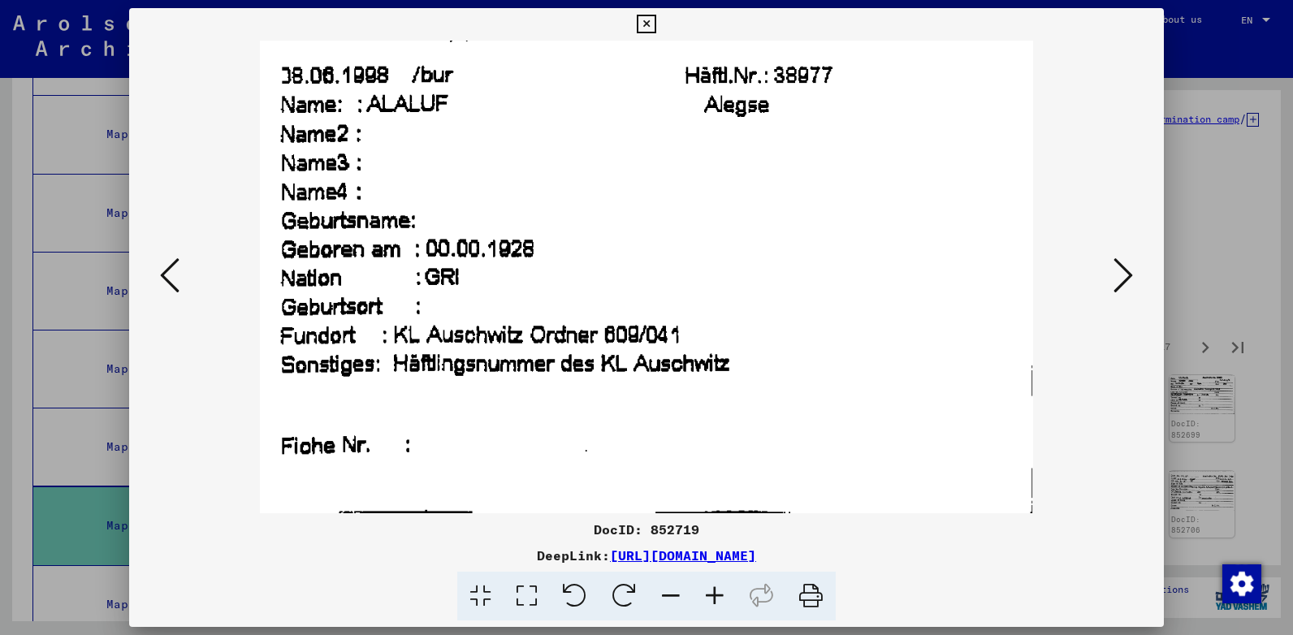
click at [1126, 277] on icon at bounding box center [1122, 275] width 19 height 39
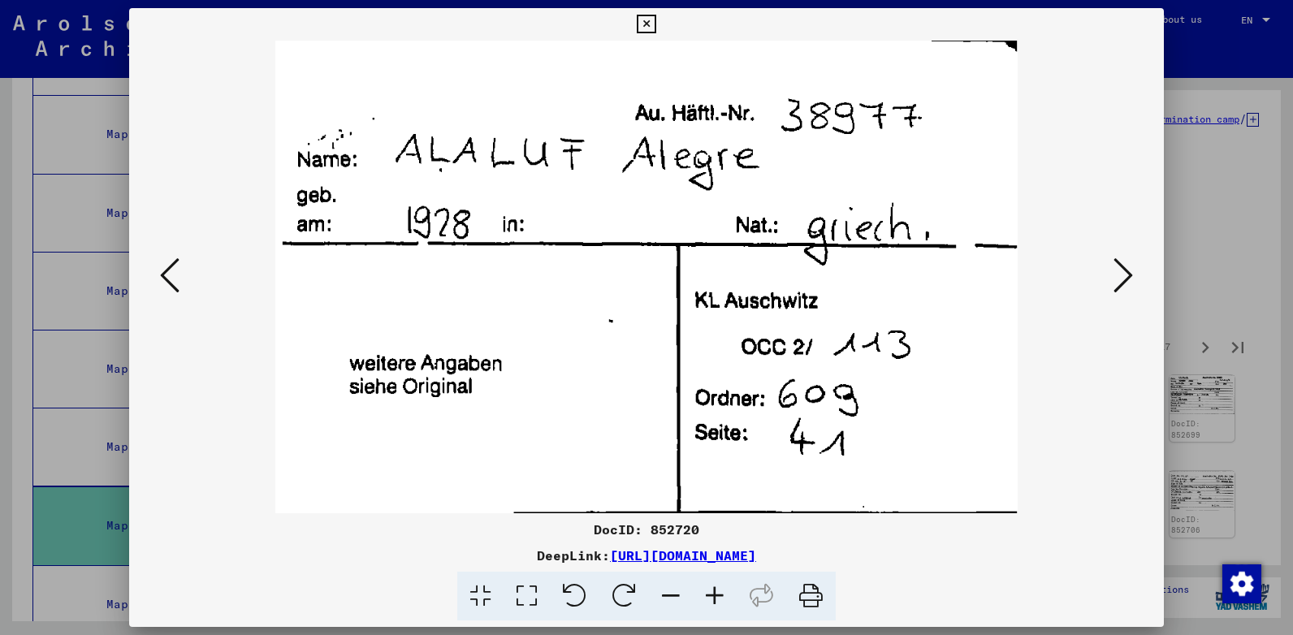
click at [1126, 277] on icon at bounding box center [1122, 275] width 19 height 39
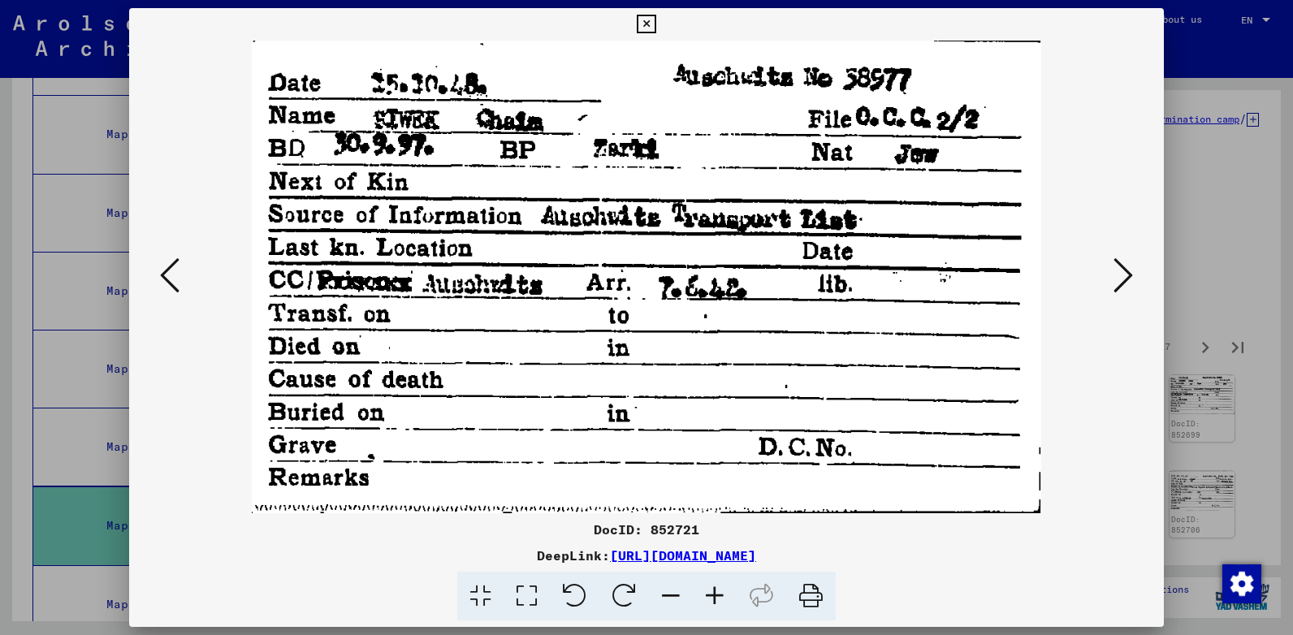
click at [1126, 277] on icon at bounding box center [1122, 275] width 19 height 39
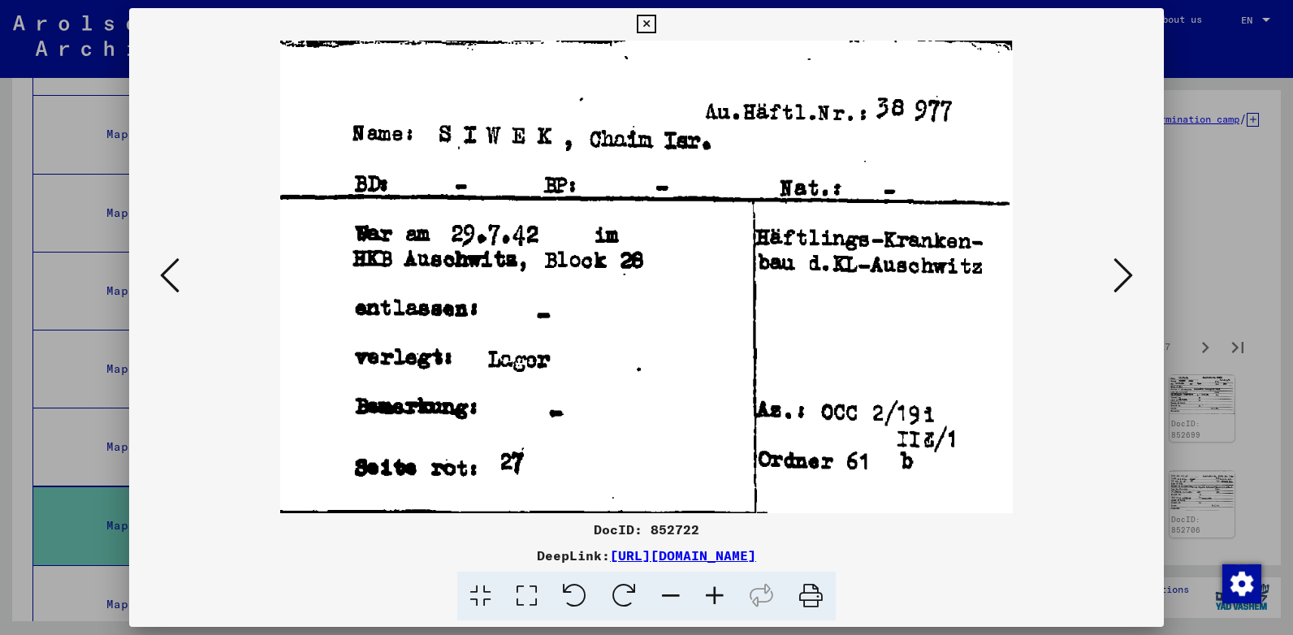
click at [1126, 277] on icon at bounding box center [1122, 275] width 19 height 39
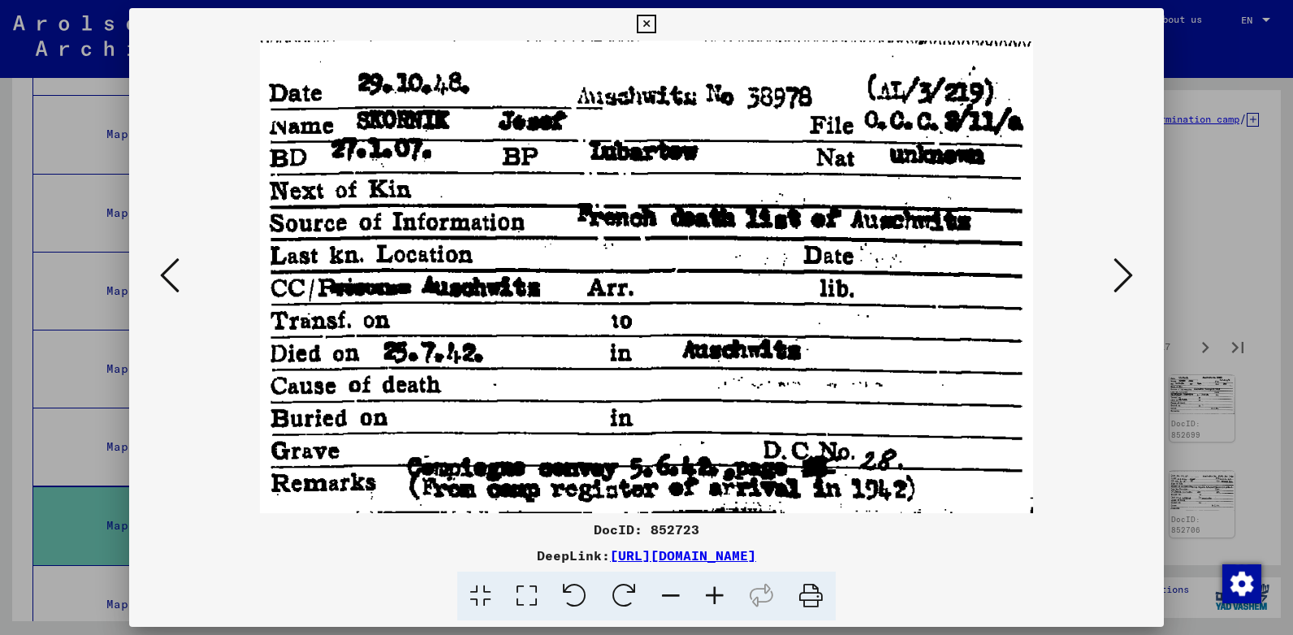
click at [1126, 277] on icon at bounding box center [1122, 275] width 19 height 39
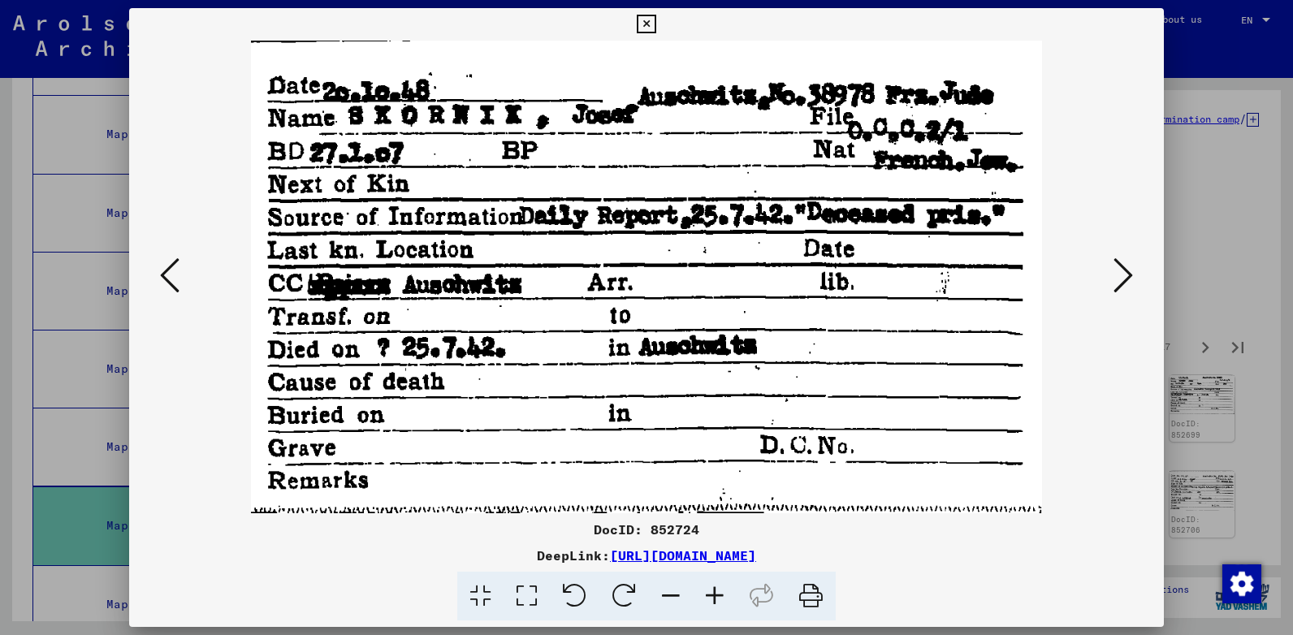
click at [1126, 277] on icon at bounding box center [1122, 275] width 19 height 39
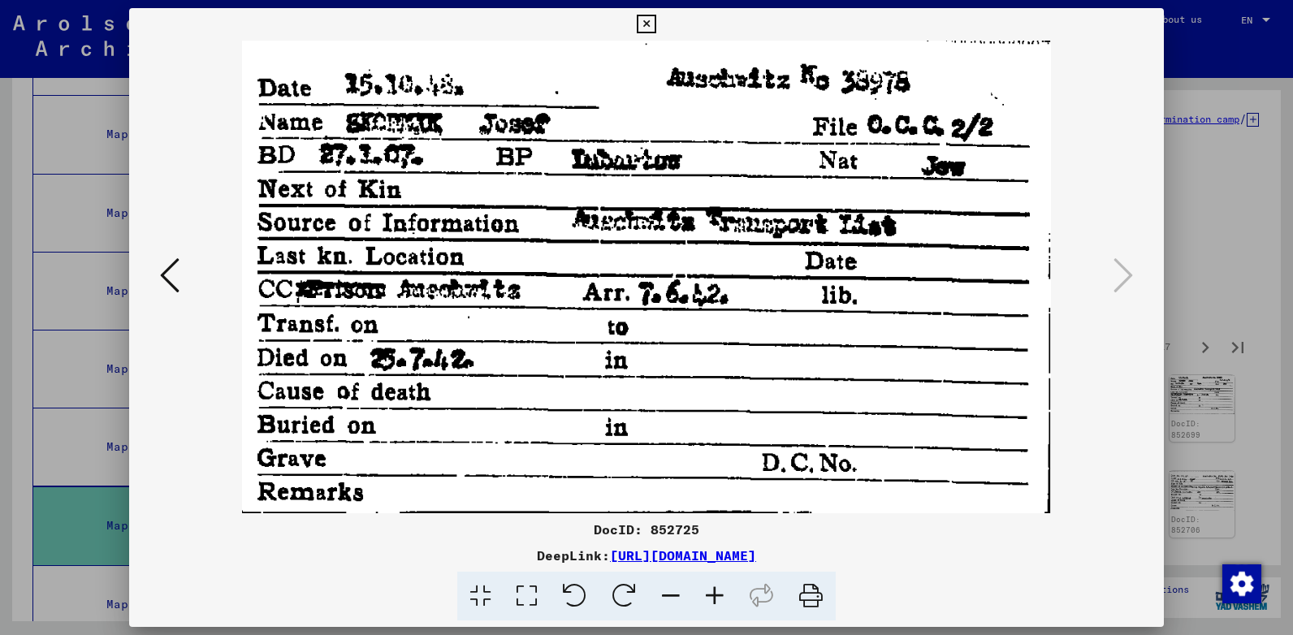
click at [645, 21] on icon at bounding box center [646, 24] width 19 height 19
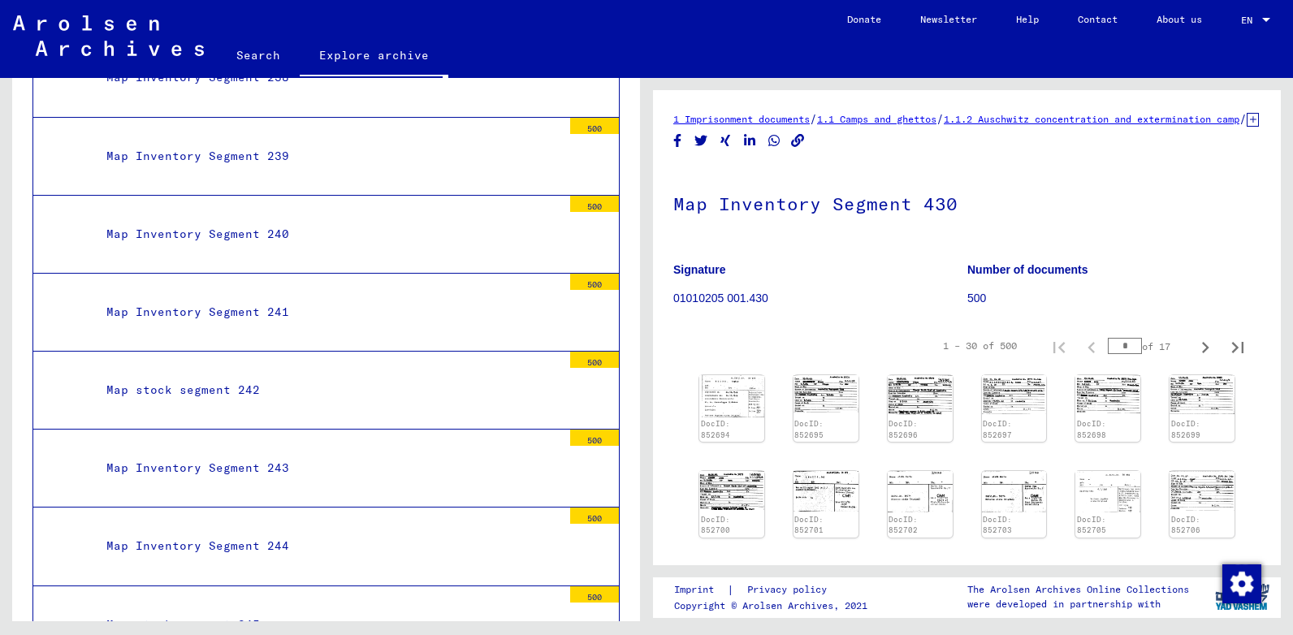
scroll to position [19665, 0]
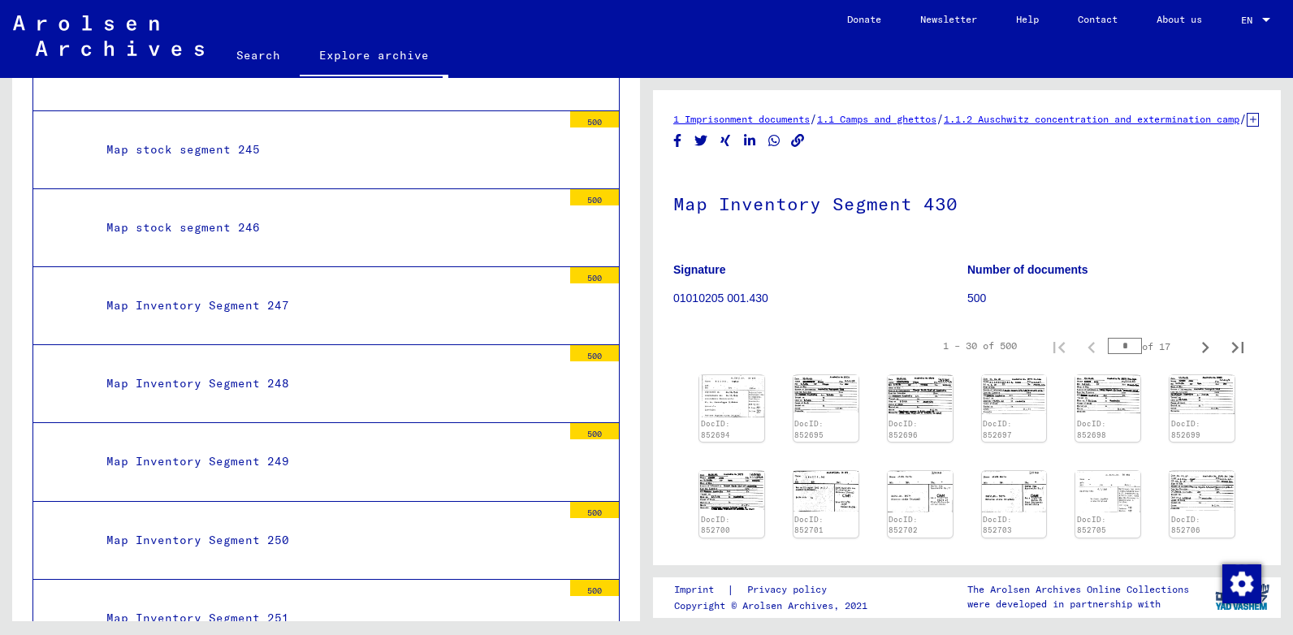
click at [287, 378] on div "Map Inventory Segment 248" at bounding box center [328, 384] width 468 height 32
